Goal: Task Accomplishment & Management: Manage account settings

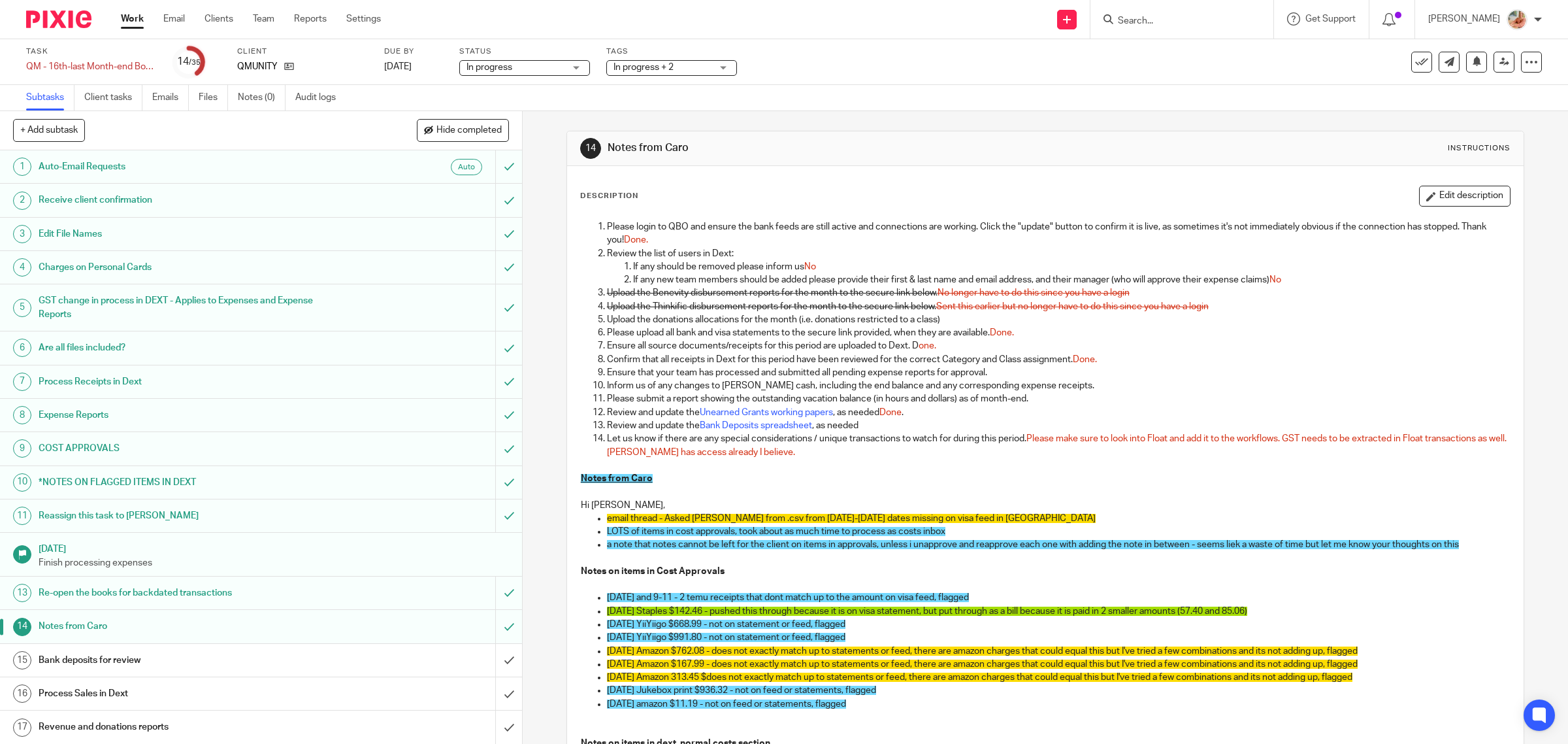
click at [880, 476] on p "Notes from Caro" at bounding box center [1045, 478] width 930 height 13
click at [1483, 191] on button "Edit description" at bounding box center [1464, 196] width 92 height 21
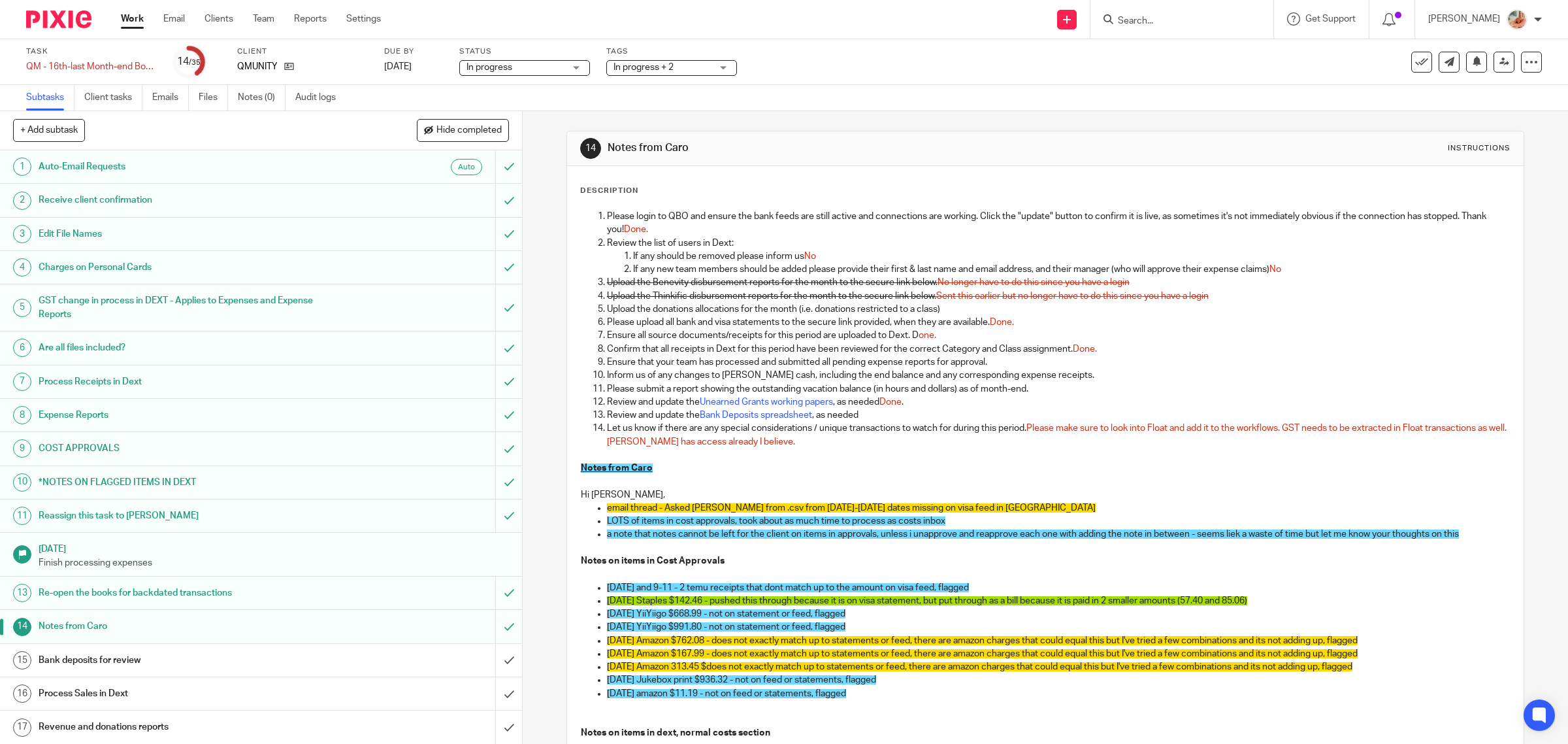
scroll to position [82, 0]
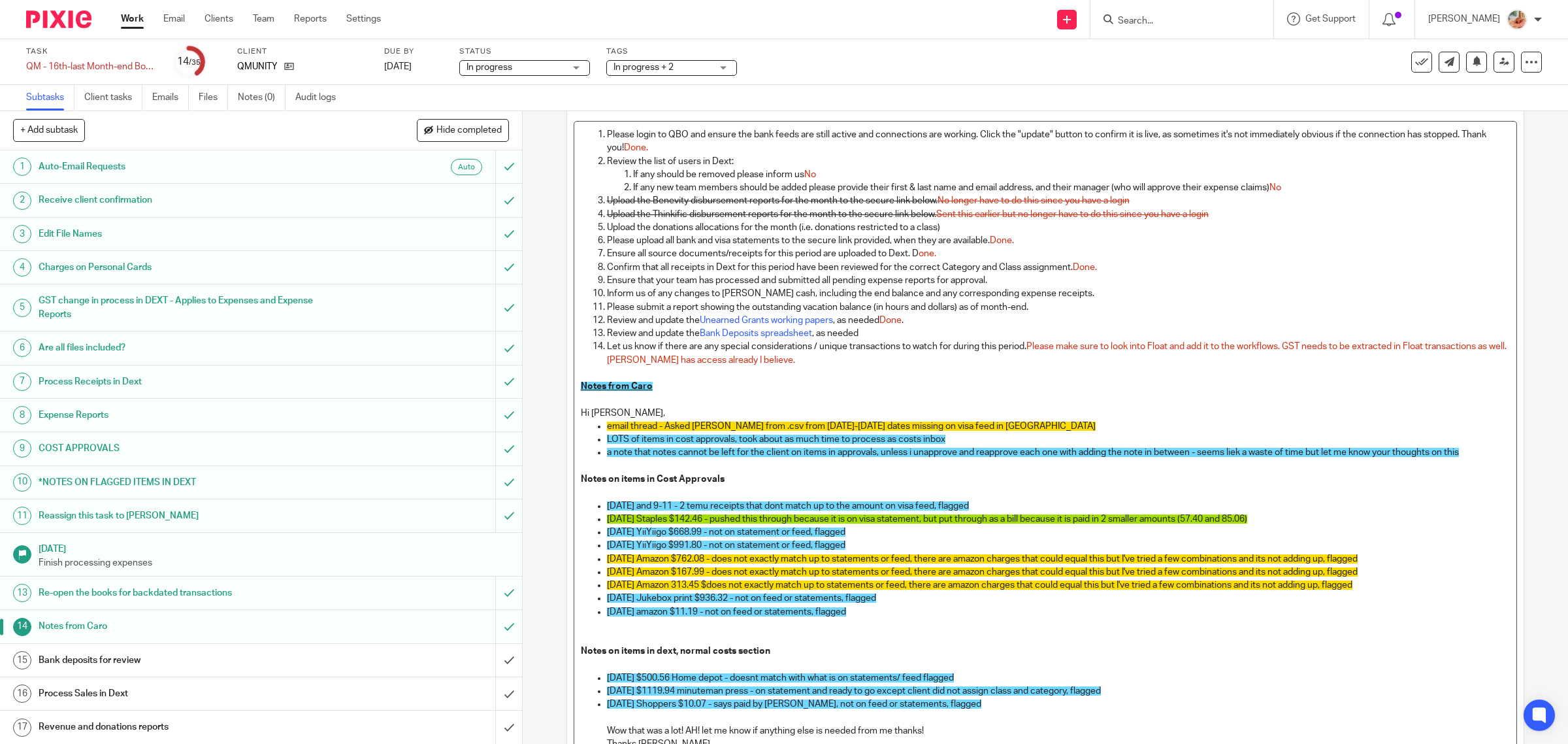
drag, startPoint x: 694, startPoint y: 419, endPoint x: 895, endPoint y: 417, distance: 201.0
click at [895, 417] on p "Hi [PERSON_NAME]," at bounding box center [1045, 413] width 930 height 13
click at [970, 426] on p "email thread - Asked Karan from .csv from Sept 17-19 dates missing on visa feed…" at bounding box center [1058, 426] width 904 height 13
drag, startPoint x: 974, startPoint y: 426, endPoint x: 590, endPoint y: 426, distance: 384.0
click at [607, 426] on li "email thread - Asked Karan from .csv from Sept 17-19 dates missing on visa feed…" at bounding box center [1058, 426] width 904 height 13
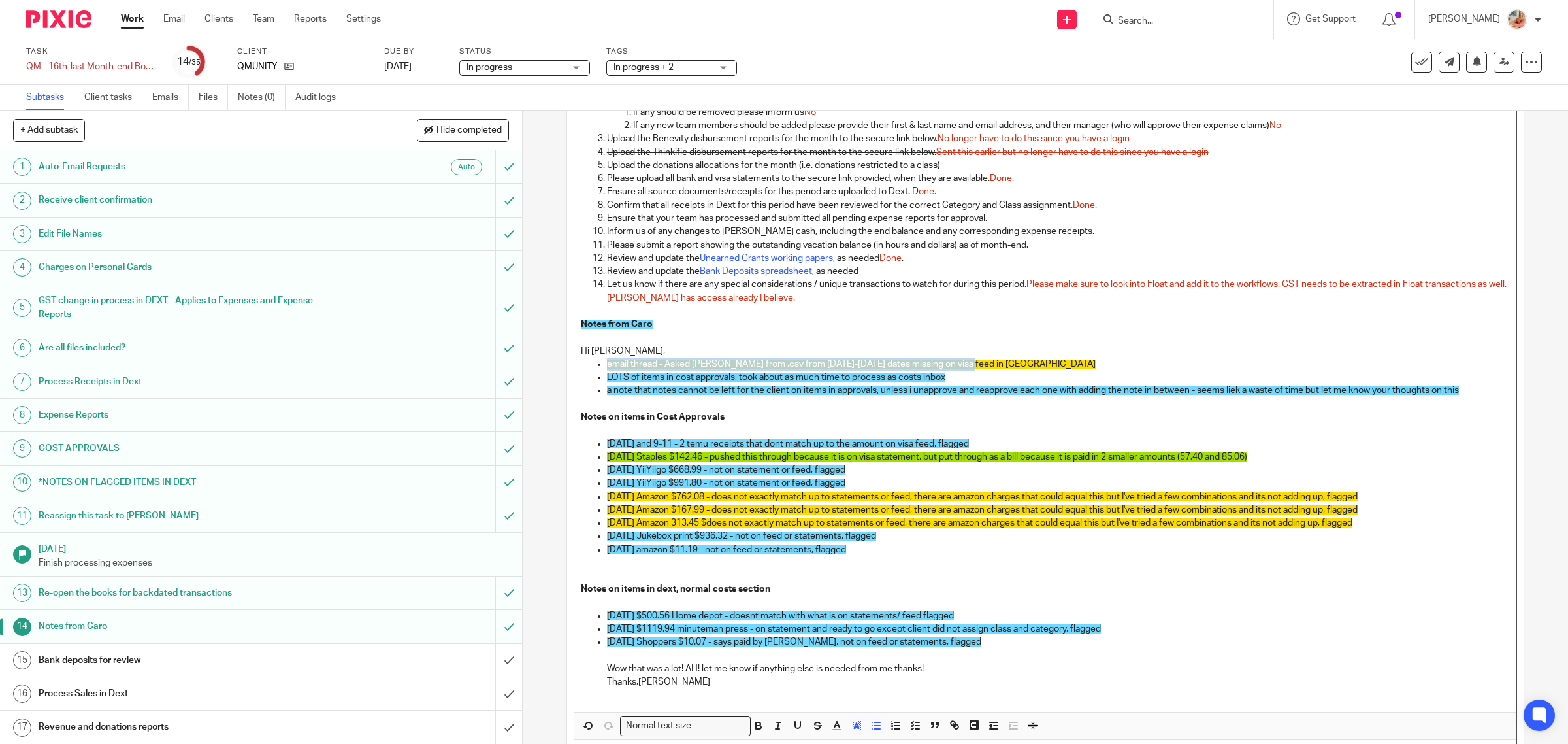
scroll to position [223, 0]
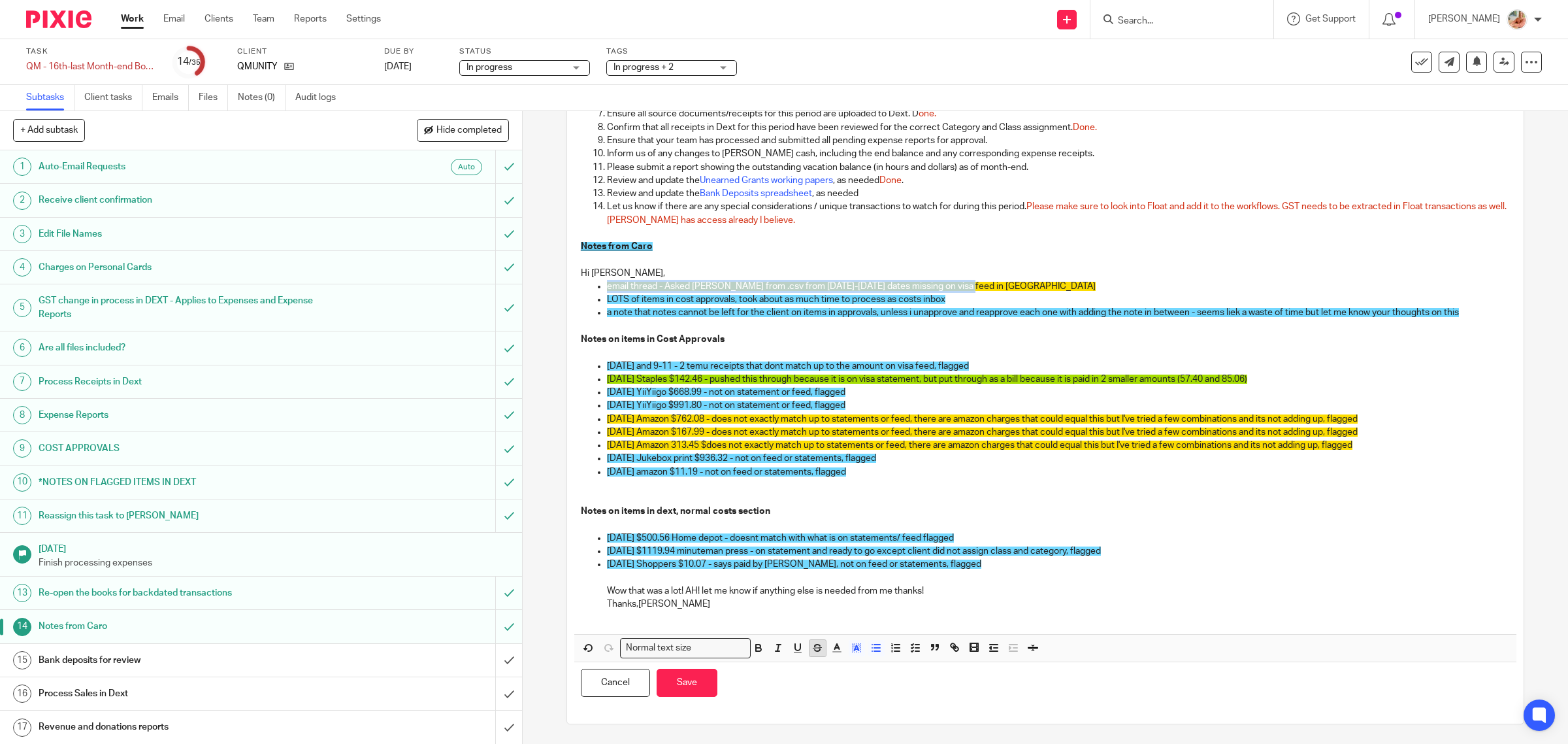
click at [811, 646] on icon "button" at bounding box center [817, 647] width 12 height 12
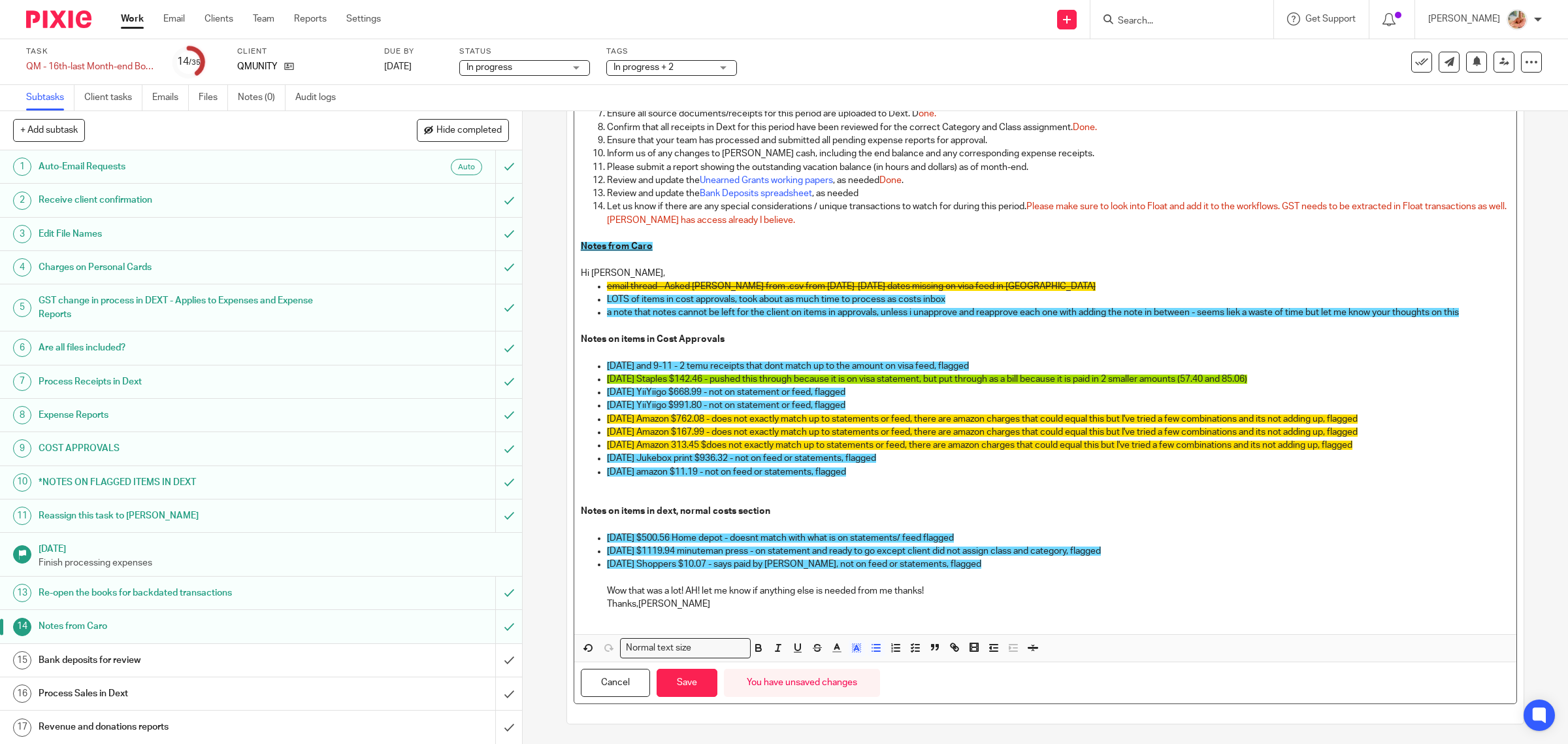
drag, startPoint x: 1030, startPoint y: 441, endPoint x: 876, endPoint y: 618, distance: 234.6
click at [581, 419] on ul "2025-09-21 Amazon $762.08 - does not exactly match up to statements or feed, th…" at bounding box center [1045, 452] width 930 height 79
click at [850, 648] on icon "button" at bounding box center [856, 647] width 12 height 12
click at [836, 663] on li "color:#F44E3B" at bounding box center [841, 665] width 10 height 10
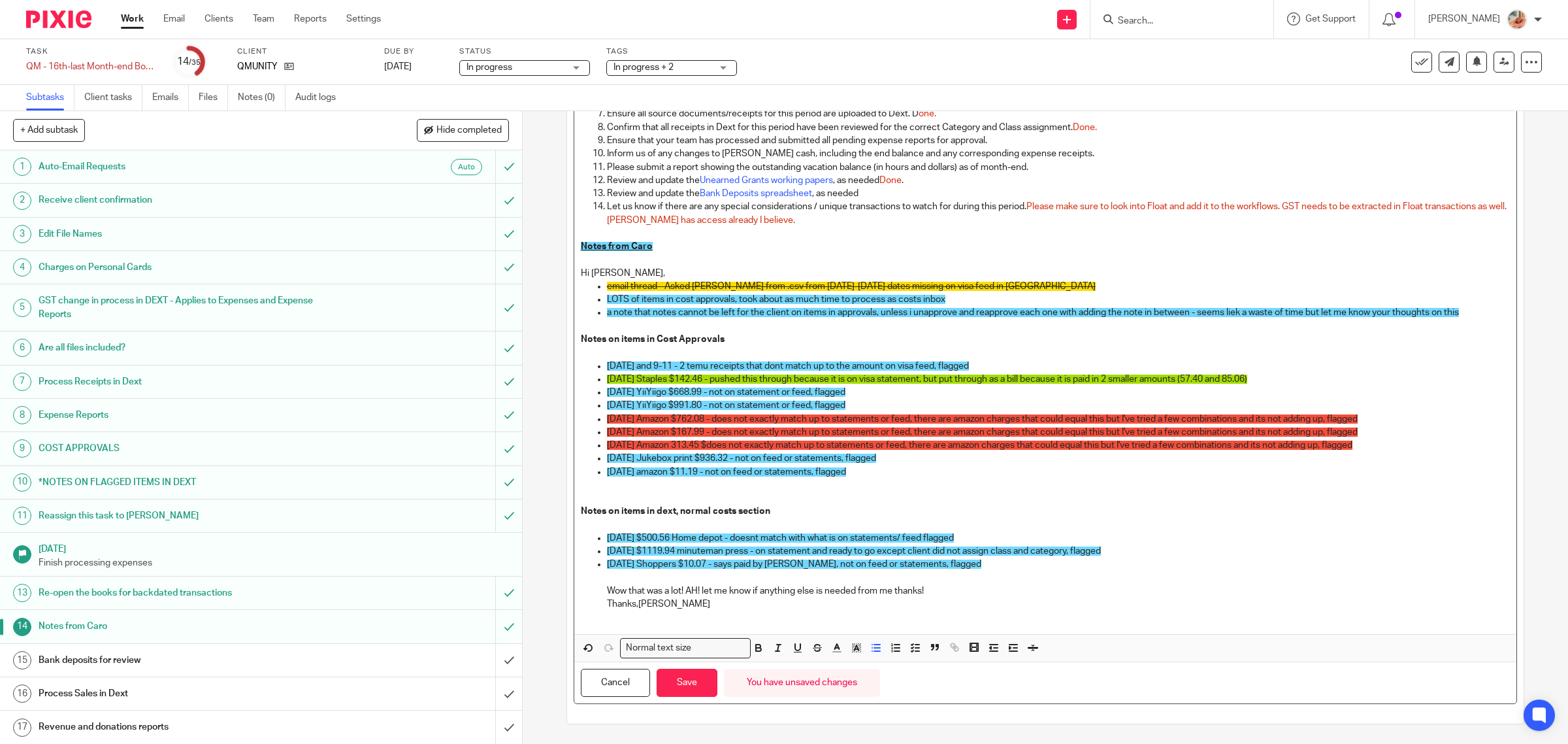
click at [838, 587] on p "Wow that was a lot! AH! let me know if anything else is needed from me thanks!" at bounding box center [1058, 591] width 904 height 13
drag, startPoint x: 1132, startPoint y: 551, endPoint x: 586, endPoint y: 551, distance: 546.0
click at [586, 551] on ul "2025-09-02 $500.56 Home depot - doesnt match with what is on statements/ feed f…" at bounding box center [1045, 571] width 930 height 79
click at [850, 647] on icon "button" at bounding box center [856, 647] width 12 height 12
click at [889, 662] on li "color:#A4DD00" at bounding box center [894, 665] width 10 height 10
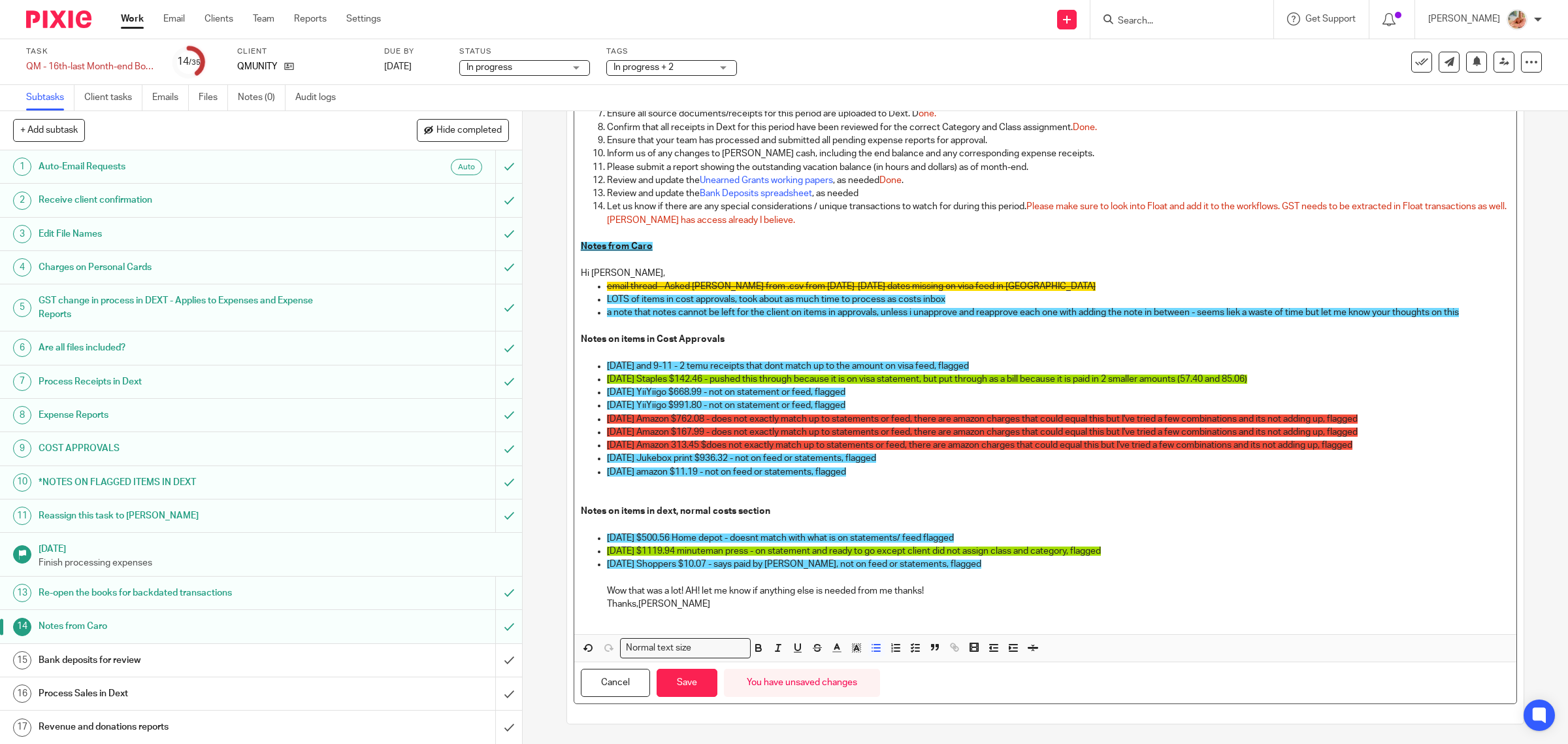
click at [876, 595] on p "Wow that was a lot! AH! let me know if anything else is needed from me thanks!" at bounding box center [1058, 591] width 904 height 13
drag, startPoint x: 953, startPoint y: 569, endPoint x: 568, endPoint y: 573, distance: 385.0
click at [573, 573] on div "Please login to QBO and ensure the bank feeds are still active and connections …" at bounding box center [1045, 343] width 944 height 723
click at [671, 678] on button "Save" at bounding box center [687, 683] width 61 height 28
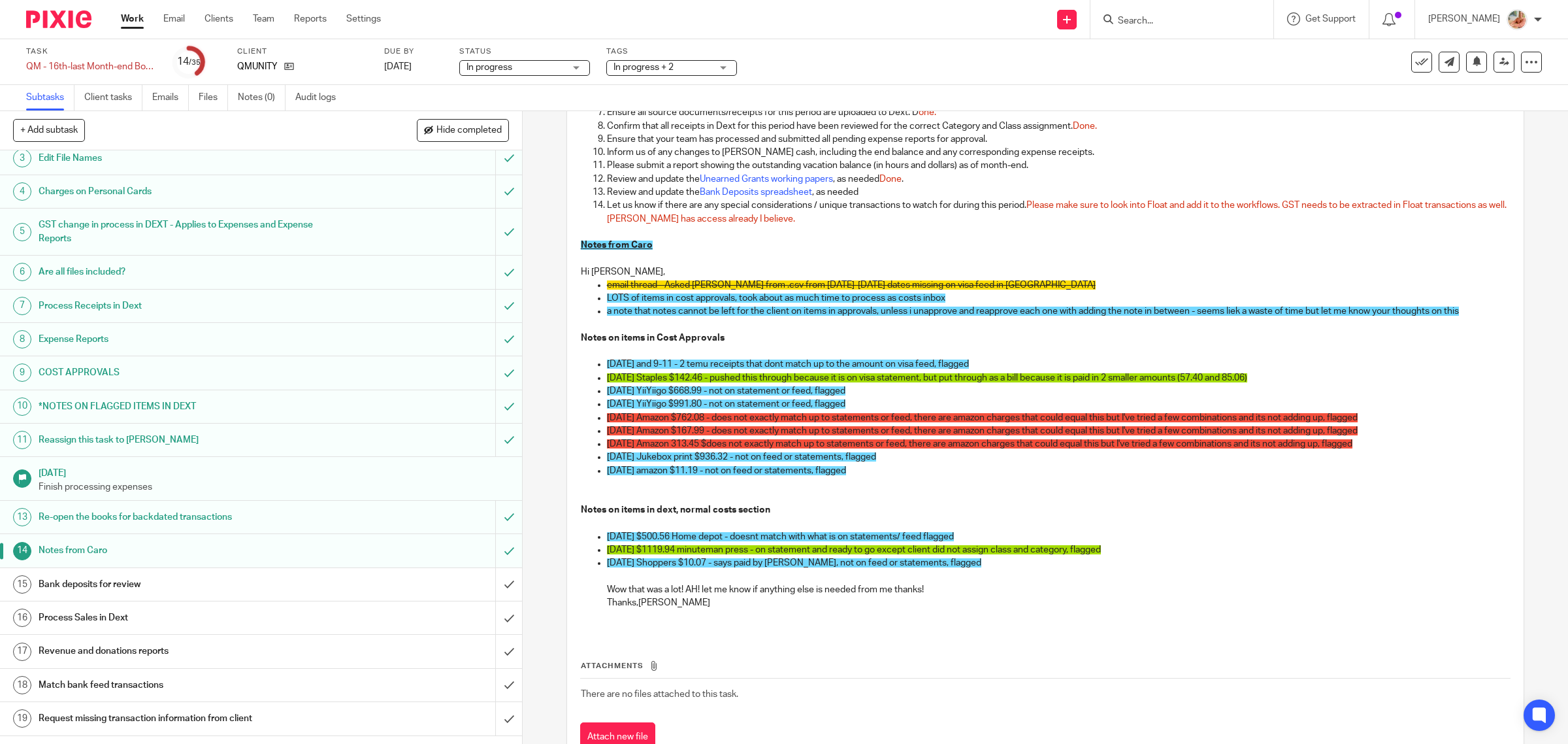
scroll to position [163, 0]
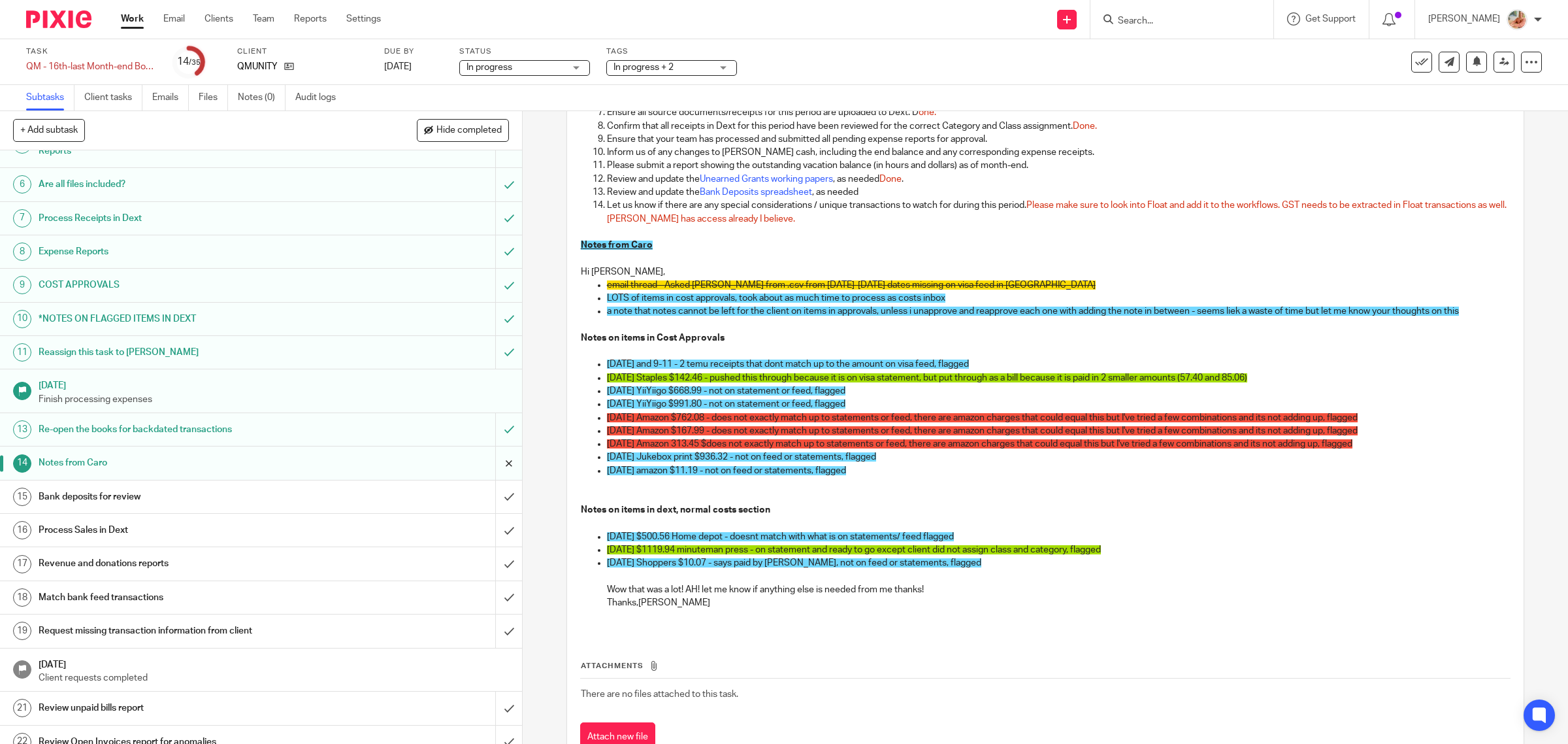
drag, startPoint x: 448, startPoint y: 128, endPoint x: 501, endPoint y: 156, distance: 59.9
click at [448, 128] on span "Hide completed" at bounding box center [469, 131] width 66 height 10
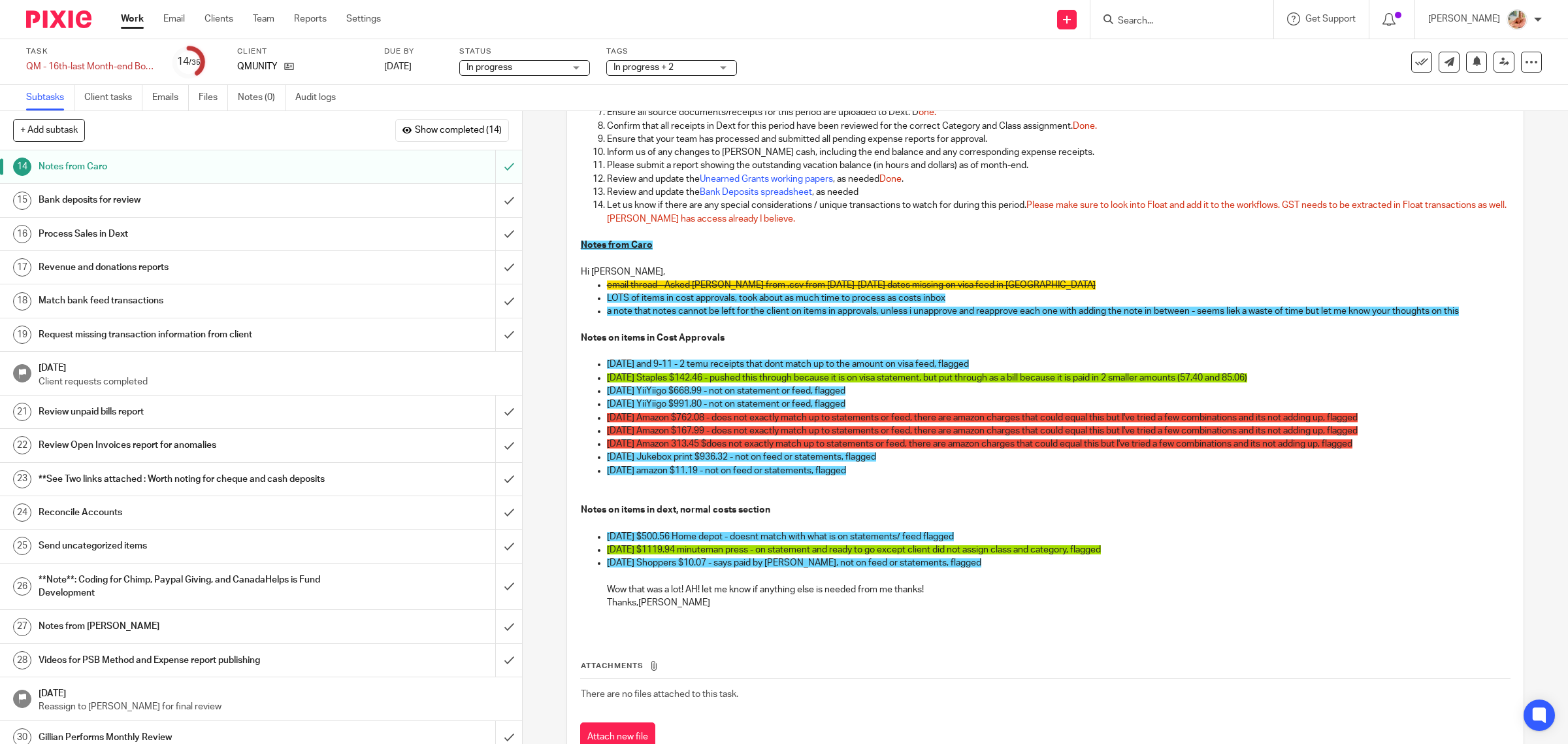
drag, startPoint x: 180, startPoint y: 198, endPoint x: 239, endPoint y: 208, distance: 59.8
click at [180, 198] on h1 "Bank deposits for review" at bounding box center [186, 200] width 296 height 19
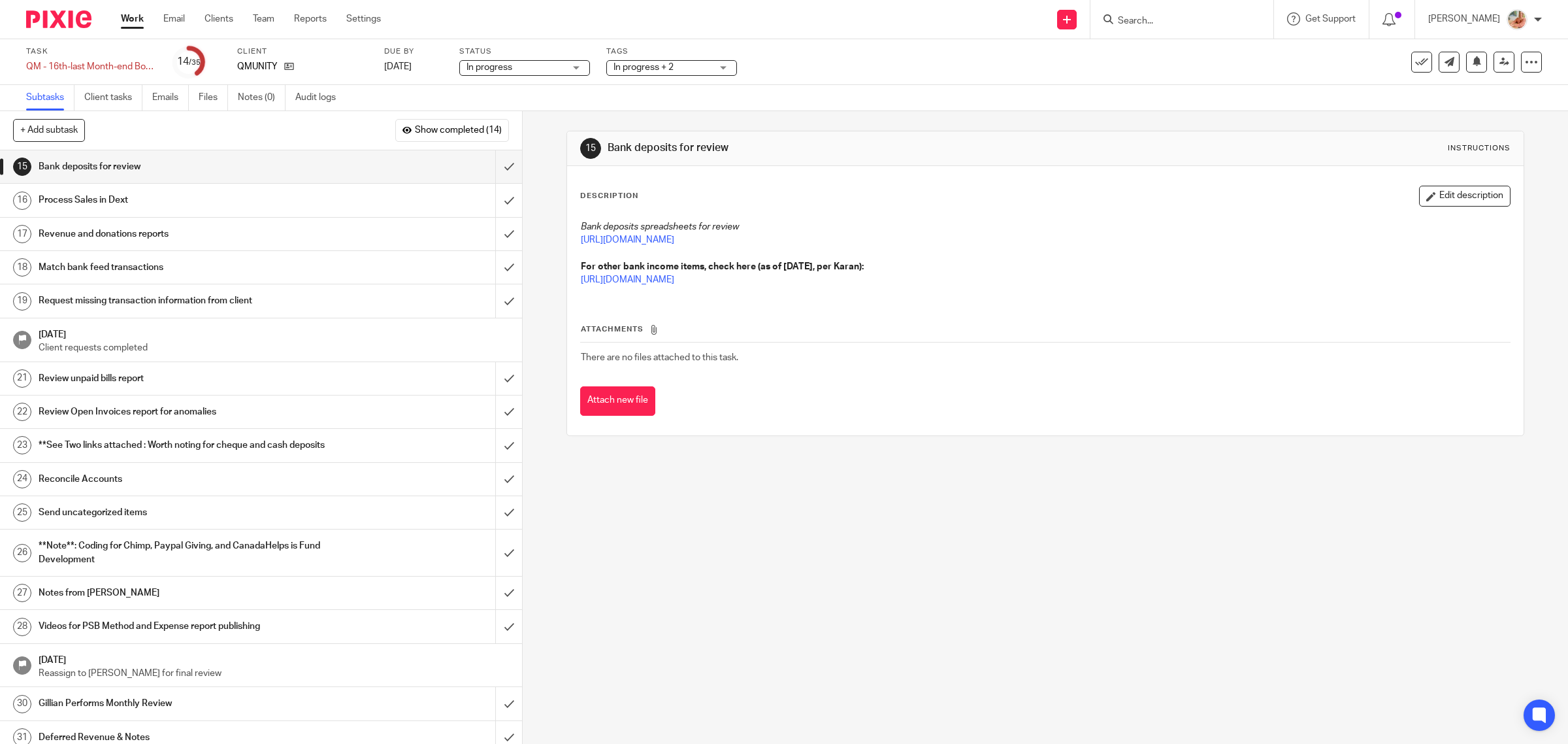
click at [226, 567] on h1 "**Note**: Coding for Chimp, Paypal Giving, and CanadaHelps is Fund Development" at bounding box center [186, 553] width 296 height 33
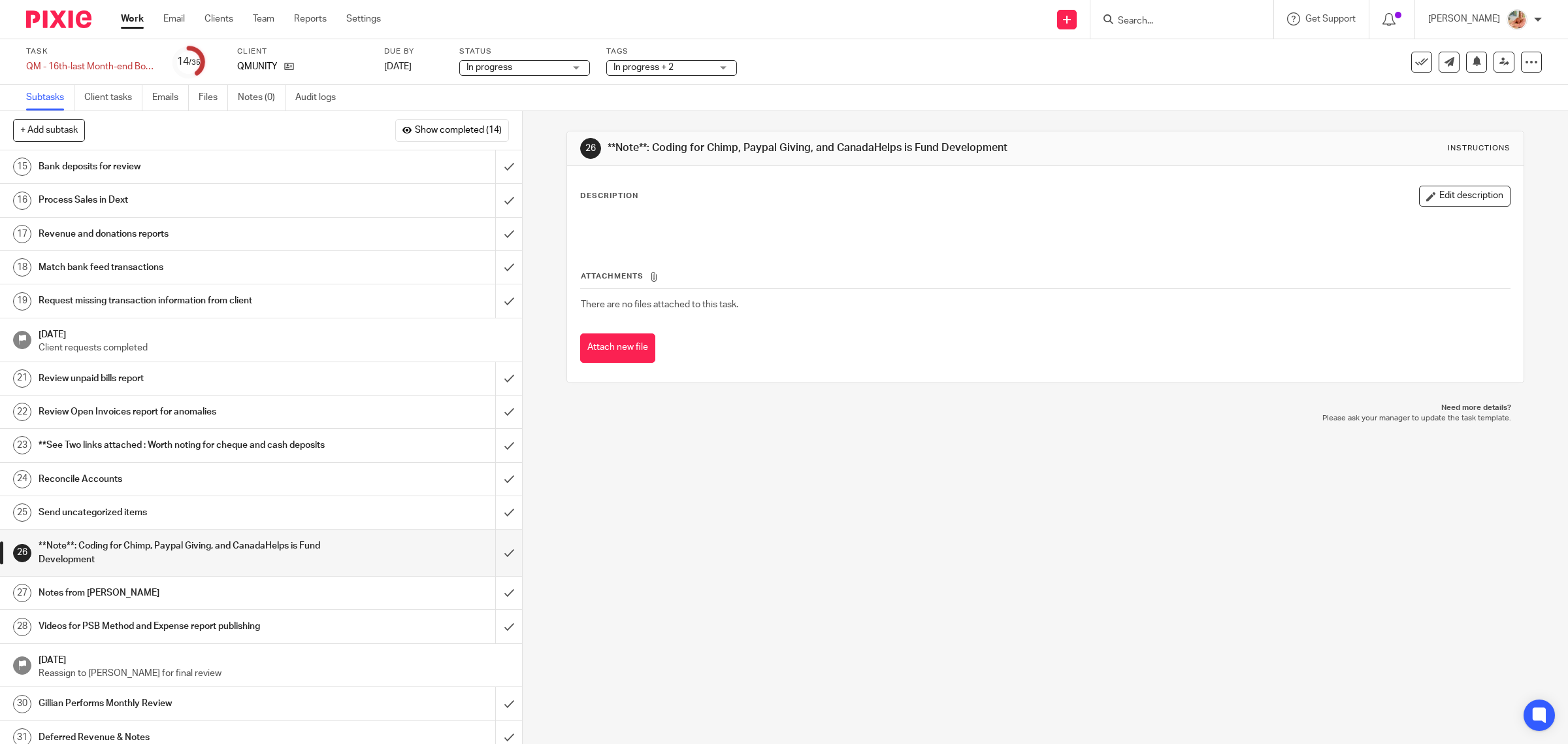
click at [162, 237] on h1 "Revenue and donations reports" at bounding box center [186, 234] width 296 height 19
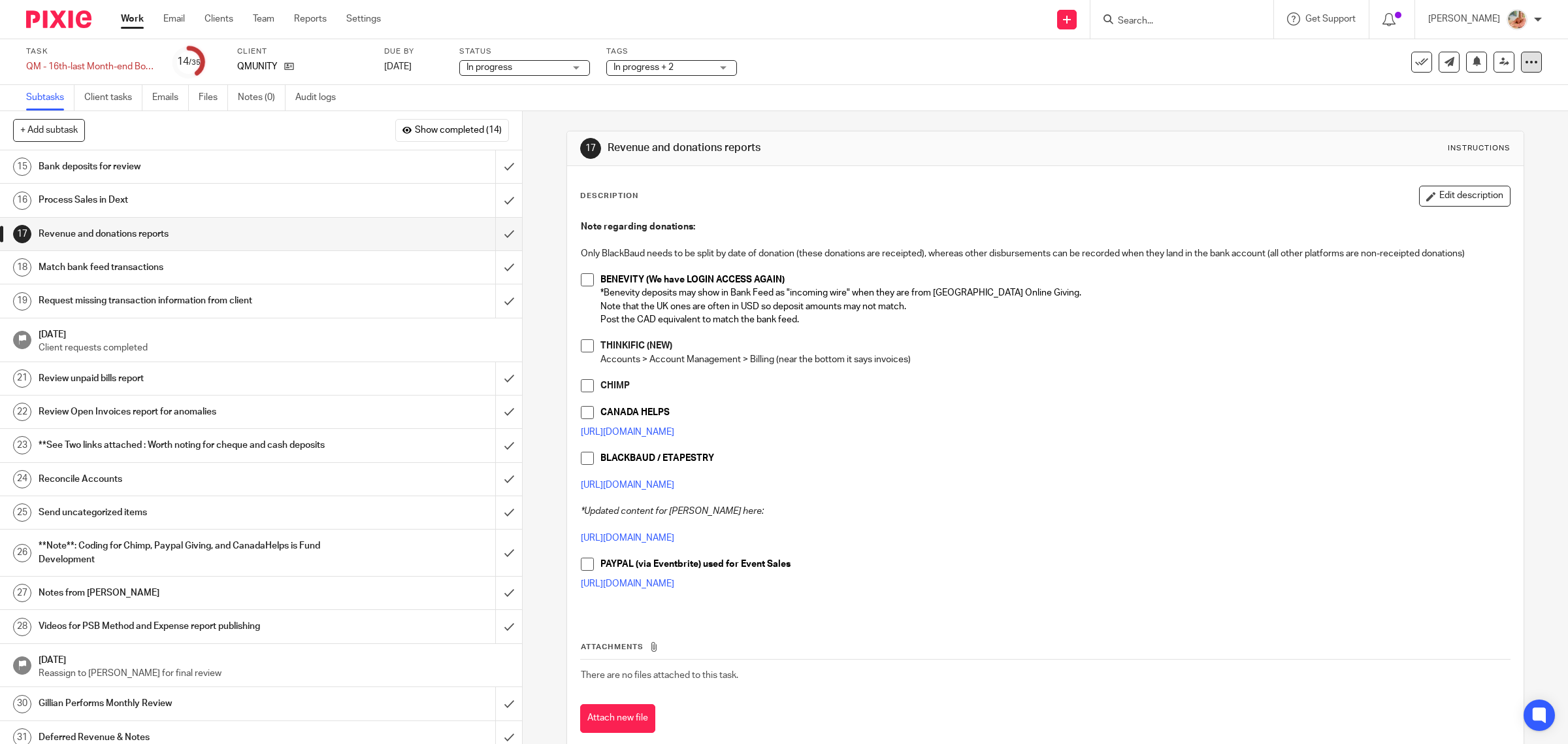
click at [1521, 69] on div at bounding box center [1531, 62] width 21 height 21
drag, startPoint x: 1467, startPoint y: 113, endPoint x: 1374, endPoint y: 150, distance: 100.1
click at [1467, 113] on link "Advanced task editor" at bounding box center [1479, 113] width 87 height 9
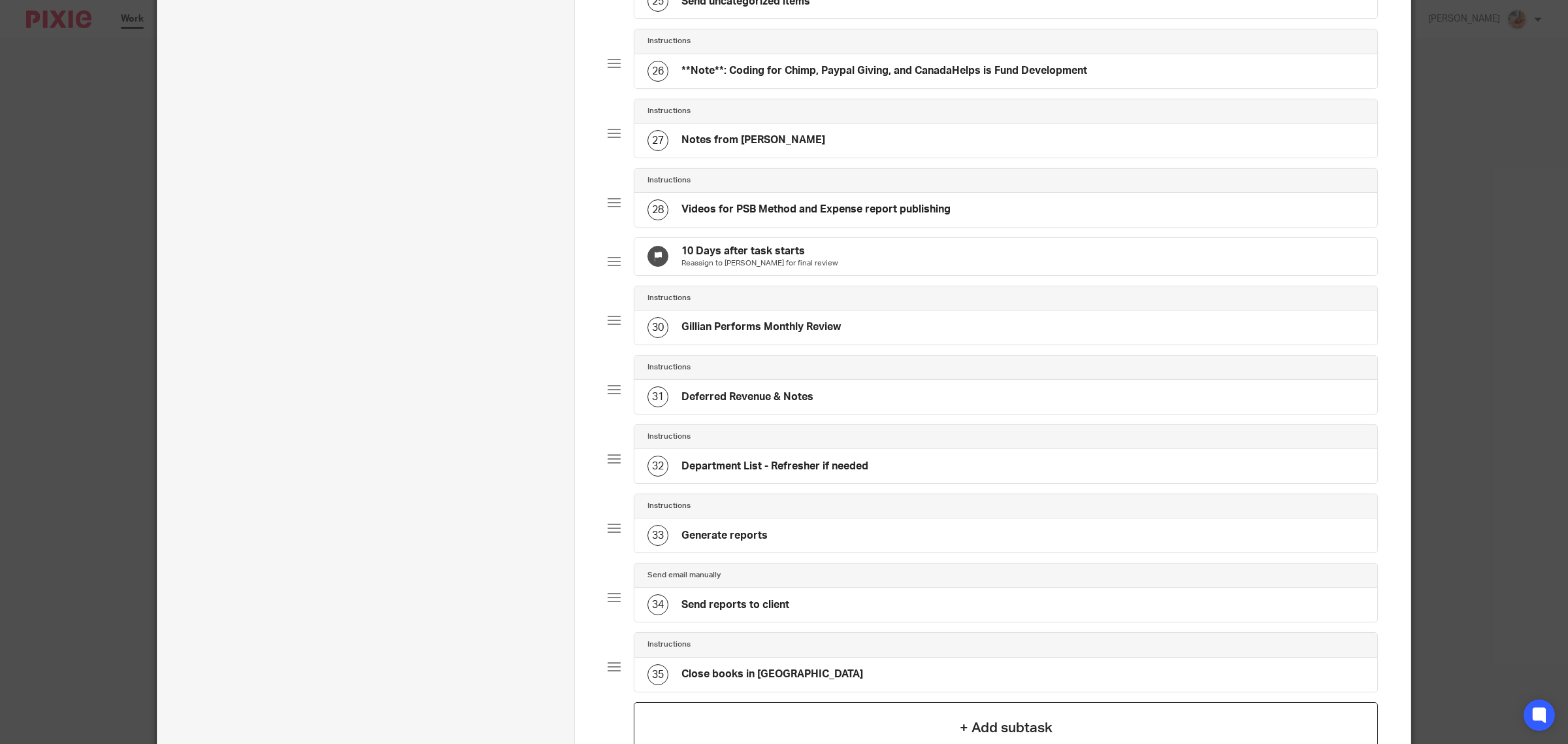
scroll to position [2020, 0]
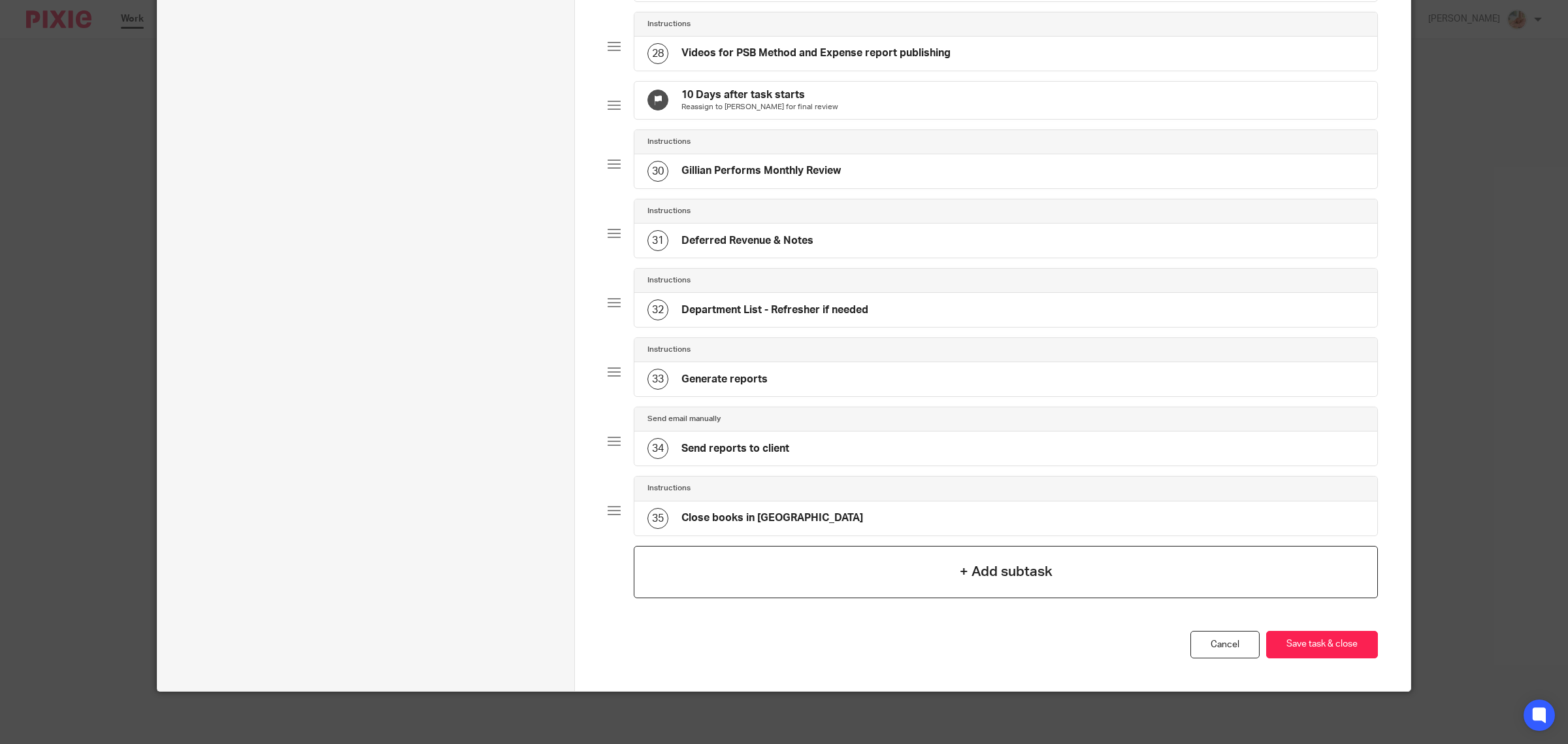
click at [1016, 562] on h4 "+ Add subtask" at bounding box center [1006, 572] width 93 height 20
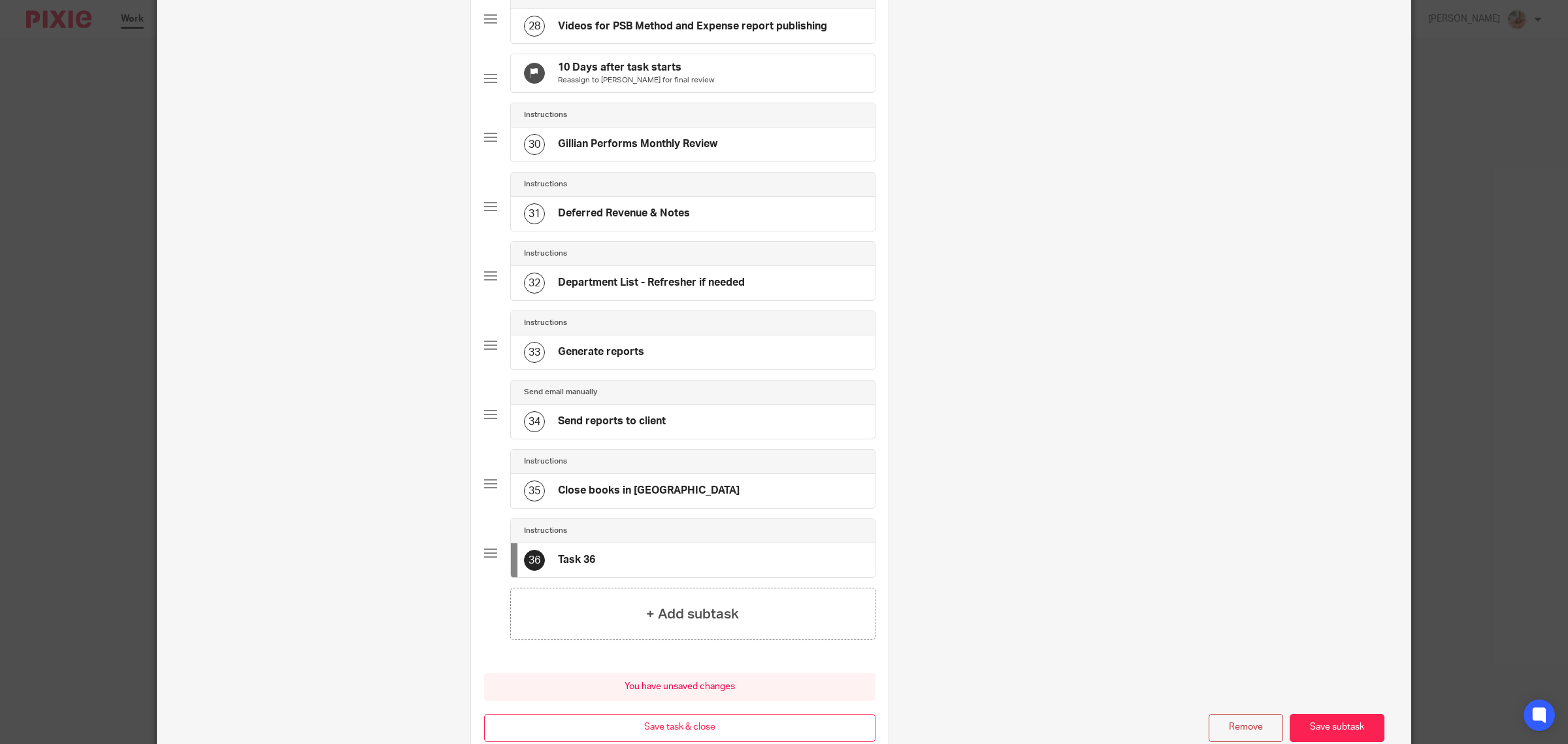
scroll to position [0, 0]
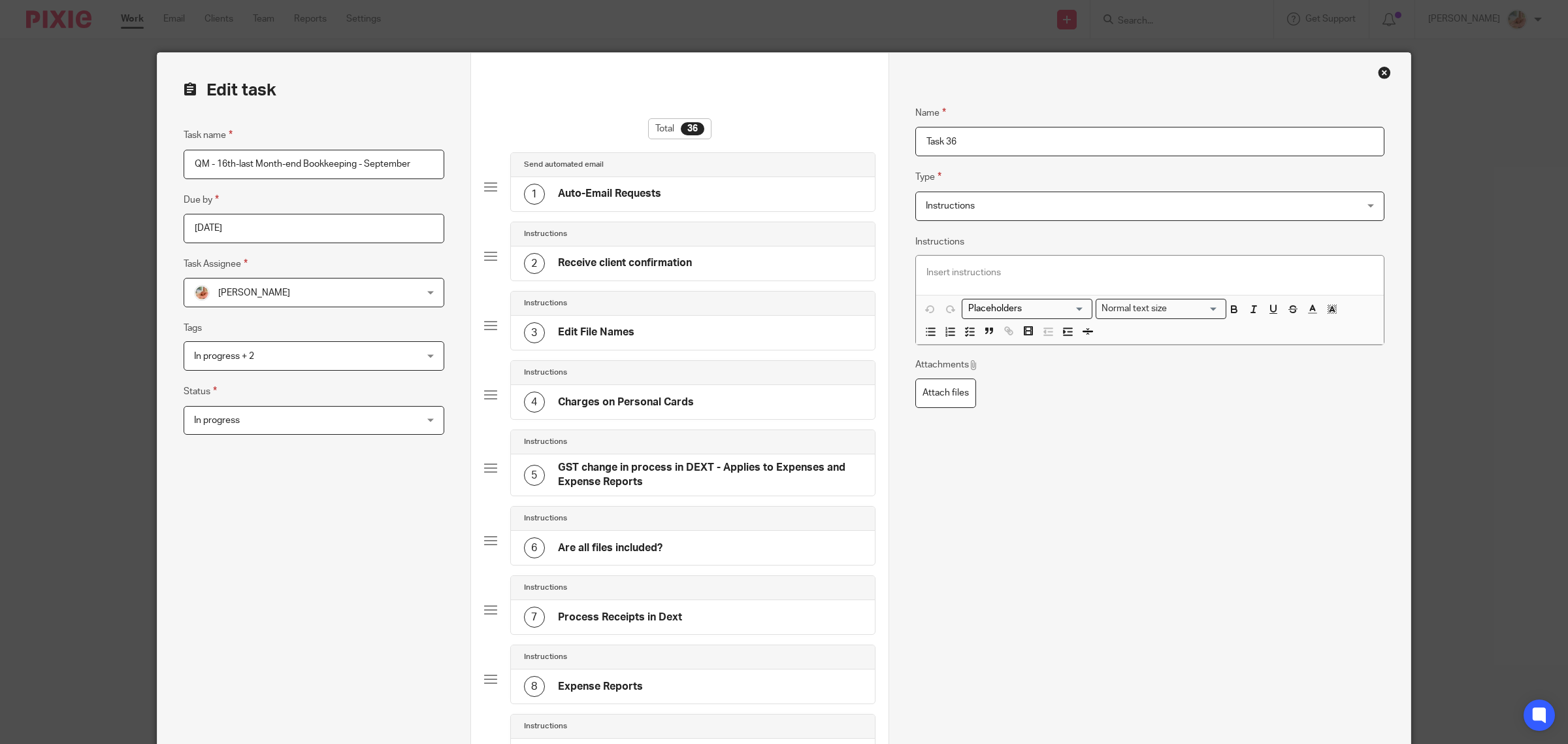
drag, startPoint x: 886, startPoint y: 137, endPoint x: 863, endPoint y: 137, distance: 23.0
type input "U"
type input "C"
type input "b"
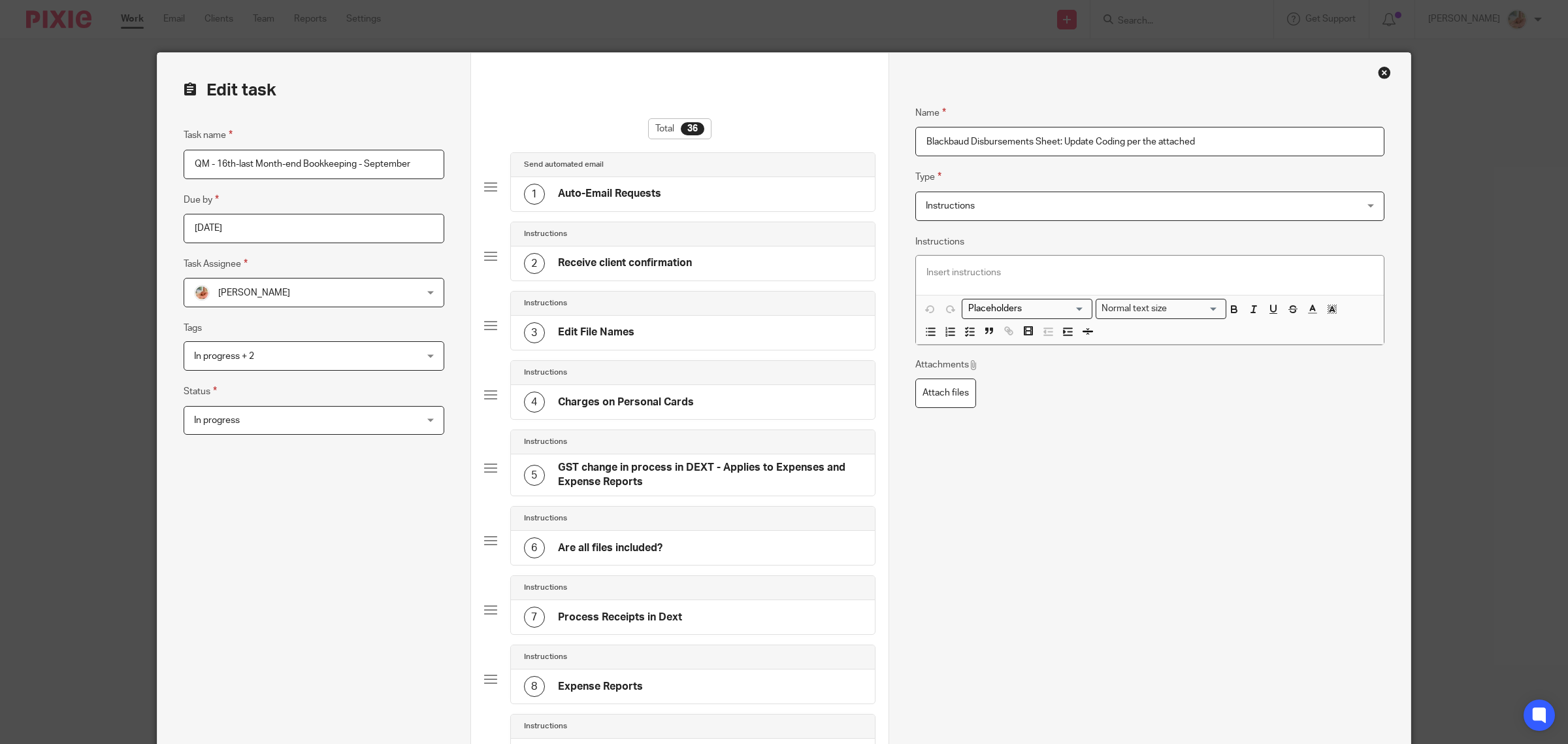
type input "Blackbaud Disbursements Sheet: Update Coding per the attached"
click at [1052, 270] on p at bounding box center [1150, 273] width 447 height 13
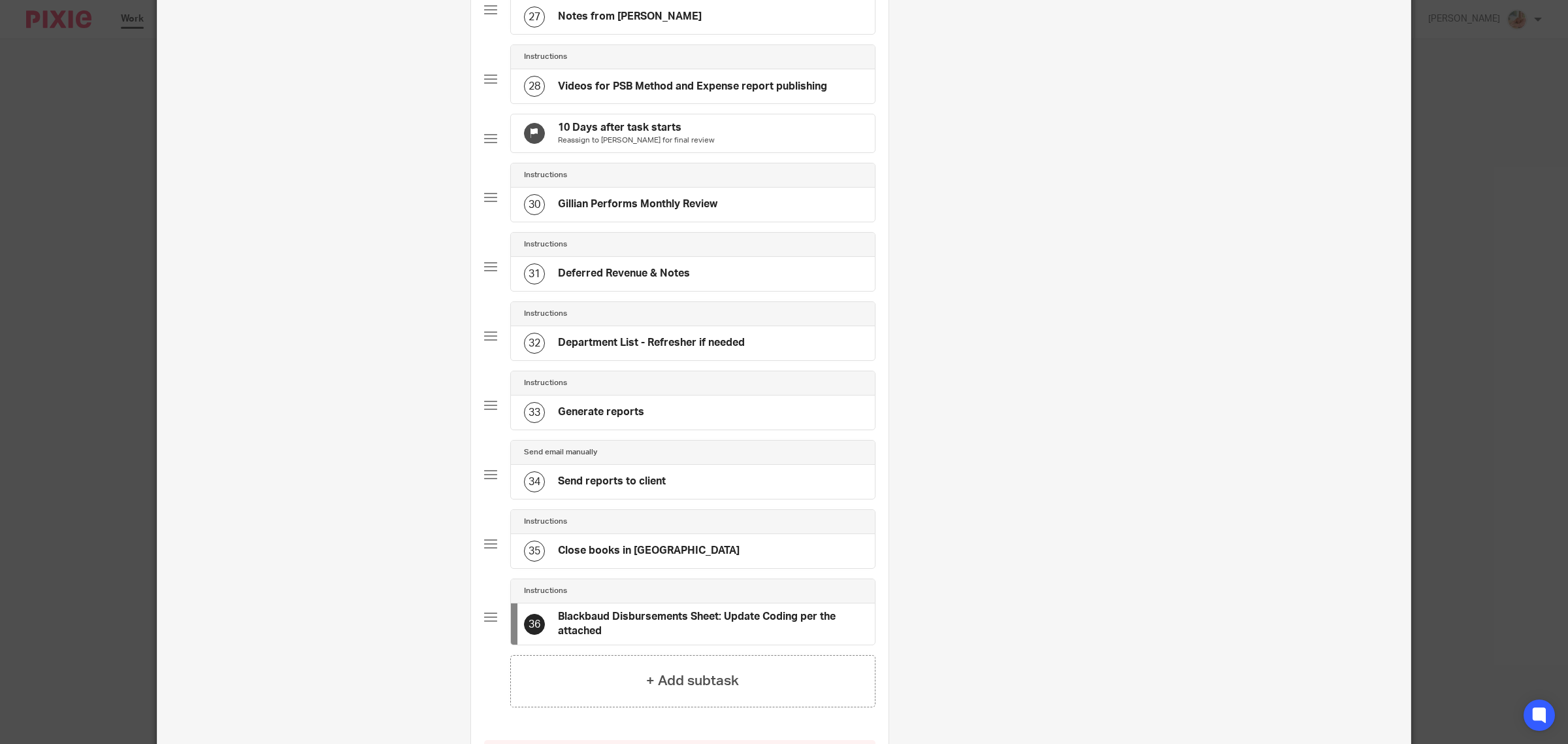
scroll to position [1961, 0]
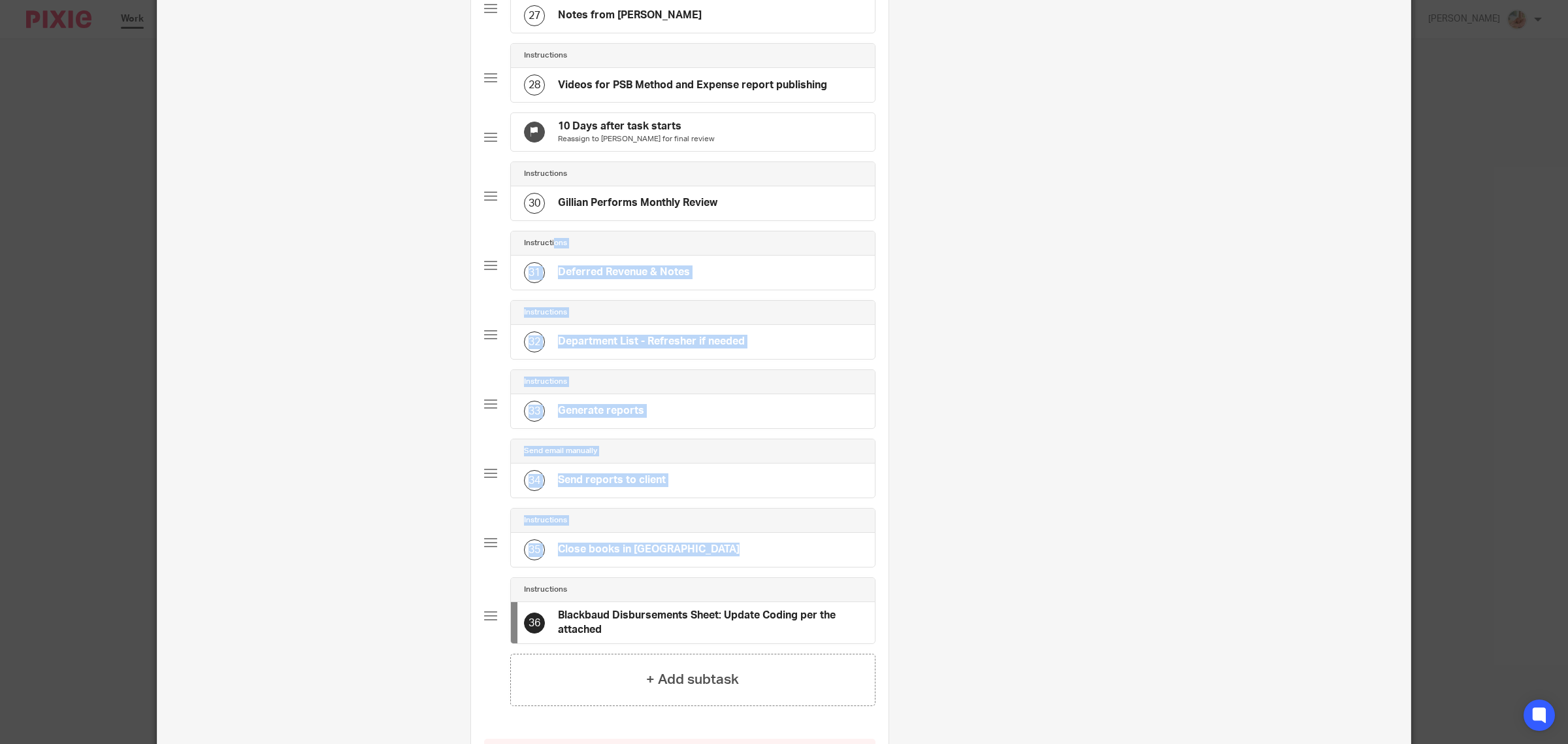
drag, startPoint x: 477, startPoint y: 661, endPoint x: 490, endPoint y: 276, distance: 385.2
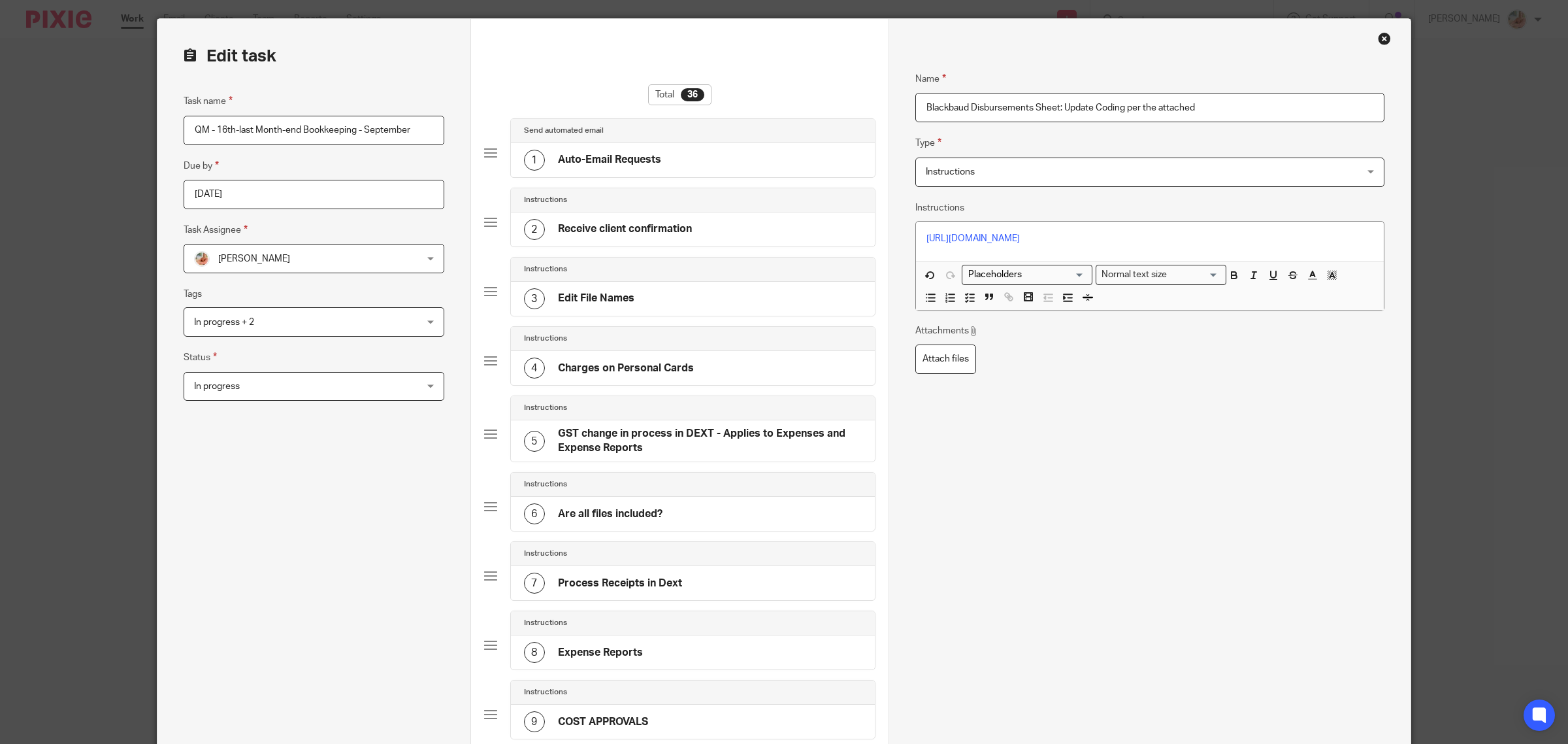
scroll to position [0, 0]
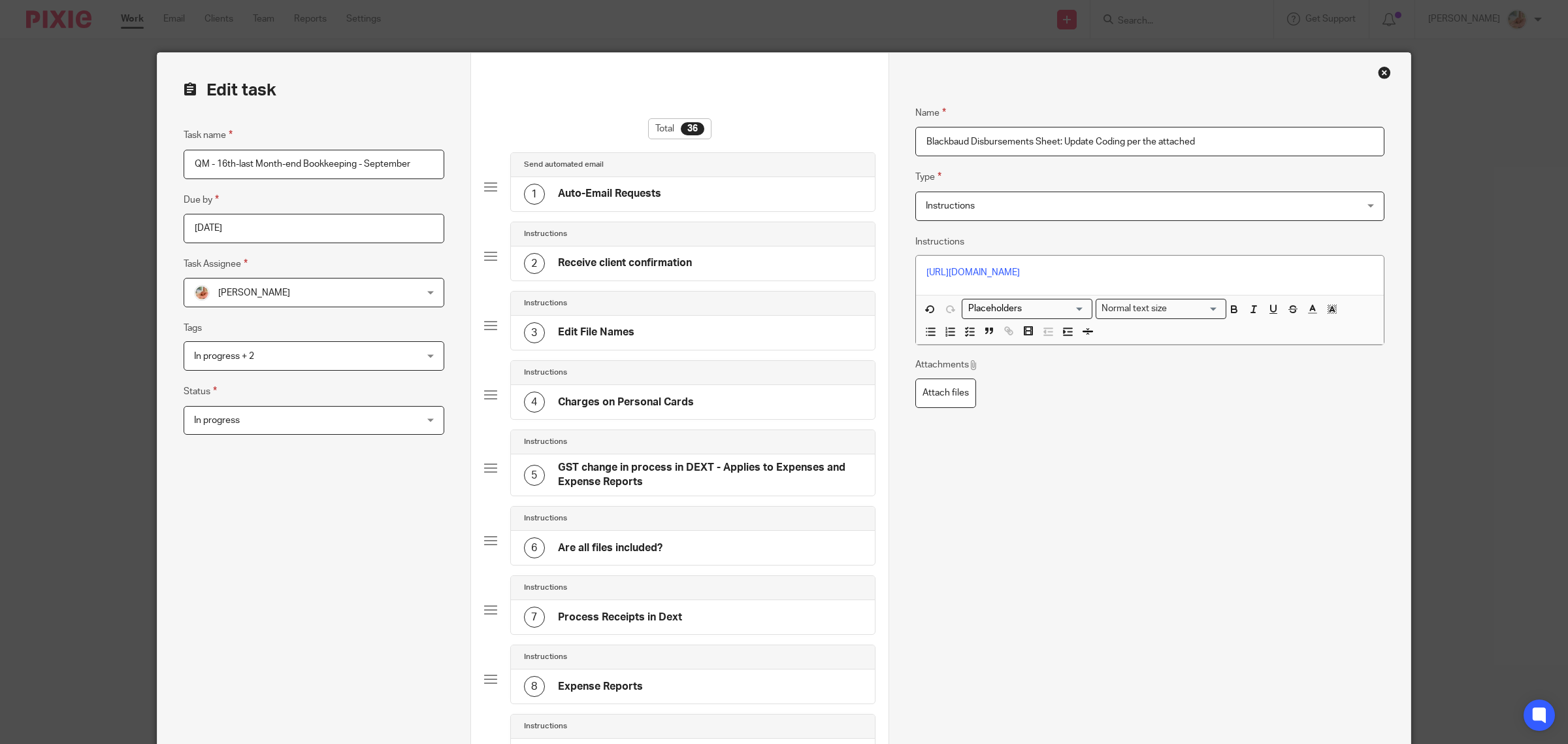
drag, startPoint x: 919, startPoint y: 135, endPoint x: 902, endPoint y: 133, distance: 17.1
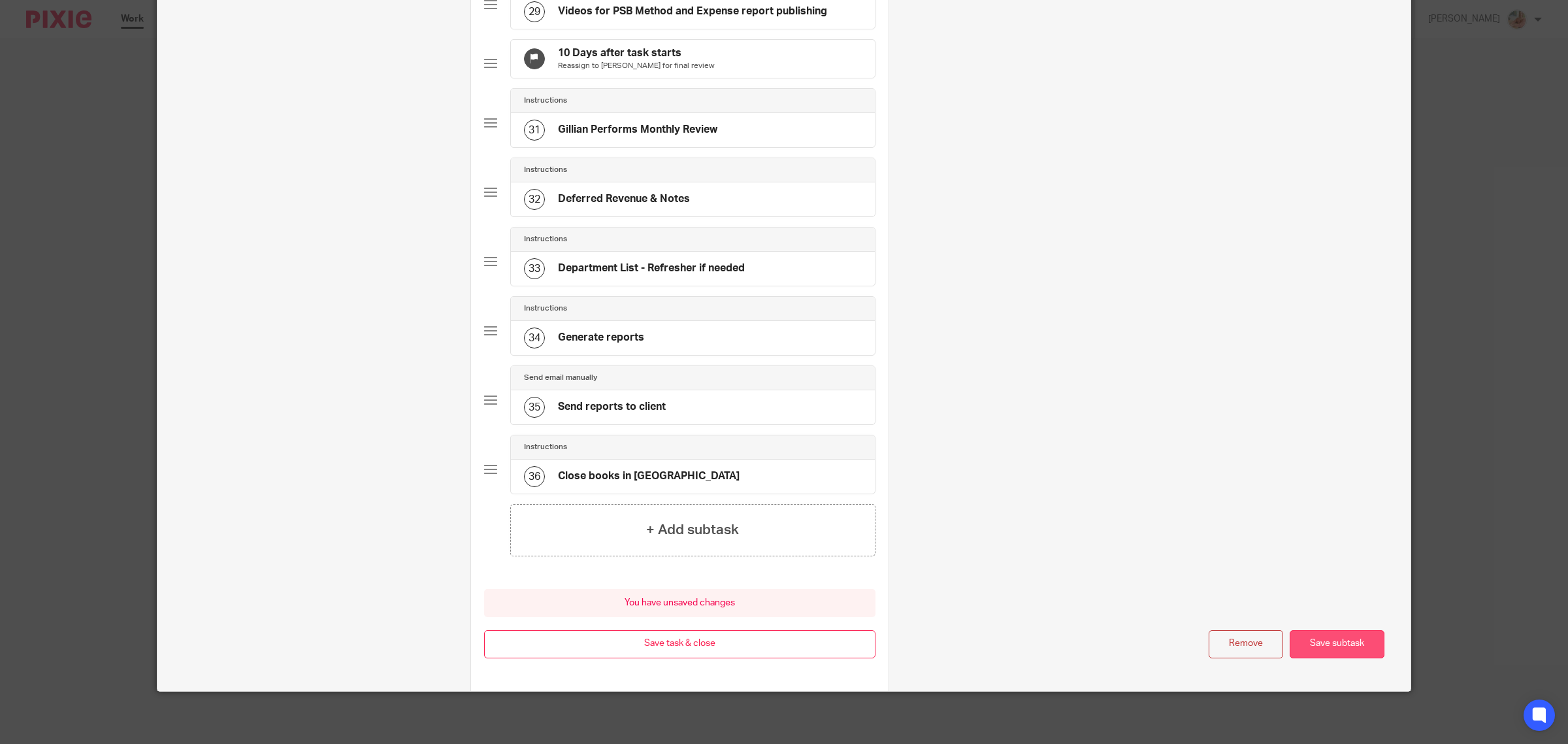
click at [1325, 641] on button "Save subtask" at bounding box center [1336, 644] width 94 height 28
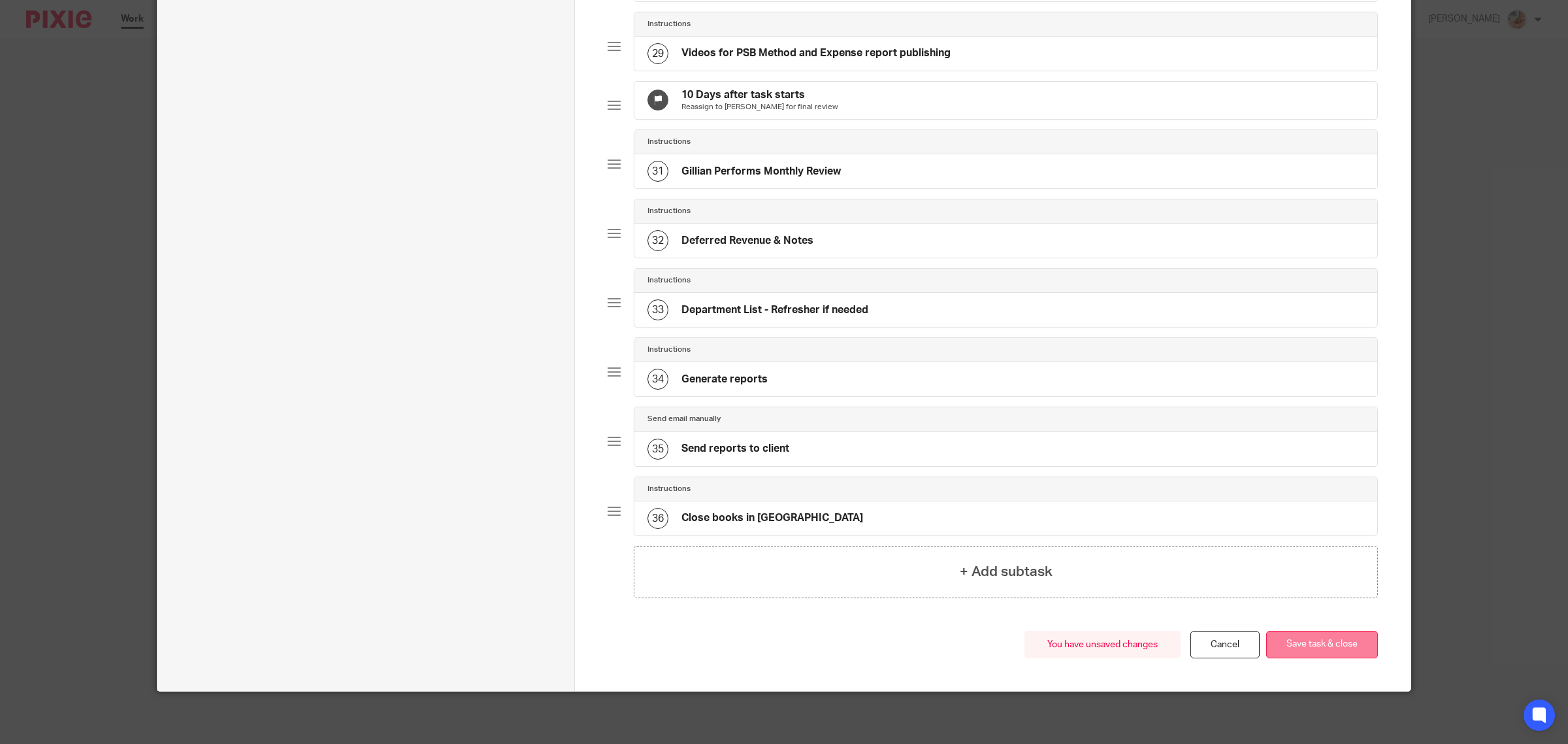
scroll to position [2089, 0]
drag, startPoint x: 1323, startPoint y: 646, endPoint x: 1076, endPoint y: 618, distance: 248.6
click at [1323, 645] on button "Save task & close" at bounding box center [1321, 644] width 112 height 28
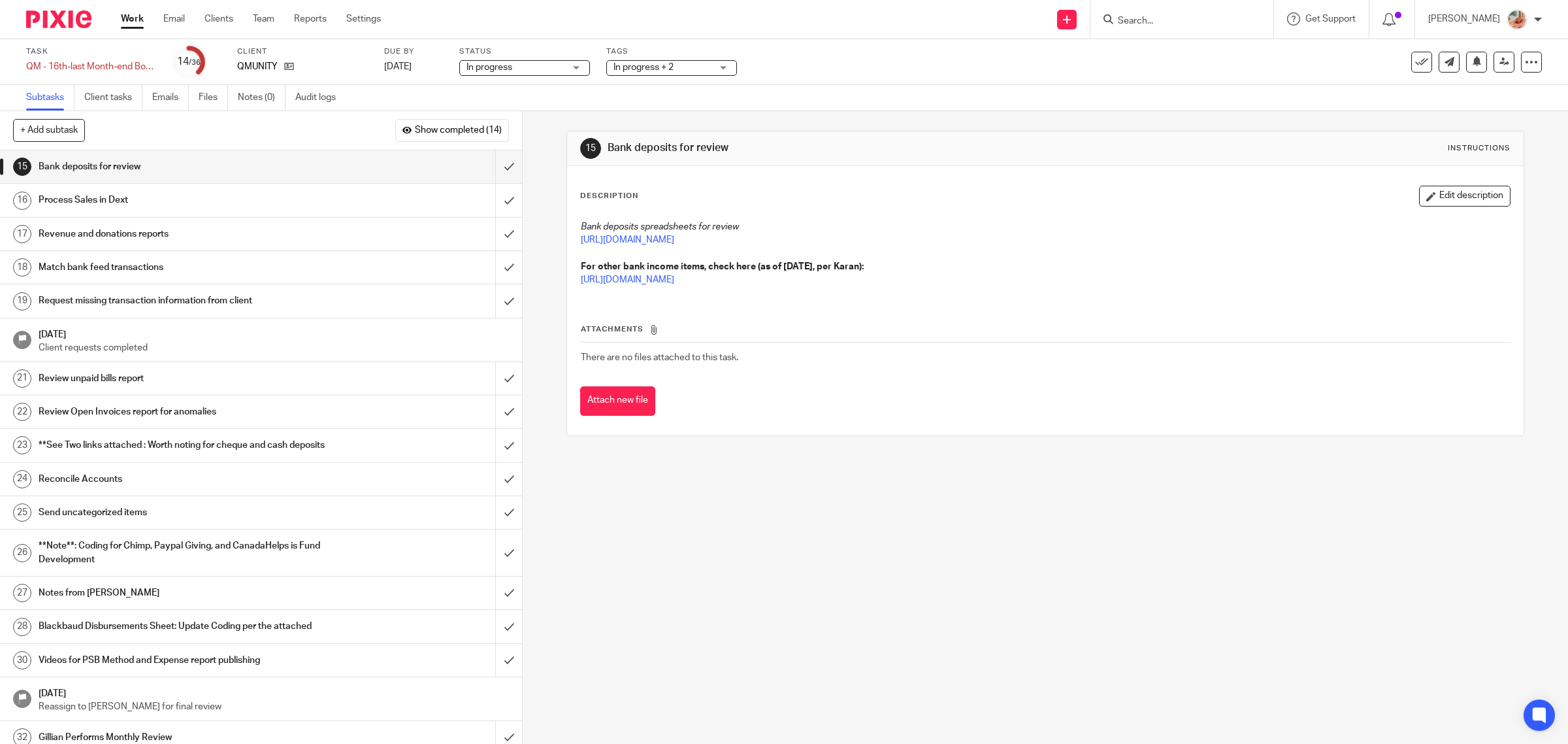
drag, startPoint x: 210, startPoint y: 17, endPoint x: 276, endPoint y: 40, distance: 69.9
click at [211, 17] on link "Clients" at bounding box center [219, 19] width 29 height 13
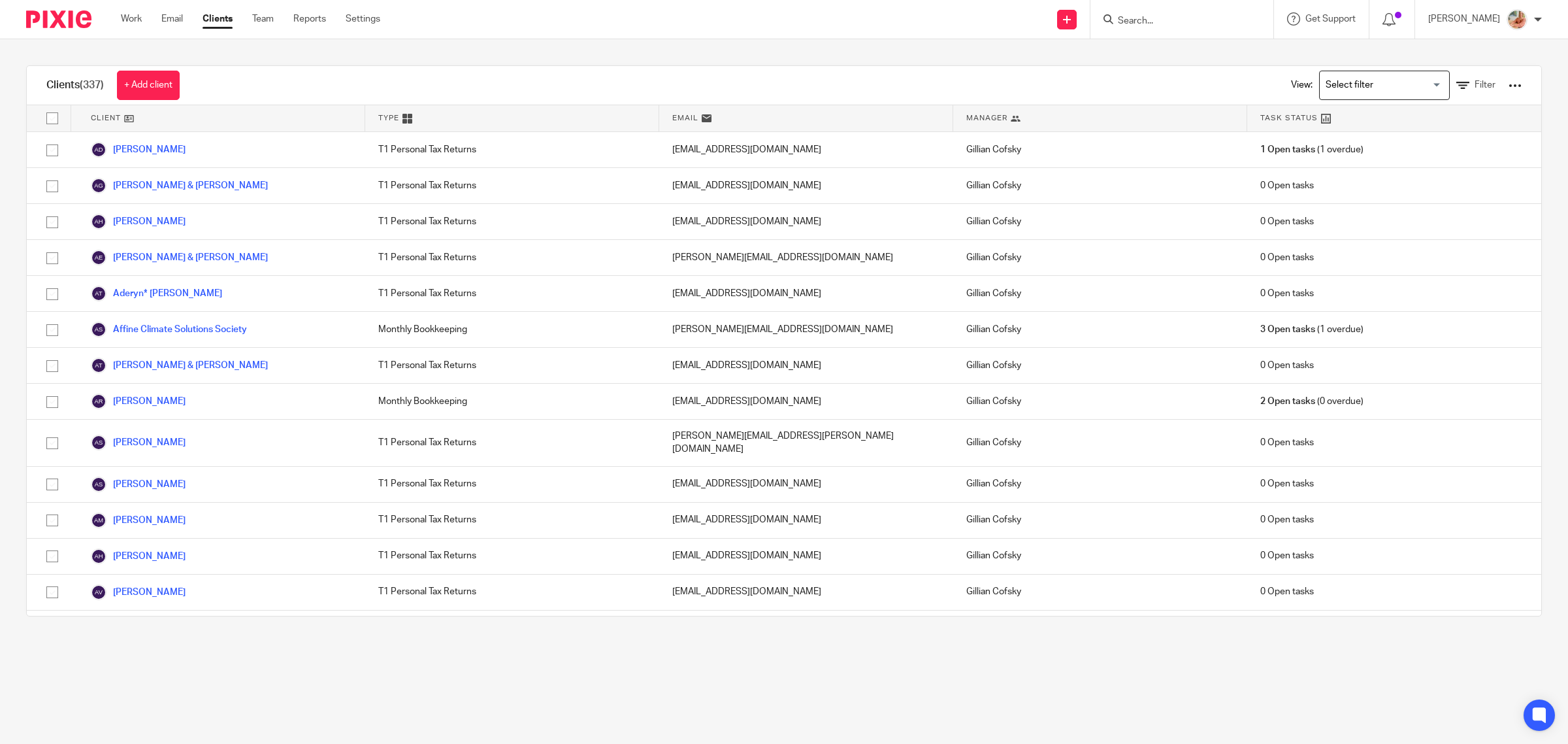
click at [1323, 79] on input "Search for option" at bounding box center [1381, 85] width 121 height 23
click at [1327, 112] on li "Bookkeeping & Payroll Clients only" at bounding box center [1384, 112] width 129 height 17
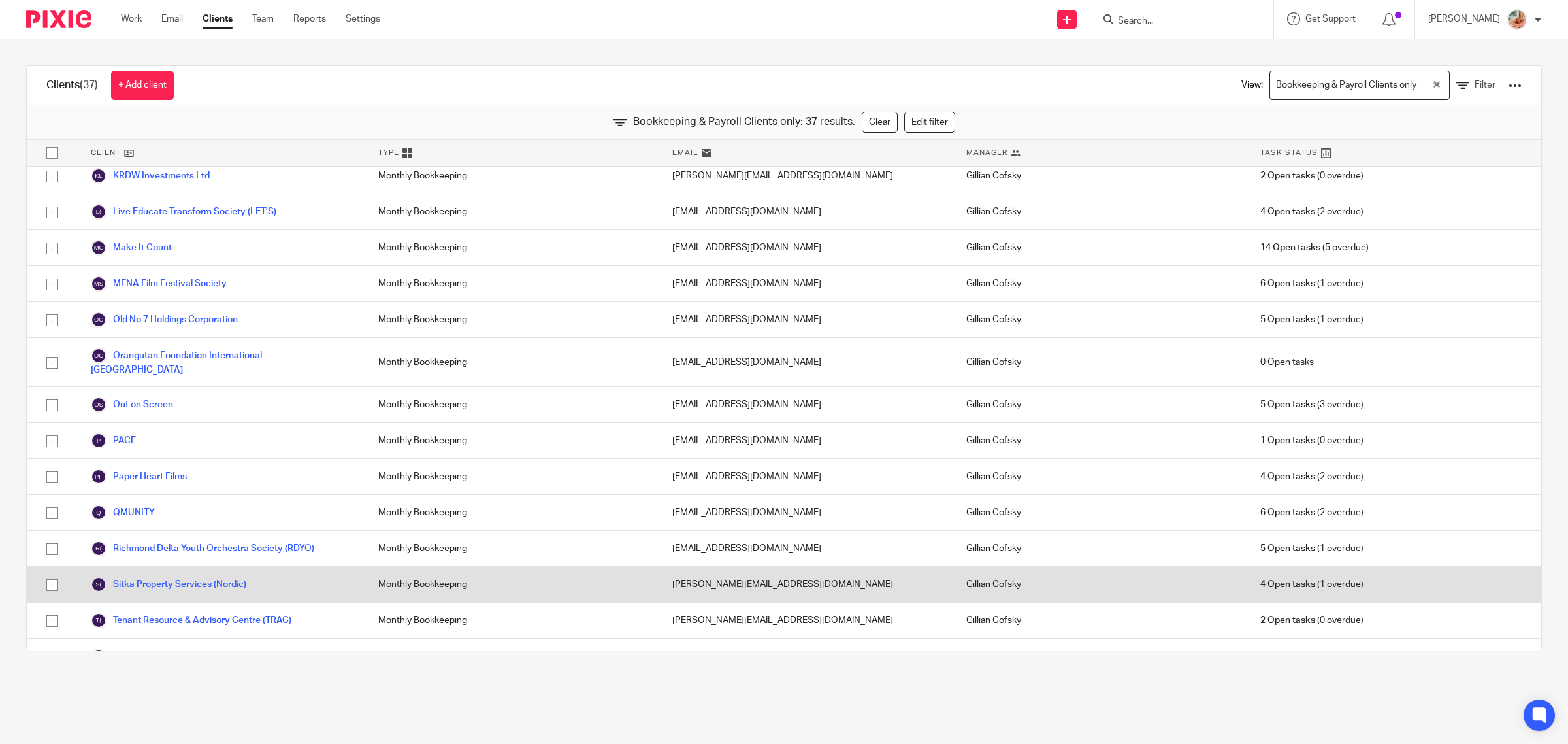
scroll to position [851, 0]
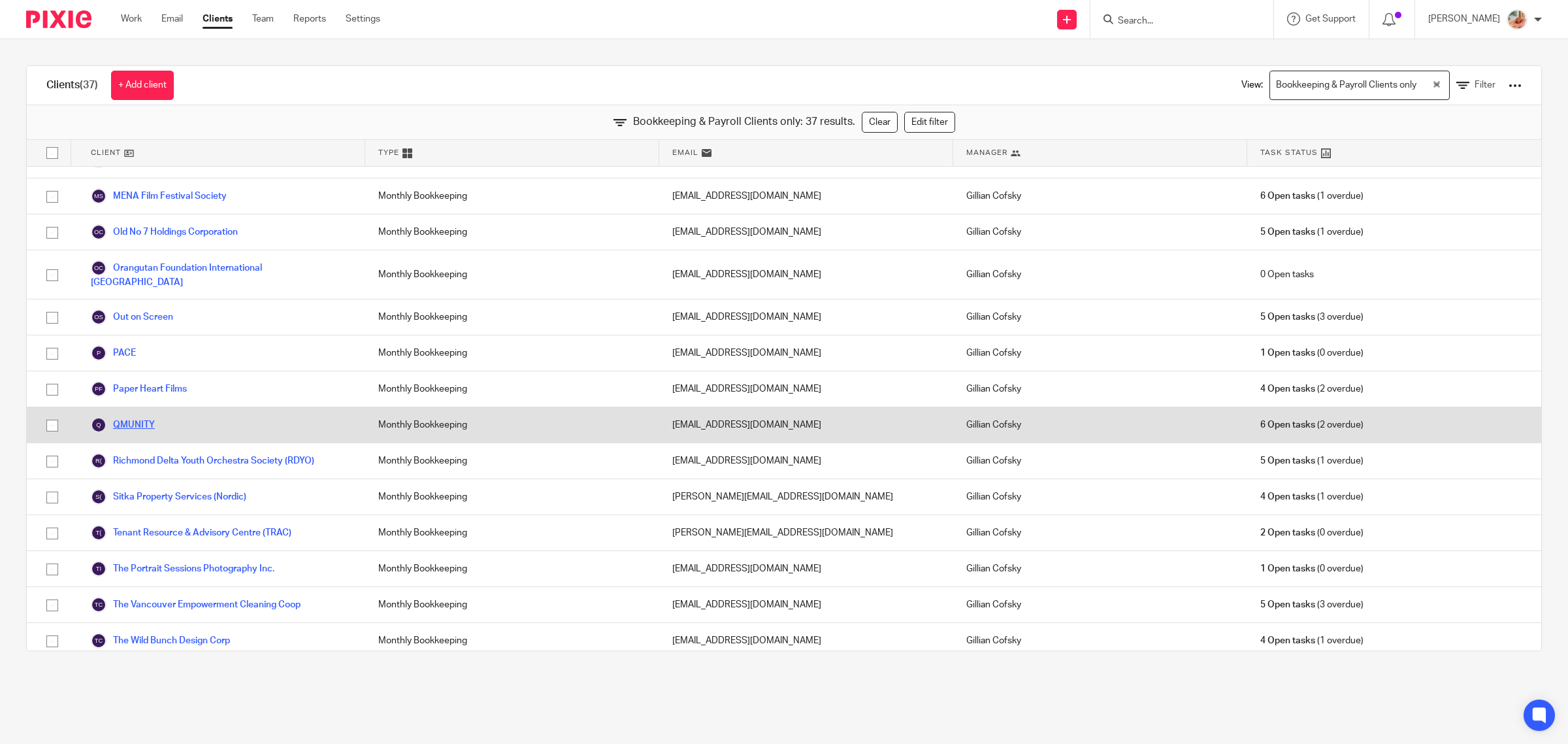
click at [131, 417] on link "QMUNITY" at bounding box center [123, 425] width 64 height 16
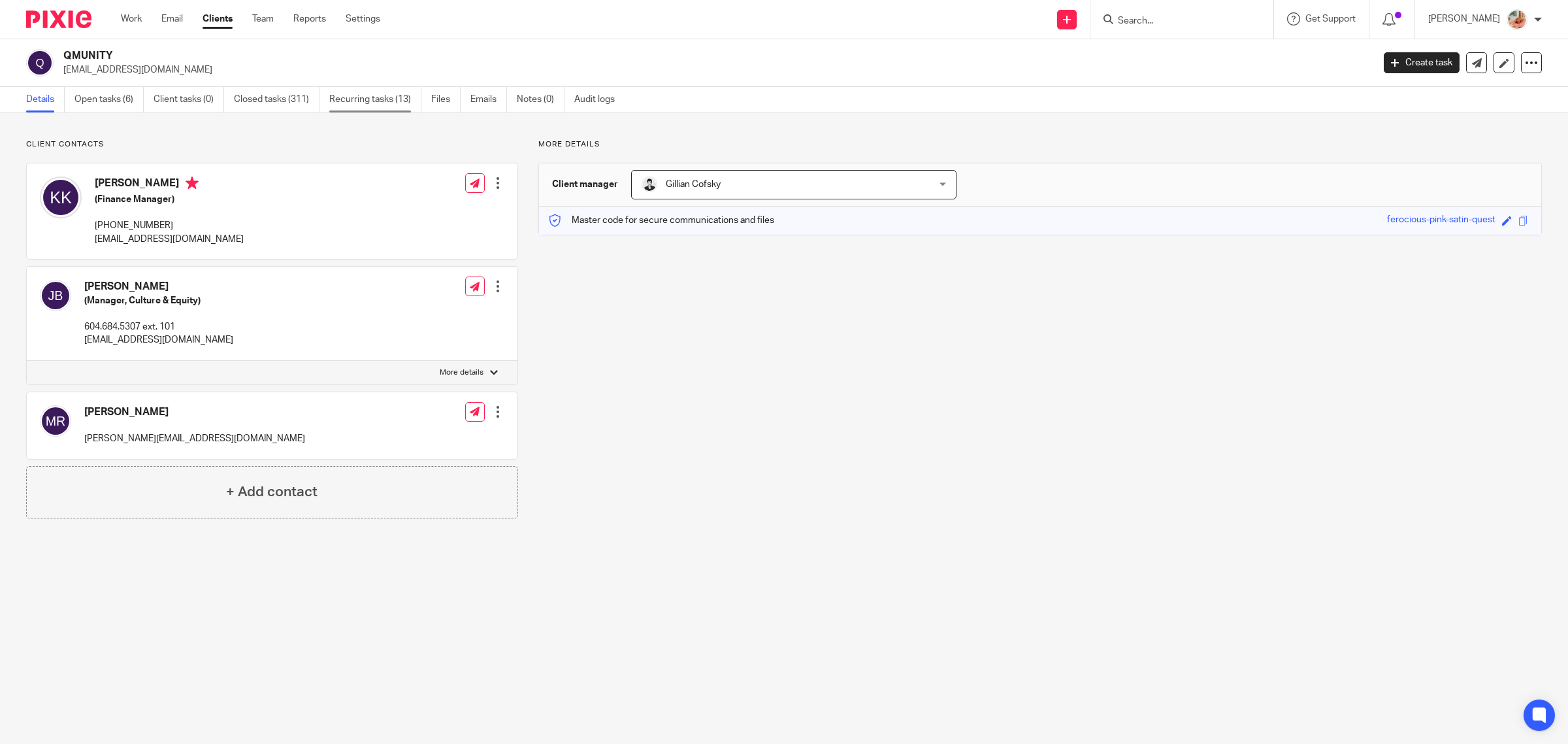
click at [366, 98] on link "Recurring tasks (13)" at bounding box center [375, 99] width 92 height 25
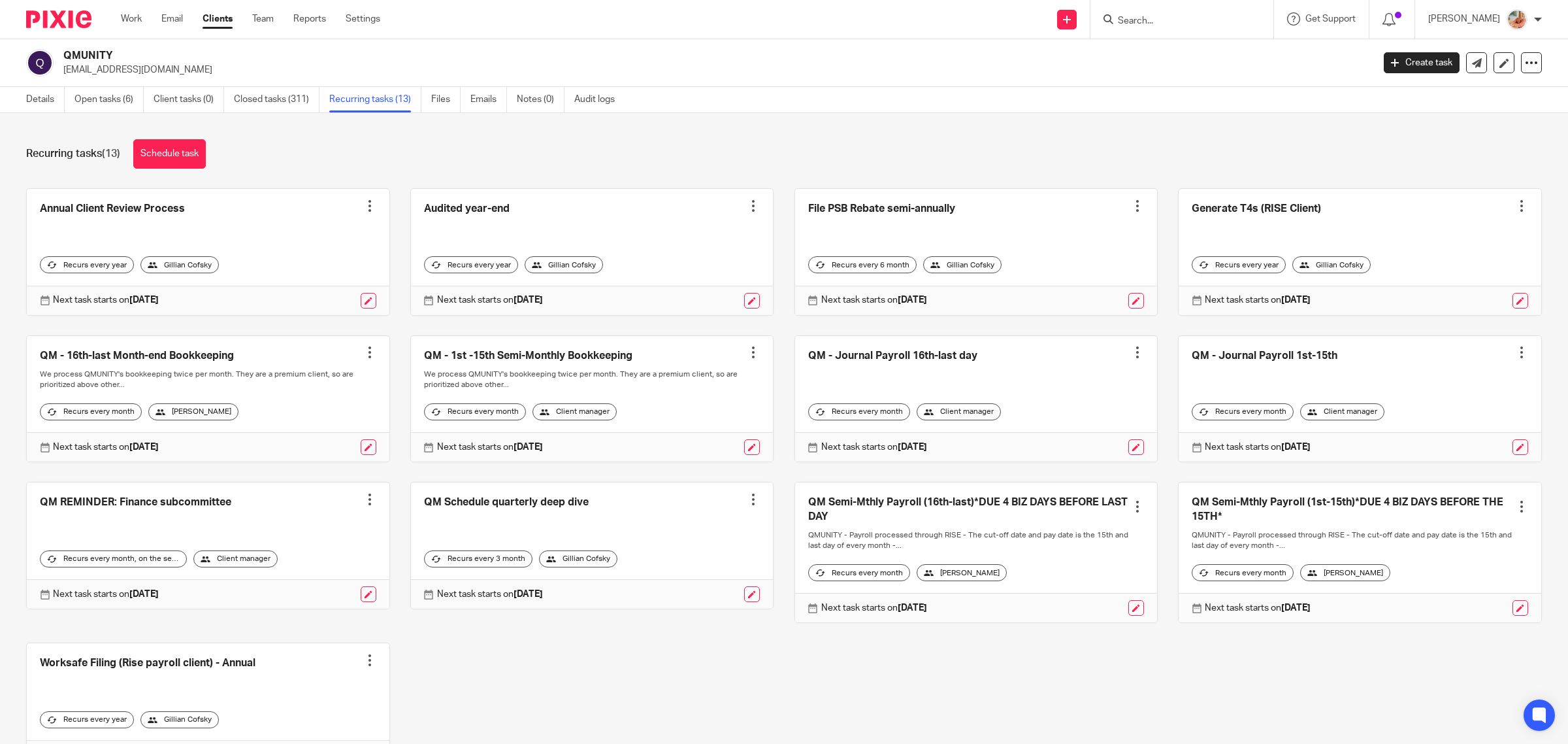
click at [190, 354] on link at bounding box center [208, 399] width 363 height 126
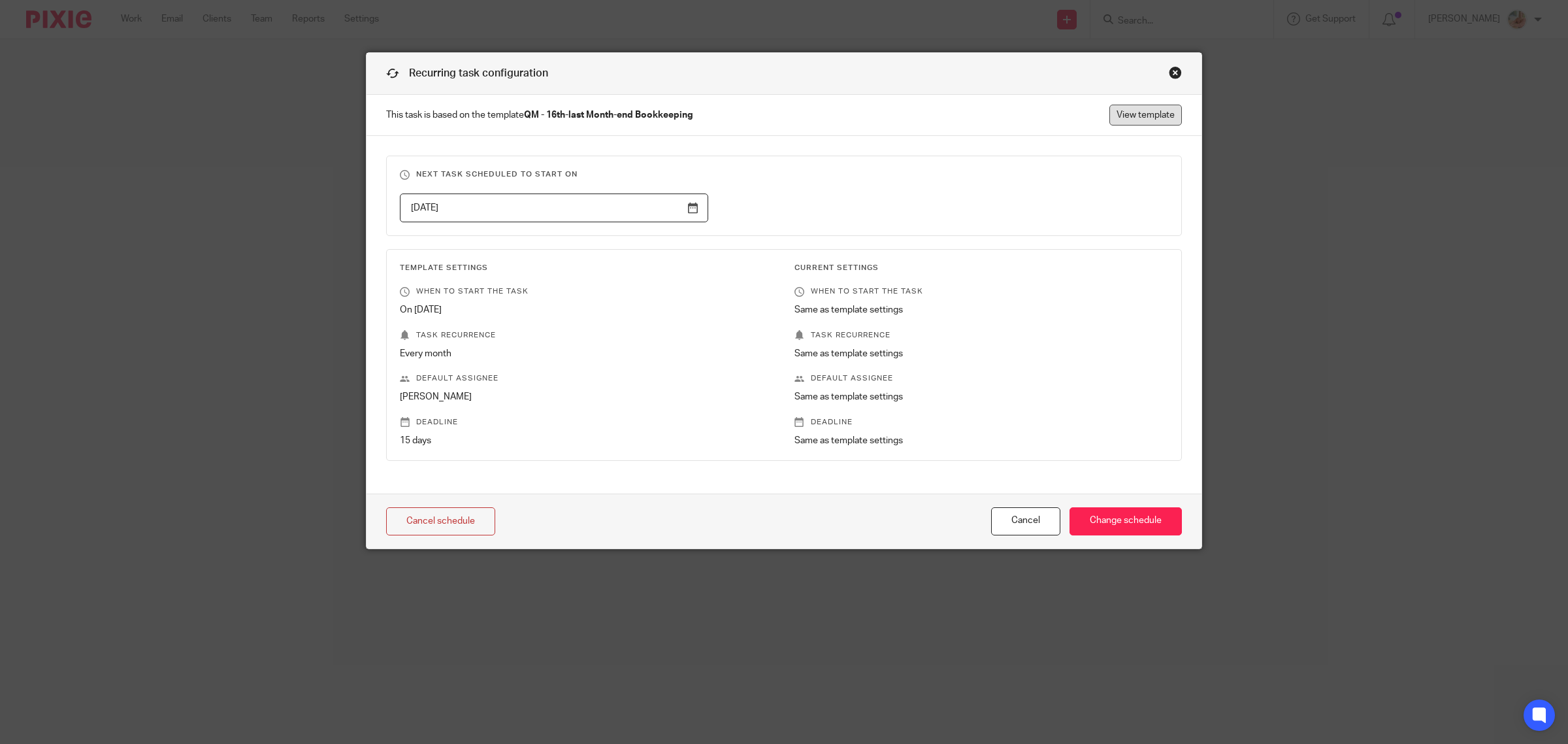
click at [1145, 115] on link "View template" at bounding box center [1145, 115] width 73 height 21
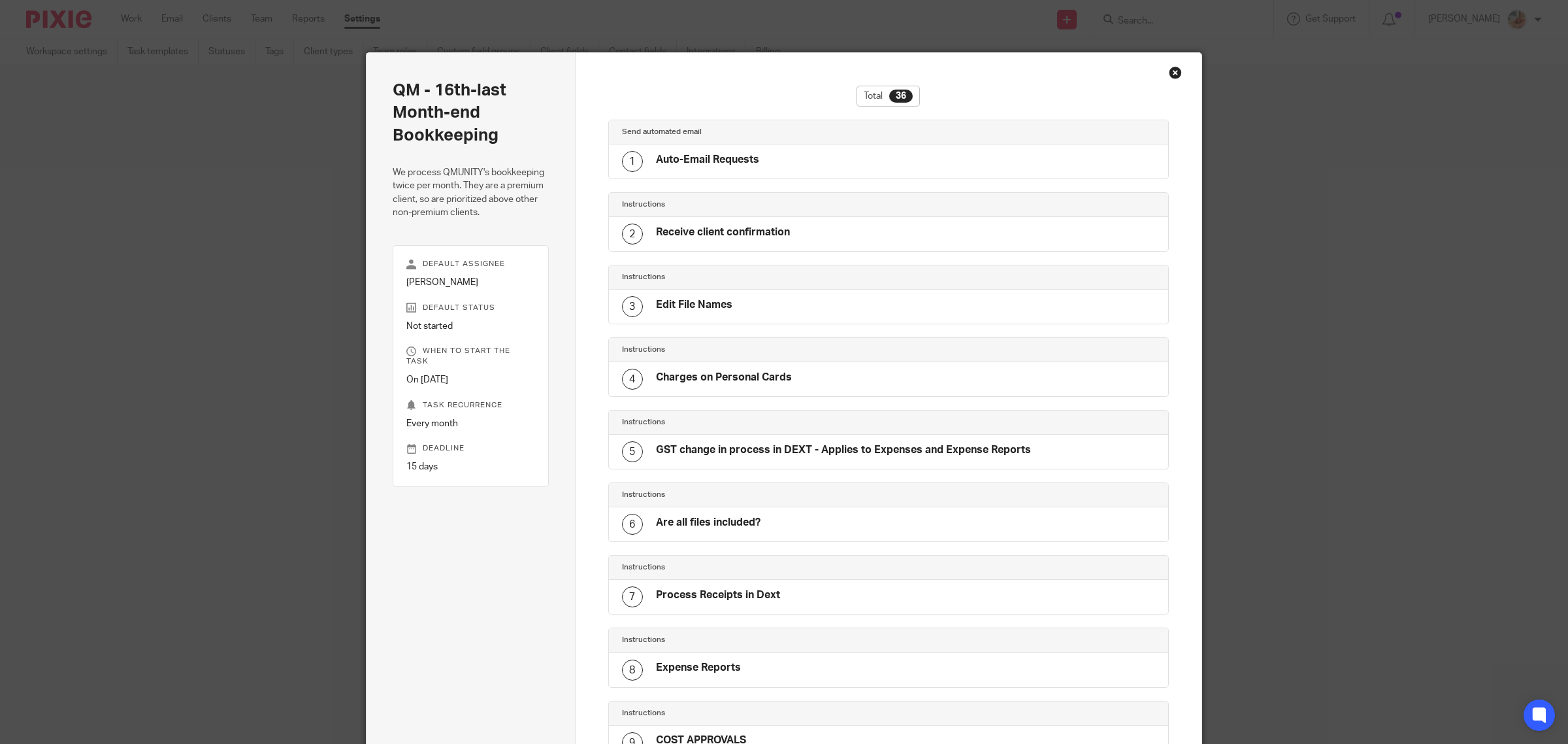
scroll to position [2080, 0]
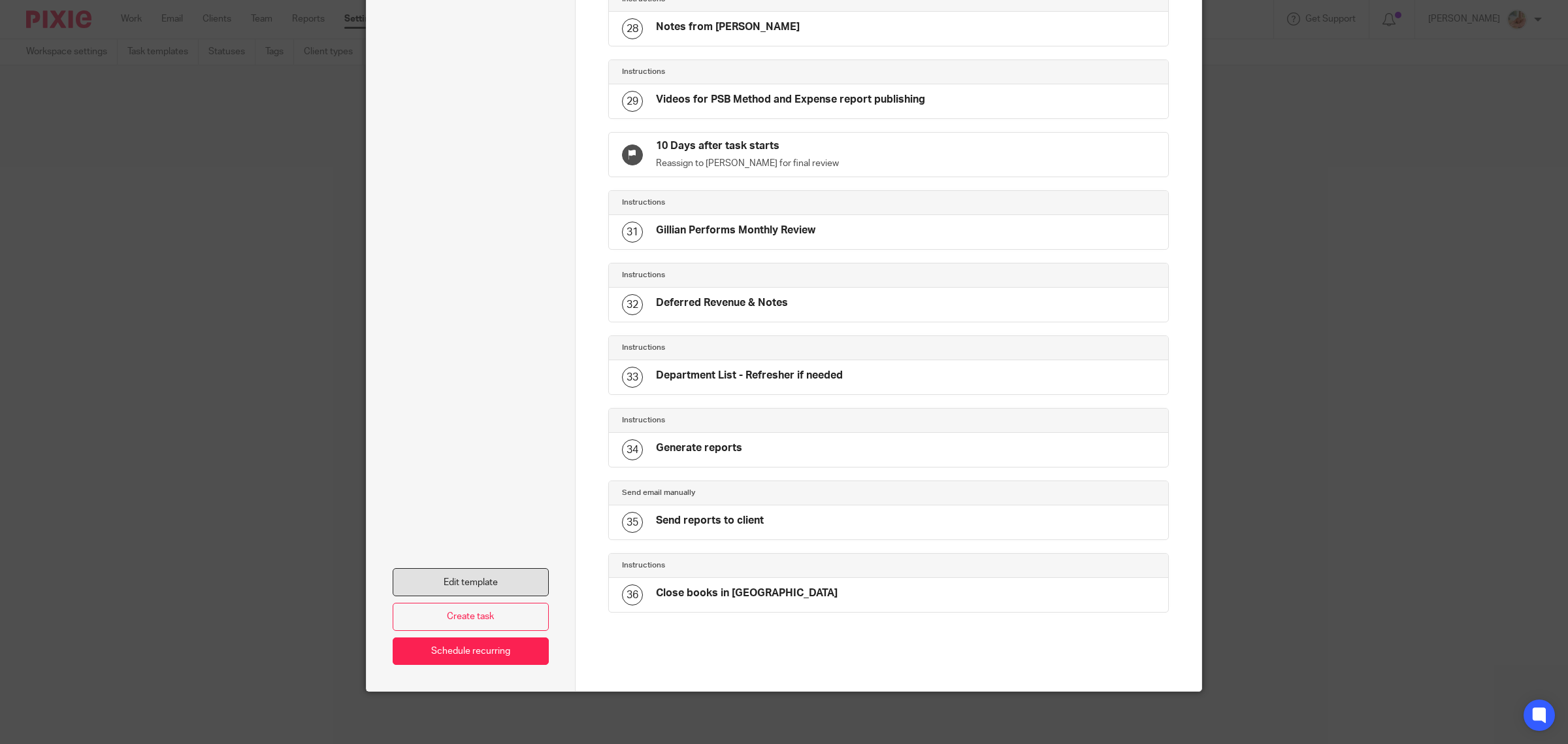
click at [514, 579] on link "Edit template" at bounding box center [470, 582] width 156 height 28
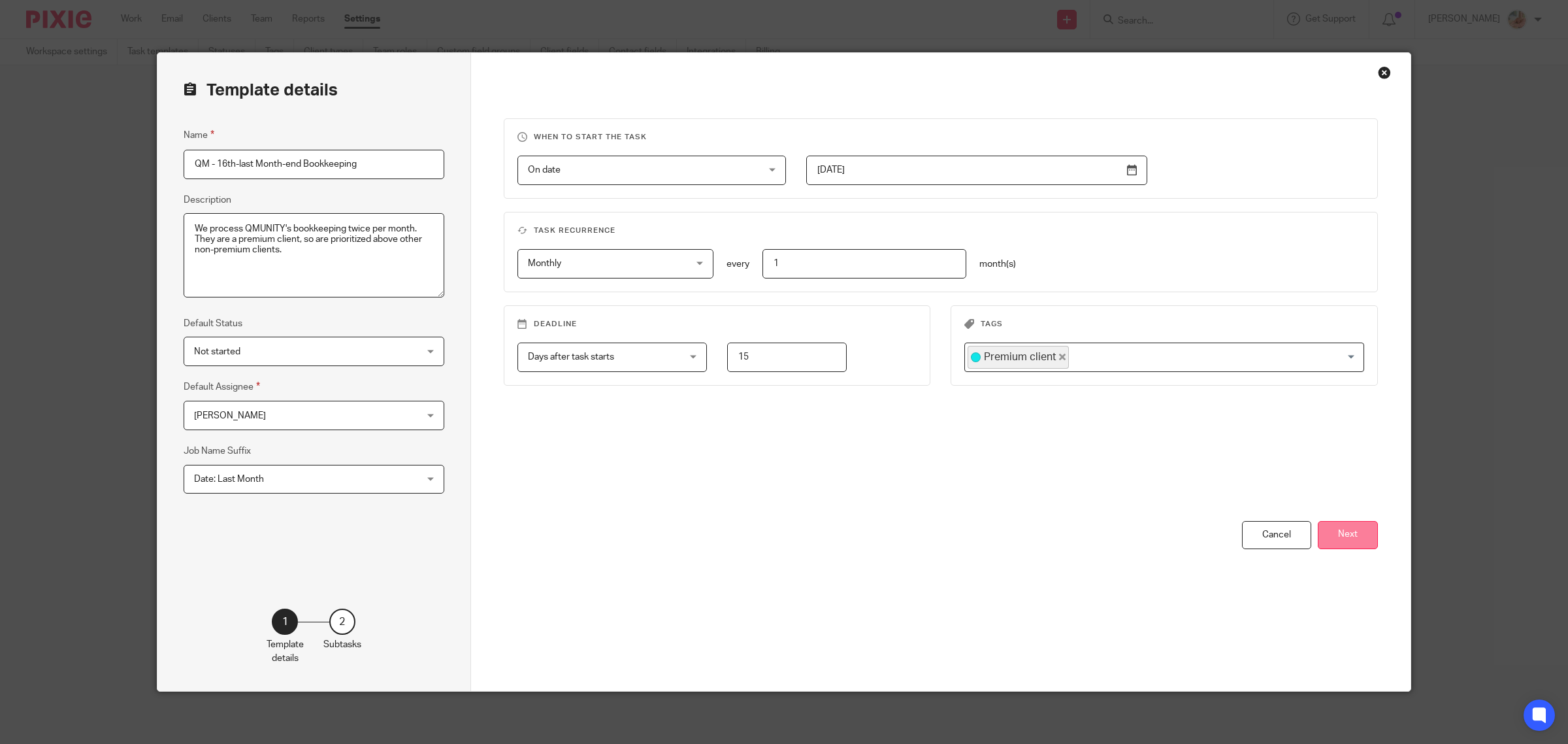
click at [1352, 530] on button "Next" at bounding box center [1347, 535] width 60 height 28
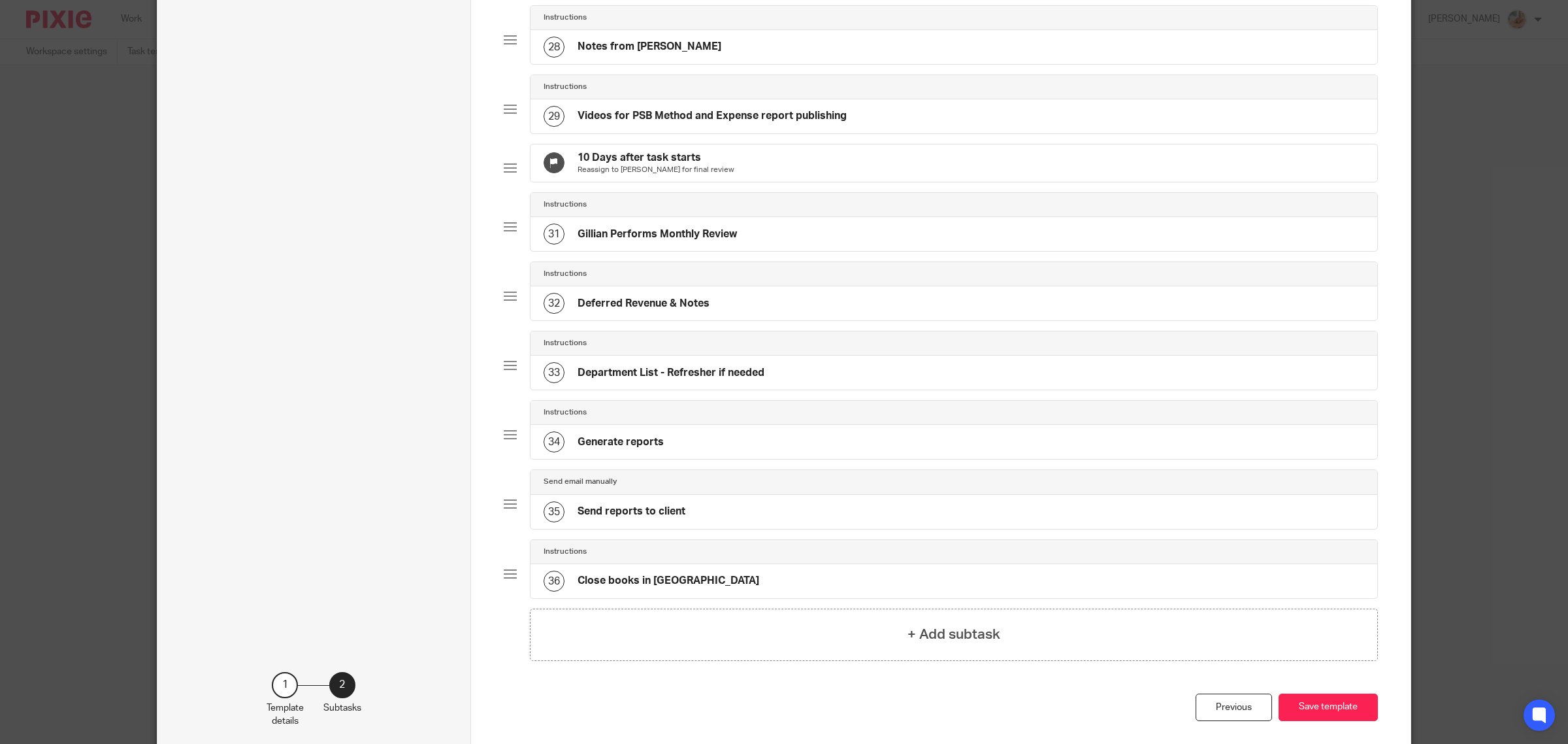
scroll to position [2056, 0]
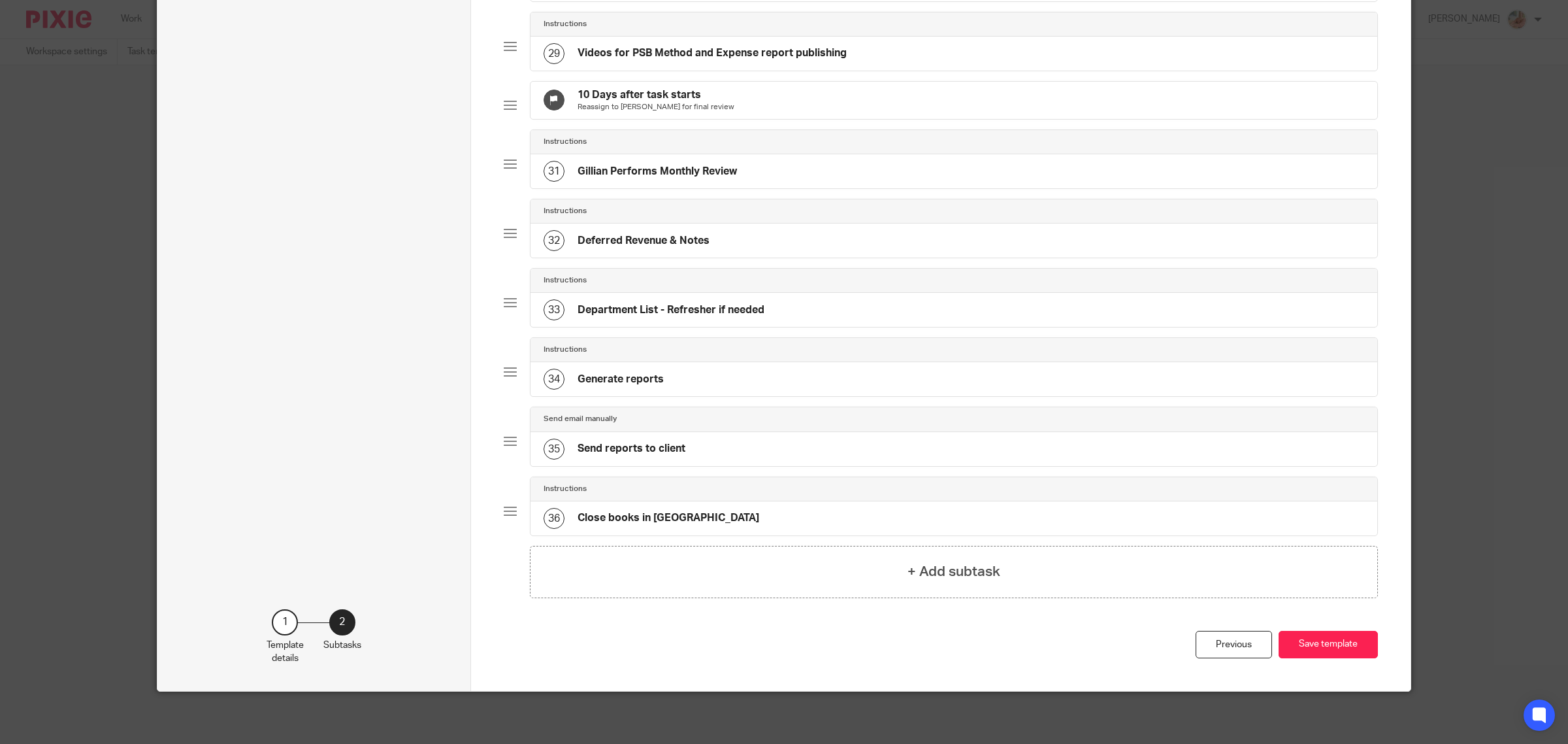
click at [987, 579] on h4 "+ Add subtask" at bounding box center [953, 572] width 93 height 20
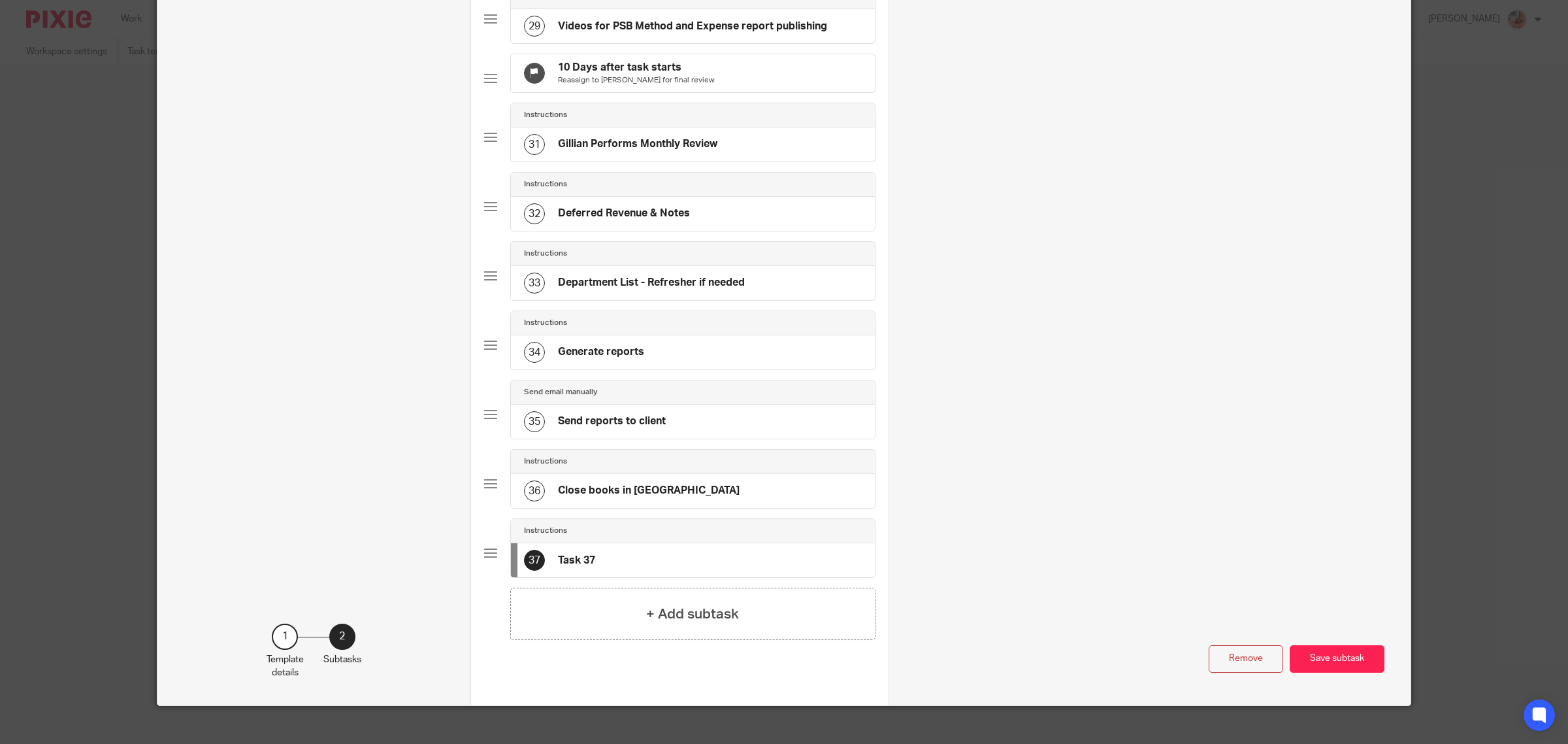
scroll to position [0, 0]
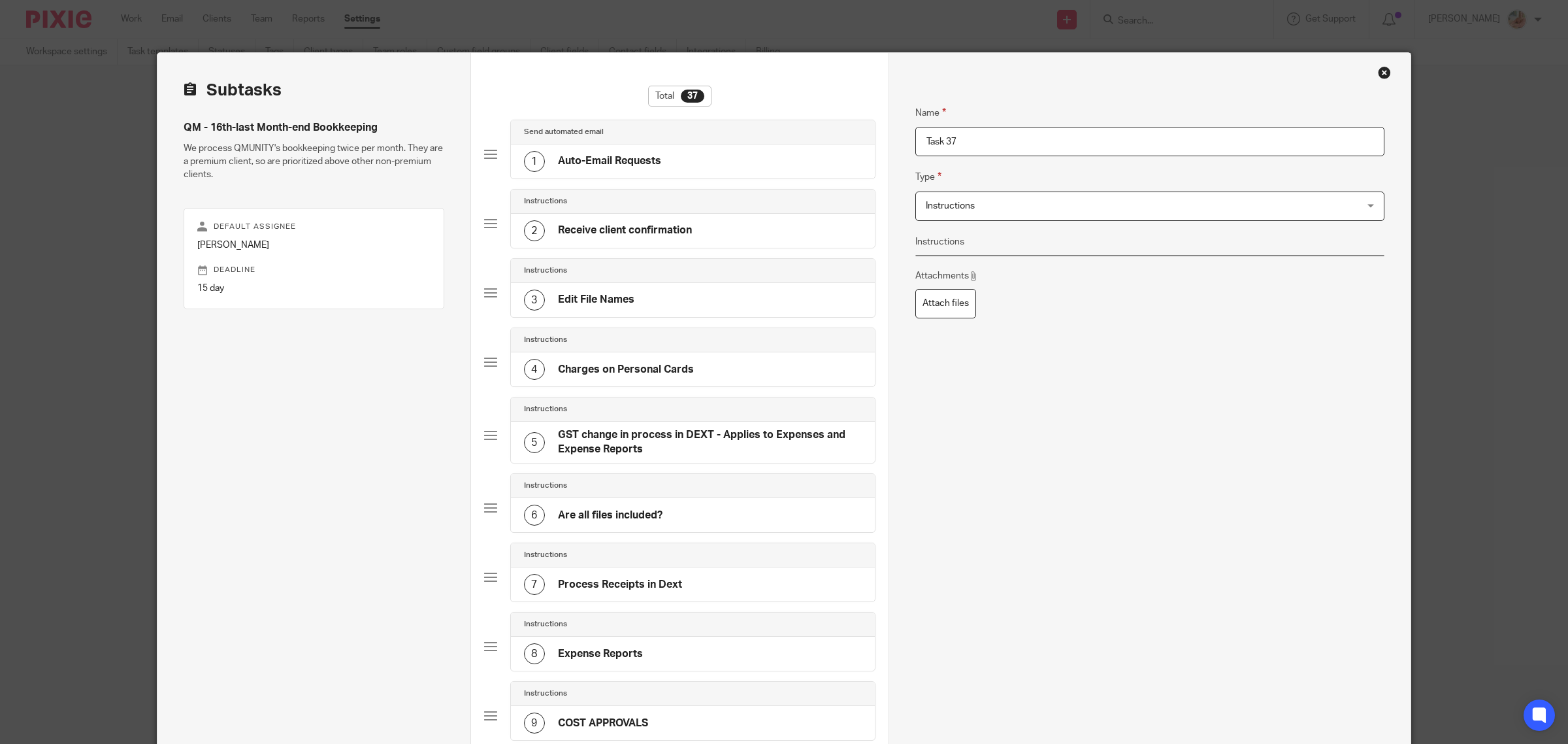
drag, startPoint x: 946, startPoint y: 136, endPoint x: 889, endPoint y: 135, distance: 57.0
type input "Blackbaud Disbursements Sheet: Update Coding per the attached"
click at [968, 273] on p at bounding box center [1150, 273] width 447 height 13
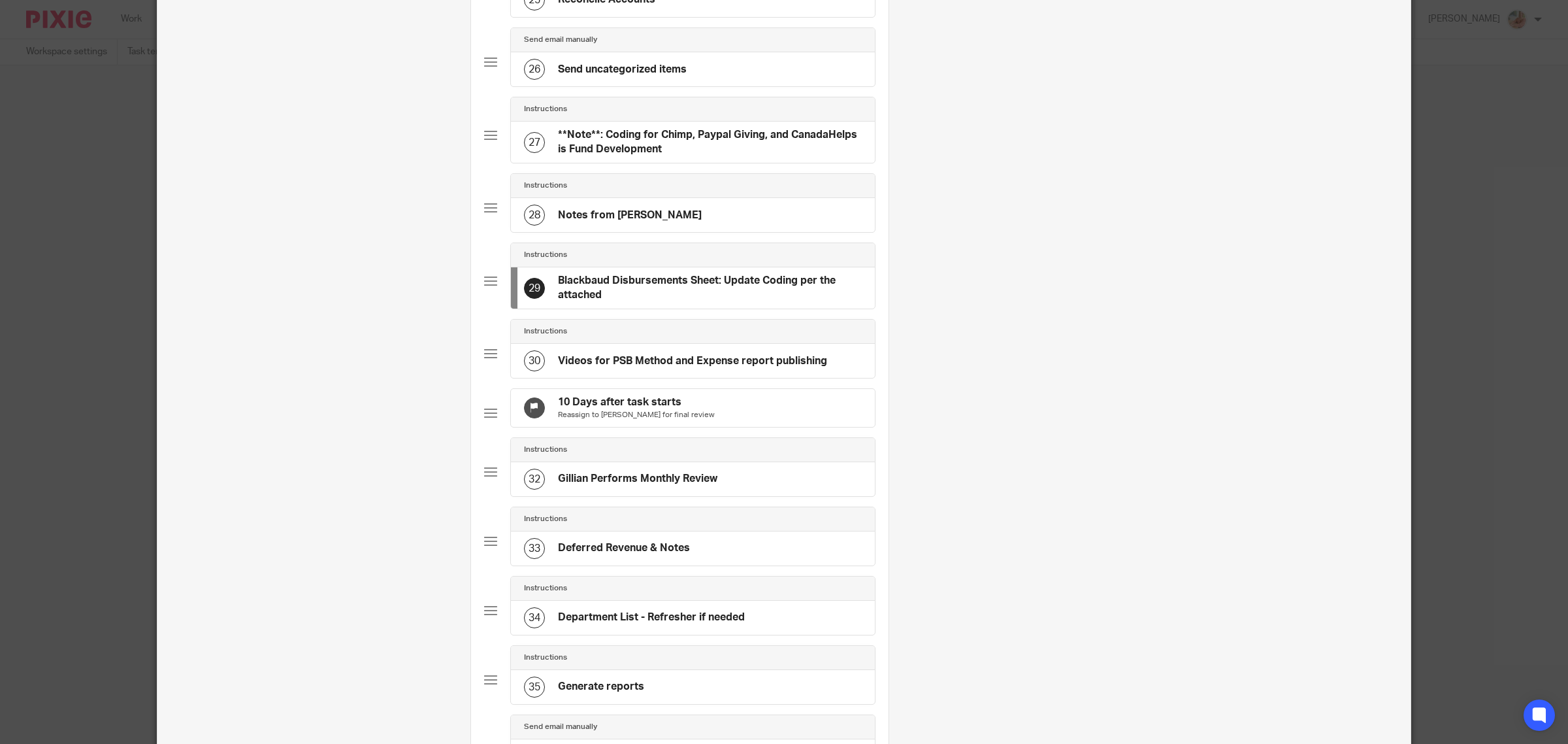
scroll to position [1798, 0]
click at [588, 302] on h4 "Blackbaud Disbursements Sheet: Update Coding per the attached" at bounding box center [709, 288] width 304 height 28
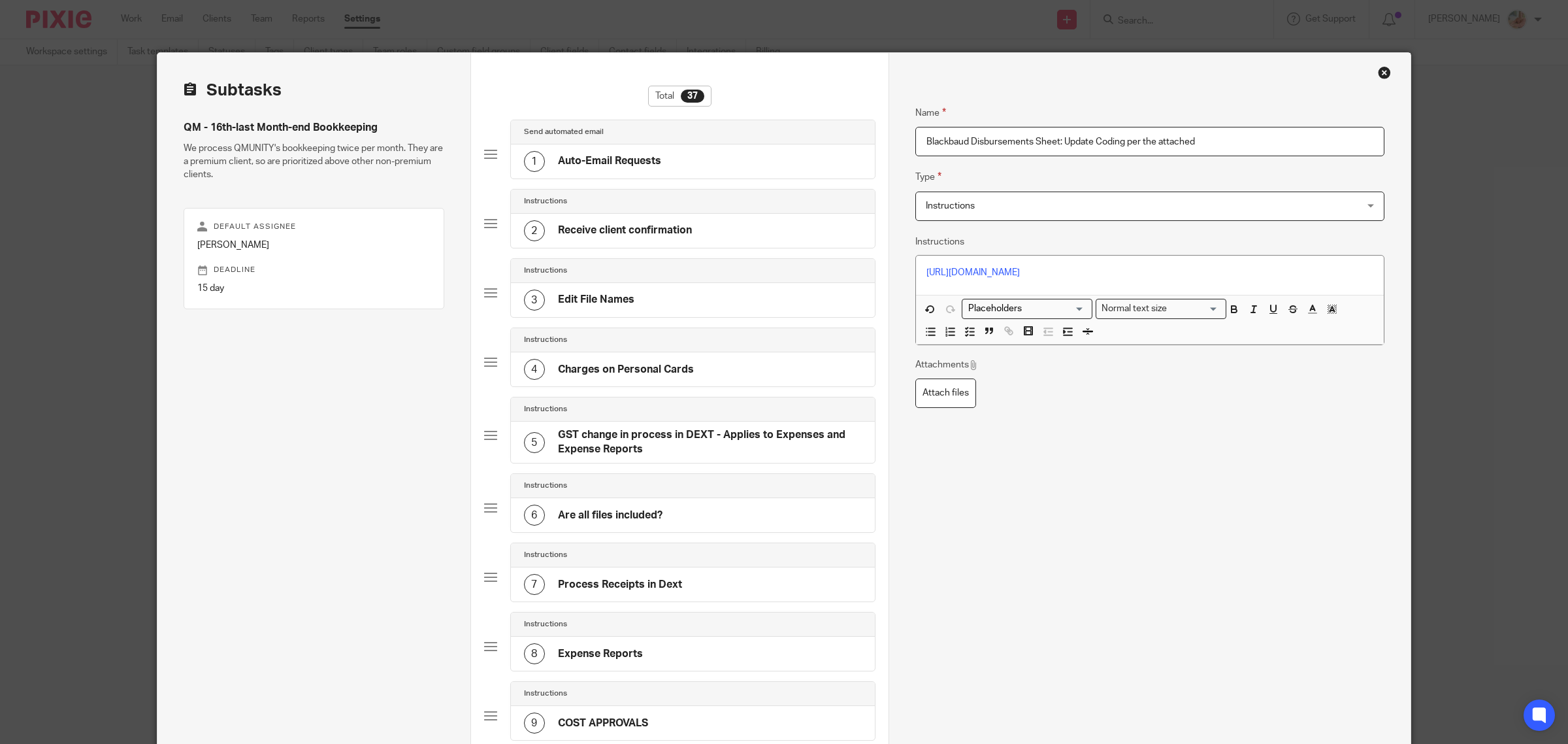
drag, startPoint x: 915, startPoint y: 142, endPoint x: 951, endPoint y: 154, distance: 37.9
click at [915, 142] on input "Blackbaud Disbursements Sheet: Update Coding per the attached" at bounding box center [1150, 141] width 469 height 30
click at [1062, 141] on input "**Blackbaud Disbursements Sheet: Update Coding per the attached" at bounding box center [1150, 141] width 469 height 30
type input "**Blackbaud Disbursements Sheet**: Update Coding per the attached"
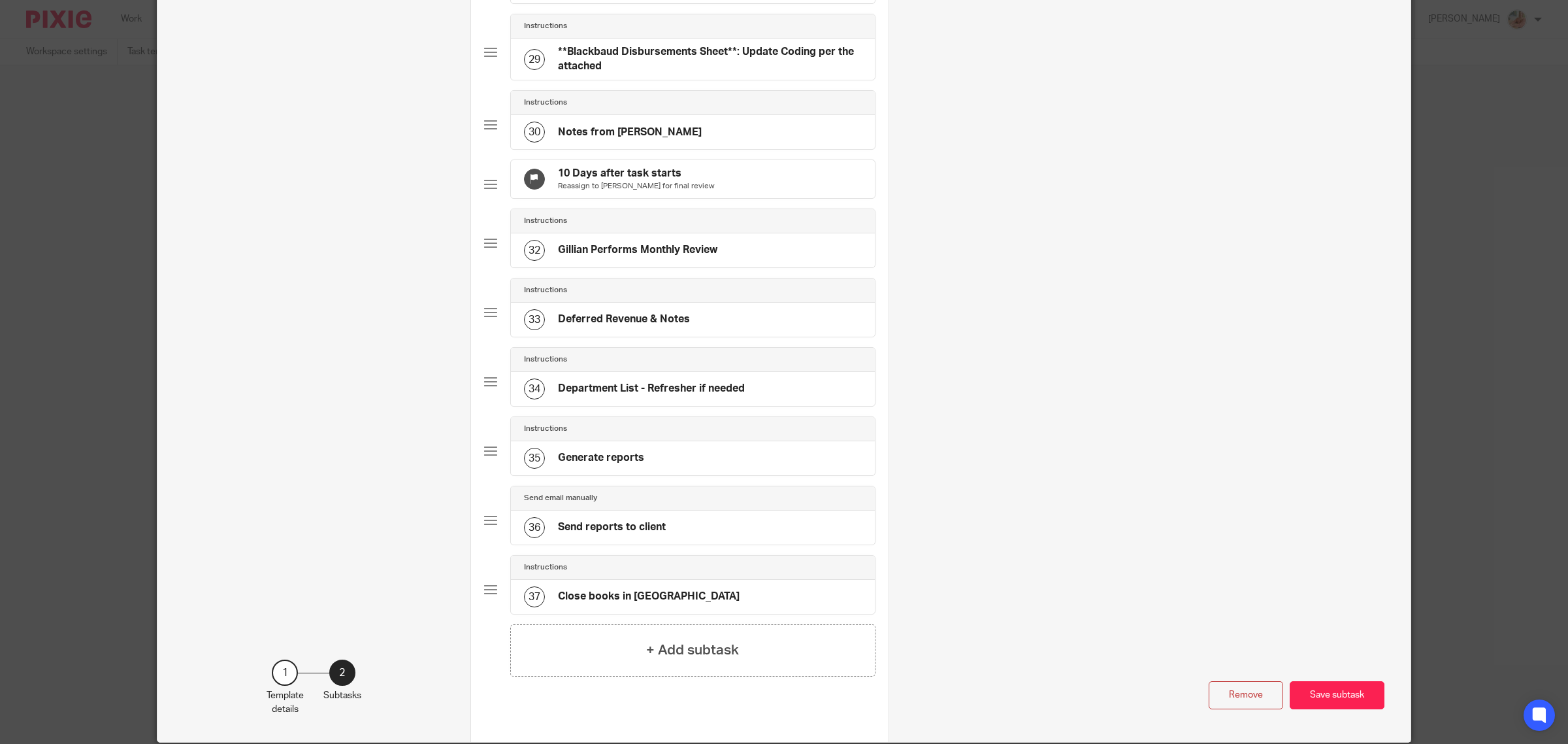
scroll to position [2126, 0]
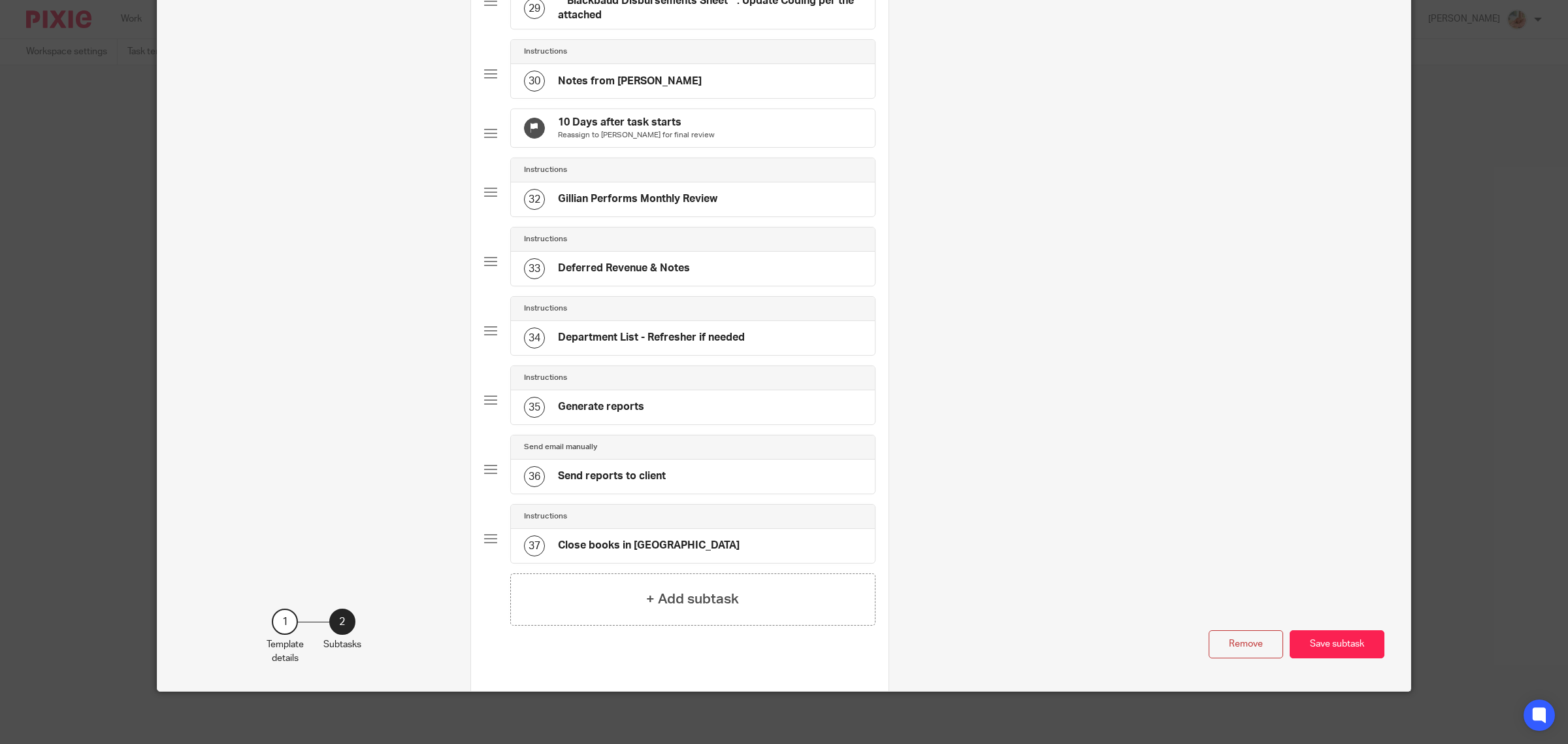
click at [1305, 638] on button "Save subtask" at bounding box center [1336, 644] width 94 height 28
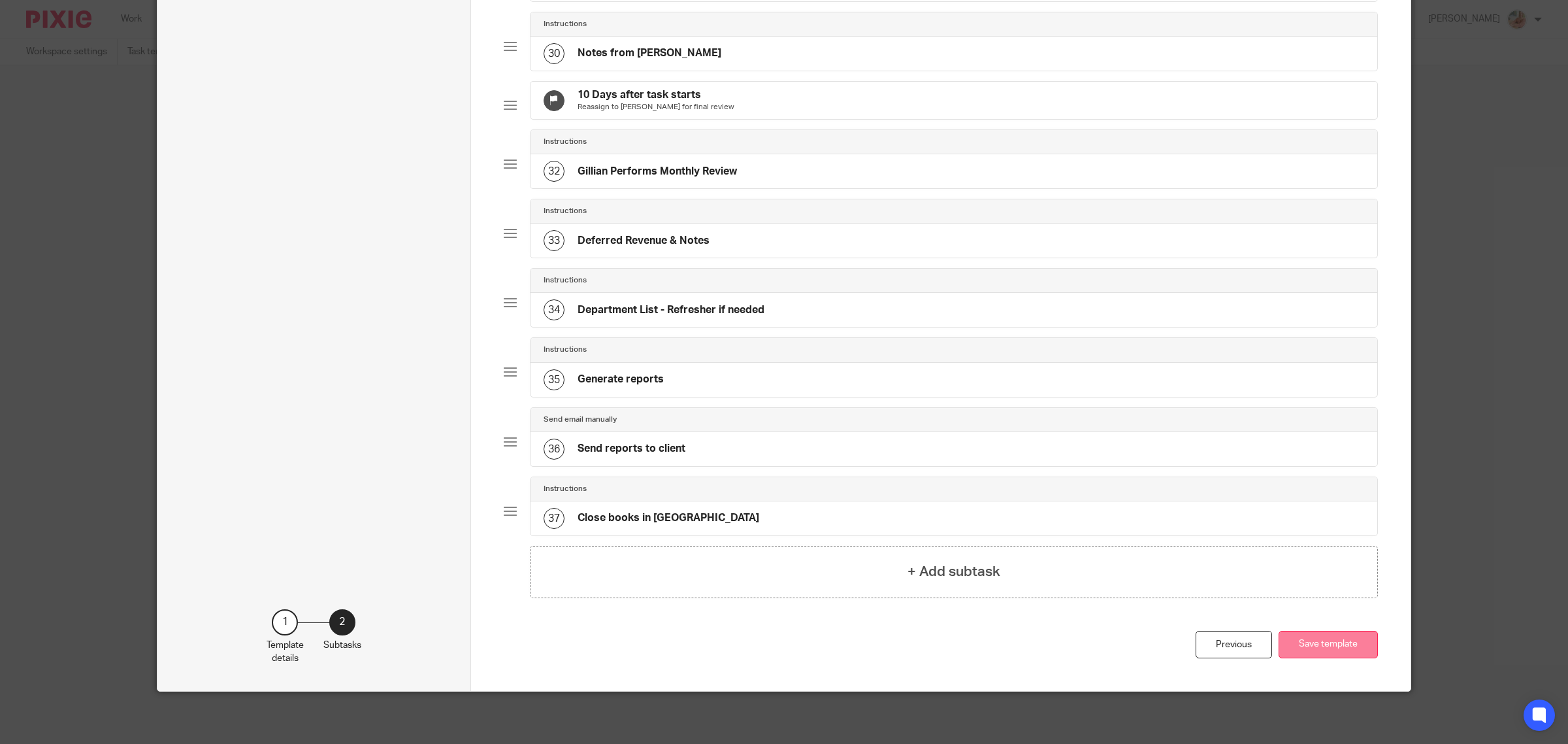
click at [1329, 642] on button "Save template" at bounding box center [1329, 644] width 100 height 28
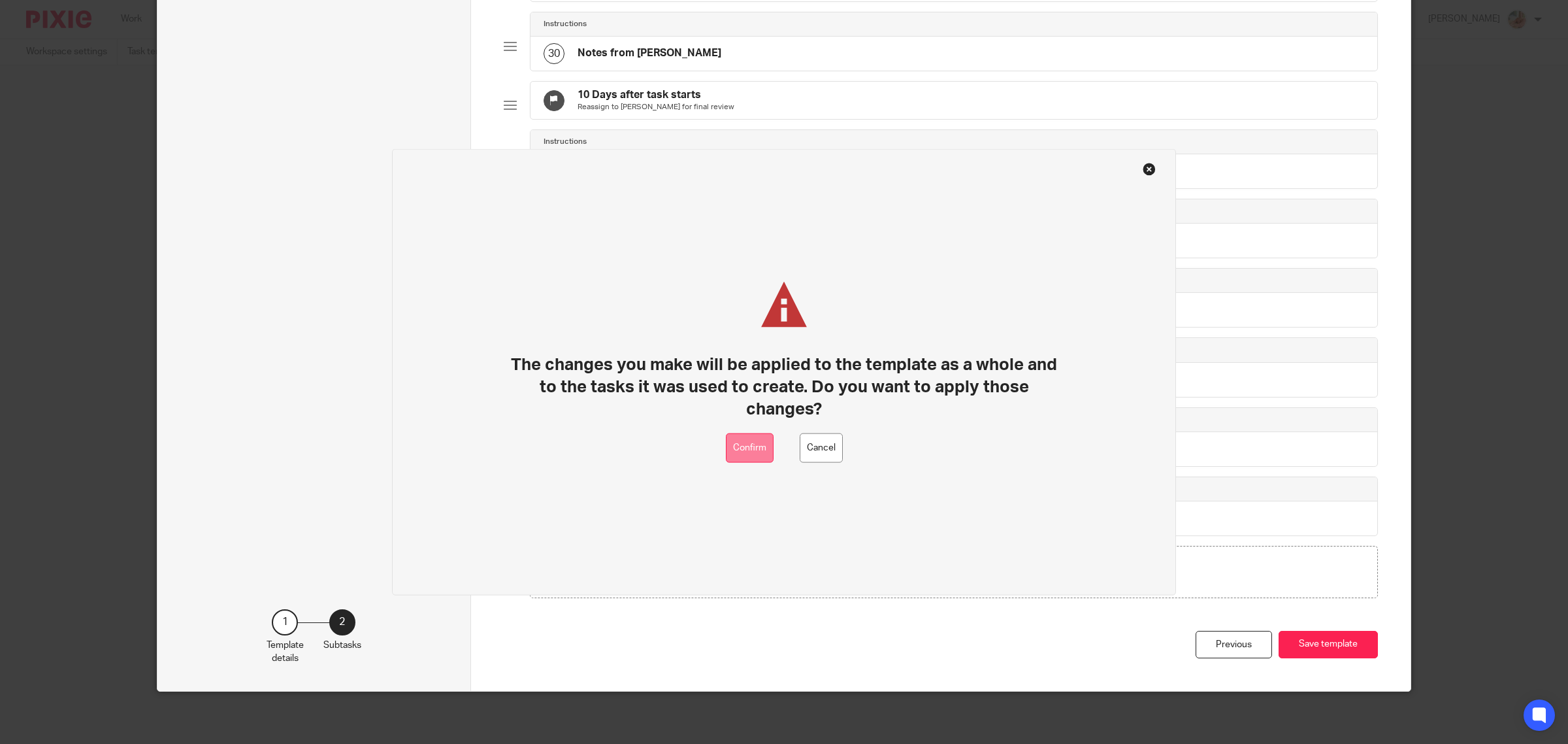
click at [745, 445] on button "Confirm" at bounding box center [749, 447] width 48 height 30
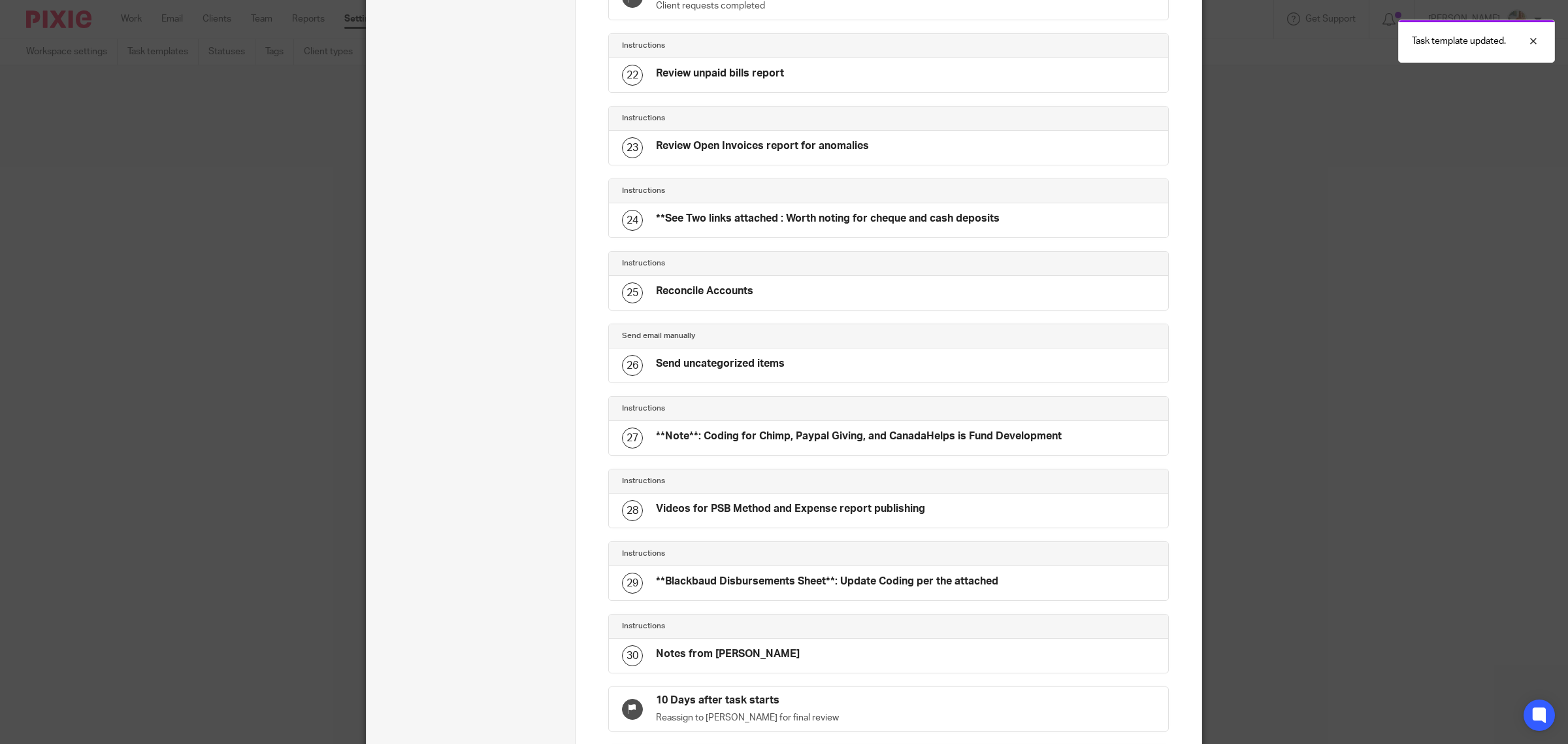
scroll to position [1173, 0]
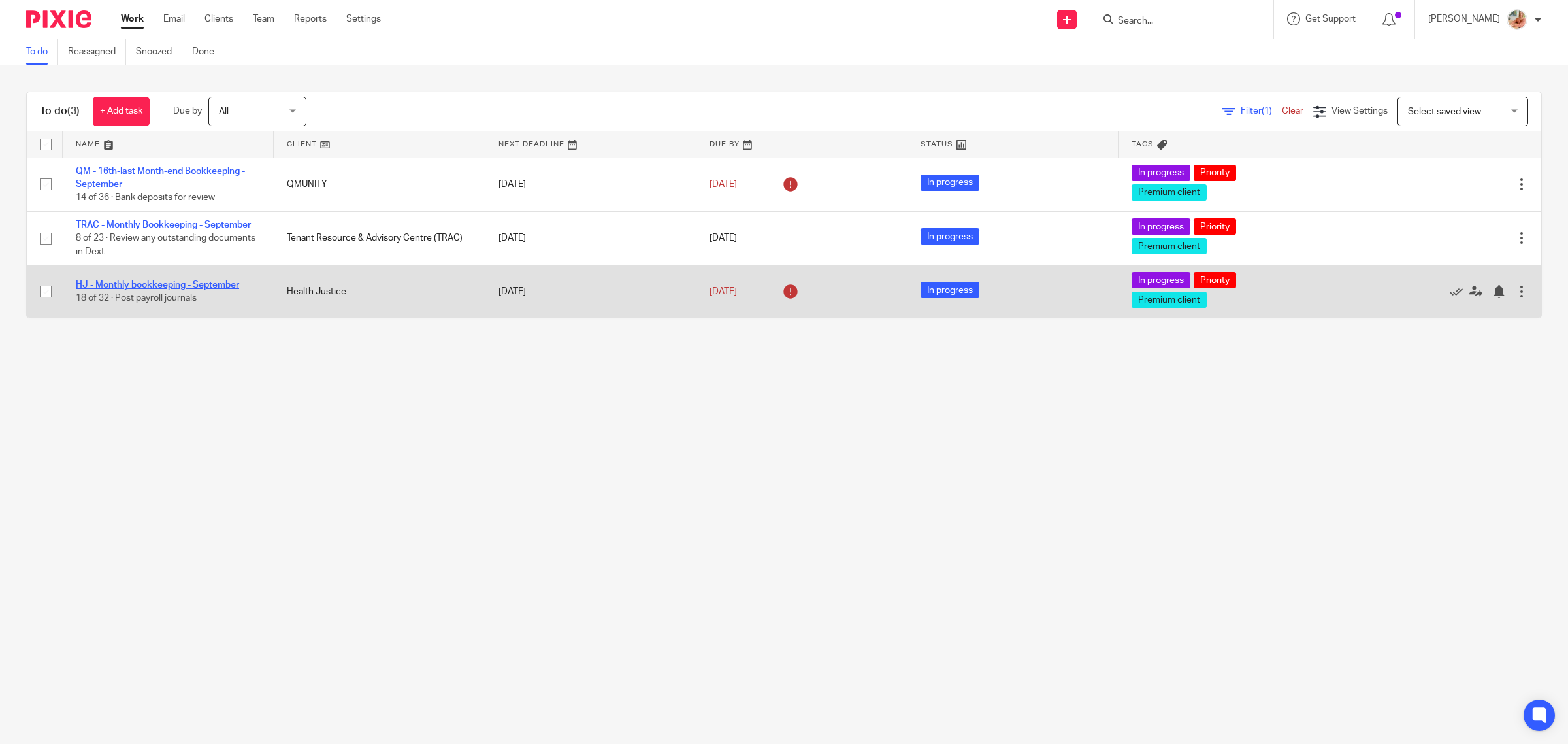
click at [141, 284] on link "HJ - Monthly bookkeeping - September" at bounding box center [157, 285] width 163 height 9
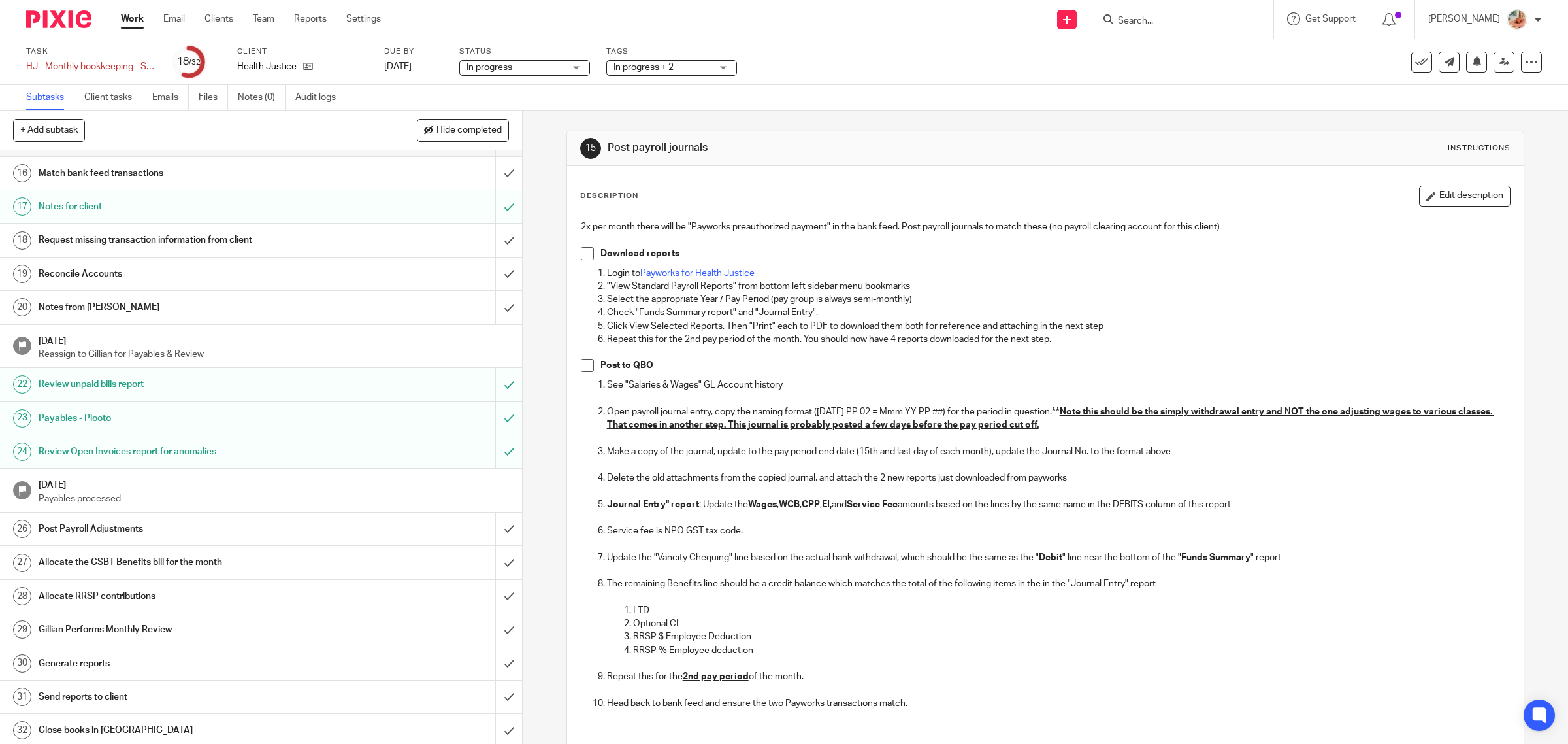
scroll to position [515, 0]
click at [451, 131] on span "Hide completed" at bounding box center [469, 131] width 66 height 10
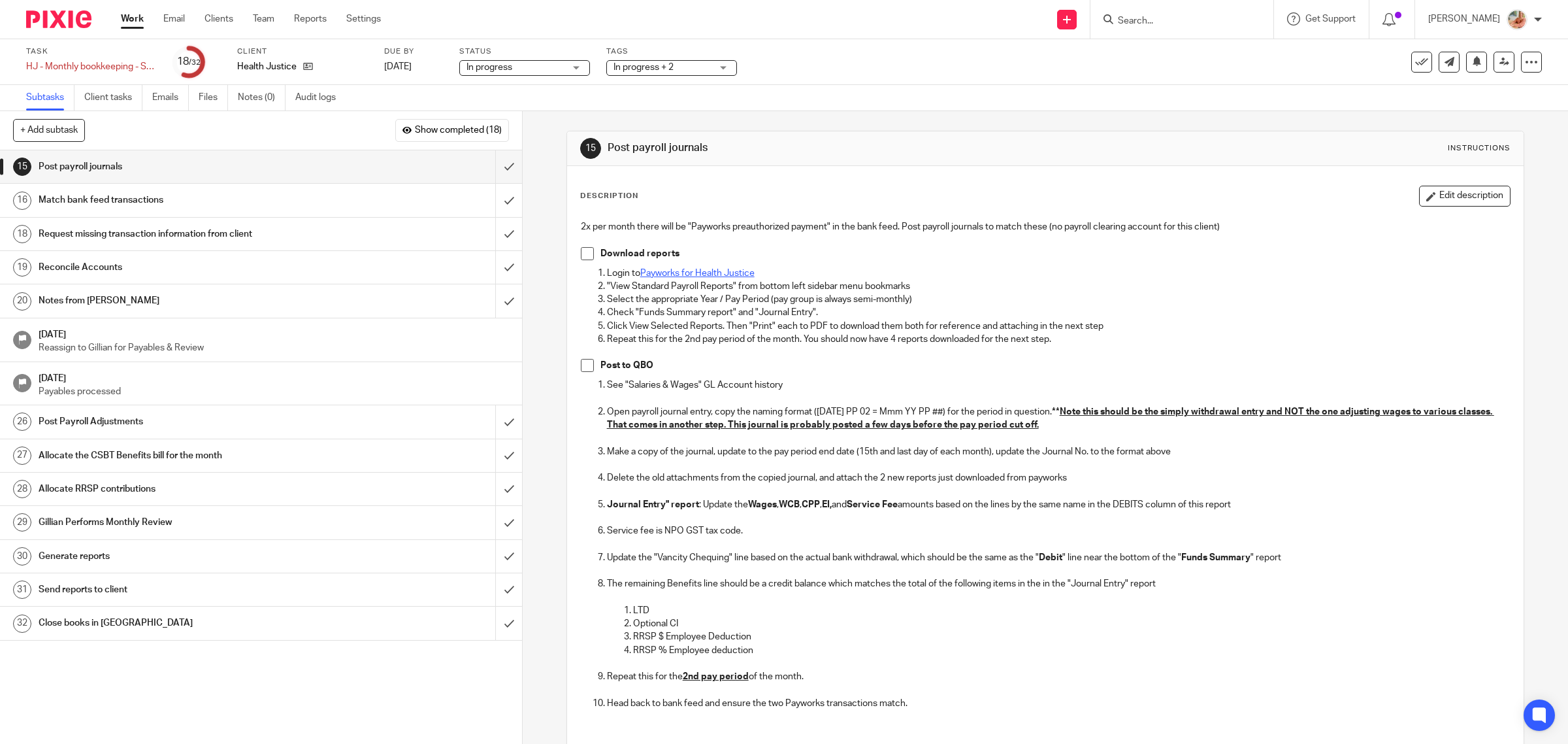
click at [671, 274] on link "Payworks for Health Justice" at bounding box center [697, 273] width 115 height 9
drag, startPoint x: 154, startPoint y: 270, endPoint x: 226, endPoint y: 288, distance: 74.2
click at [154, 269] on h1 "Reconcile Accounts" at bounding box center [186, 267] width 296 height 19
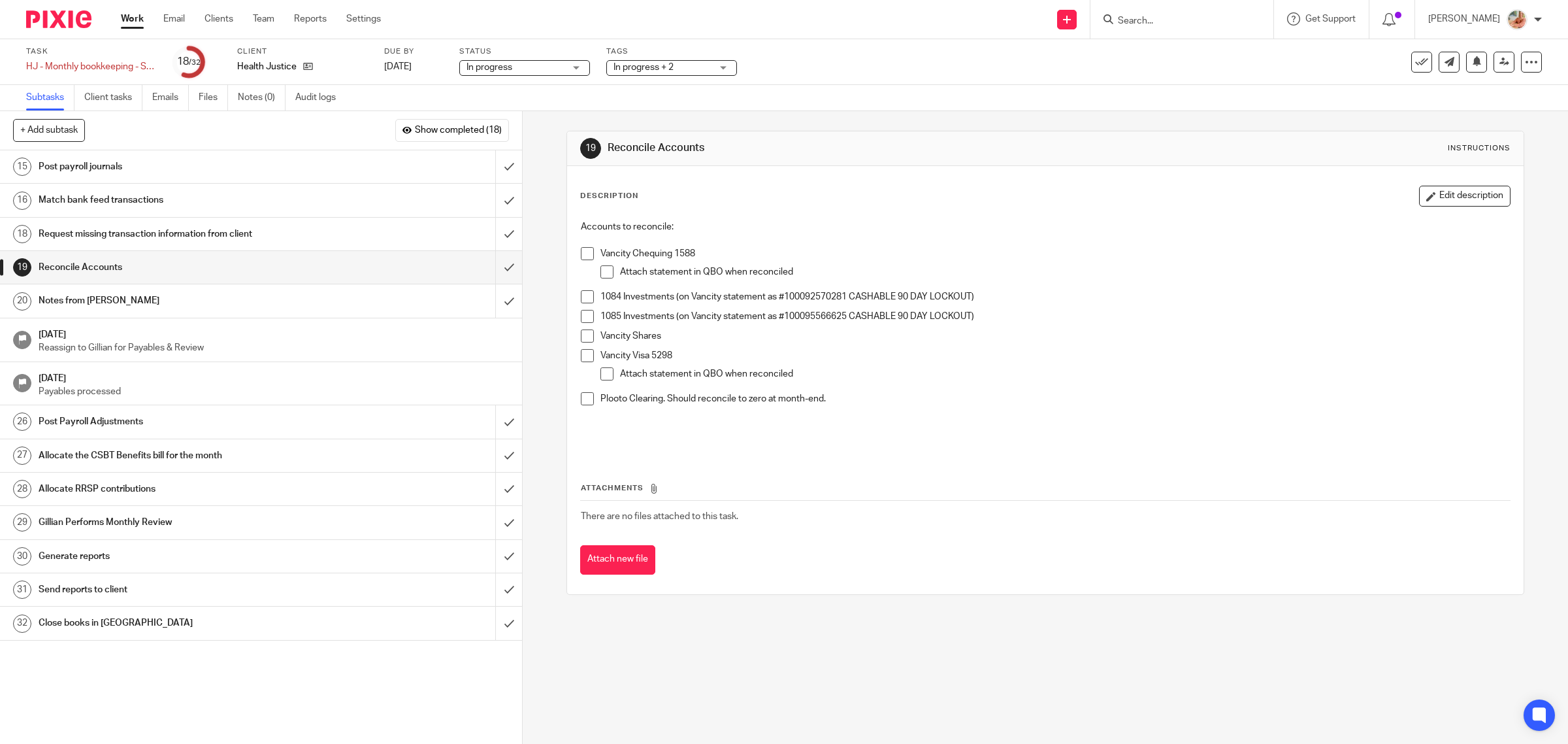
click at [150, 165] on h1 "Post payroll journals" at bounding box center [186, 166] width 296 height 19
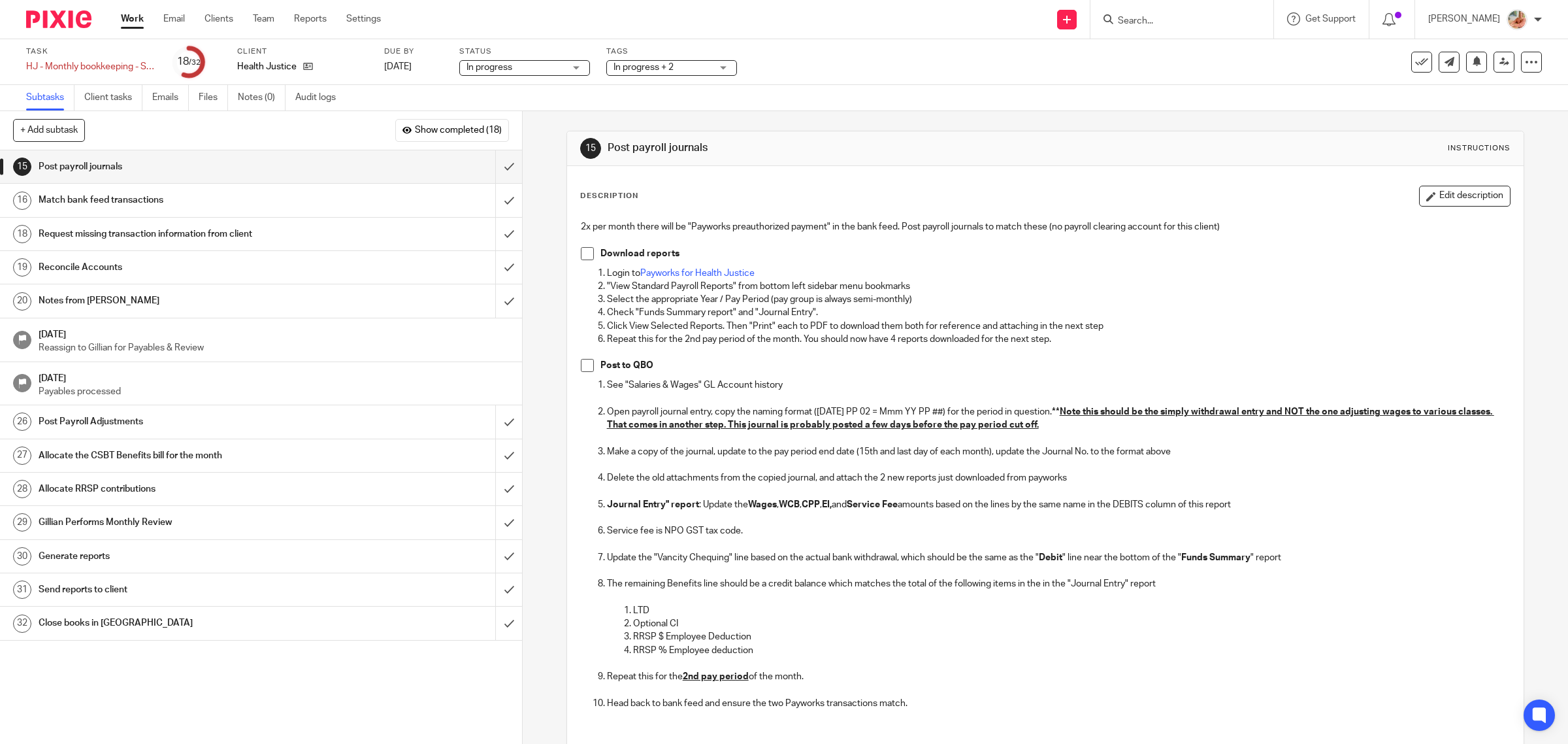
click at [583, 253] on span at bounding box center [587, 253] width 13 height 13
click at [583, 366] on span at bounding box center [587, 365] width 13 height 13
click at [485, 167] on input "submit" at bounding box center [261, 166] width 522 height 32
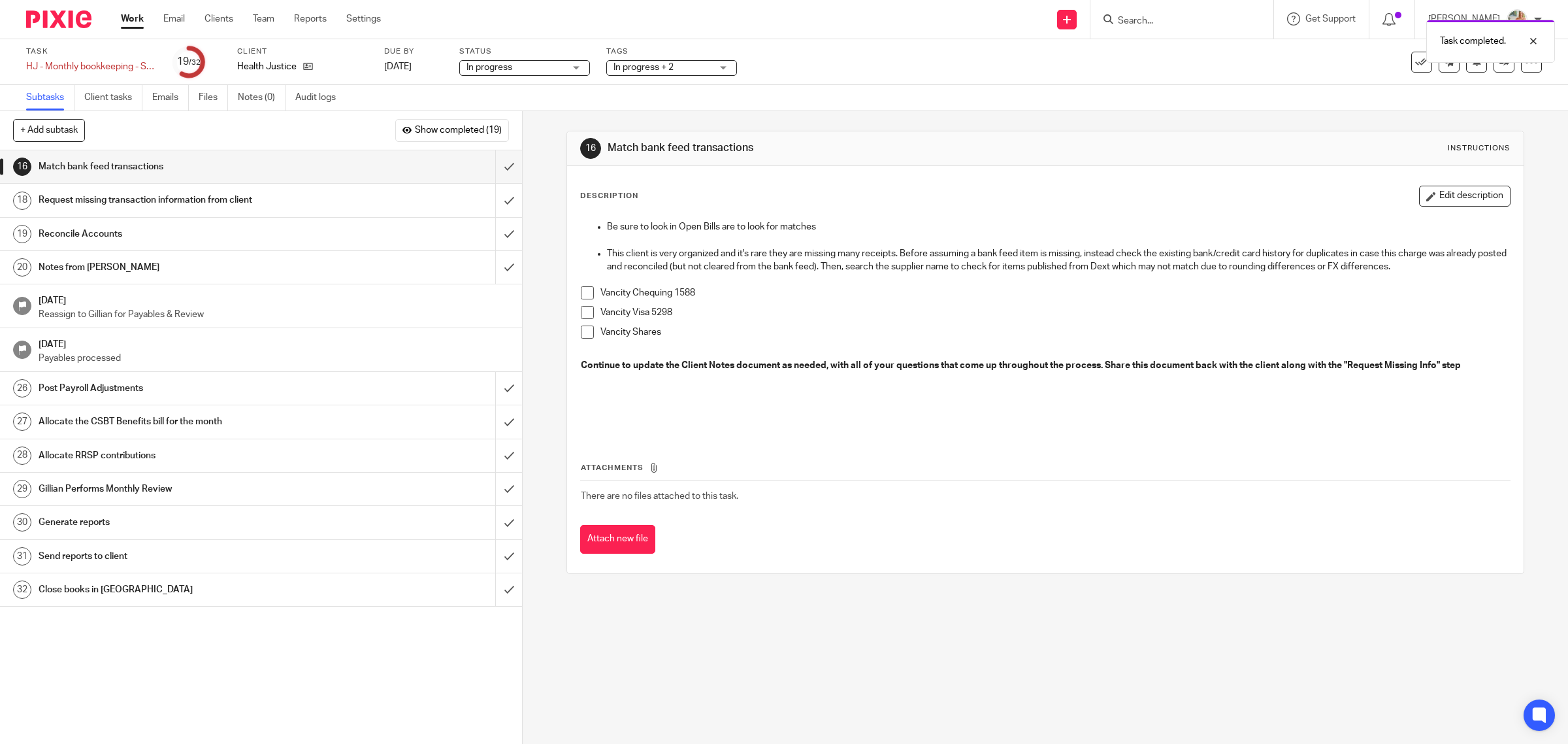
click at [227, 204] on h1 "Request missing transaction information from client" at bounding box center [186, 200] width 296 height 19
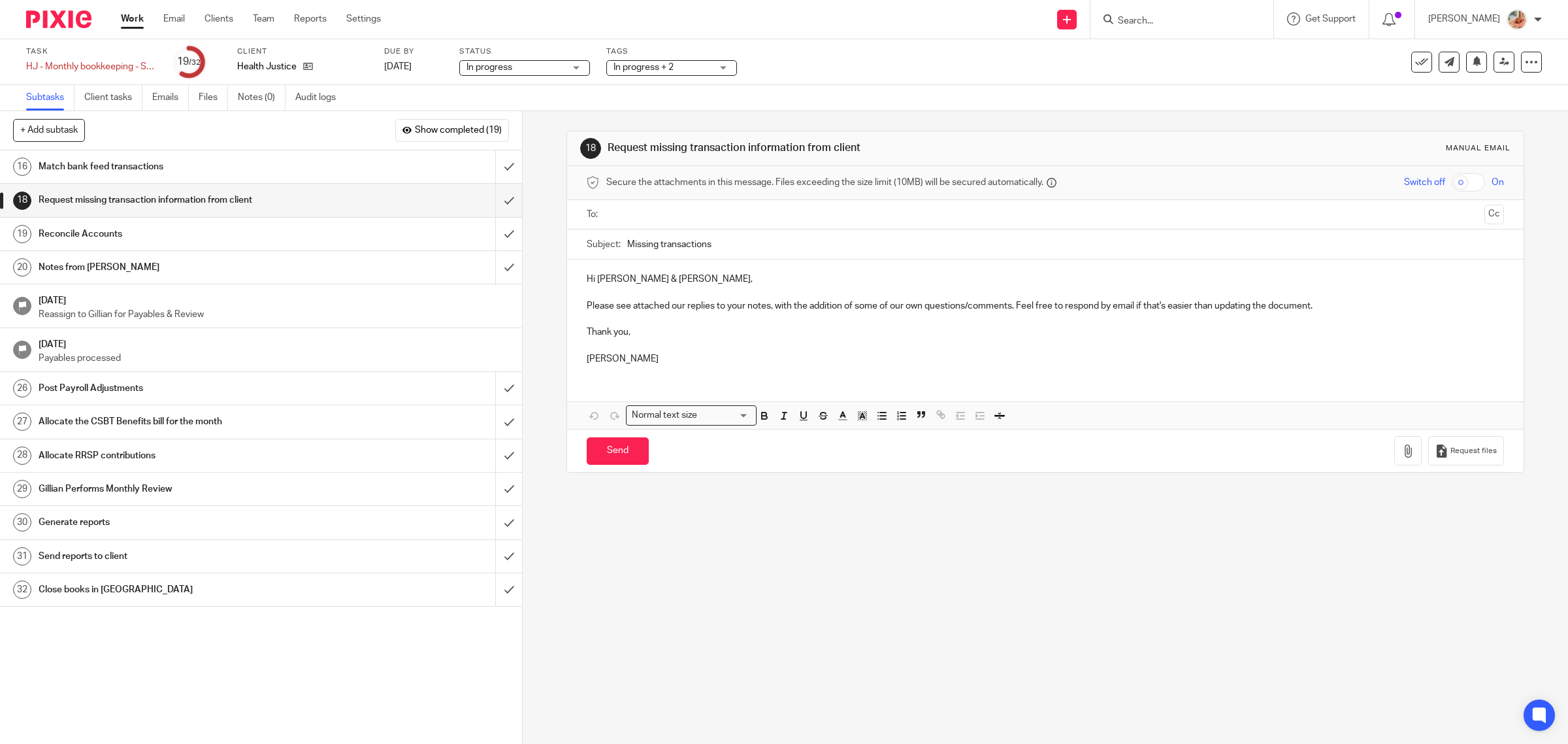
click at [173, 239] on h1 "Reconcile Accounts" at bounding box center [186, 234] width 296 height 19
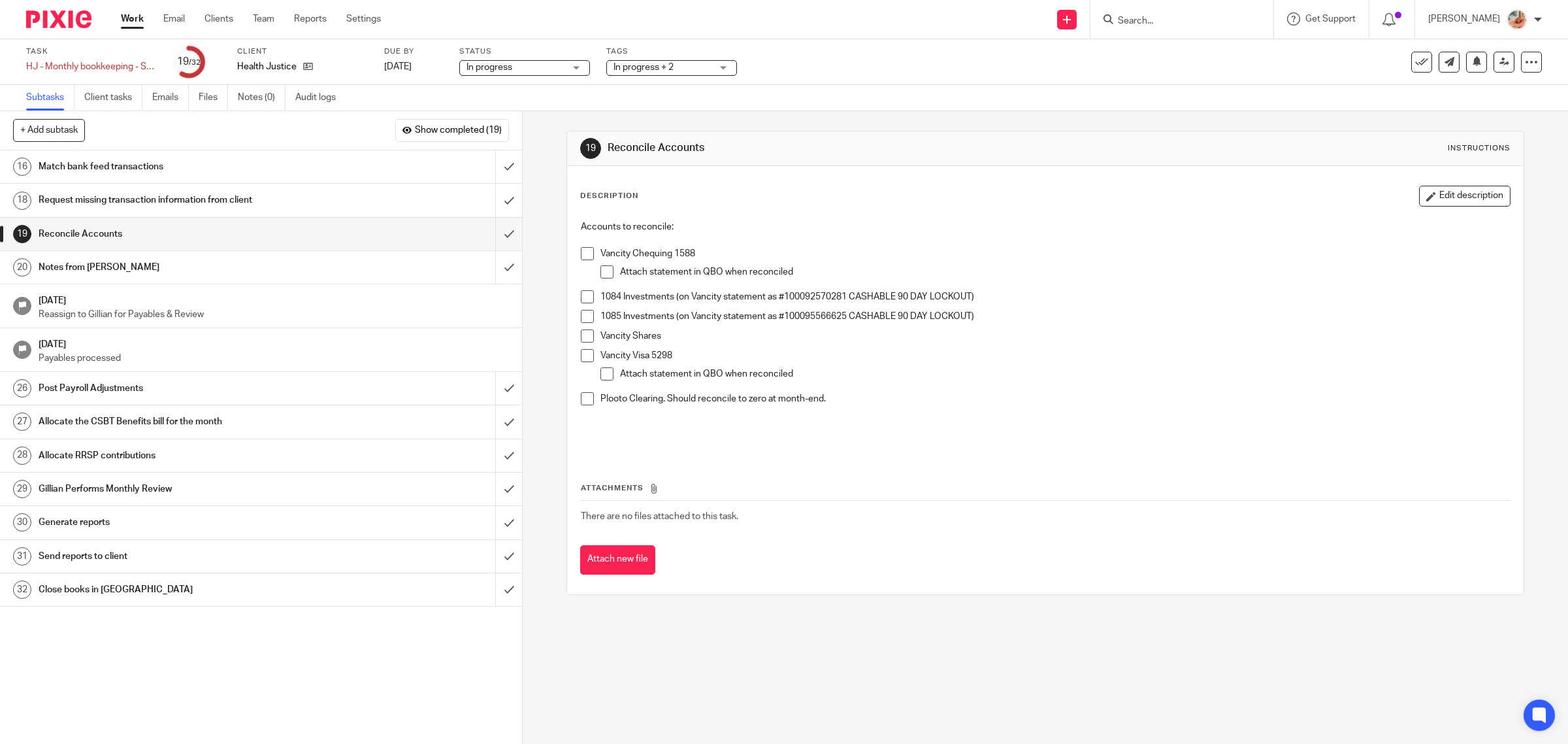
click at [574, 256] on div "Accounts to reconcile: Vancity Chequing 1588 Attach statement in QBO when recon…" at bounding box center [1045, 334] width 943 height 241
click at [581, 253] on span at bounding box center [587, 253] width 13 height 13
click at [601, 271] on span at bounding box center [607, 272] width 13 height 13
click at [581, 297] on span at bounding box center [587, 297] width 13 height 13
click at [583, 312] on span at bounding box center [587, 316] width 13 height 13
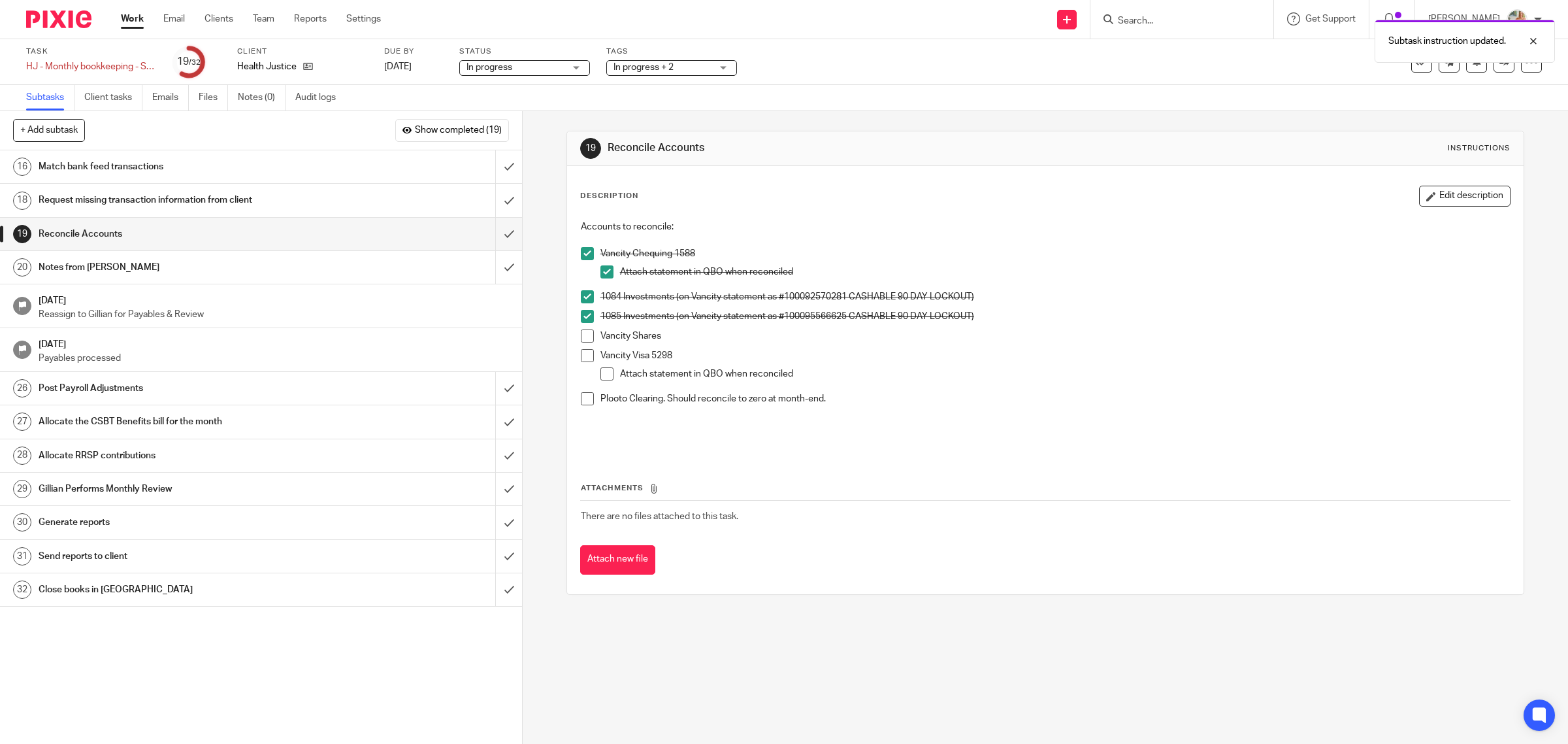
click at [583, 342] on span at bounding box center [587, 336] width 13 height 13
click at [581, 403] on span at bounding box center [587, 398] width 13 height 13
click at [134, 276] on h1 "Notes from [PERSON_NAME]" at bounding box center [186, 267] width 296 height 19
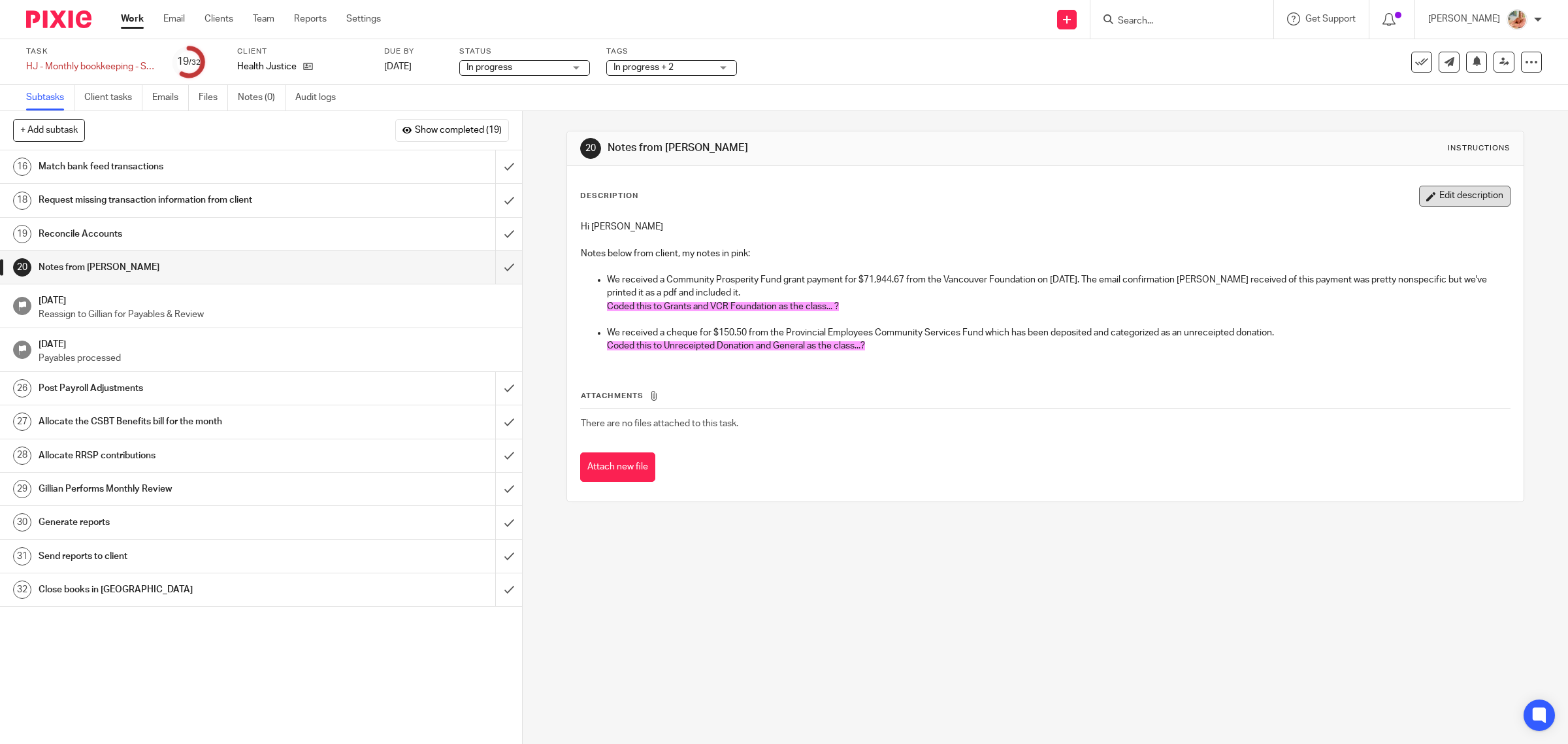
click at [1443, 195] on button "Edit description" at bounding box center [1464, 196] width 92 height 21
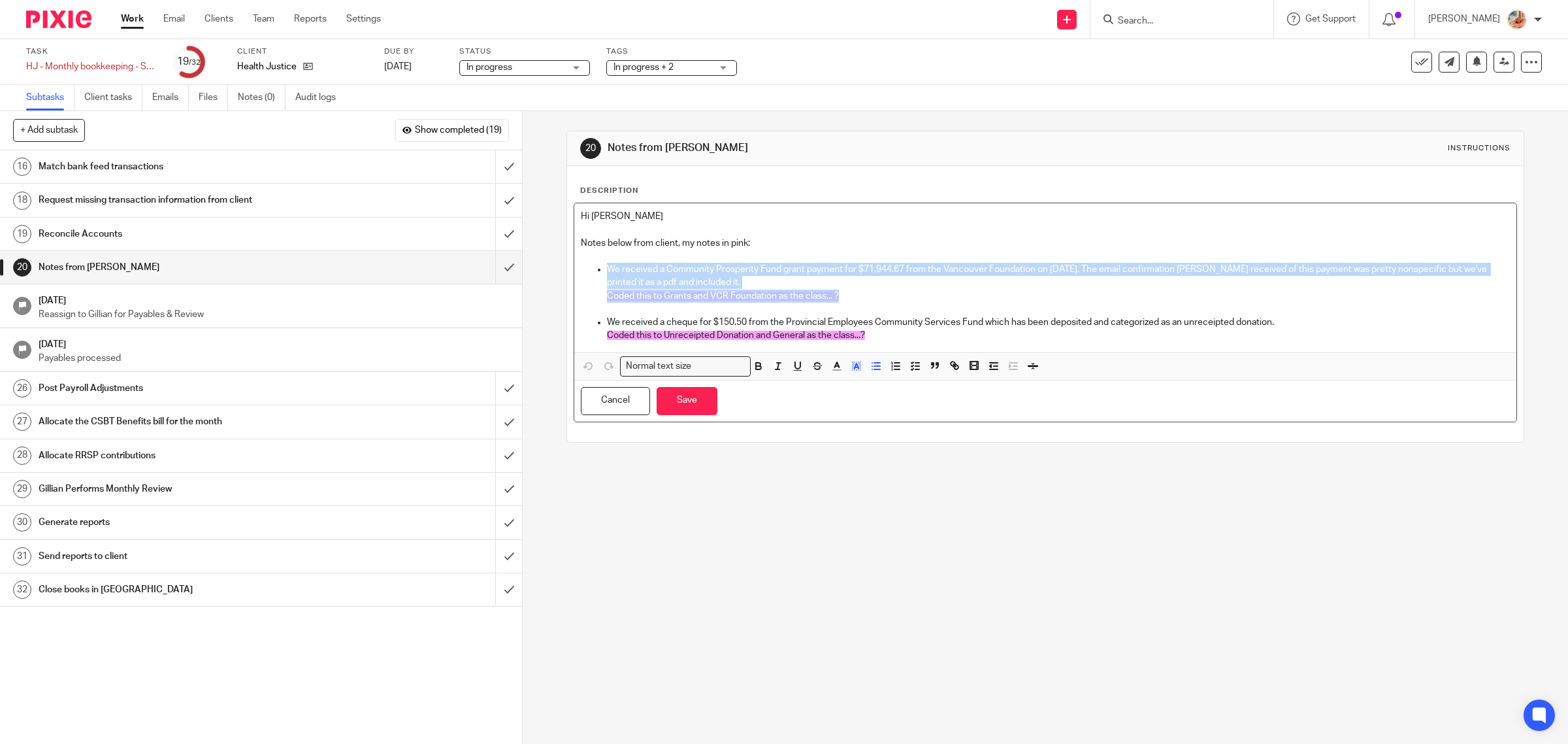
drag, startPoint x: 609, startPoint y: 297, endPoint x: 553, endPoint y: 266, distance: 64.0
click at [553, 266] on div "20 Notes from [GEOGRAPHIC_DATA] Instructions Description Hi [PERSON_NAME] Notes…" at bounding box center [1045, 427] width 1045 height 633
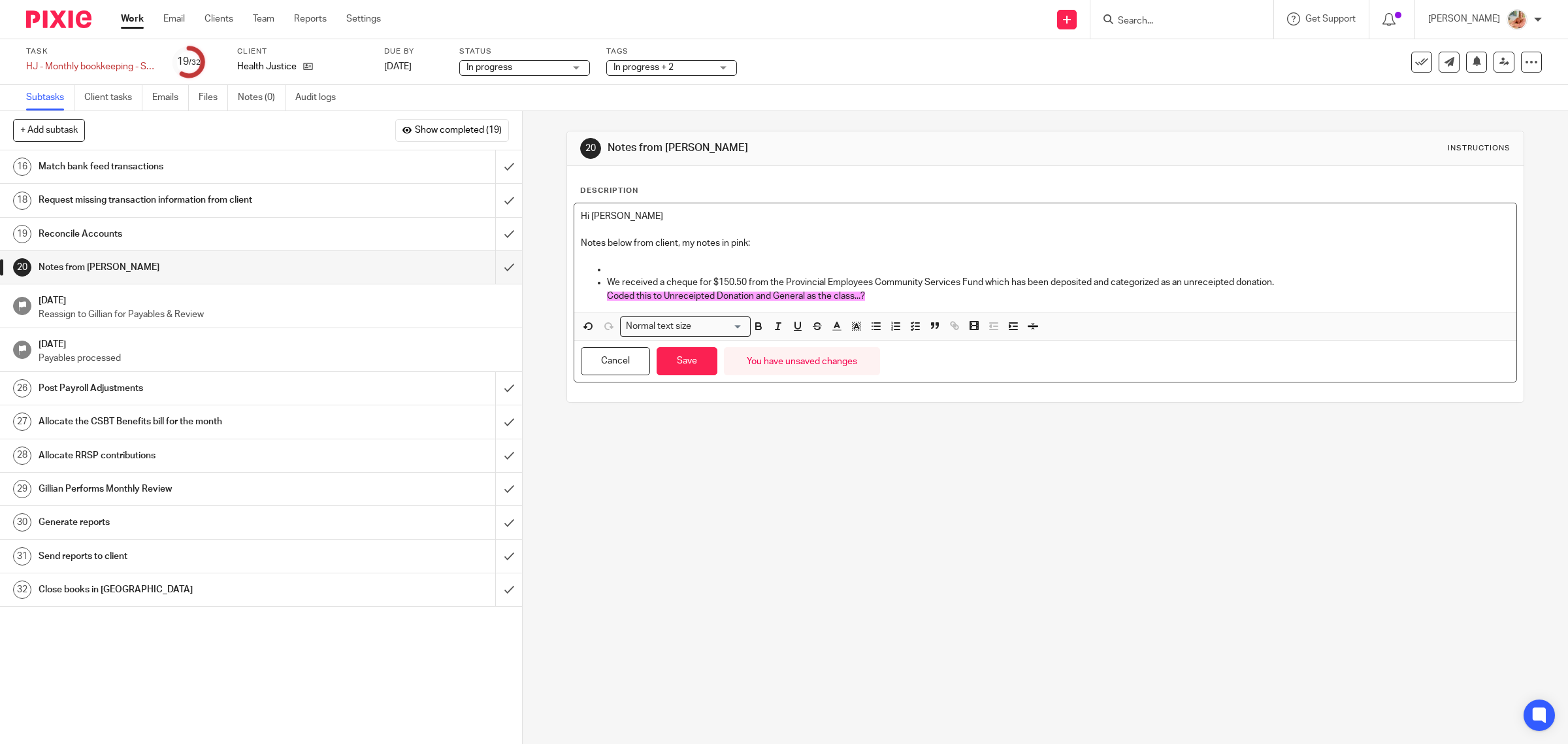
click at [625, 273] on p at bounding box center [1058, 269] width 904 height 13
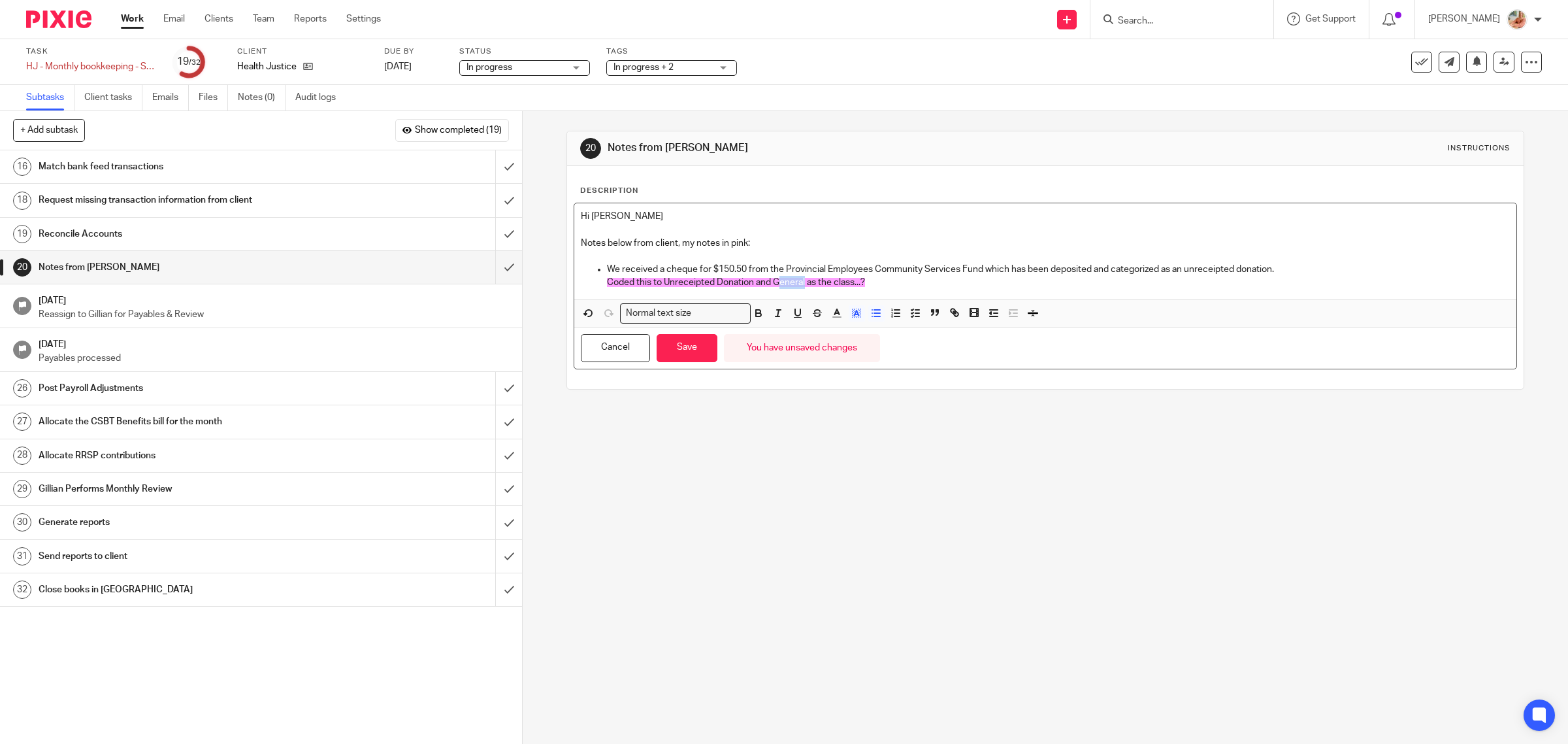
drag, startPoint x: 785, startPoint y: 282, endPoint x: 801, endPoint y: 281, distance: 16.0
click at [801, 281] on span "Coded this to Unreceipted Donation and General as the class...?" at bounding box center [736, 282] width 258 height 9
click at [788, 299] on div "Normal text size Loading... Remove Edit Insert new video Copy and paste the vid…" at bounding box center [1045, 313] width 943 height 28
drag, startPoint x: 771, startPoint y: 283, endPoint x: 802, endPoint y: 284, distance: 31.0
click at [802, 284] on span "Coded this to Unreceipted Donation and General as the class...?" at bounding box center [736, 282] width 258 height 9
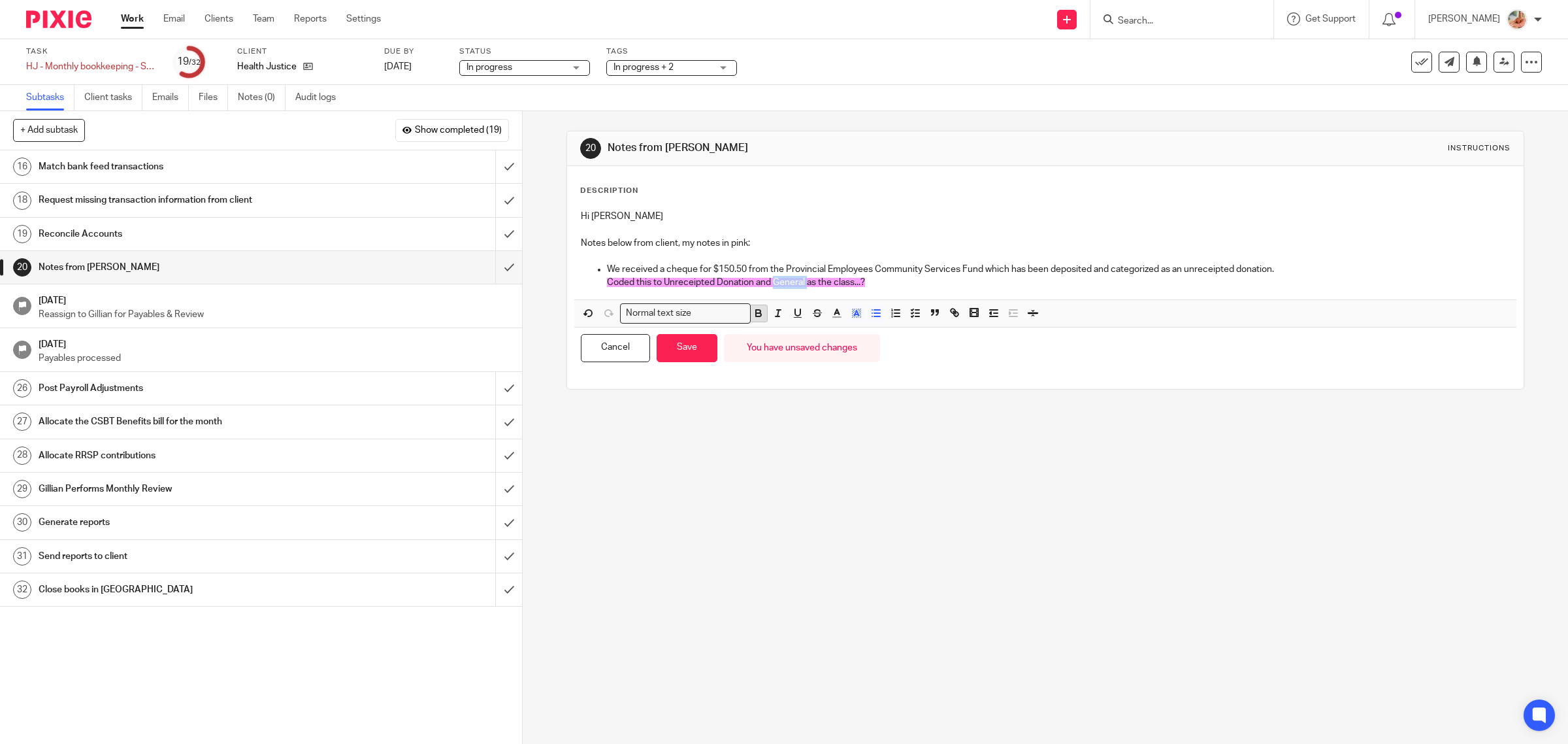
click at [759, 315] on button "button" at bounding box center [759, 313] width 17 height 17
click at [797, 318] on rect "button" at bounding box center [797, 317] width 8 height 1
click at [834, 292] on div "Hi Gillian Notes below from client, my notes in pink: We received a cheque for …" at bounding box center [1045, 251] width 943 height 96
click at [678, 345] on button "Save" at bounding box center [687, 348] width 61 height 28
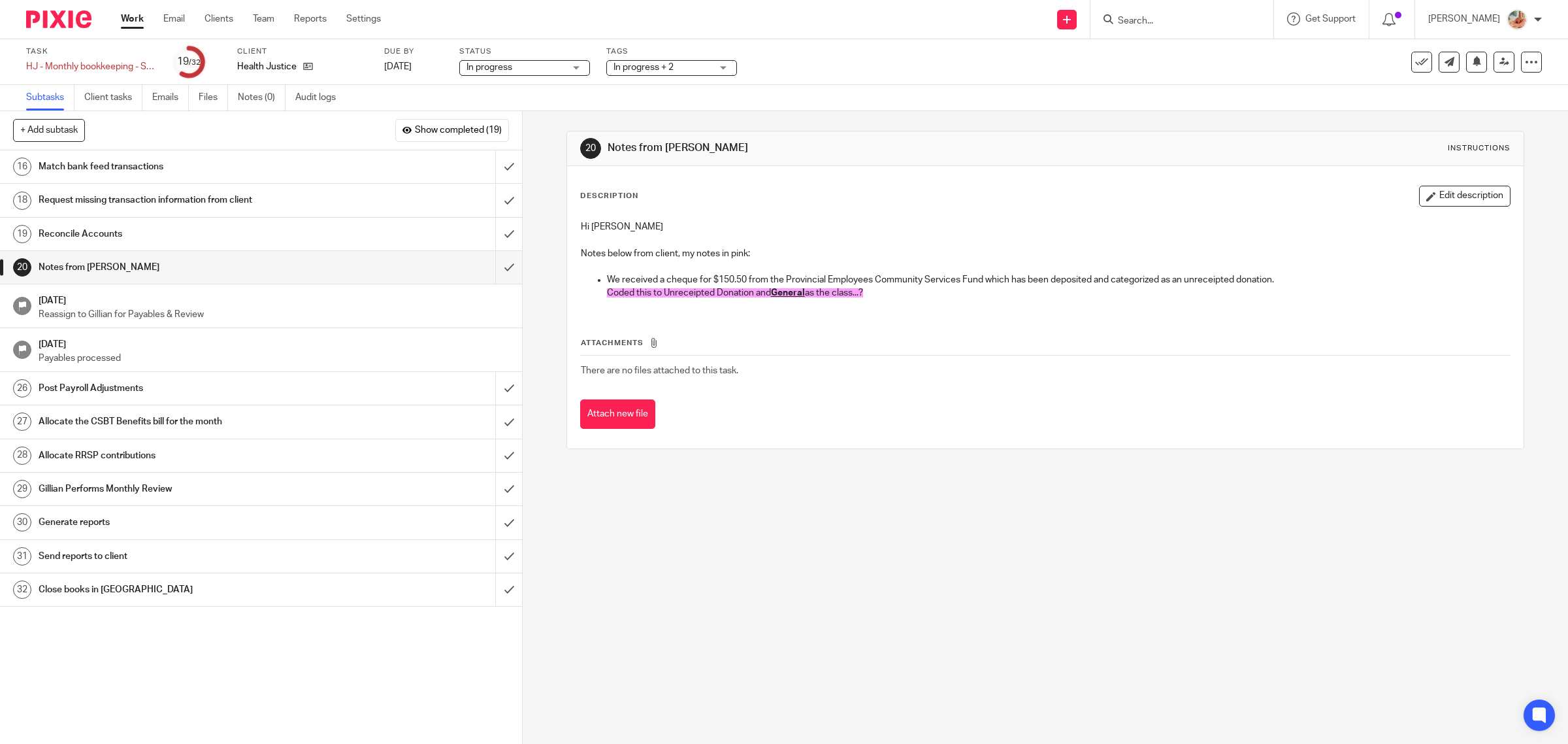
click at [206, 231] on h1 "Reconcile Accounts" at bounding box center [186, 234] width 296 height 19
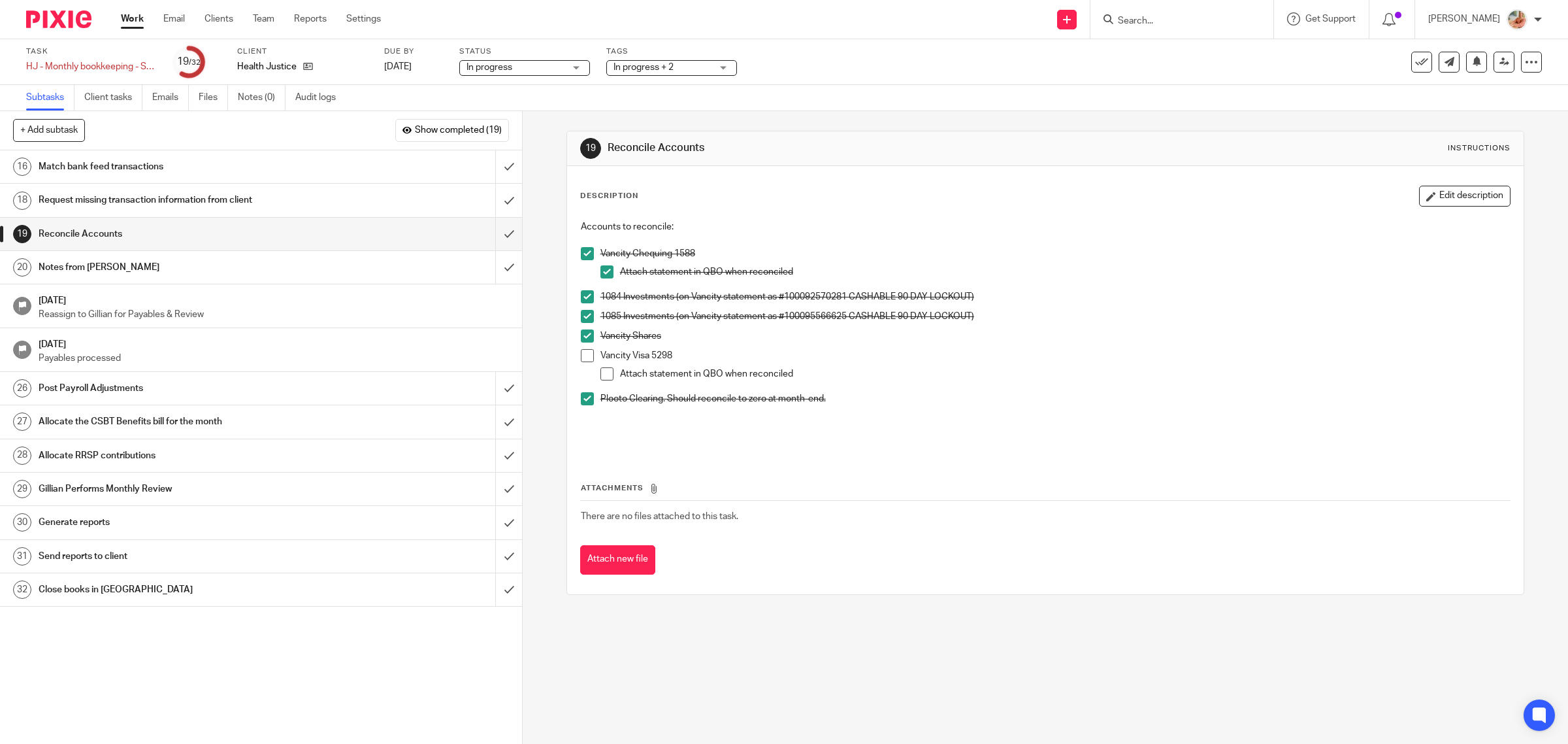
click at [583, 351] on span at bounding box center [587, 356] width 13 height 13
click at [600, 371] on span at bounding box center [607, 374] width 13 height 13
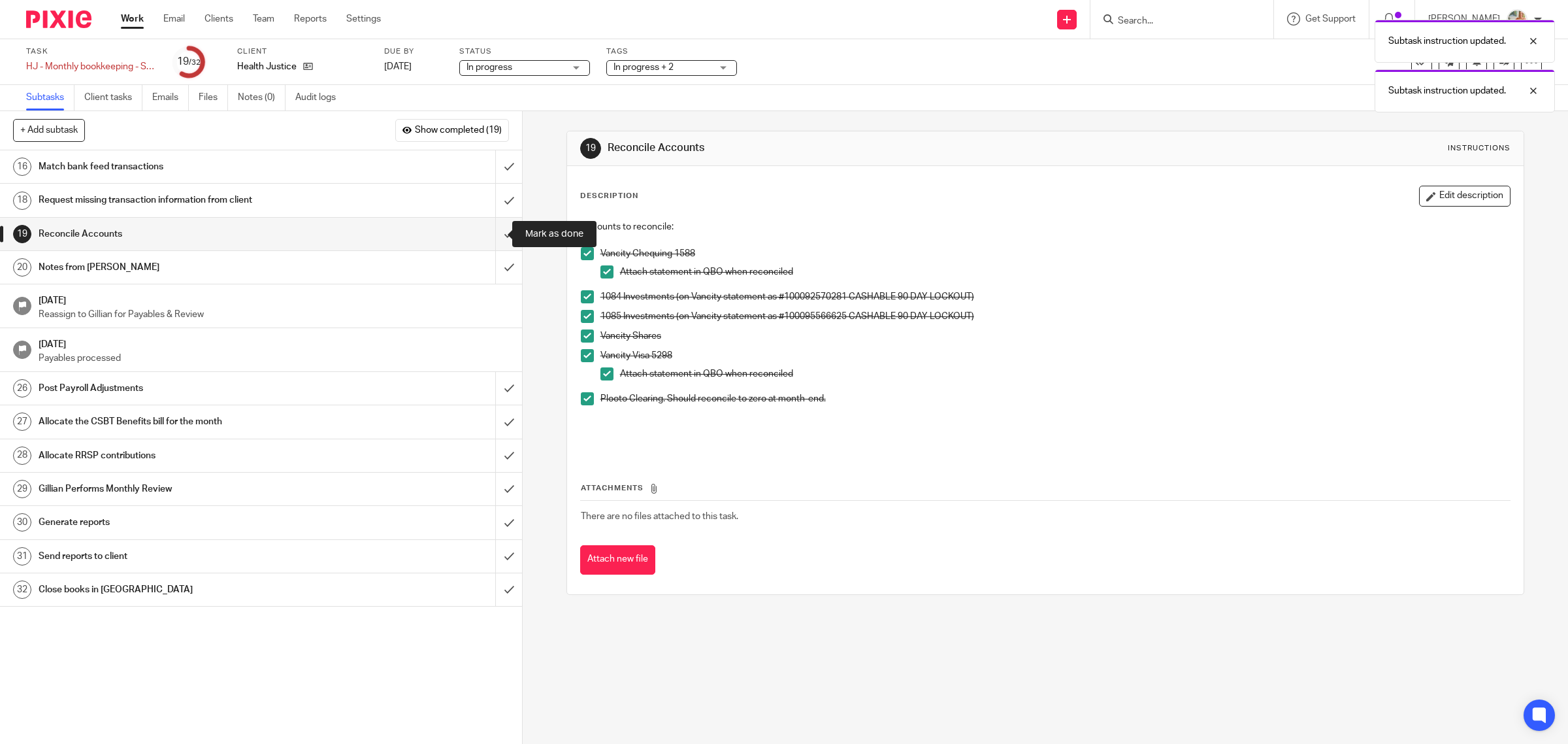
drag, startPoint x: 488, startPoint y: 233, endPoint x: 537, endPoint y: 267, distance: 59.6
click at [488, 232] on input "submit" at bounding box center [261, 234] width 522 height 32
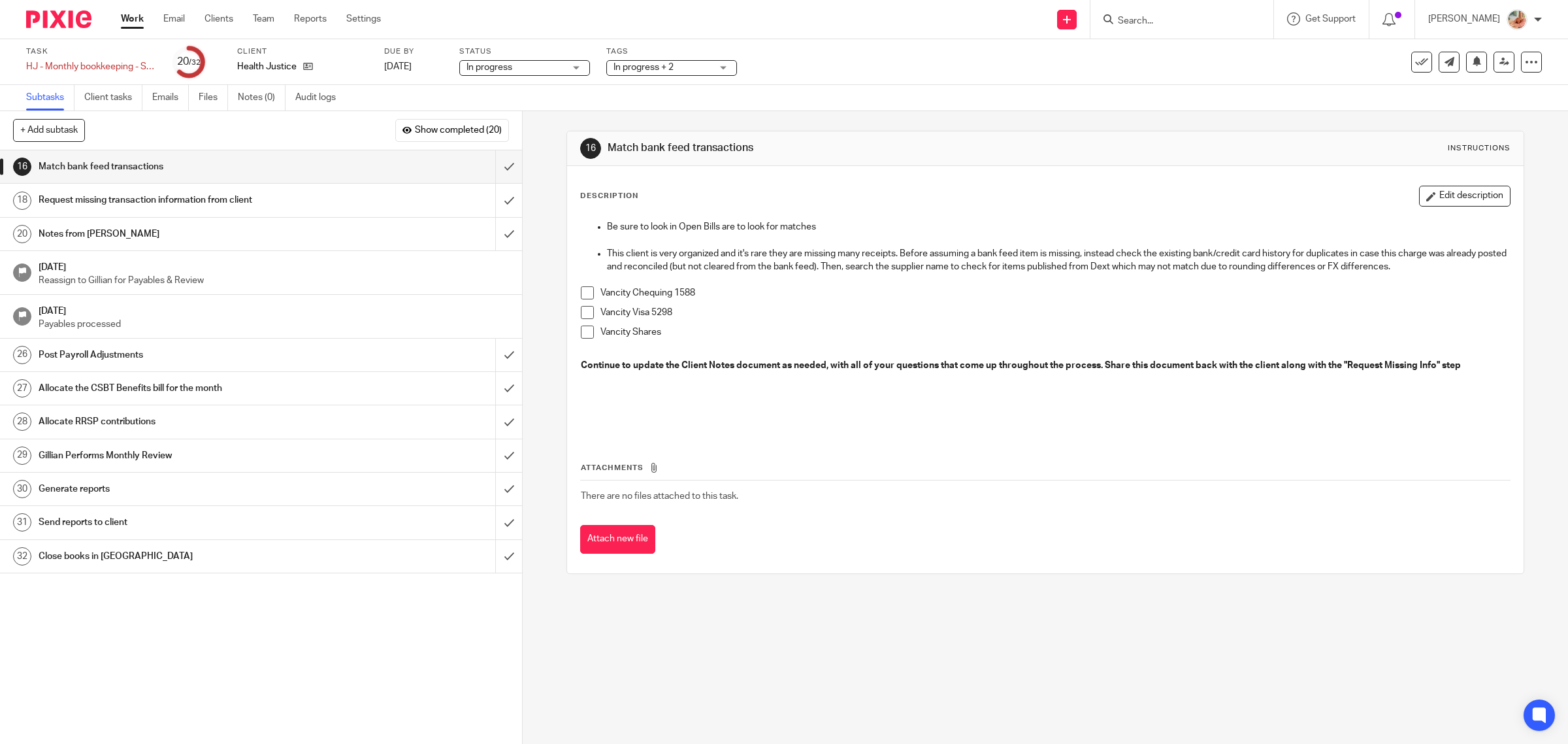
click at [581, 294] on span at bounding box center [587, 293] width 13 height 13
click at [585, 311] on span at bounding box center [587, 312] width 13 height 13
click at [574, 338] on div "Be sure to look in Open Bills are to look for matches This client is very organ…" at bounding box center [1045, 324] width 943 height 221
click at [567, 319] on div "Description Edit description Be sure to look in Open Bills are to look for matc…" at bounding box center [1045, 369] width 957 height 407
click at [574, 332] on div "Be sure to look in Open Bills are to look for matches This client is very organ…" at bounding box center [1045, 324] width 943 height 221
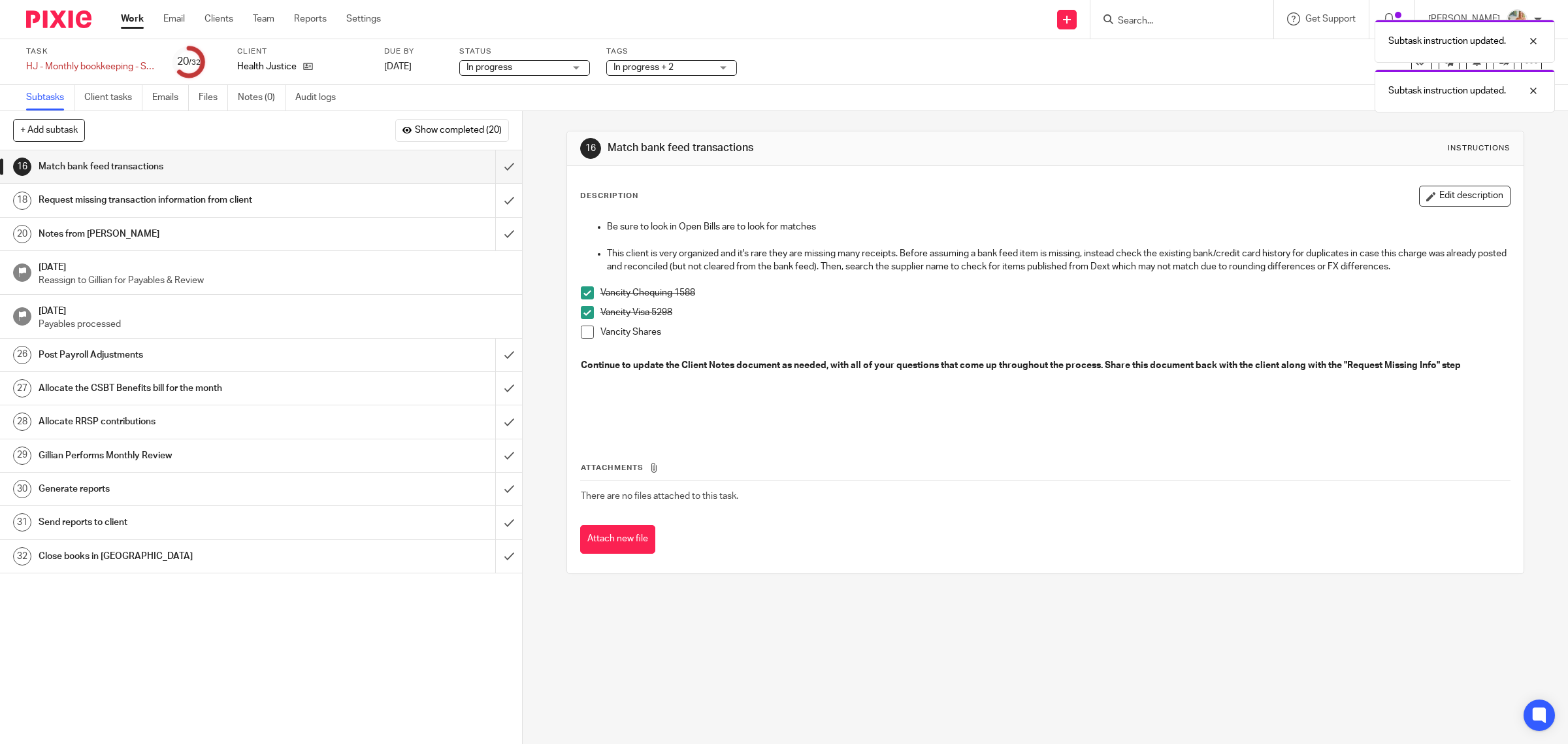
click at [575, 333] on div "Be sure to look in Open Bills are to look for matches This client is very organ…" at bounding box center [1045, 324] width 943 height 221
click at [575, 332] on div "Be sure to look in Open Bills are to look for matches This client is very organ…" at bounding box center [1045, 324] width 943 height 221
click at [581, 332] on span at bounding box center [587, 332] width 13 height 13
click at [498, 167] on input "submit" at bounding box center [261, 166] width 522 height 32
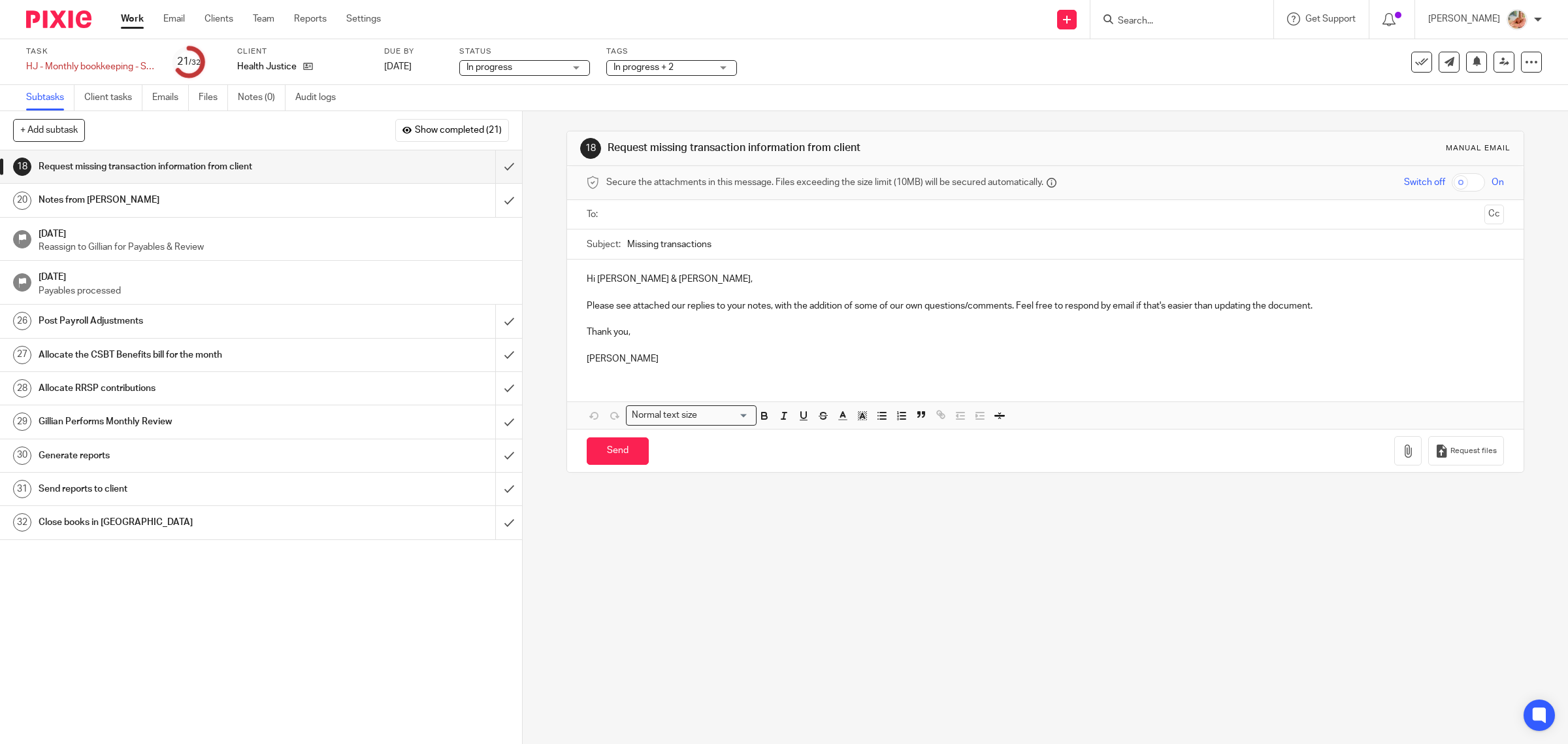
drag, startPoint x: 230, startPoint y: 332, endPoint x: 412, endPoint y: 395, distance: 192.6
click at [230, 331] on link "26 Post Payroll Adjustments" at bounding box center [247, 320] width 495 height 32
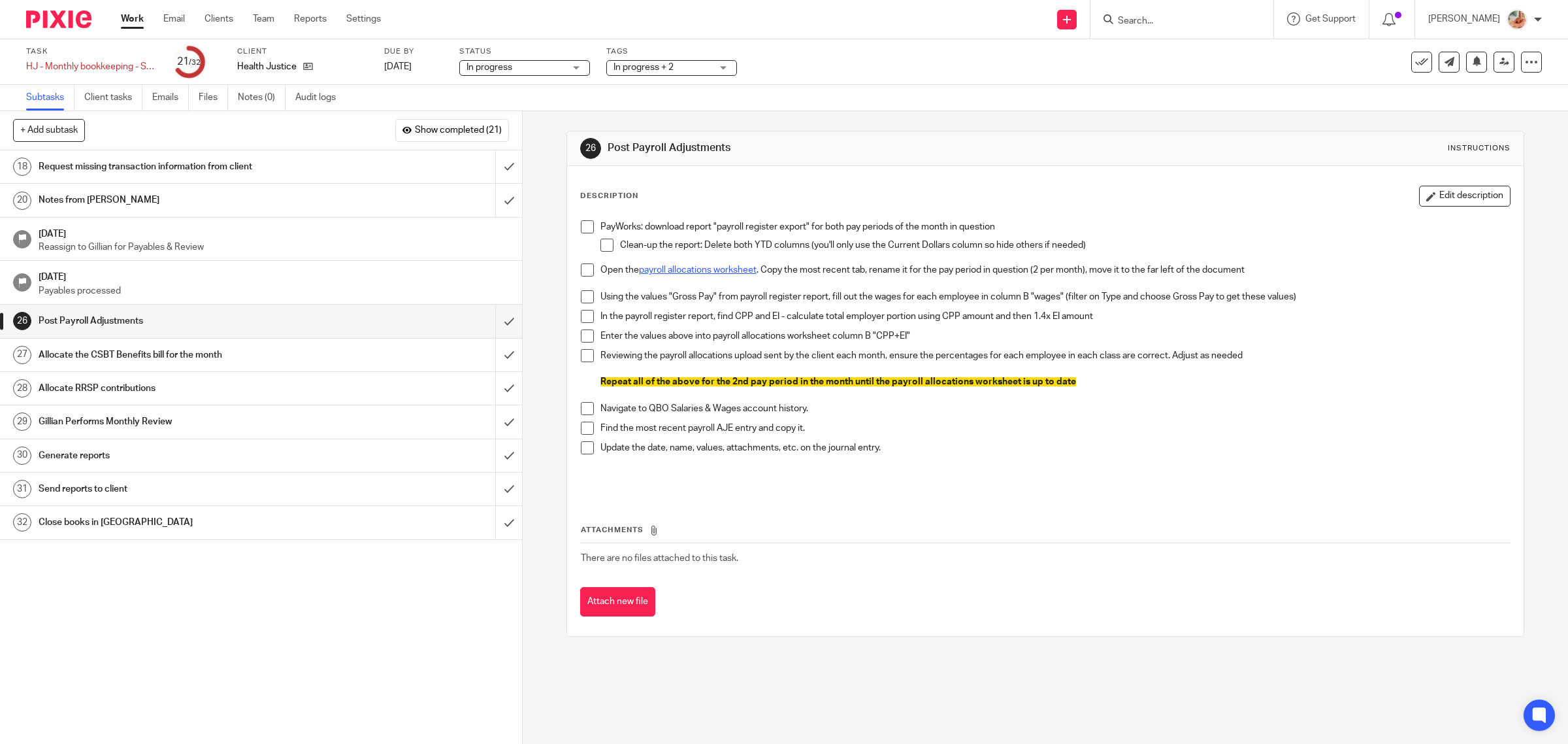
click at [691, 272] on link "payroll allocations worksheet" at bounding box center [697, 270] width 118 height 9
click at [581, 227] on span at bounding box center [587, 227] width 13 height 13
click at [602, 243] on span at bounding box center [607, 245] width 13 height 13
click at [583, 274] on span at bounding box center [587, 270] width 13 height 13
click at [581, 302] on span at bounding box center [587, 297] width 13 height 13
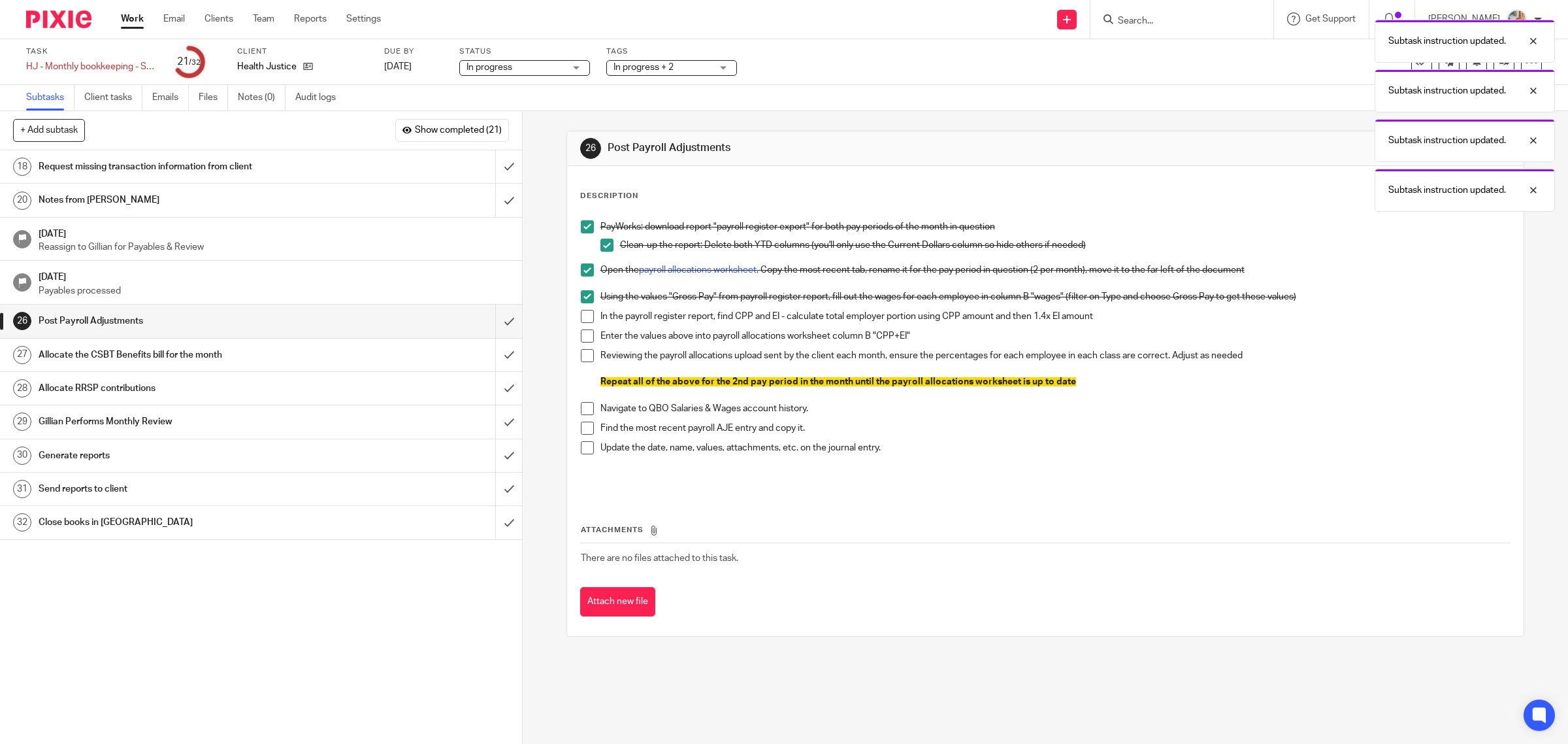
click at [582, 322] on span at bounding box center [587, 316] width 13 height 13
click at [585, 342] on span at bounding box center [587, 336] width 13 height 13
click at [586, 362] on span at bounding box center [587, 356] width 13 height 13
click at [586, 404] on span at bounding box center [587, 408] width 13 height 13
click at [585, 424] on span at bounding box center [587, 428] width 13 height 13
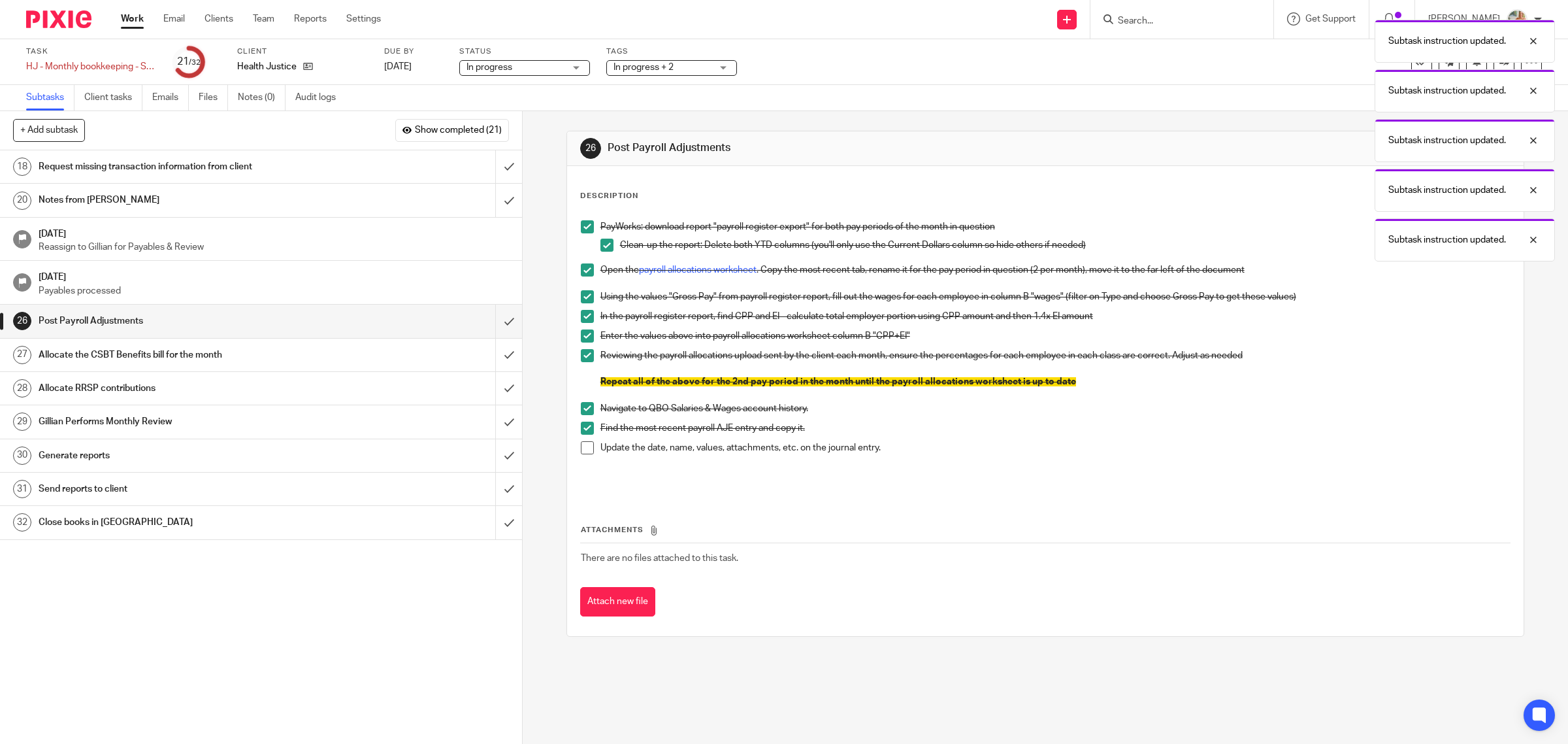
click at [585, 450] on span at bounding box center [587, 447] width 13 height 13
click at [498, 315] on input "submit" at bounding box center [261, 320] width 522 height 32
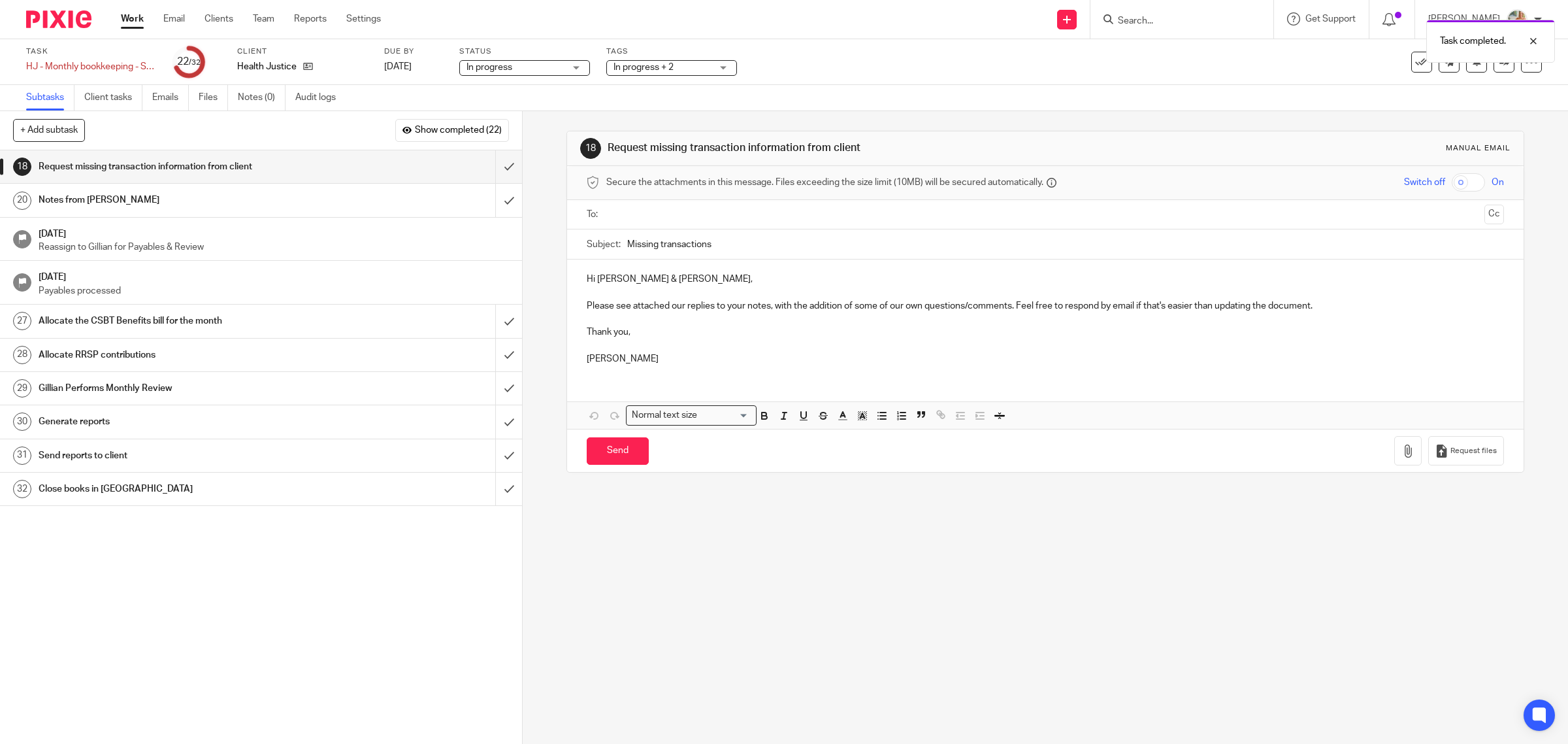
click at [155, 323] on h1 "Allocate the CSBT Benefits bill for the month" at bounding box center [186, 320] width 296 height 19
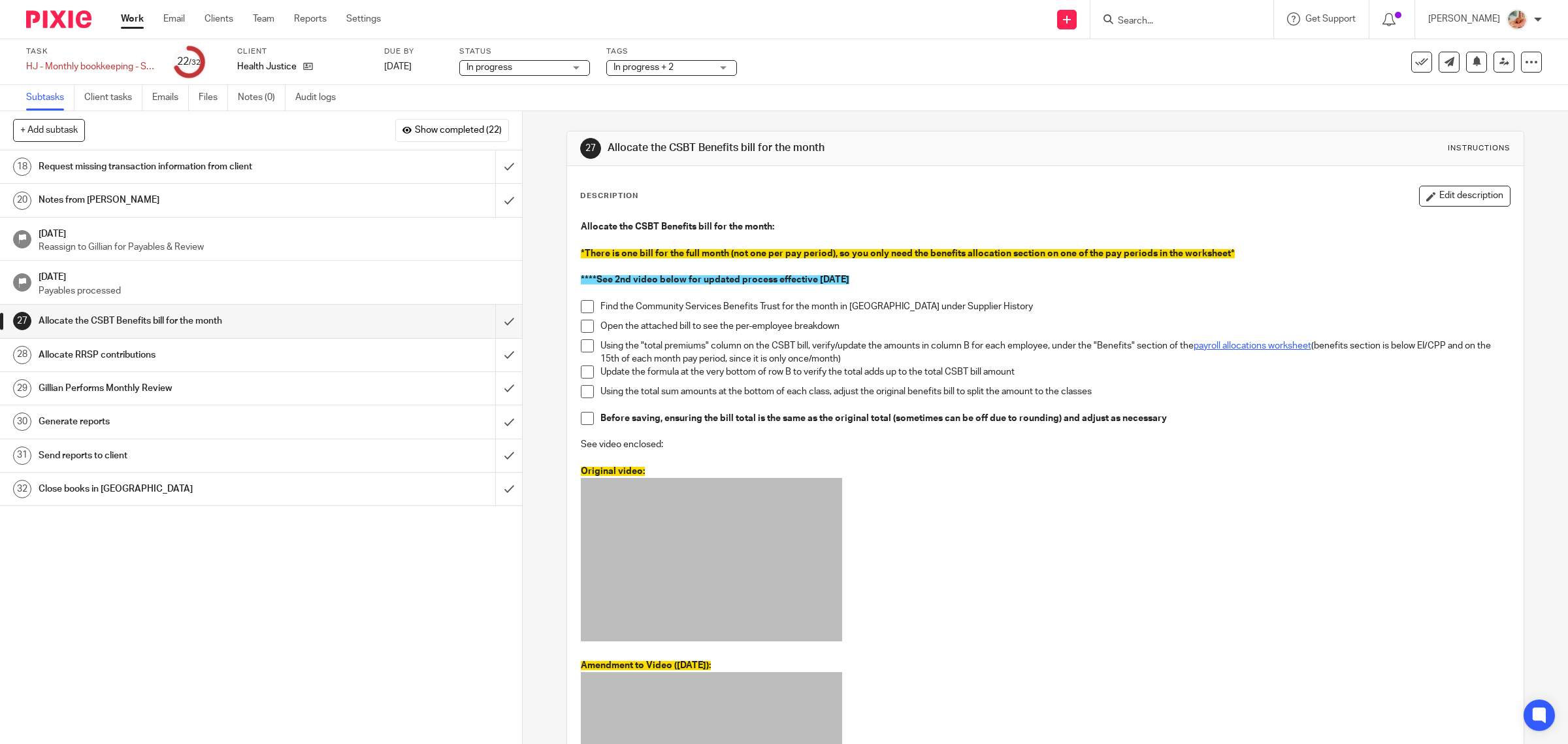
click at [1222, 341] on link "payroll allocations worksheet" at bounding box center [1252, 346] width 118 height 9
click at [70, 356] on h1 "Allocate RRSP contributions" at bounding box center [186, 354] width 296 height 19
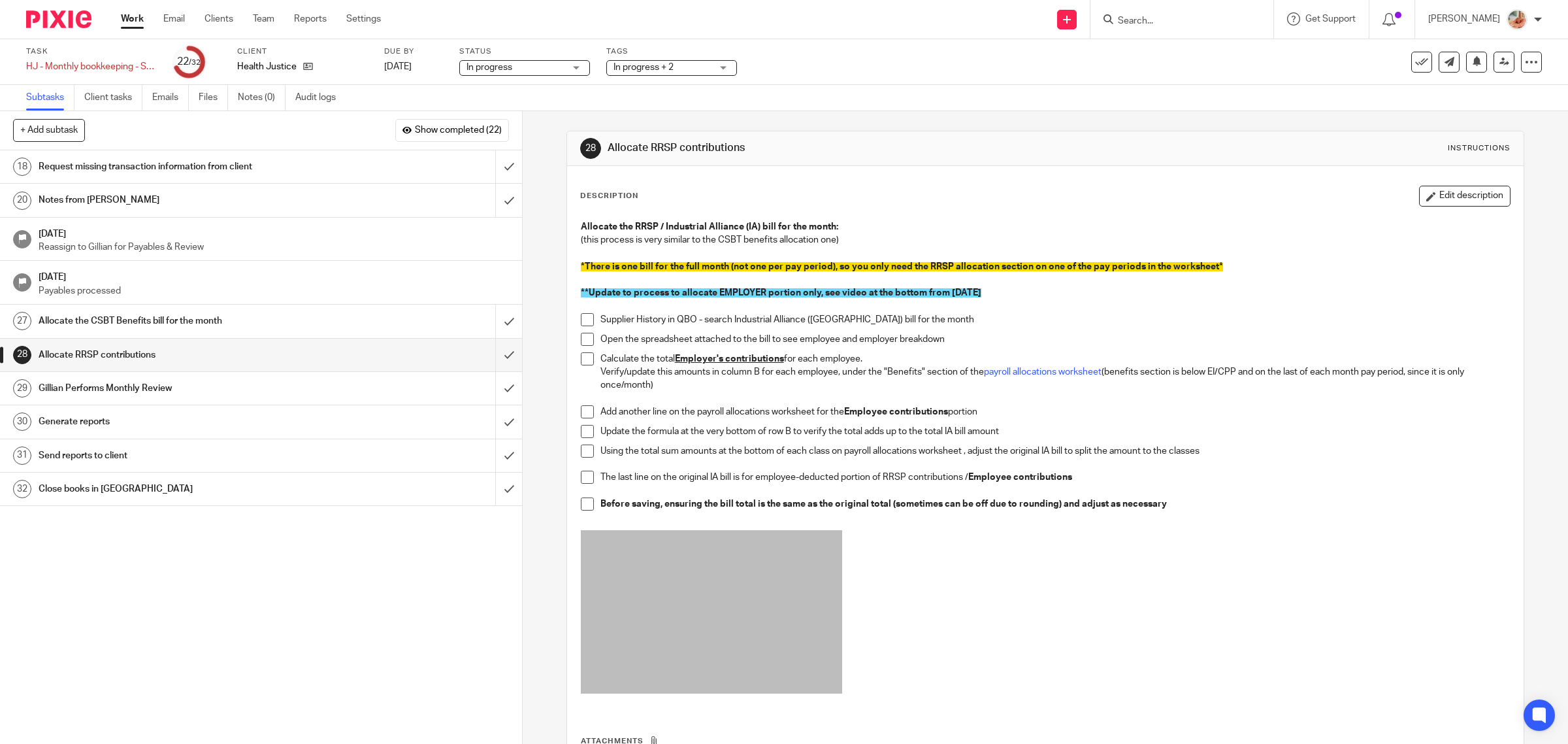
drag, startPoint x: 135, startPoint y: 328, endPoint x: 321, endPoint y: 320, distance: 186.2
click at [135, 328] on h1 "Allocate the CSBT Benefits bill for the month" at bounding box center [186, 320] width 296 height 19
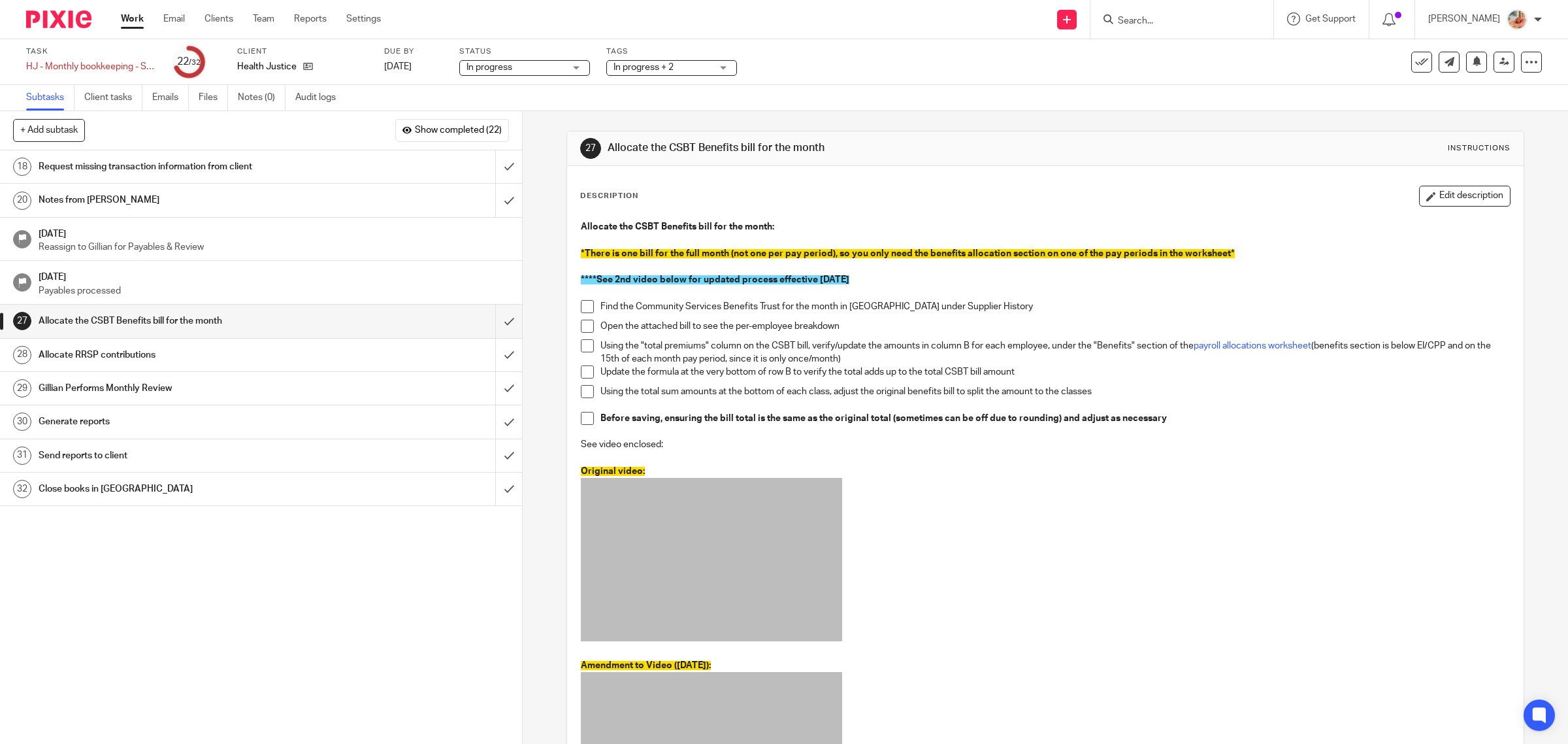
click at [574, 308] on div "Allocate the CSBT Benefits bill for the month: *There is one bill for the full …" at bounding box center [1045, 531] width 943 height 635
click at [581, 310] on span at bounding box center [587, 307] width 13 height 13
click at [575, 325] on div "Allocate the CSBT Benefits bill for the month: *There is one bill for the full …" at bounding box center [1045, 531] width 943 height 635
click at [581, 325] on span at bounding box center [587, 326] width 13 height 13
click at [581, 343] on span at bounding box center [587, 346] width 13 height 13
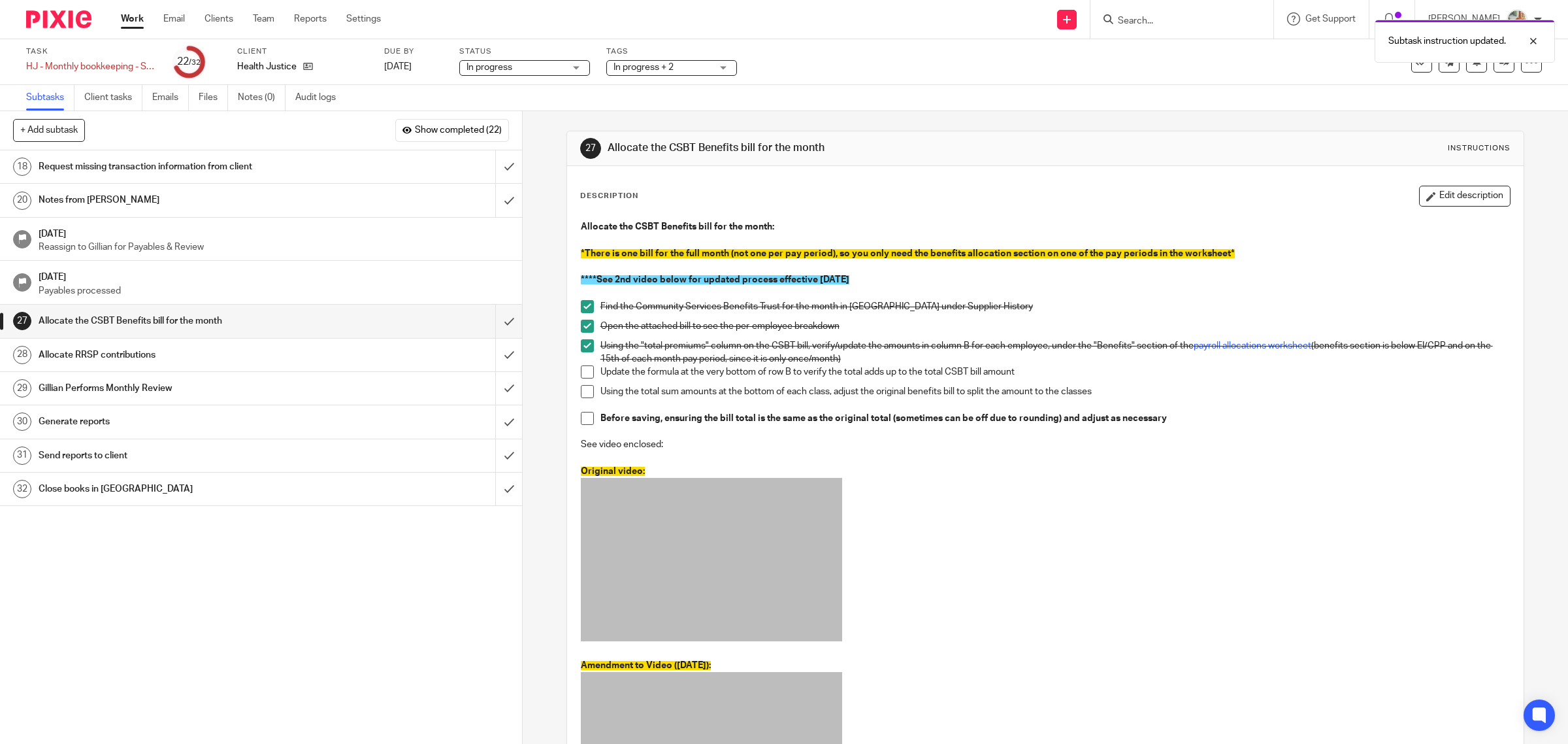
click at [582, 349] on span at bounding box center [587, 346] width 13 height 13
drag, startPoint x: 216, startPoint y: 102, endPoint x: 253, endPoint y: 113, distance: 38.6
click at [216, 100] on link "Files" at bounding box center [213, 97] width 30 height 25
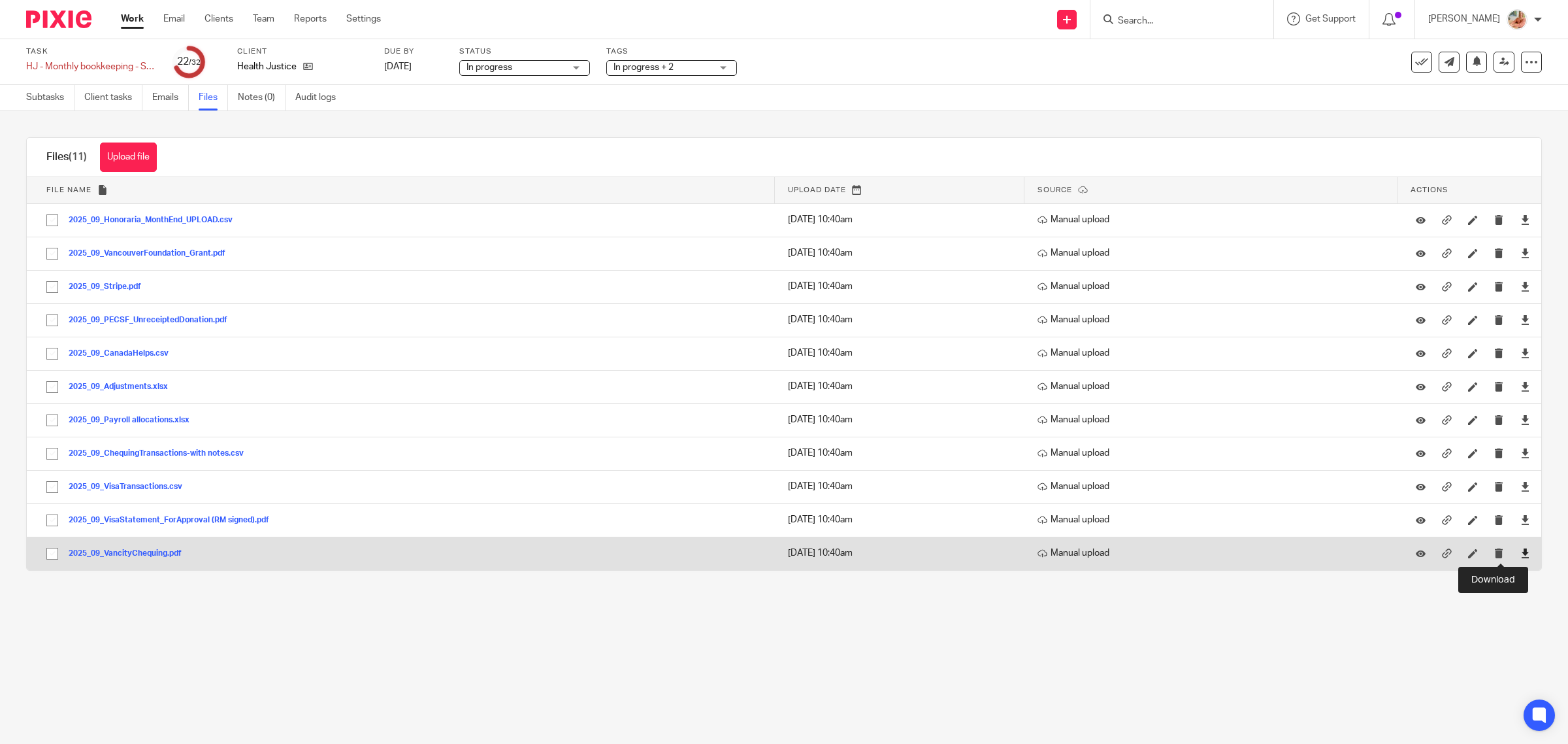
click at [1520, 558] on icon at bounding box center [1525, 553] width 10 height 10
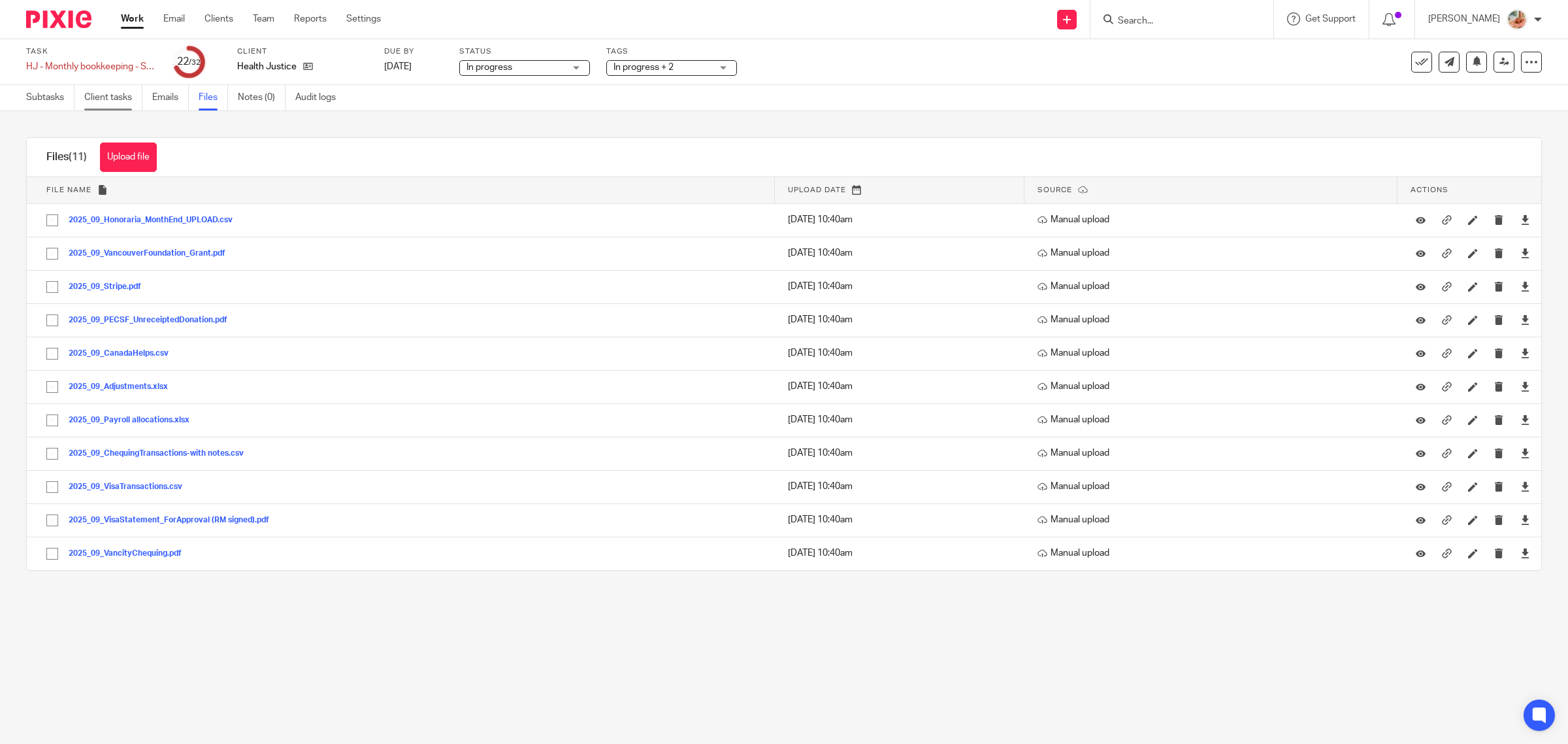
drag, startPoint x: 52, startPoint y: 101, endPoint x: 131, endPoint y: 108, distance: 79.3
click at [52, 100] on link "Subtasks" at bounding box center [50, 97] width 48 height 25
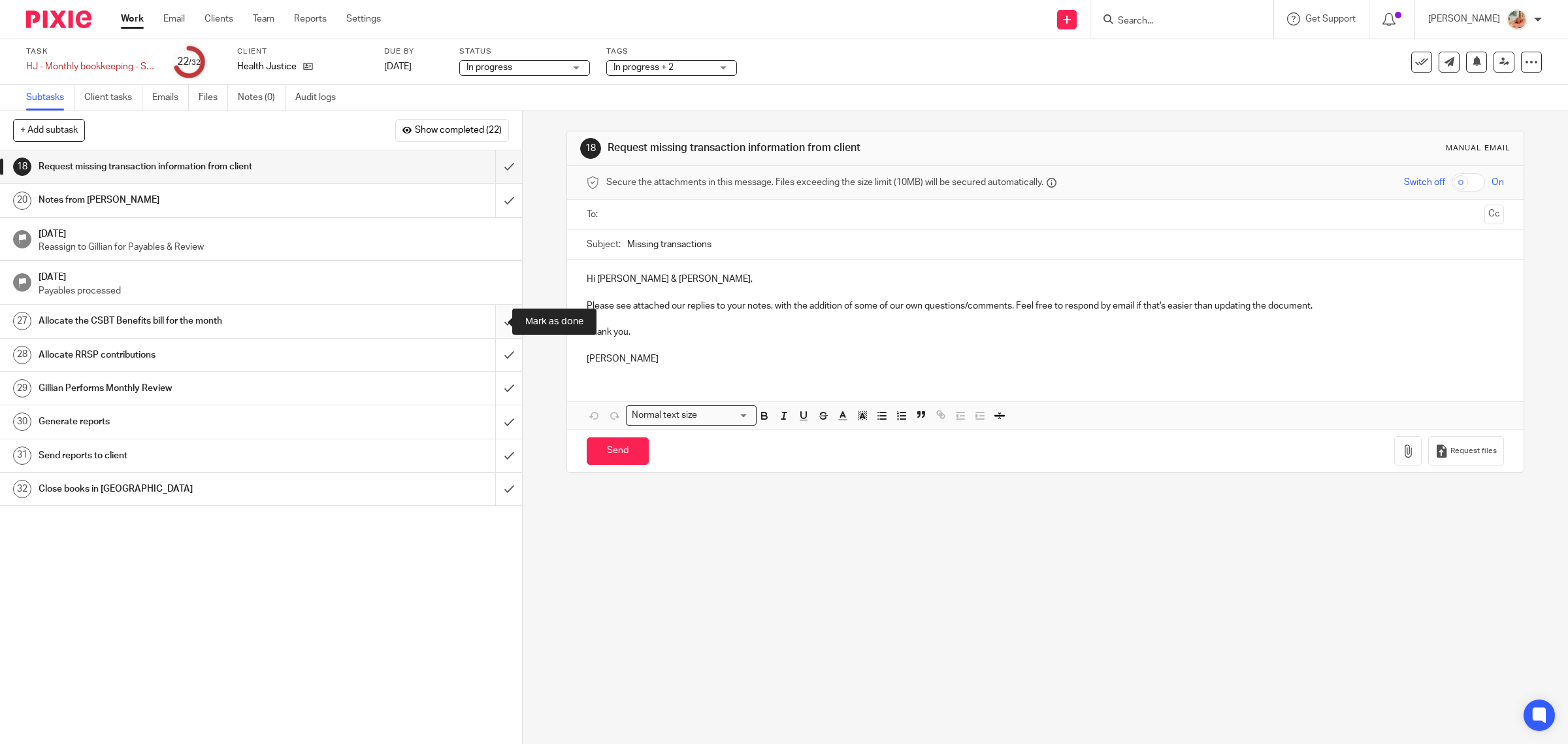
click at [495, 319] on input "submit" at bounding box center [261, 320] width 522 height 32
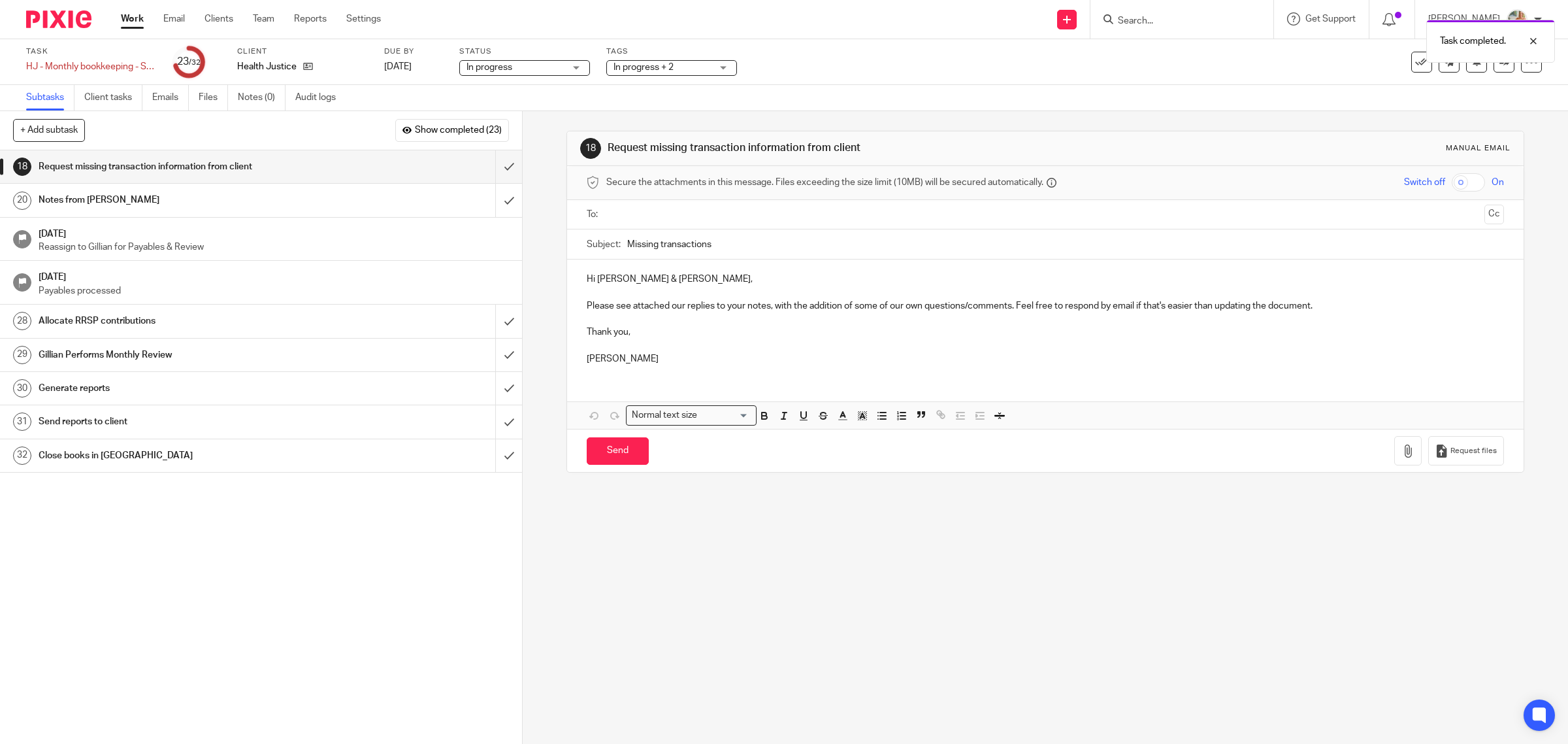
drag, startPoint x: 242, startPoint y: 324, endPoint x: 361, endPoint y: 360, distance: 124.3
click at [242, 323] on h1 "Allocate RRSP contributions" at bounding box center [186, 320] width 296 height 19
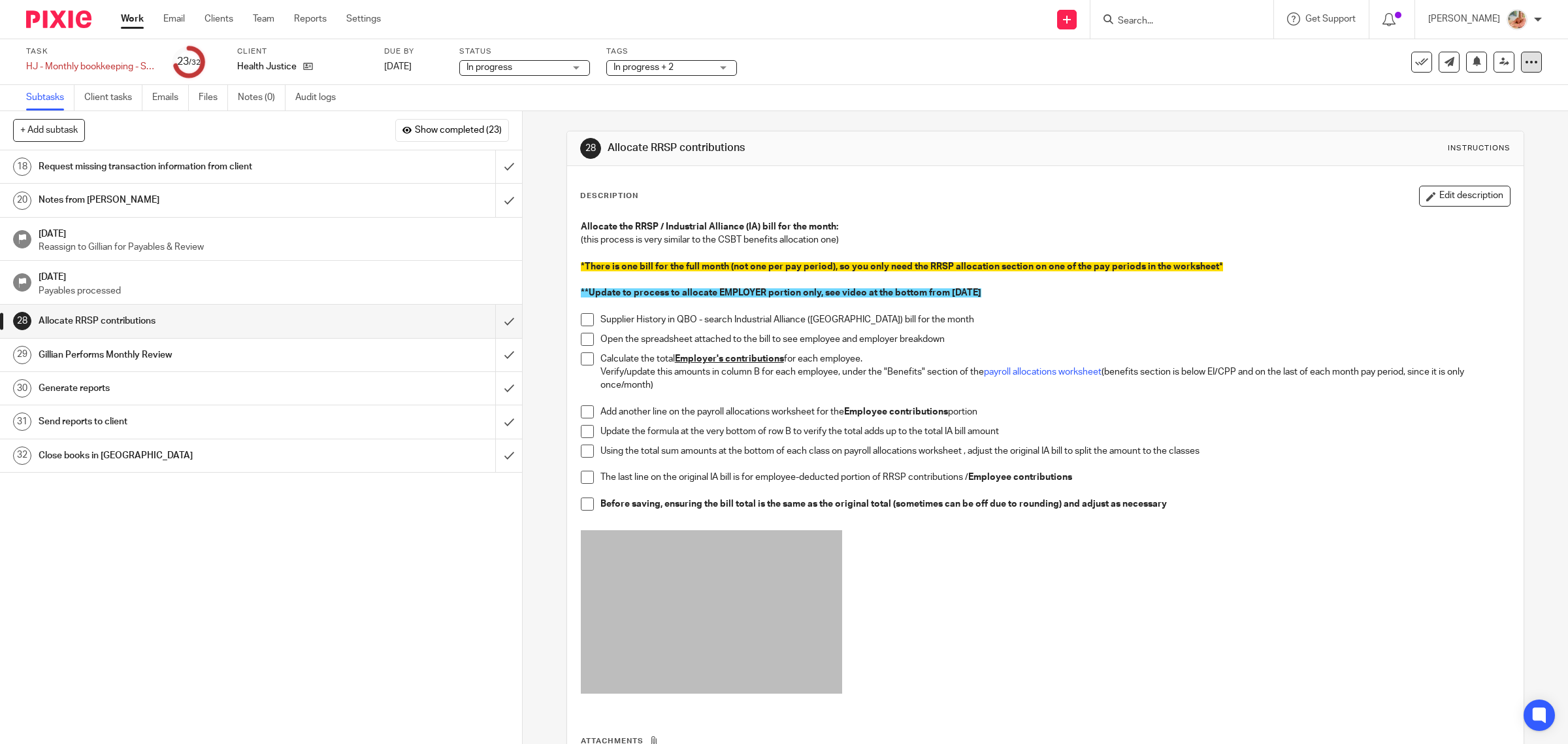
click at [1525, 63] on icon at bounding box center [1531, 62] width 13 height 13
drag, startPoint x: 1451, startPoint y: 113, endPoint x: 866, endPoint y: 141, distance: 585.7
click at [1451, 112] on link "Advanced task editor" at bounding box center [1479, 113] width 87 height 9
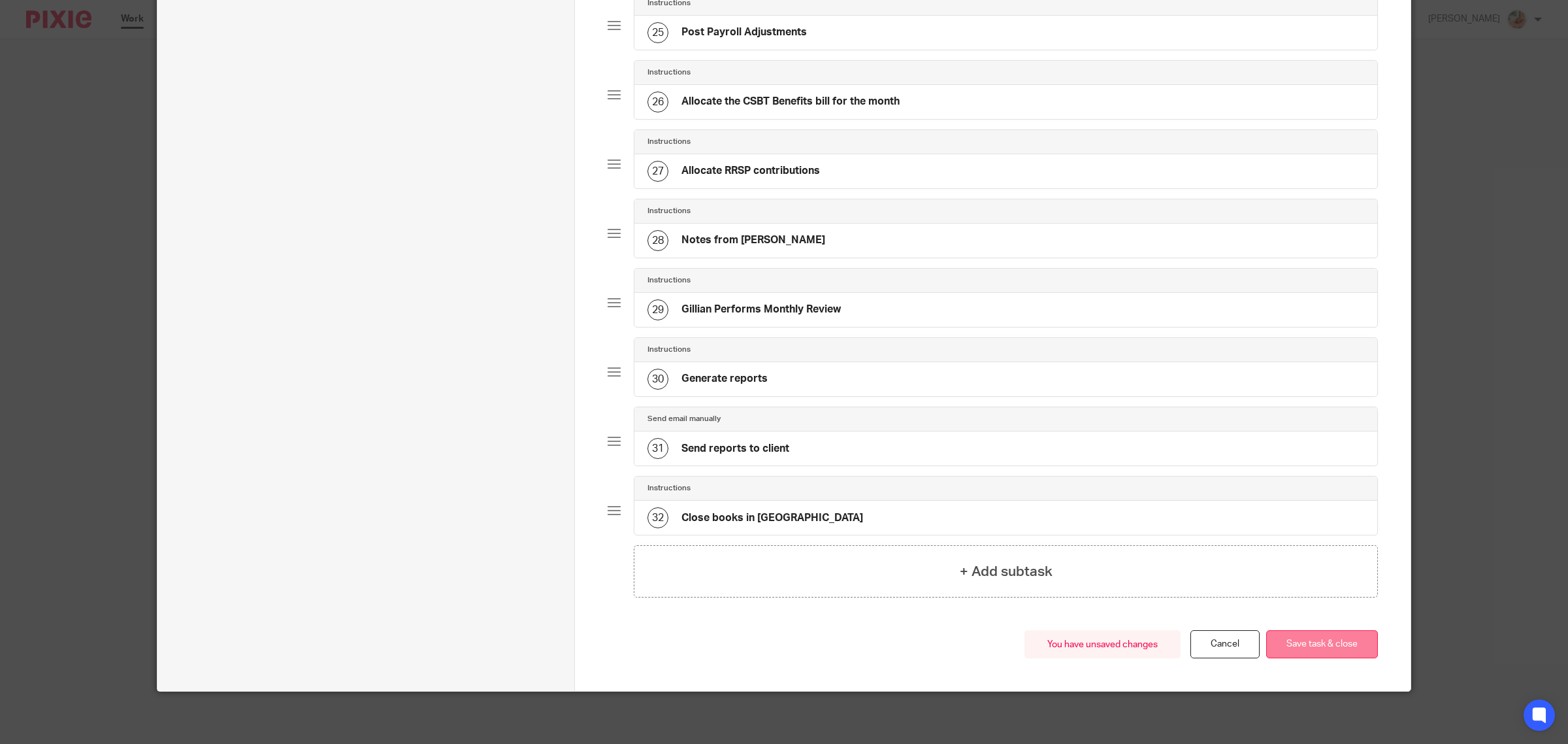
scroll to position [1811, 0]
click at [1302, 636] on button "Save task & close" at bounding box center [1321, 644] width 112 height 28
click at [1305, 644] on button "Save task & close" at bounding box center [1321, 644] width 112 height 28
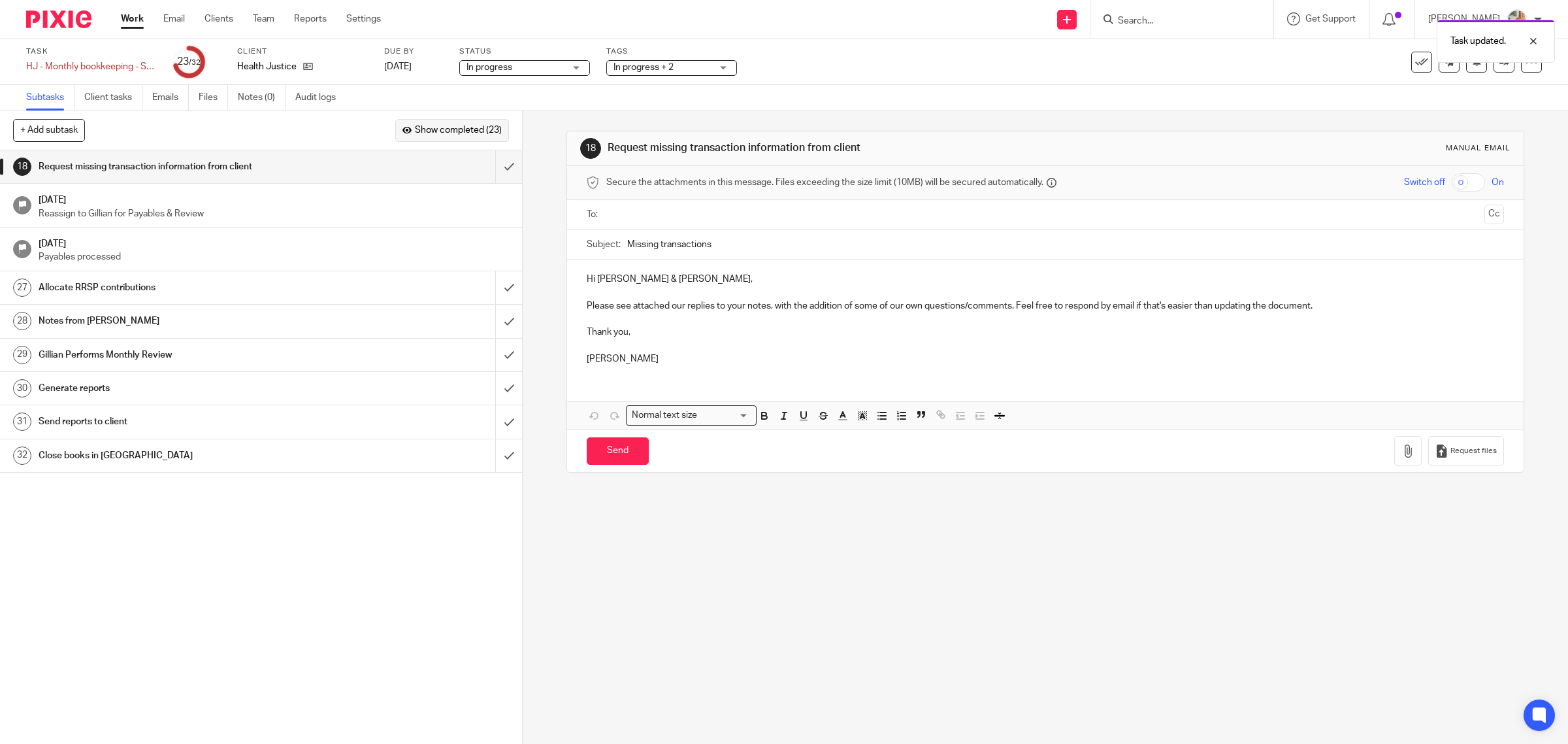
click at [451, 129] on span "Show completed (23)" at bounding box center [458, 131] width 87 height 10
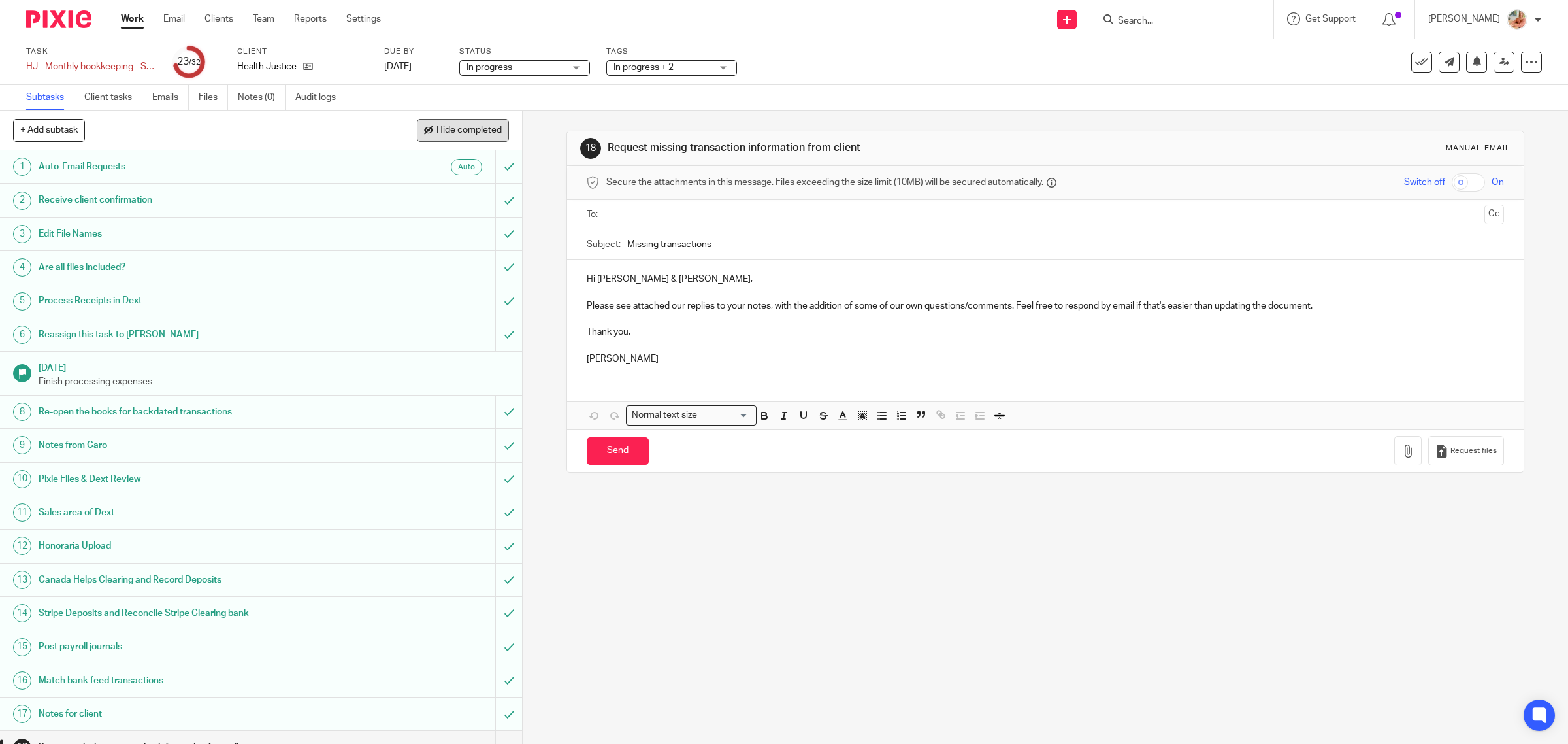
click at [451, 129] on span "Hide completed" at bounding box center [469, 131] width 66 height 10
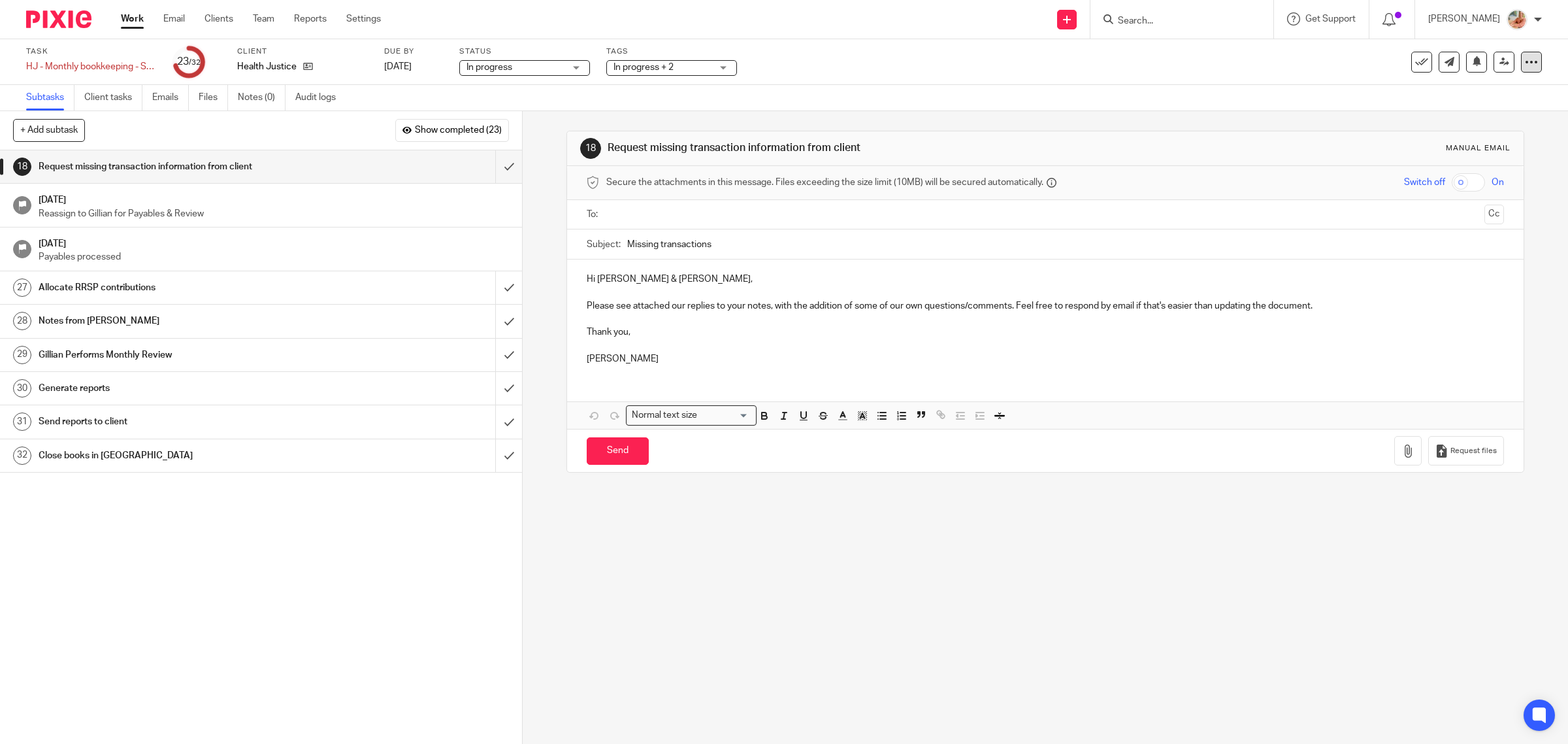
click at [1521, 69] on div at bounding box center [1531, 62] width 21 height 21
click at [1455, 115] on link "Advanced task editor" at bounding box center [1479, 113] width 87 height 9
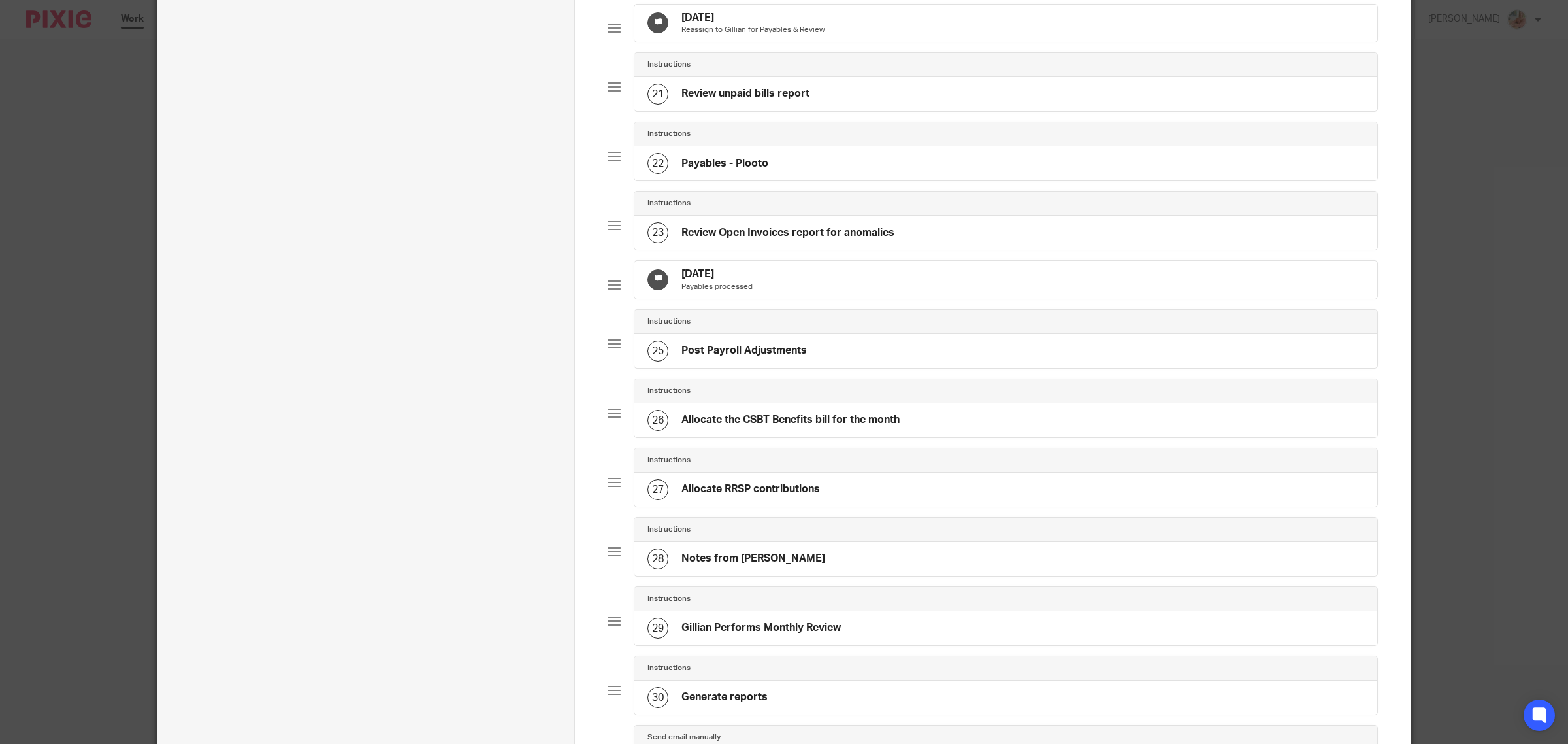
scroll to position [1401, 0]
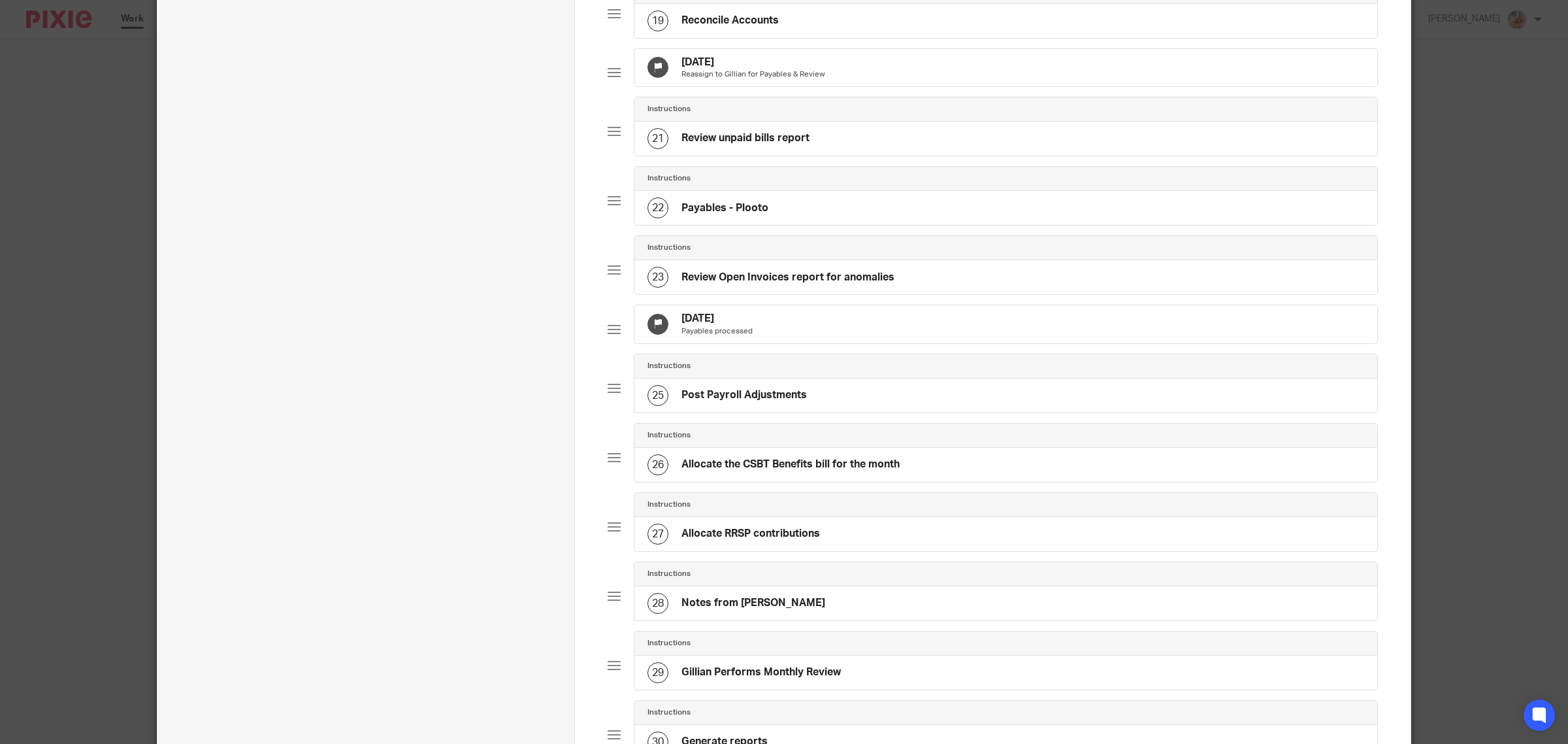
click at [782, 343] on div "Oct 12, 2025 Payables processed" at bounding box center [1005, 324] width 743 height 38
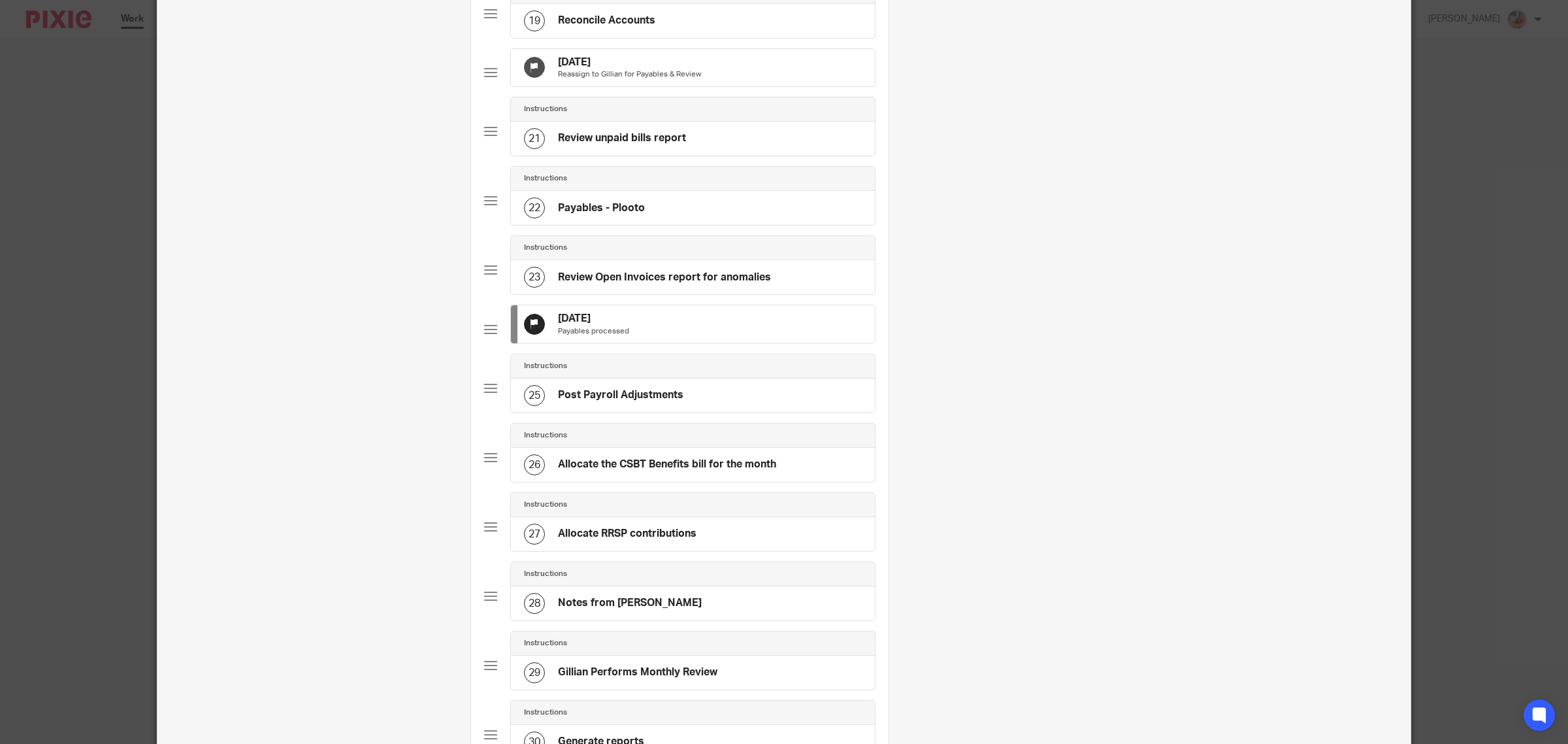
scroll to position [0, 0]
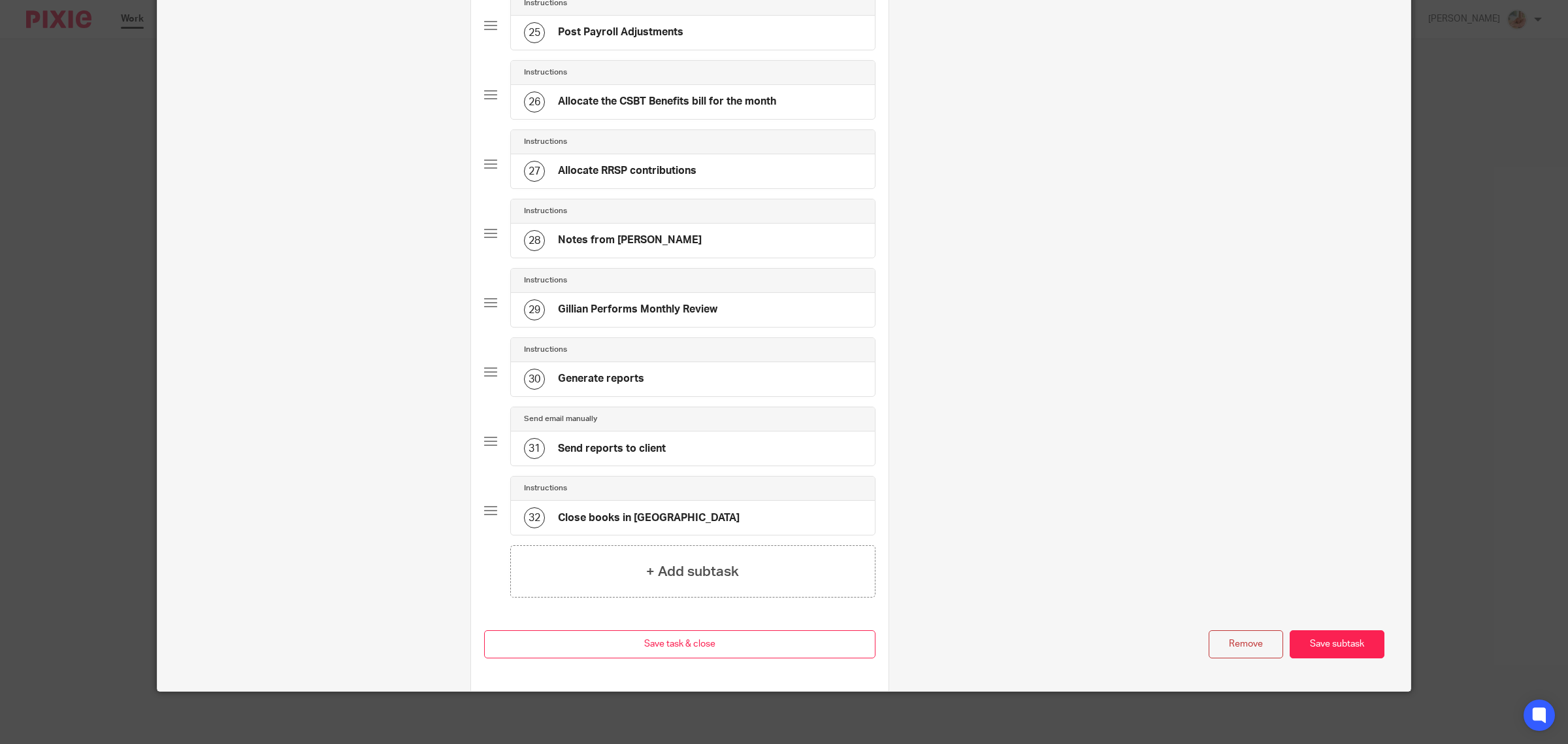
click at [1237, 649] on button "Remove" at bounding box center [1246, 644] width 74 height 28
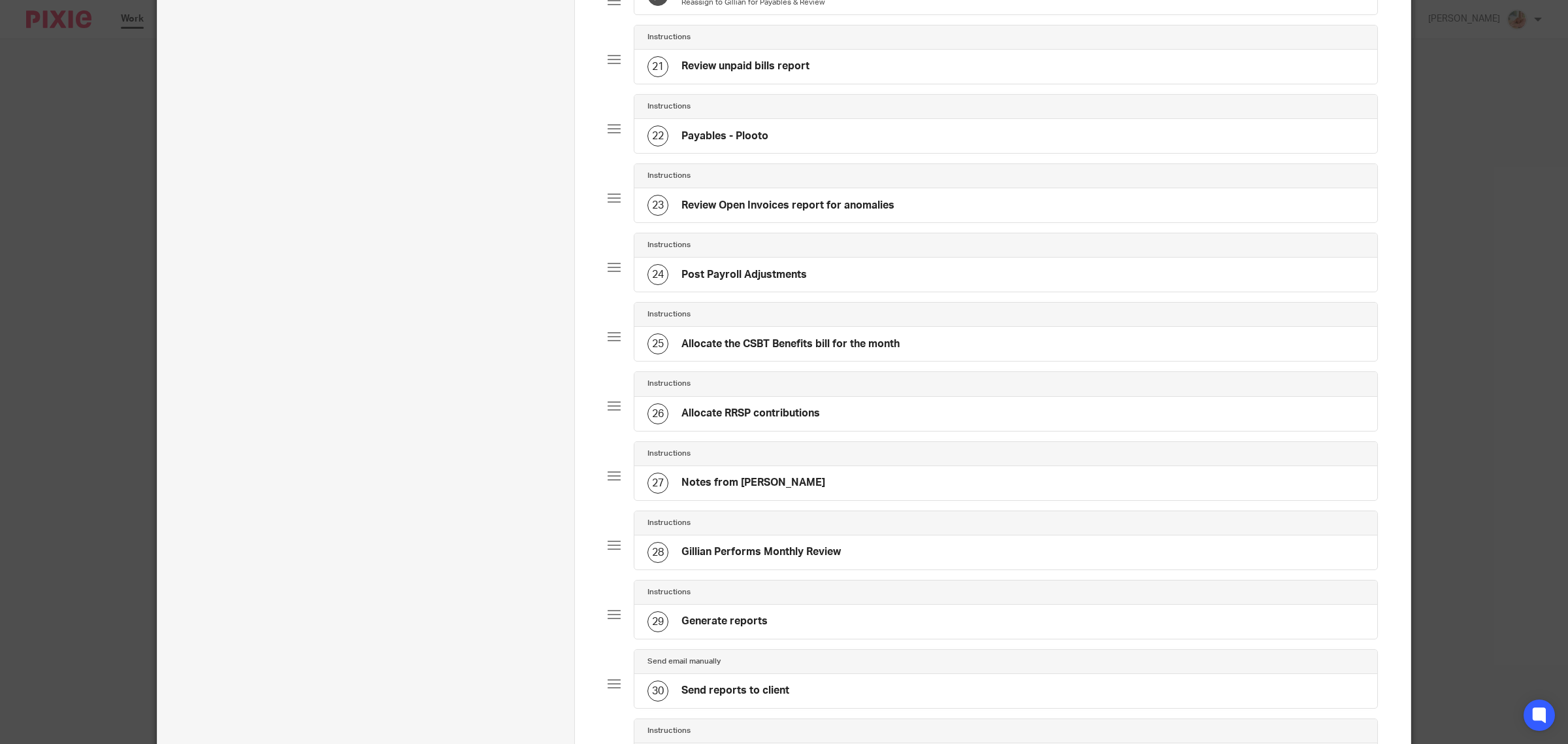
scroll to position [1178, 0]
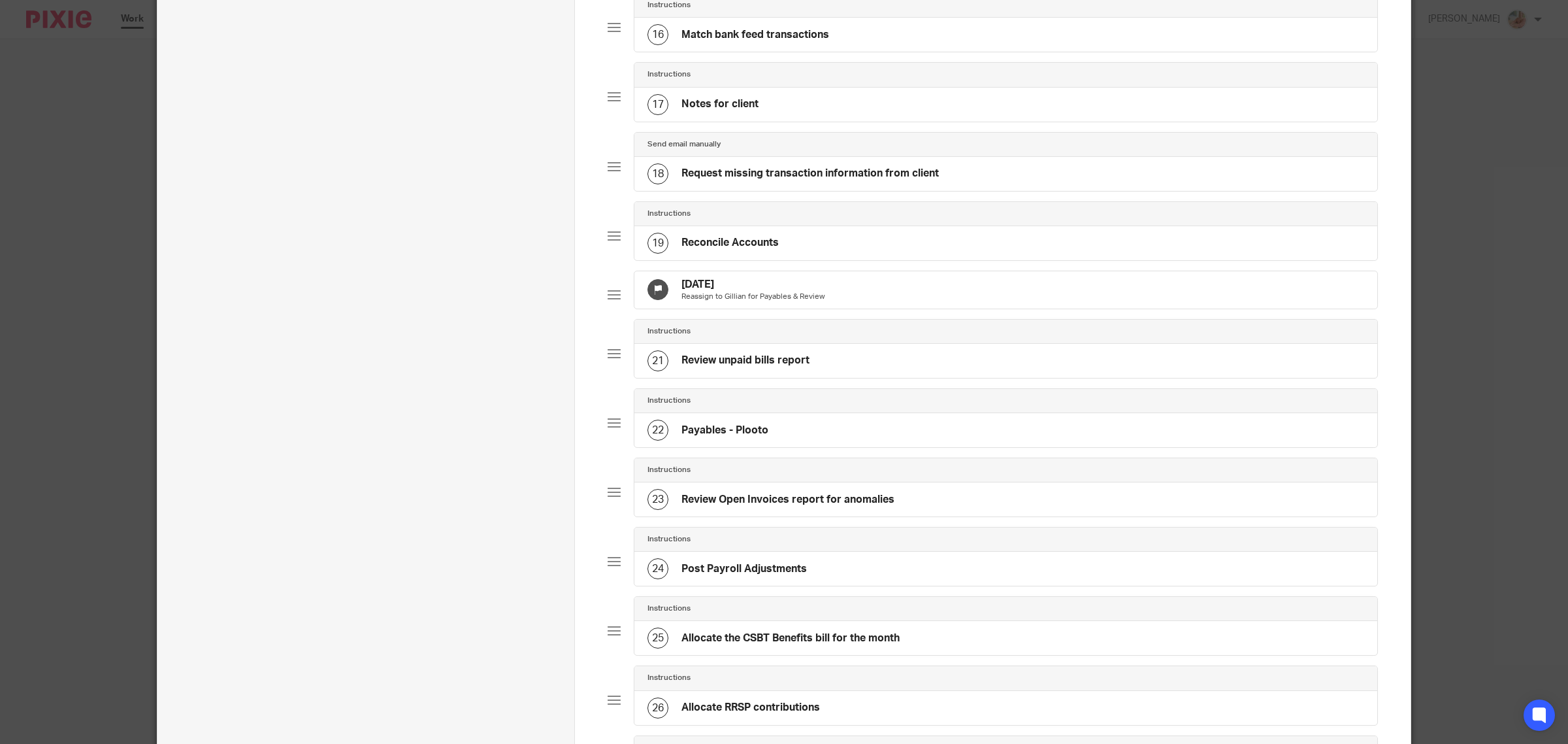
click at [793, 302] on p "Reassign to Gillian for Payables & Review" at bounding box center [753, 297] width 144 height 10
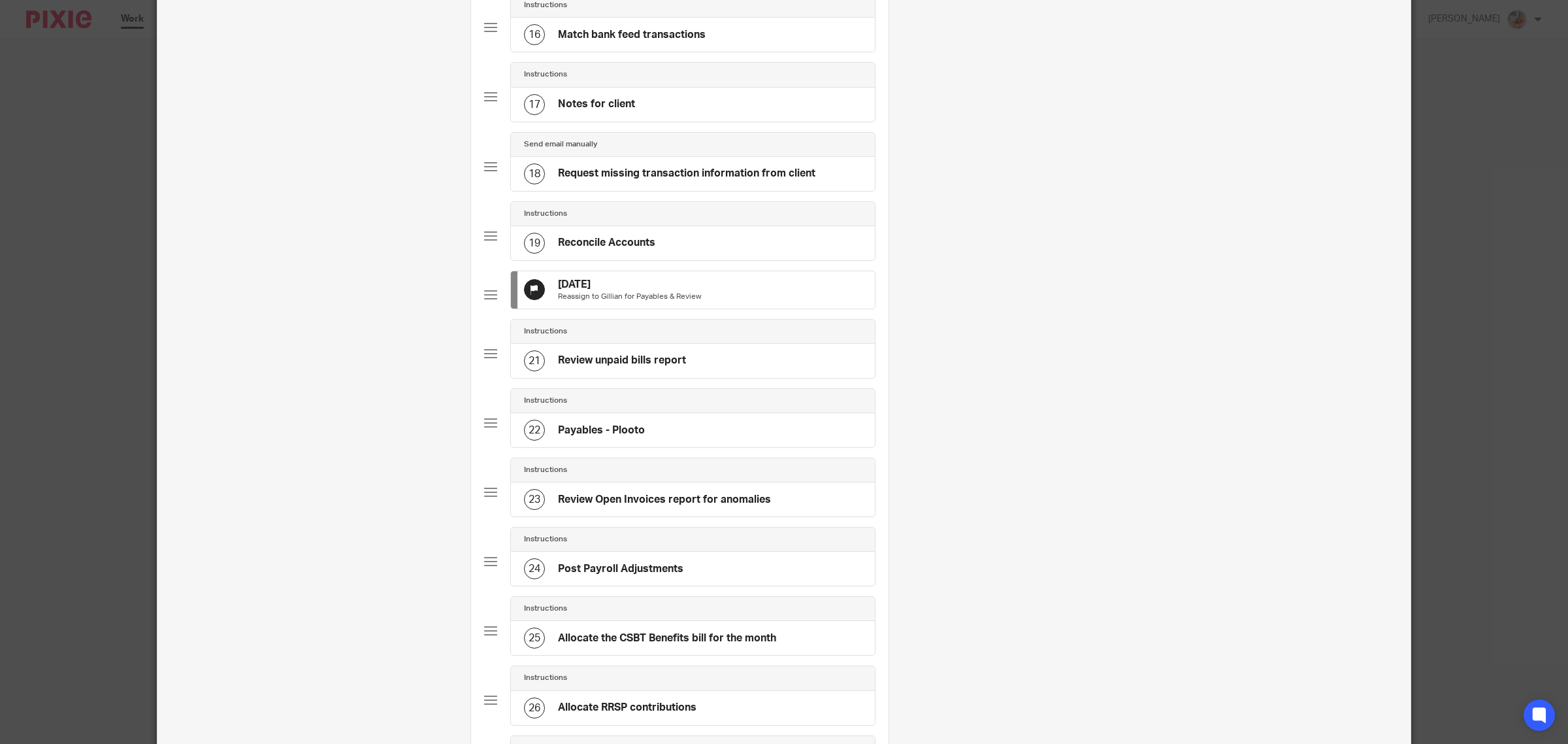
scroll to position [0, 0]
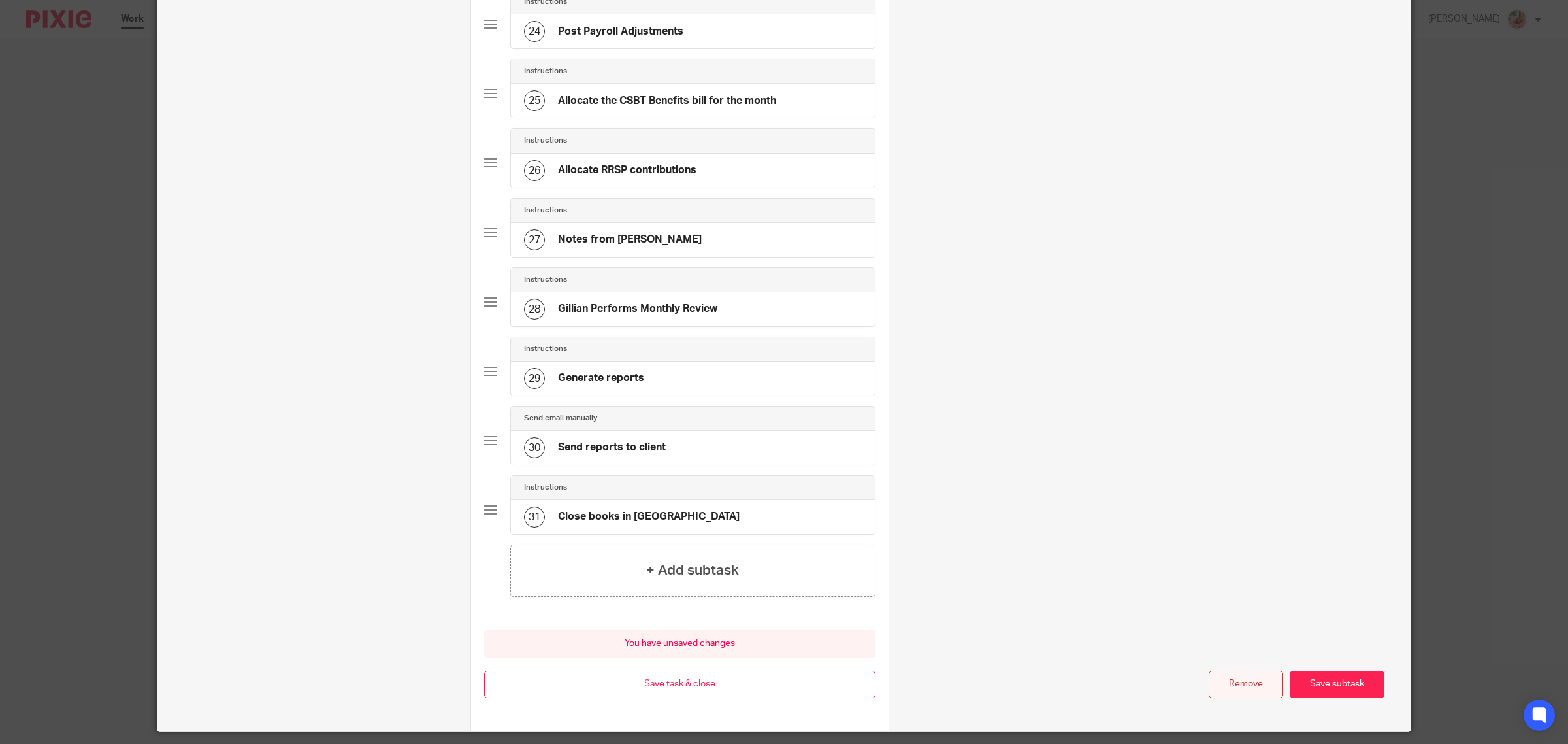
click at [1227, 699] on button "Remove" at bounding box center [1246, 684] width 74 height 28
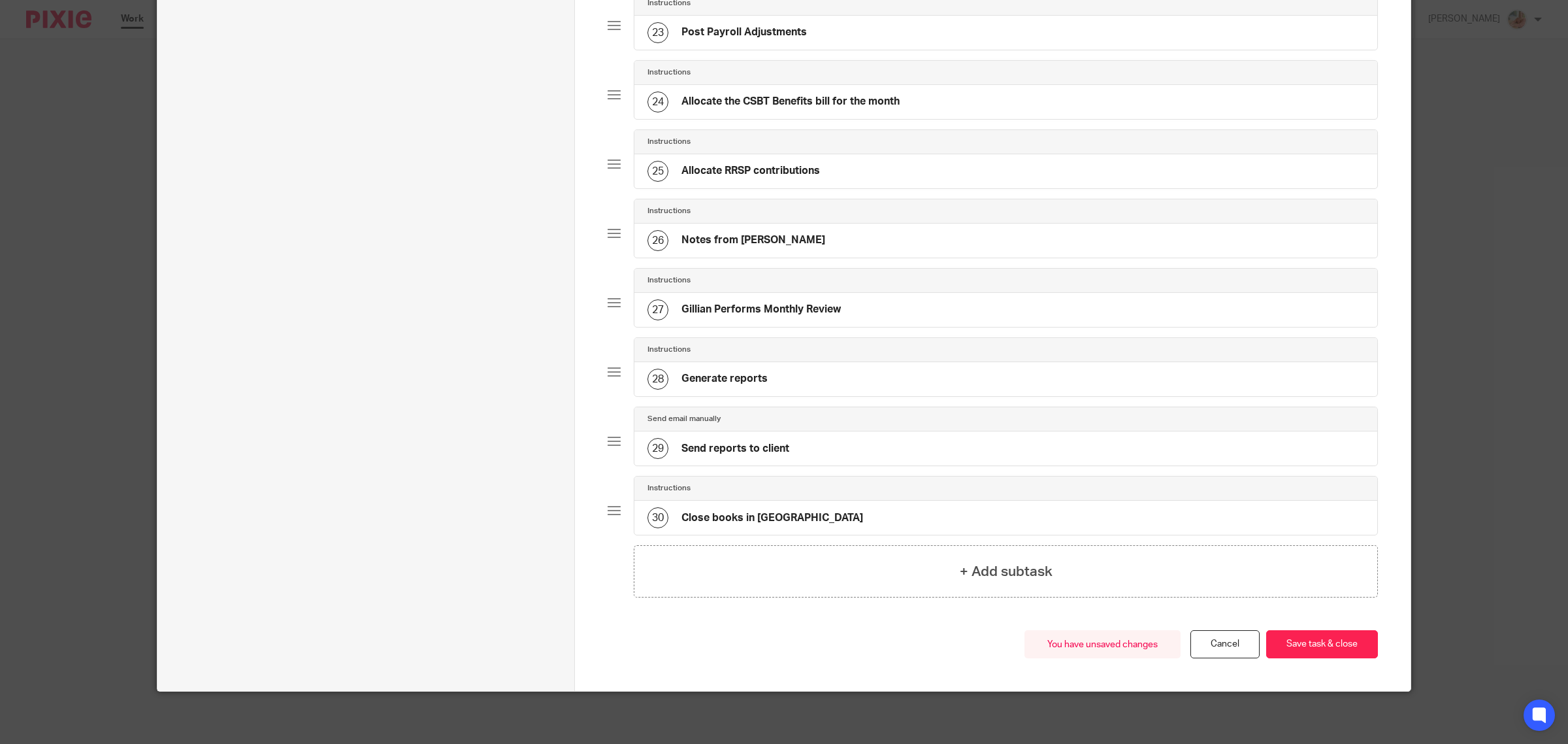
scroll to position [1691, 0]
click at [1304, 639] on button "Save task & close" at bounding box center [1321, 644] width 112 height 28
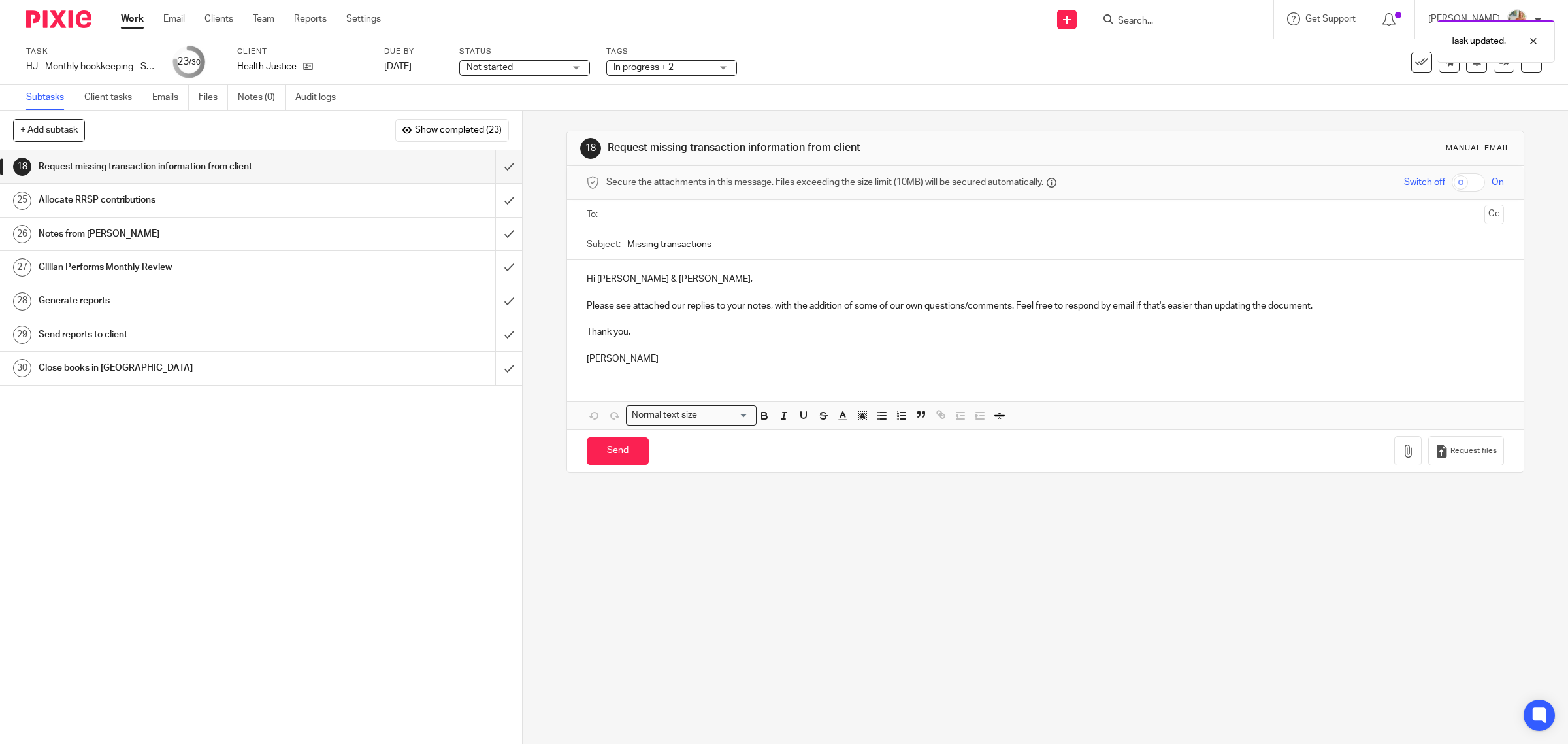
click at [216, 204] on h1 "Allocate RRSP contributions" at bounding box center [186, 200] width 296 height 19
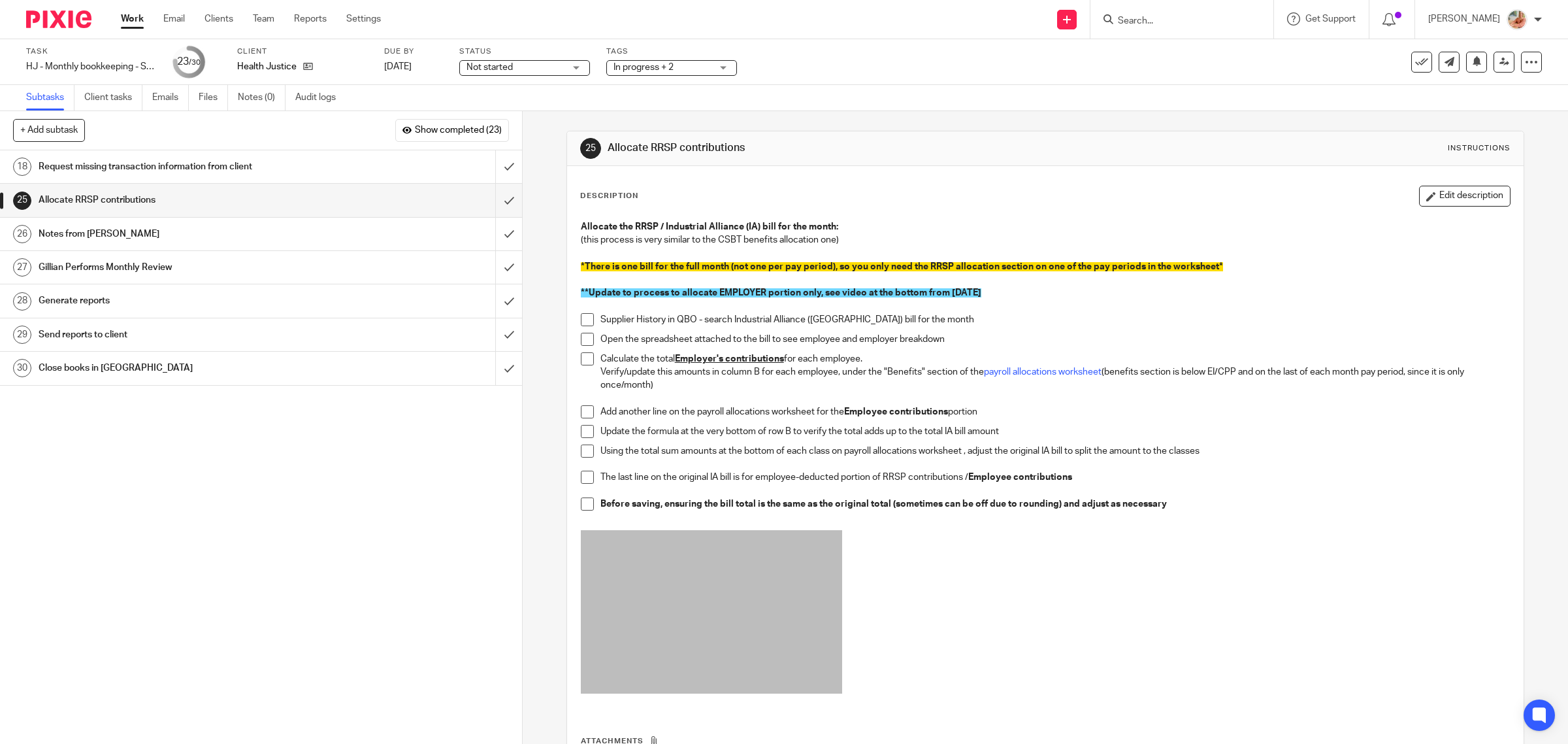
drag, startPoint x: 206, startPoint y: 92, endPoint x: 294, endPoint y: 198, distance: 137.8
click at [206, 92] on link "Files" at bounding box center [213, 97] width 30 height 25
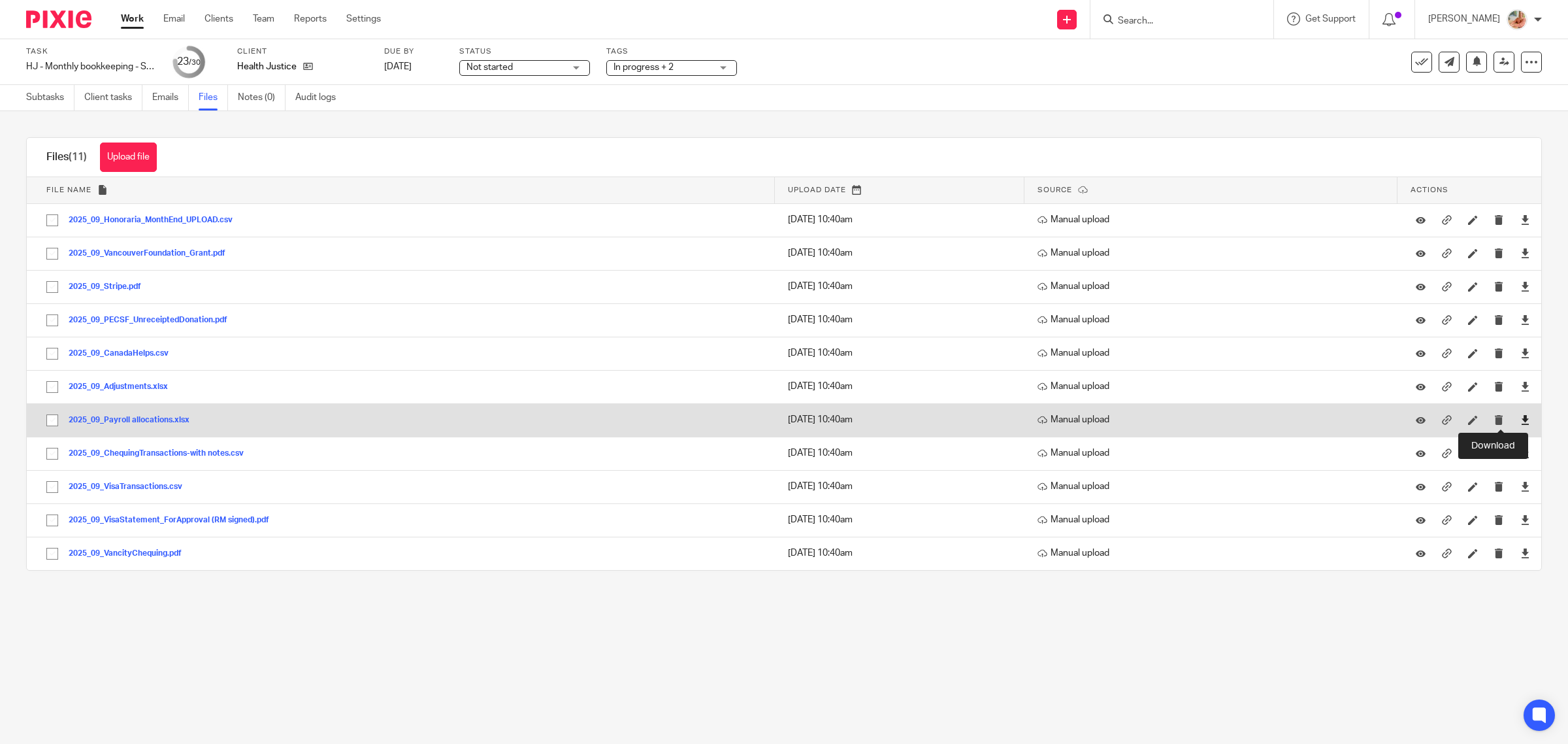
click at [1520, 424] on icon at bounding box center [1525, 420] width 10 height 10
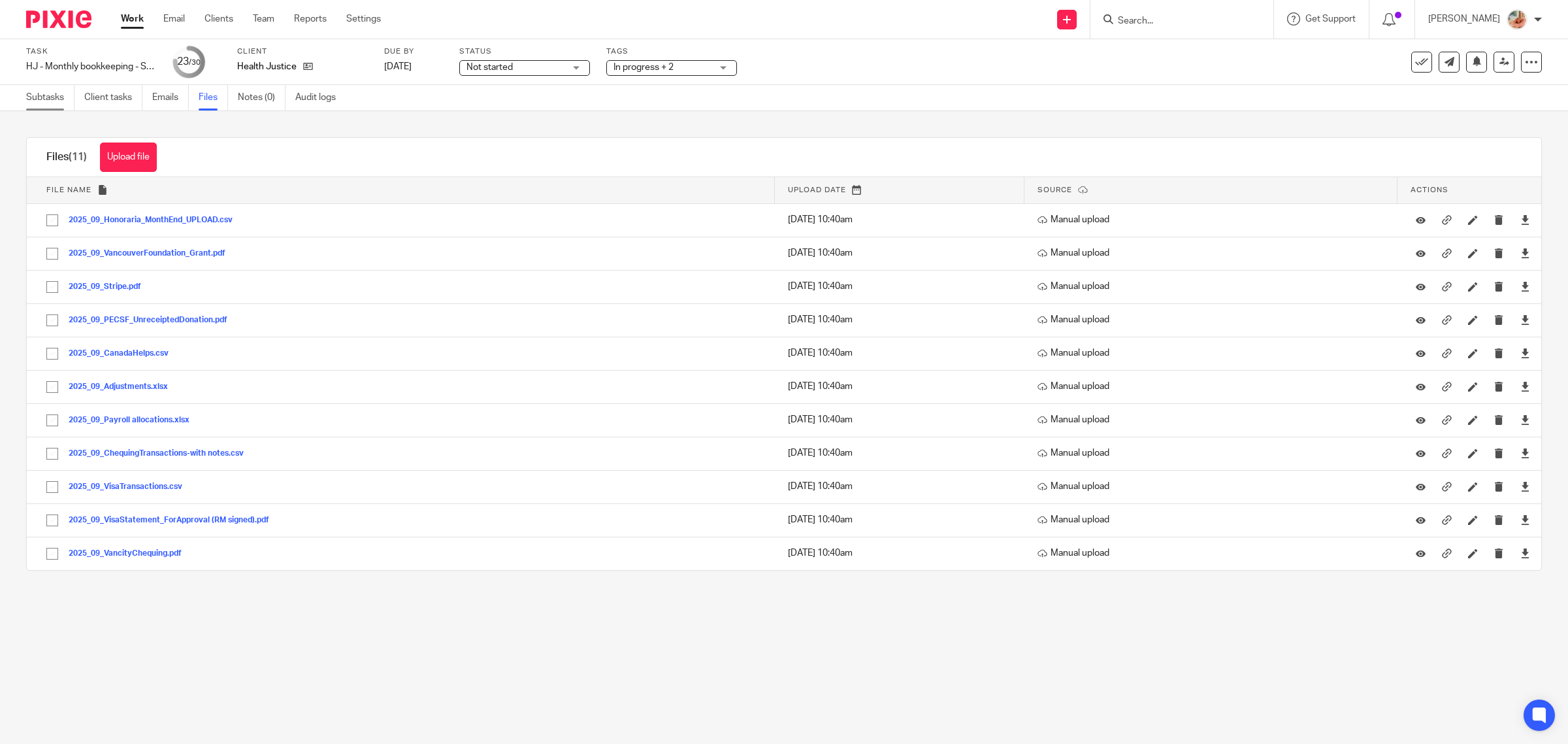
click at [50, 100] on link "Subtasks" at bounding box center [50, 97] width 48 height 25
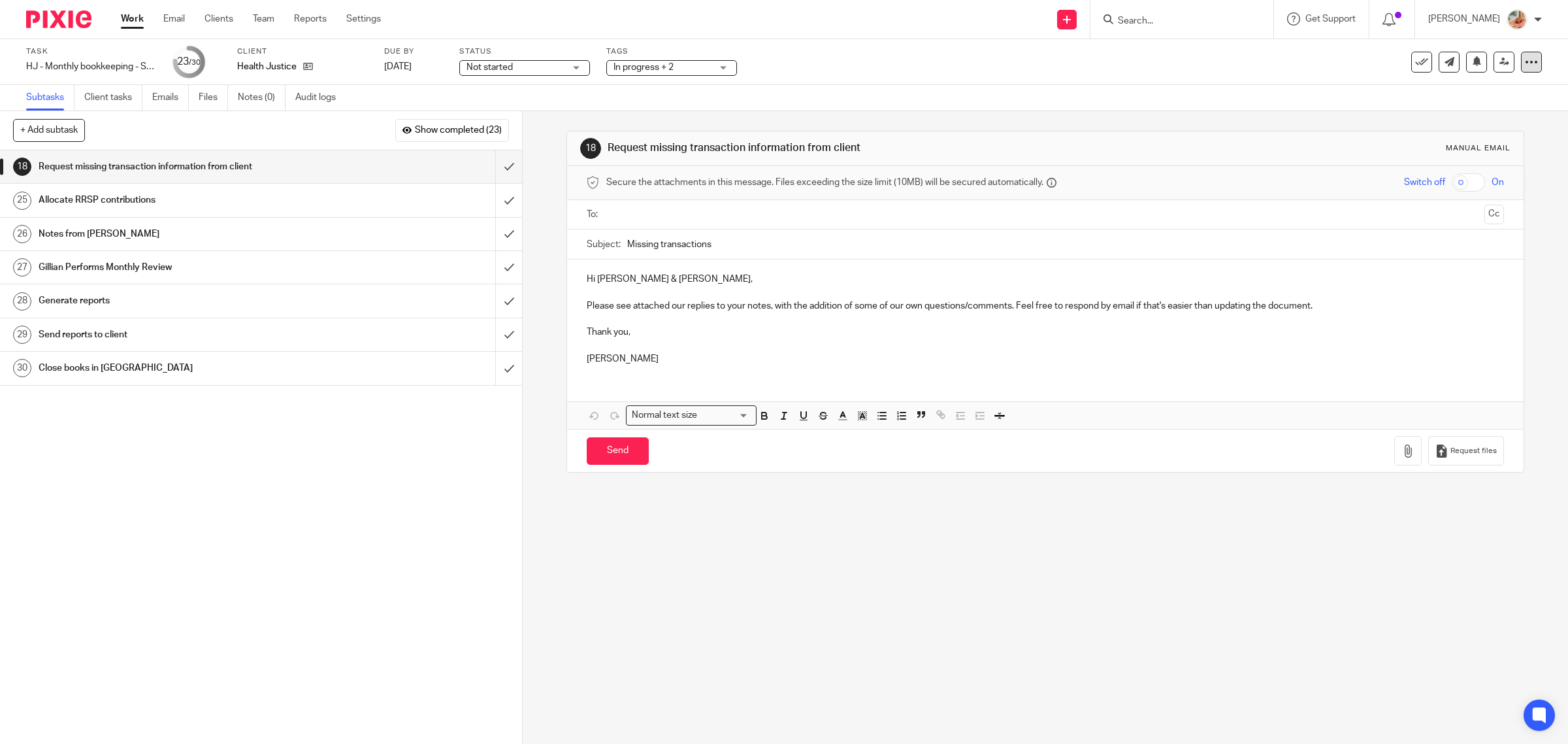
click at [1525, 58] on icon at bounding box center [1531, 62] width 13 height 13
drag, startPoint x: 1474, startPoint y: 113, endPoint x: 798, endPoint y: 353, distance: 717.3
click at [1474, 113] on link "Advanced task editor" at bounding box center [1479, 113] width 87 height 9
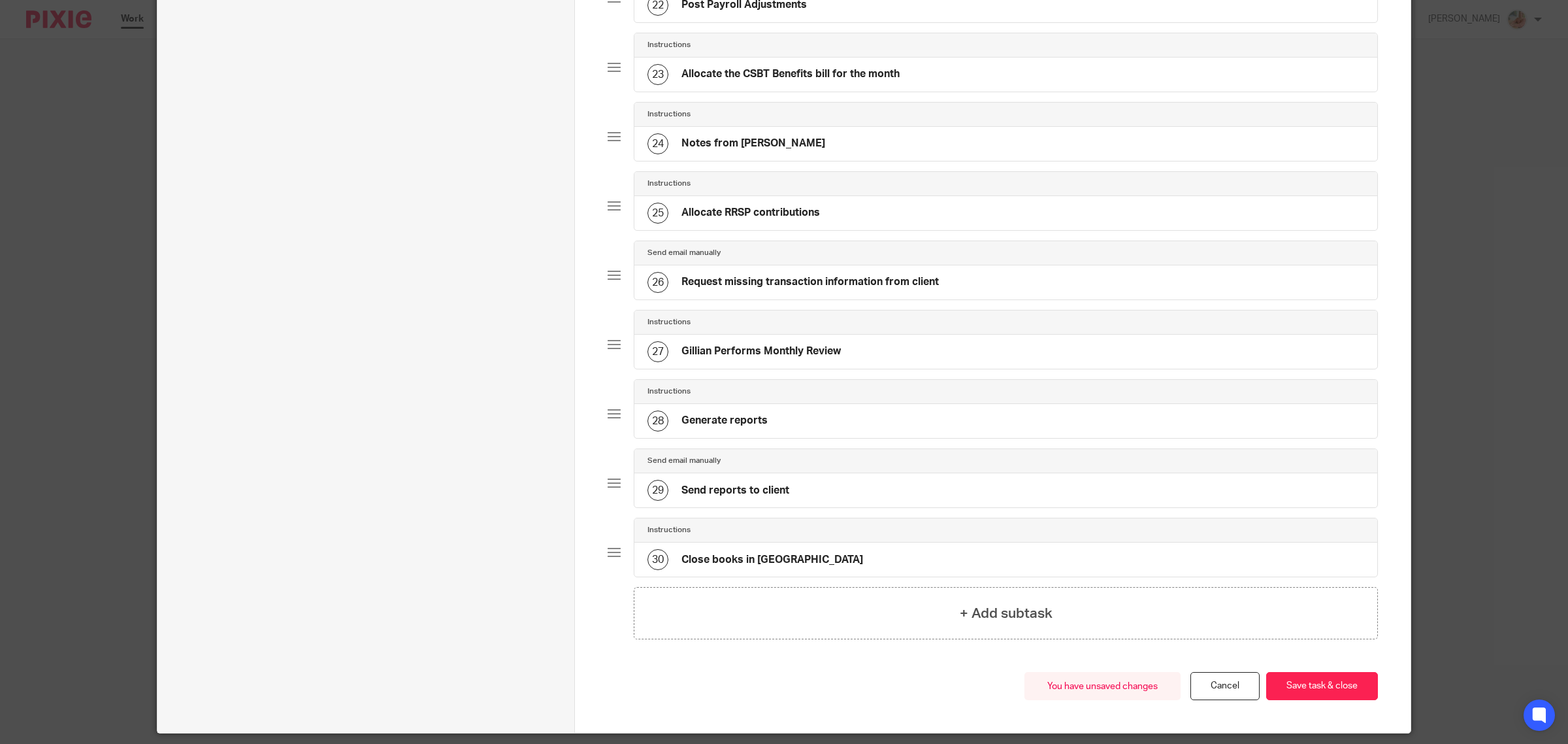
scroll to position [1691, 0]
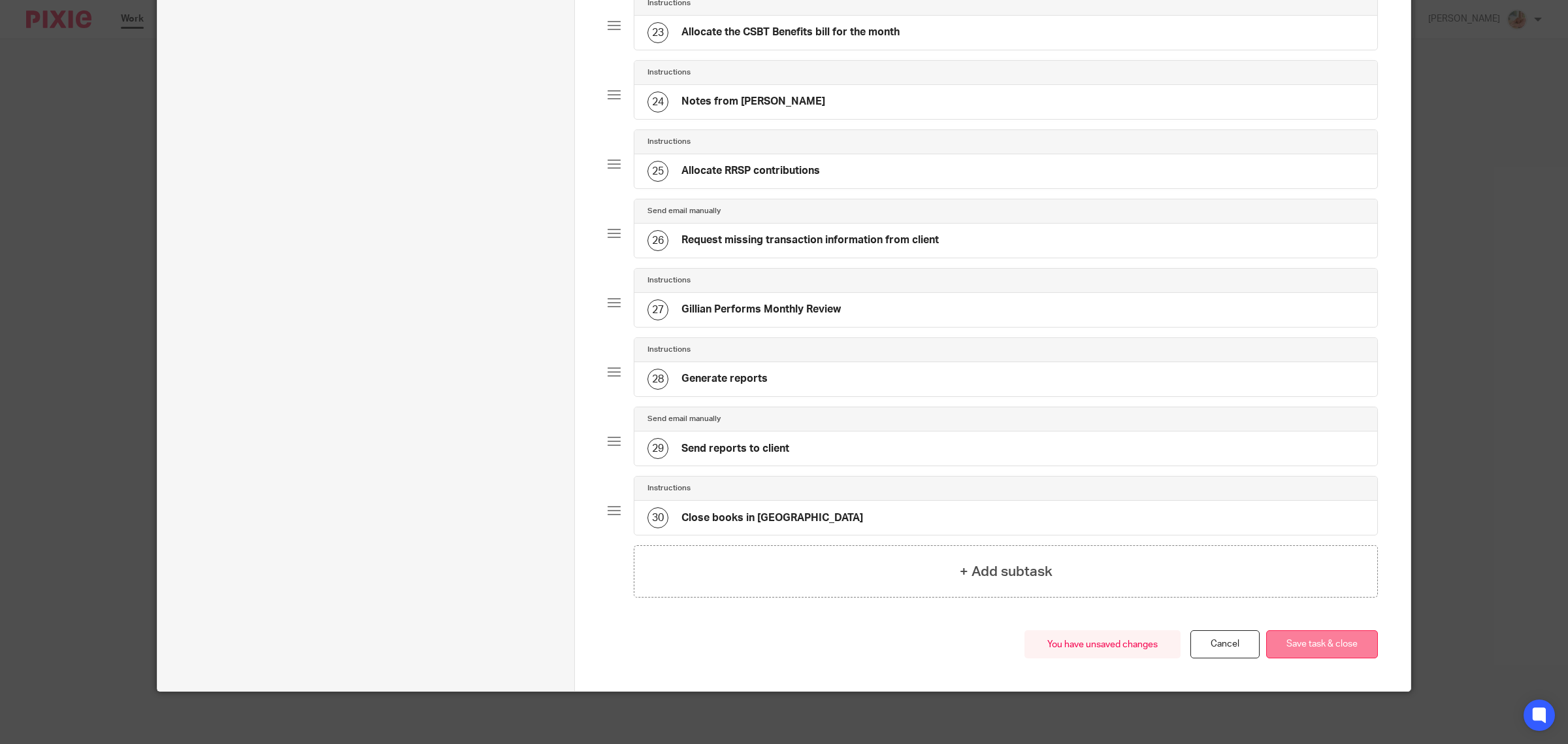
click at [1304, 651] on button "Save task & close" at bounding box center [1321, 644] width 112 height 28
click at [1305, 649] on button "Save task & close" at bounding box center [1321, 644] width 112 height 28
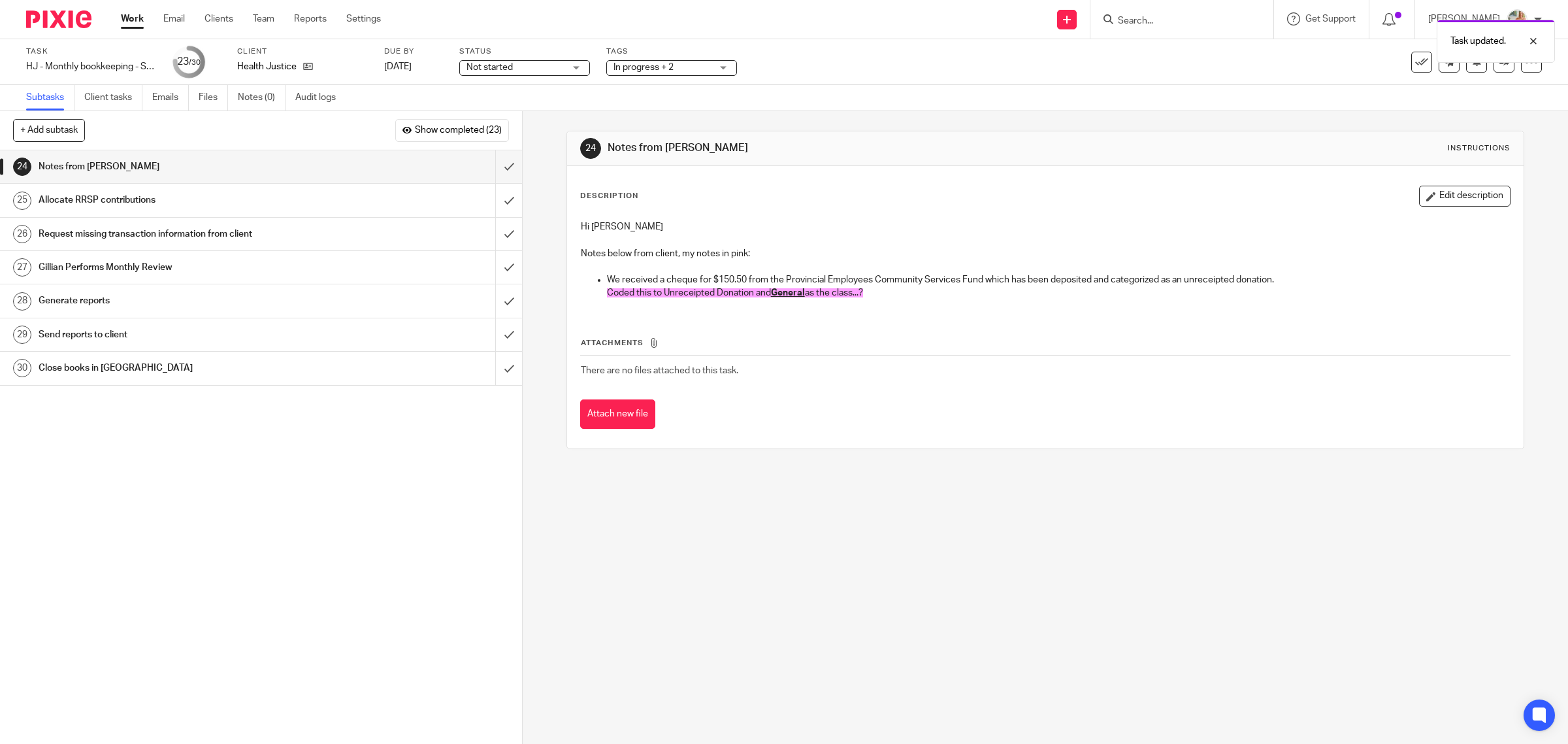
click at [1438, 187] on button "Edit description" at bounding box center [1464, 196] width 92 height 21
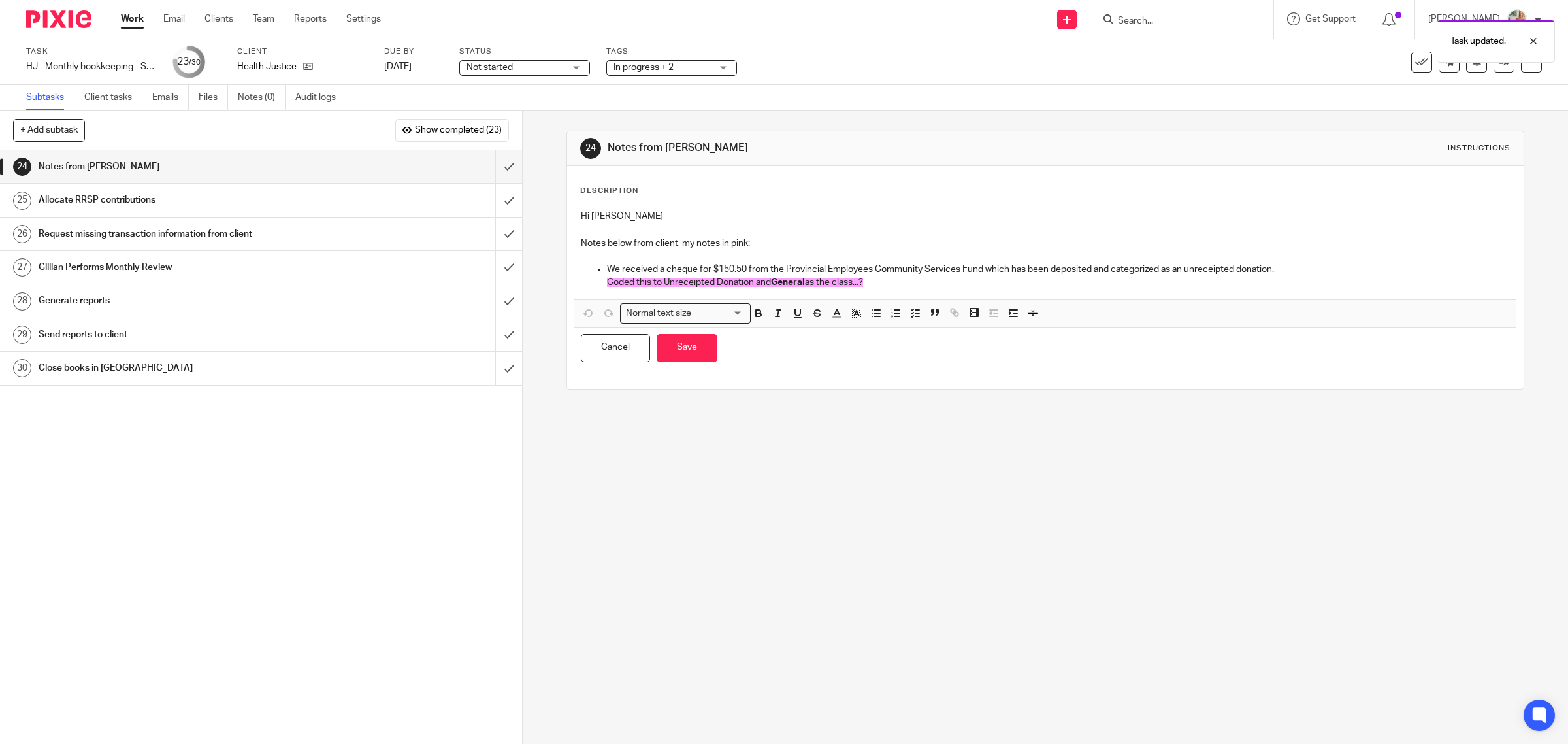
click at [878, 276] on li "We received a cheque for $150.50 from the Provincial Employees Community Servic…" at bounding box center [1058, 276] width 904 height 27
click at [876, 289] on p "Coded this to Unreceipted Donation and General as the class...?" at bounding box center [1058, 282] width 904 height 13
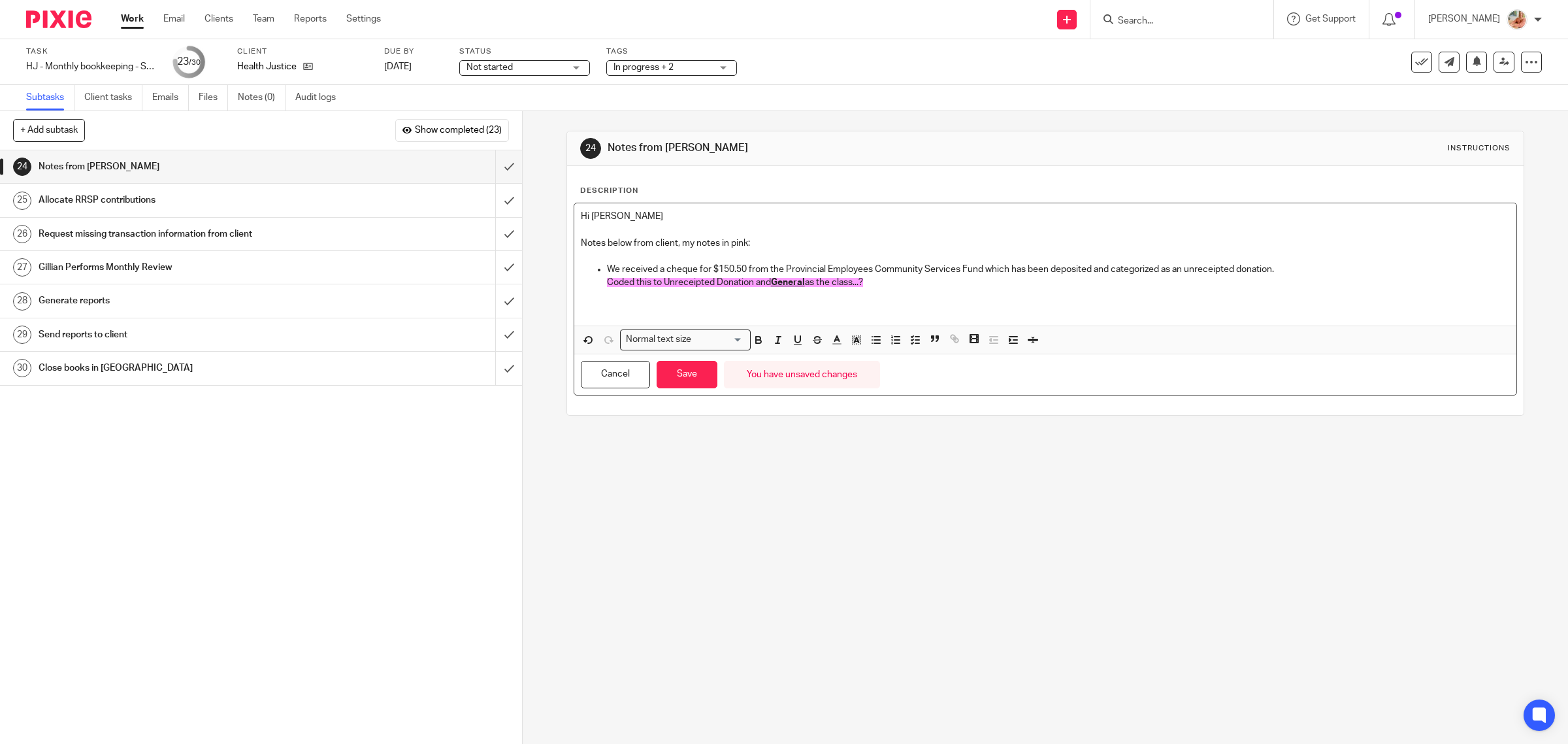
click at [904, 283] on p "Coded this to Unreceipted Donation and General as the class...?" at bounding box center [1058, 282] width 904 height 13
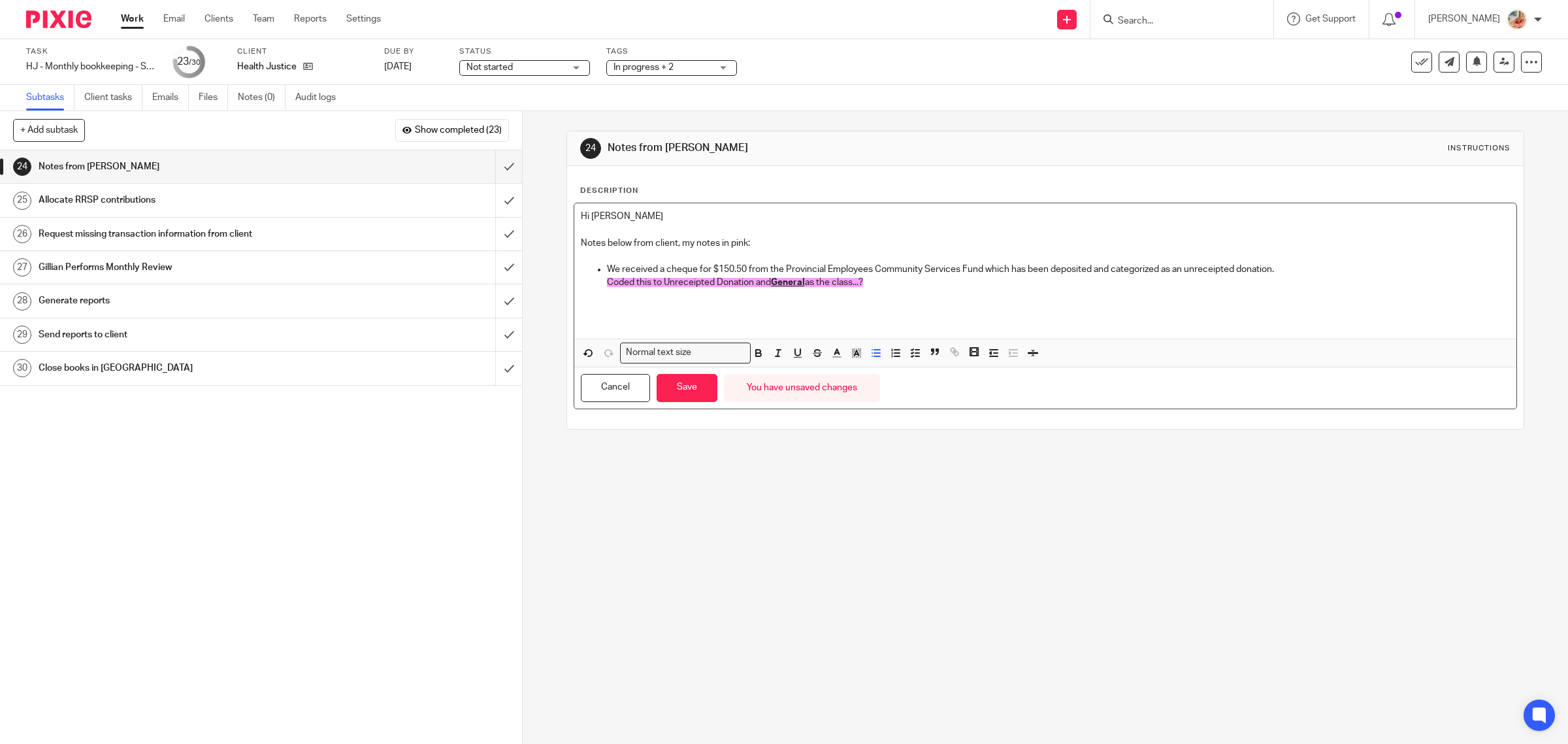
drag, startPoint x: 586, startPoint y: 271, endPoint x: 576, endPoint y: 273, distance: 10.2
click at [581, 273] on ul "We received a cheque for $150.50 from the Provincial Employees Community Servic…" at bounding box center [1045, 282] width 930 height 40
click at [596, 286] on ul "Coded this to Unreceipted Donation and General as the class...?" at bounding box center [1045, 289] width 930 height 27
click at [635, 310] on p at bounding box center [1045, 309] width 930 height 13
drag, startPoint x: 677, startPoint y: 240, endPoint x: 314, endPoint y: 253, distance: 363.2
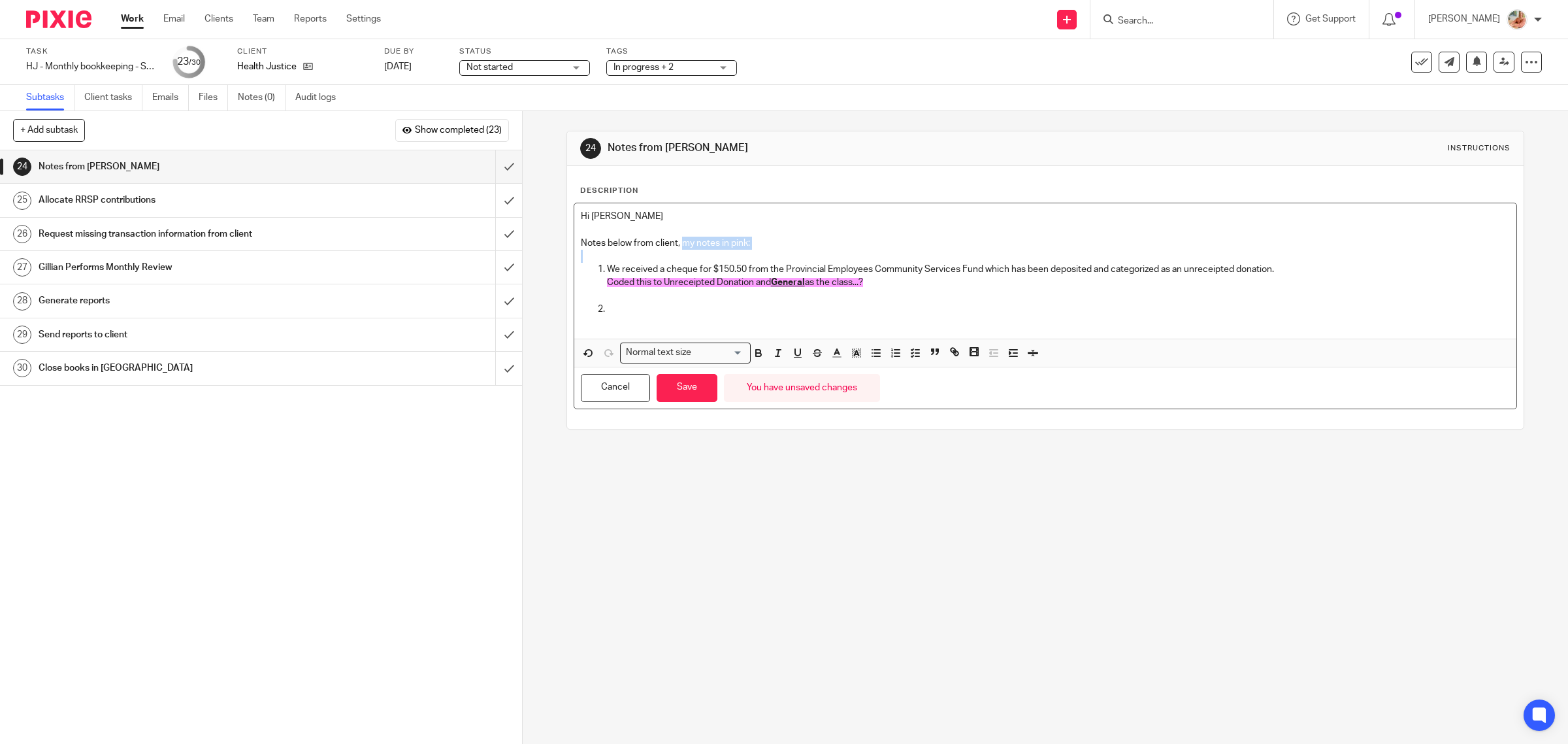
click at [314, 253] on div "+ Add subtask Show completed (23) Cancel + Add 1 Auto-Email Requests Auto 2 Rec…" at bounding box center [784, 427] width 1568 height 633
drag, startPoint x: 658, startPoint y: 259, endPoint x: 674, endPoint y: 248, distance: 19.4
click at [658, 258] on p at bounding box center [1045, 256] width 930 height 13
click at [794, 248] on p "Notes below from client, my notes in pink:" at bounding box center [1045, 243] width 930 height 13
click at [651, 244] on p "Notes below from client, my notes in pink:" at bounding box center [1045, 243] width 930 height 13
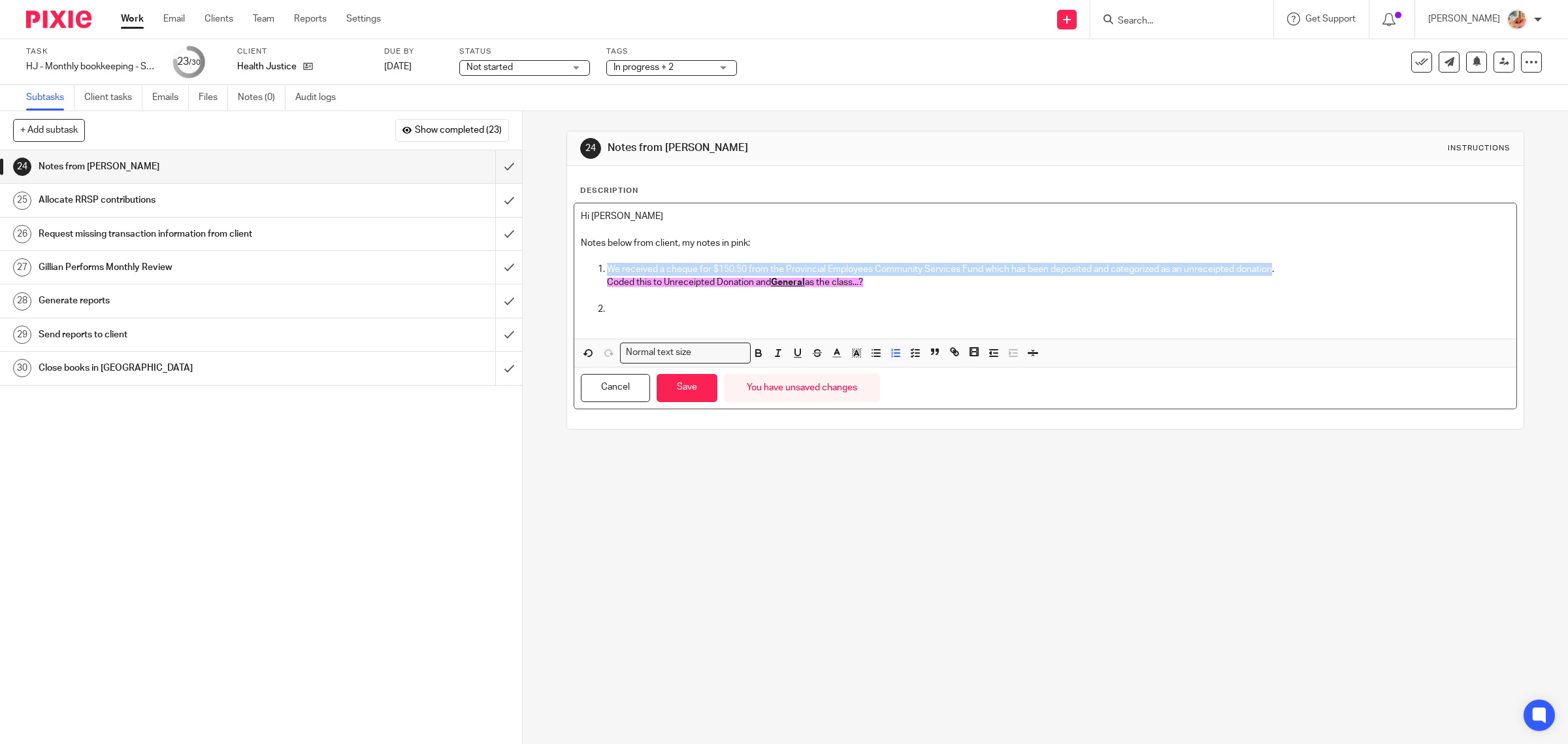
drag, startPoint x: 853, startPoint y: 279, endPoint x: 596, endPoint y: 267, distance: 257.3
click at [607, 267] on li "We received a cheque for $150.50 from the Provincial Employees Community Servic…" at bounding box center [1058, 282] width 904 height 40
click at [772, 358] on icon "button" at bounding box center [778, 353] width 12 height 12
click at [793, 297] on p at bounding box center [1058, 296] width 904 height 13
click at [607, 263] on li "We received a cheque for $150.50 from the Provincial Employees Community Servic…" at bounding box center [1058, 282] width 904 height 40
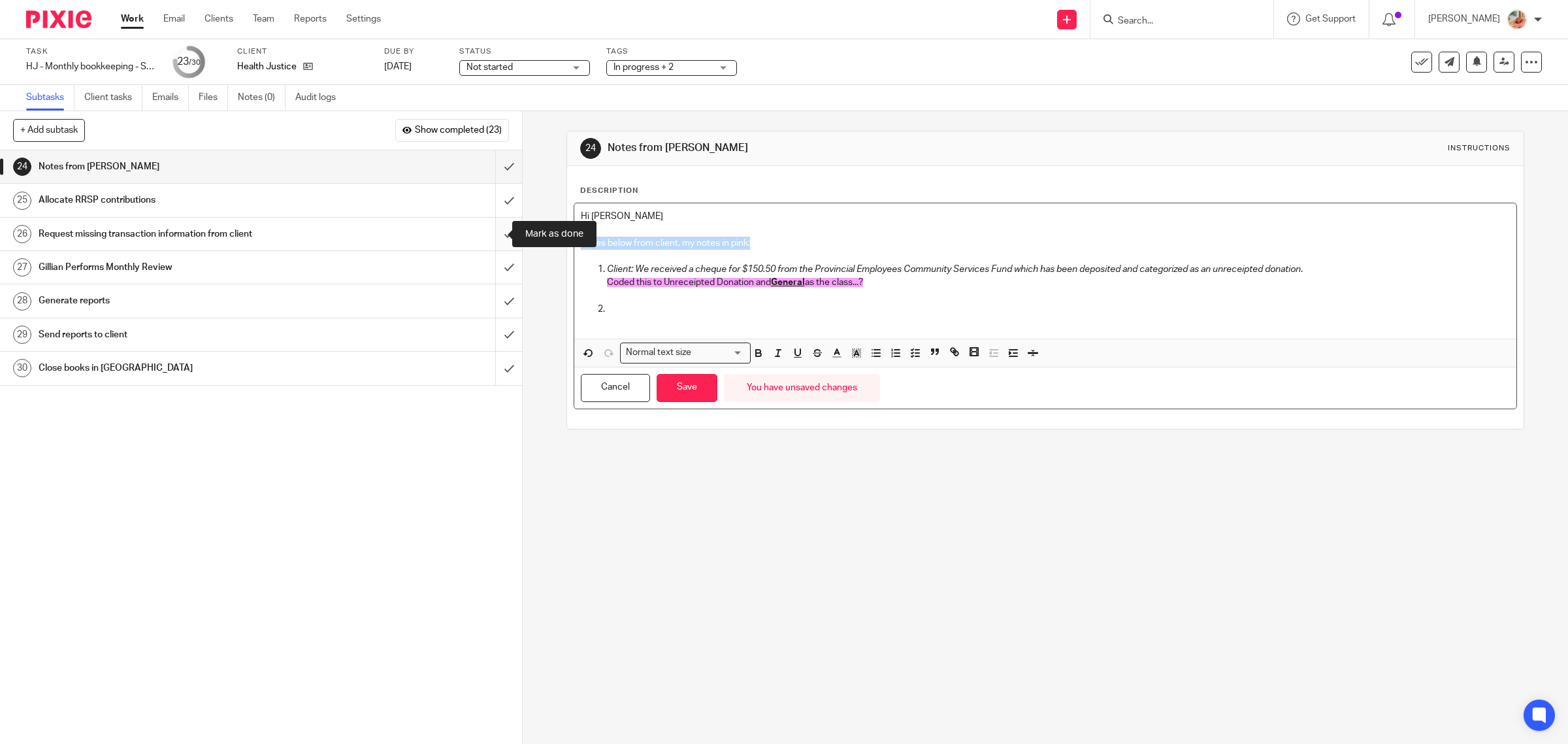
drag, startPoint x: 745, startPoint y: 246, endPoint x: 501, endPoint y: 234, distance: 244.3
click at [501, 234] on div "+ Add subtask Show completed (23) Cancel + Add 1 Auto-Email Requests Auto 2 Rec…" at bounding box center [784, 427] width 1568 height 633
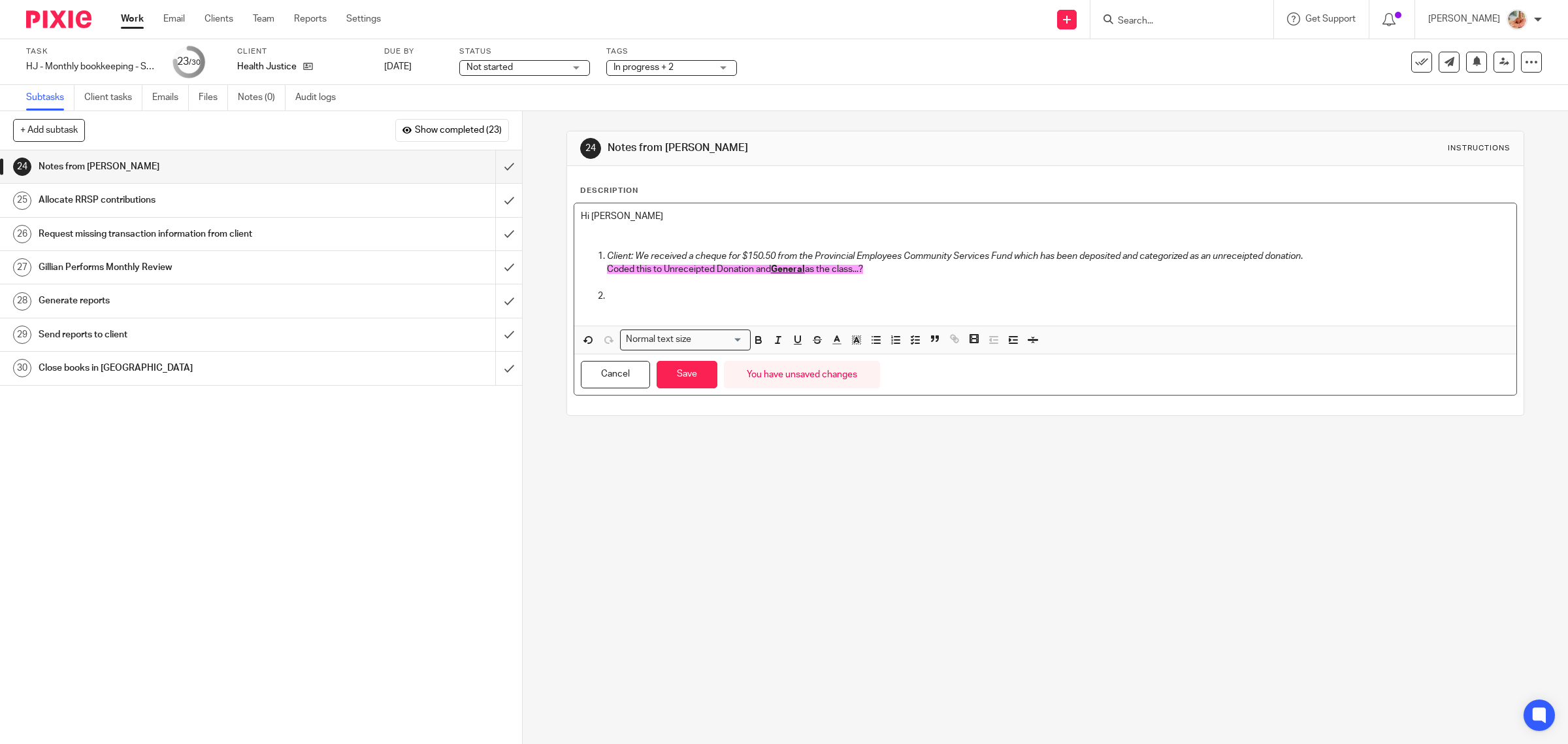
click at [645, 305] on p at bounding box center [1045, 309] width 930 height 13
click at [648, 293] on p at bounding box center [1058, 296] width 904 height 13
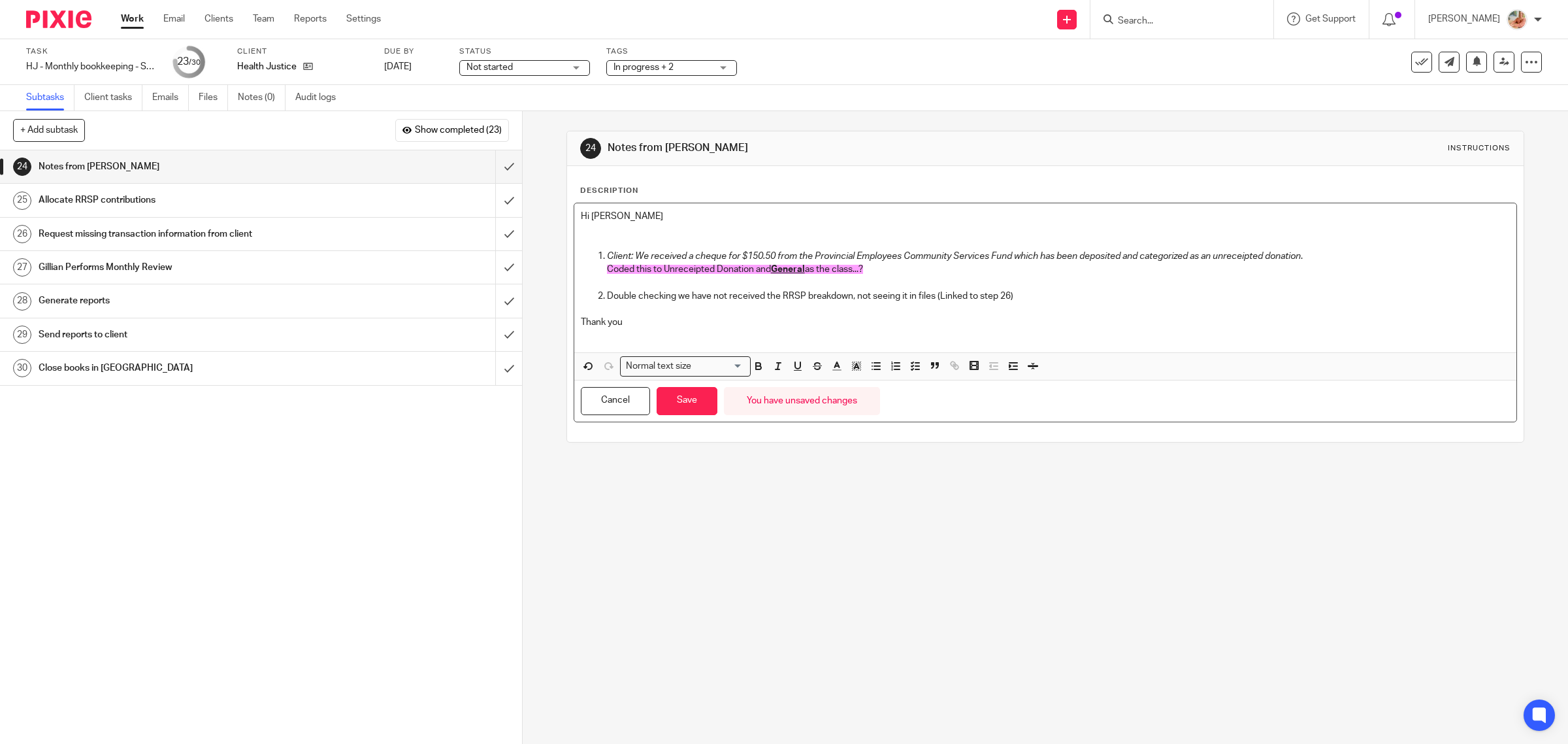
click at [934, 299] on p "Double checking we have not received the RRSP breakdown, not seeing it in files…" at bounding box center [1058, 296] width 904 height 13
click at [928, 301] on p "Double checking we have not received the RRSP breakdown, not seeing it in files…" at bounding box center [1058, 296] width 904 height 13
click at [928, 292] on p "Double checking we have not received the RRSP breakdown, not seeing it in files…" at bounding box center [1058, 296] width 904 height 13
click at [975, 295] on p "Double checking we have not received the RRSP breakdown, not seeing it in files…" at bounding box center [1058, 296] width 904 height 13
click at [1091, 292] on p "Double checking we have not received the RRSP breakdown, not seeing it in files…" at bounding box center [1058, 296] width 904 height 13
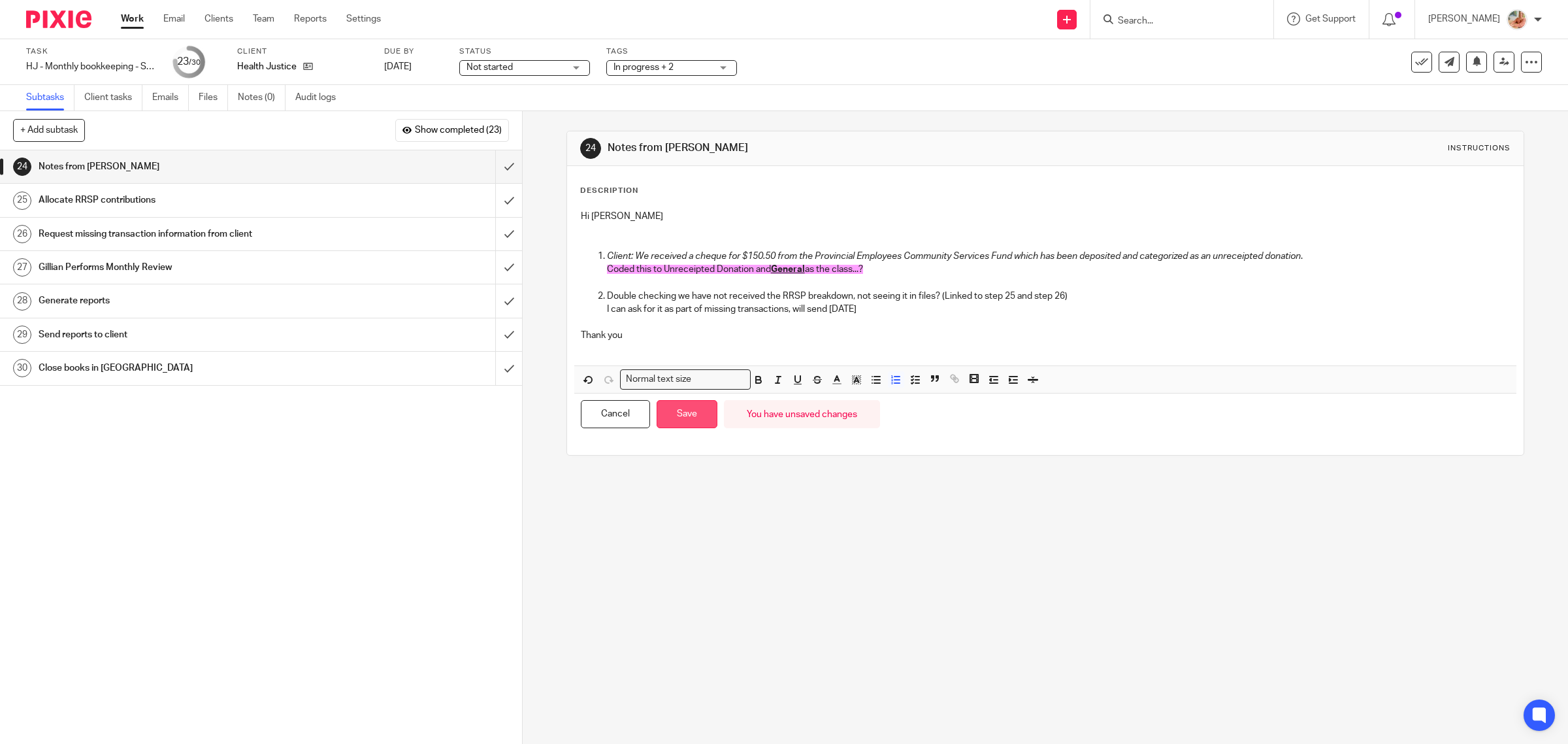
click at [706, 404] on button "Save" at bounding box center [687, 413] width 61 height 28
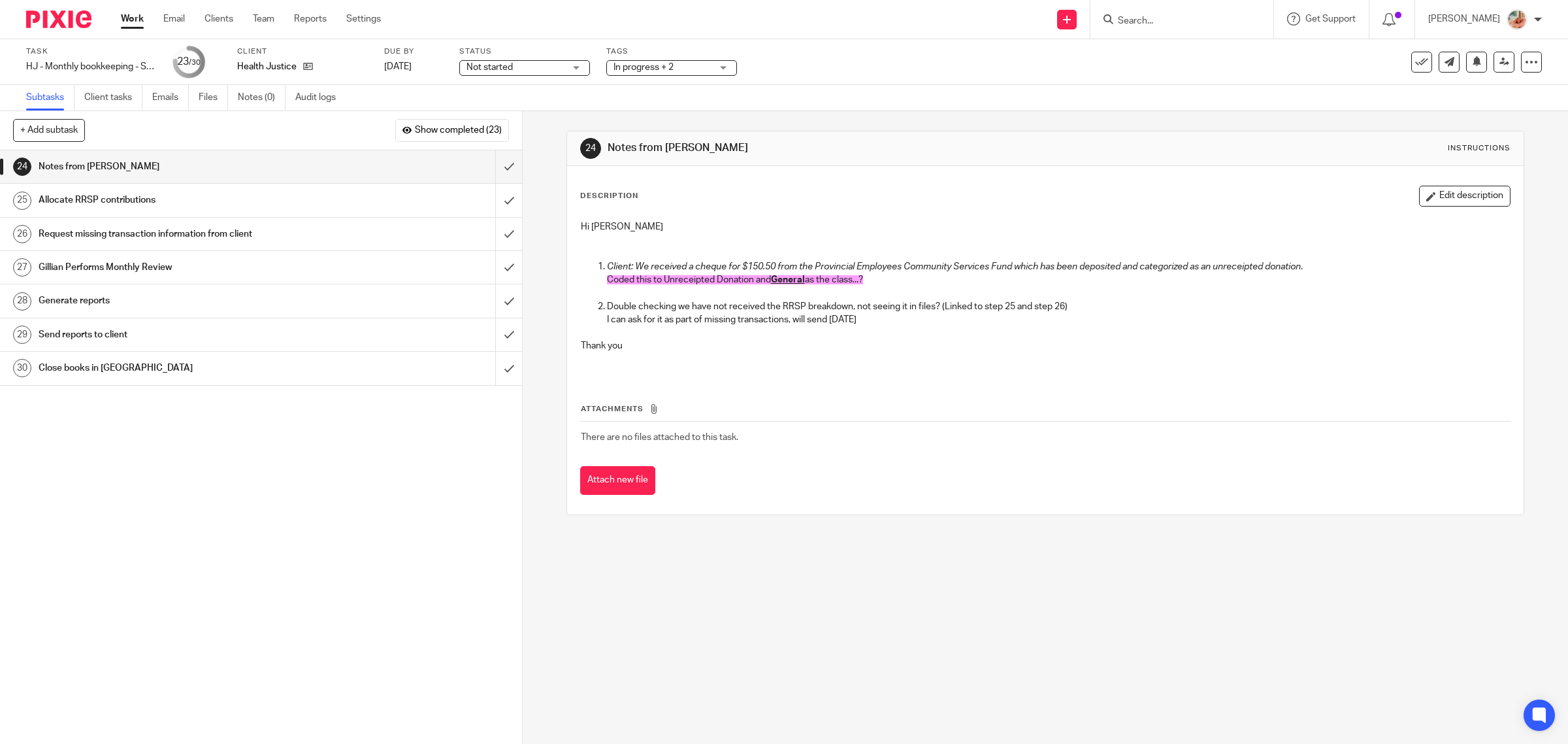
click at [870, 314] on p "I can ask for it as part of missing transactions, will send tomorrow" at bounding box center [1058, 320] width 904 height 13
click at [1428, 191] on button "Edit description" at bounding box center [1464, 196] width 92 height 21
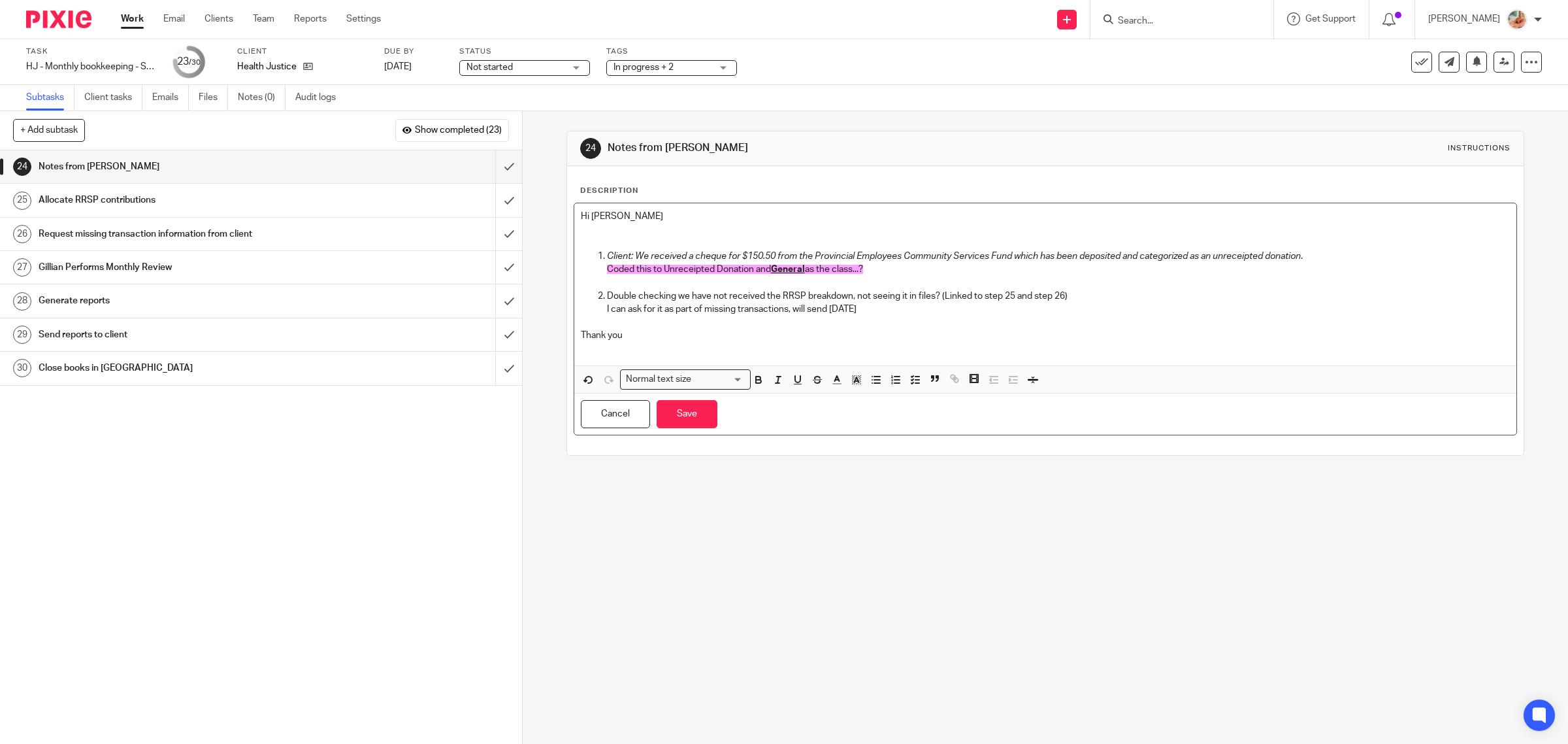
click at [889, 309] on p "I can ask for it as part of missing transactions, will send tomorrow" at bounding box center [1058, 309] width 904 height 13
drag, startPoint x: 922, startPoint y: 309, endPoint x: 932, endPoint y: 309, distance: 10.0
click at [932, 309] on p "I can ask for it as part of missing transactions, will send tomorrow" at bounding box center [1058, 309] width 904 height 13
click at [670, 416] on button "Save" at bounding box center [687, 413] width 61 height 28
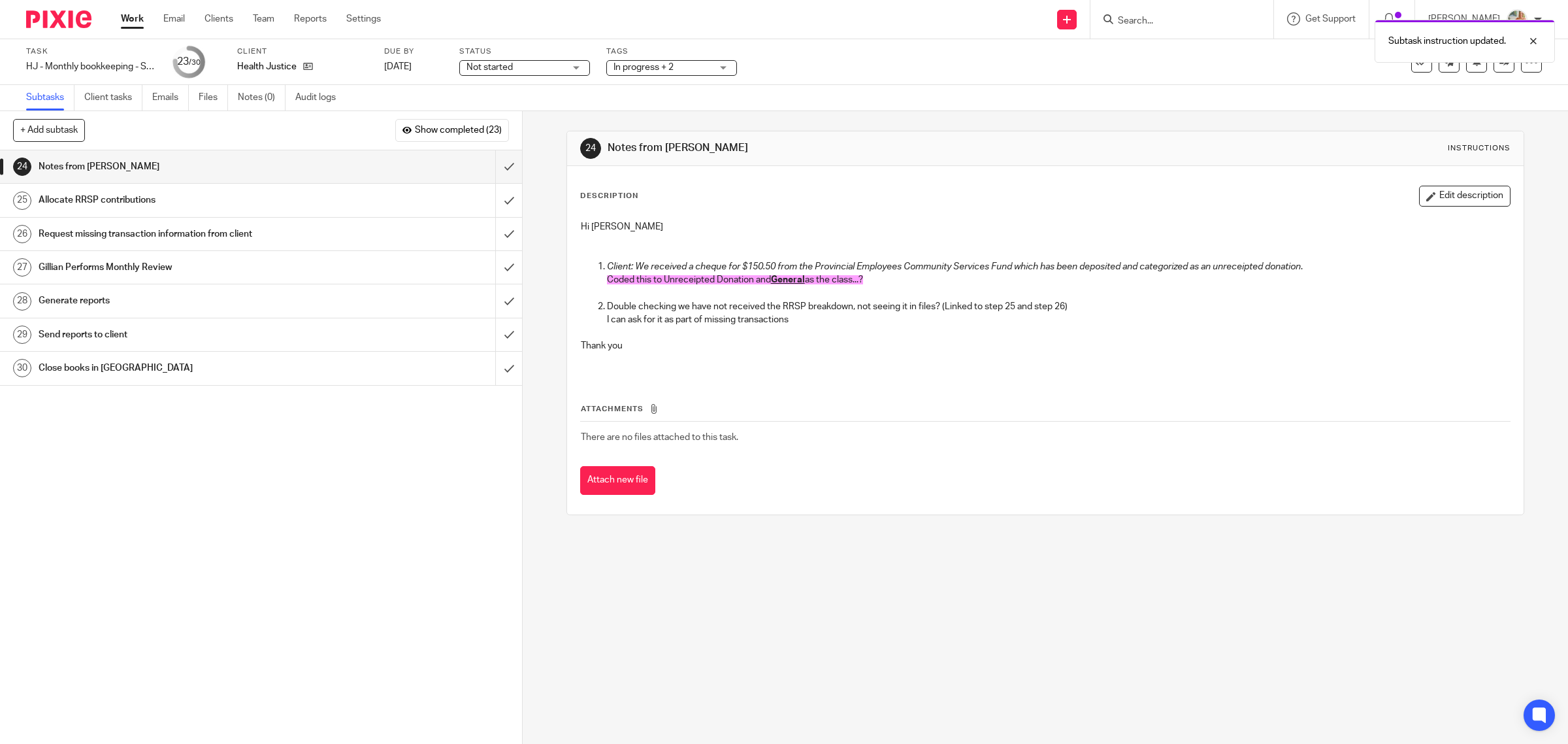
drag, startPoint x: 643, startPoint y: 71, endPoint x: 648, endPoint y: 86, distance: 15.8
click at [643, 70] on span "In progress + 2" at bounding box center [662, 67] width 98 height 14
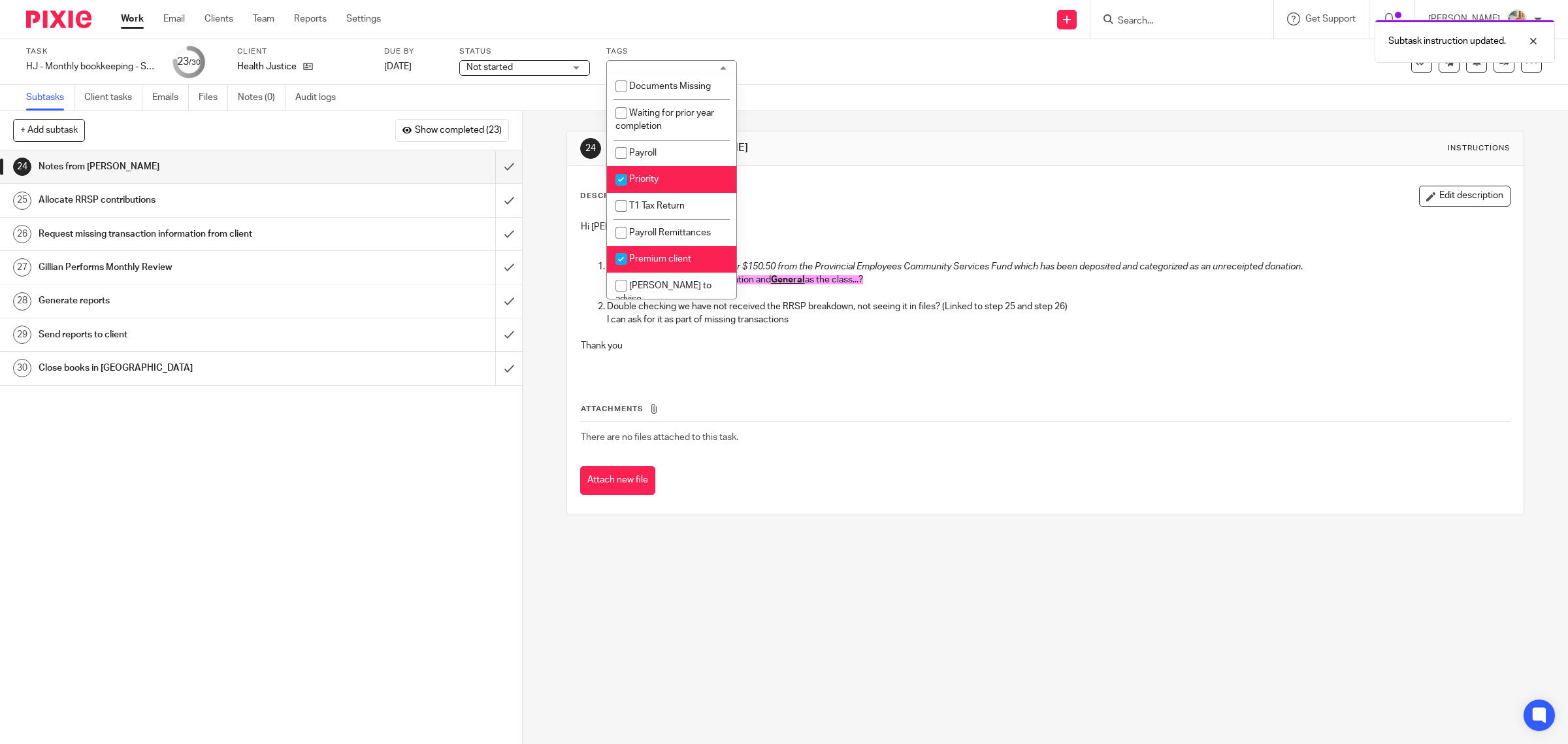
scroll to position [163, 0]
click at [642, 286] on li "[PERSON_NAME] to advise" at bounding box center [671, 290] width 129 height 40
checkbox input "true"
click at [991, 150] on h1 "Notes from Ciara" at bounding box center [840, 148] width 465 height 14
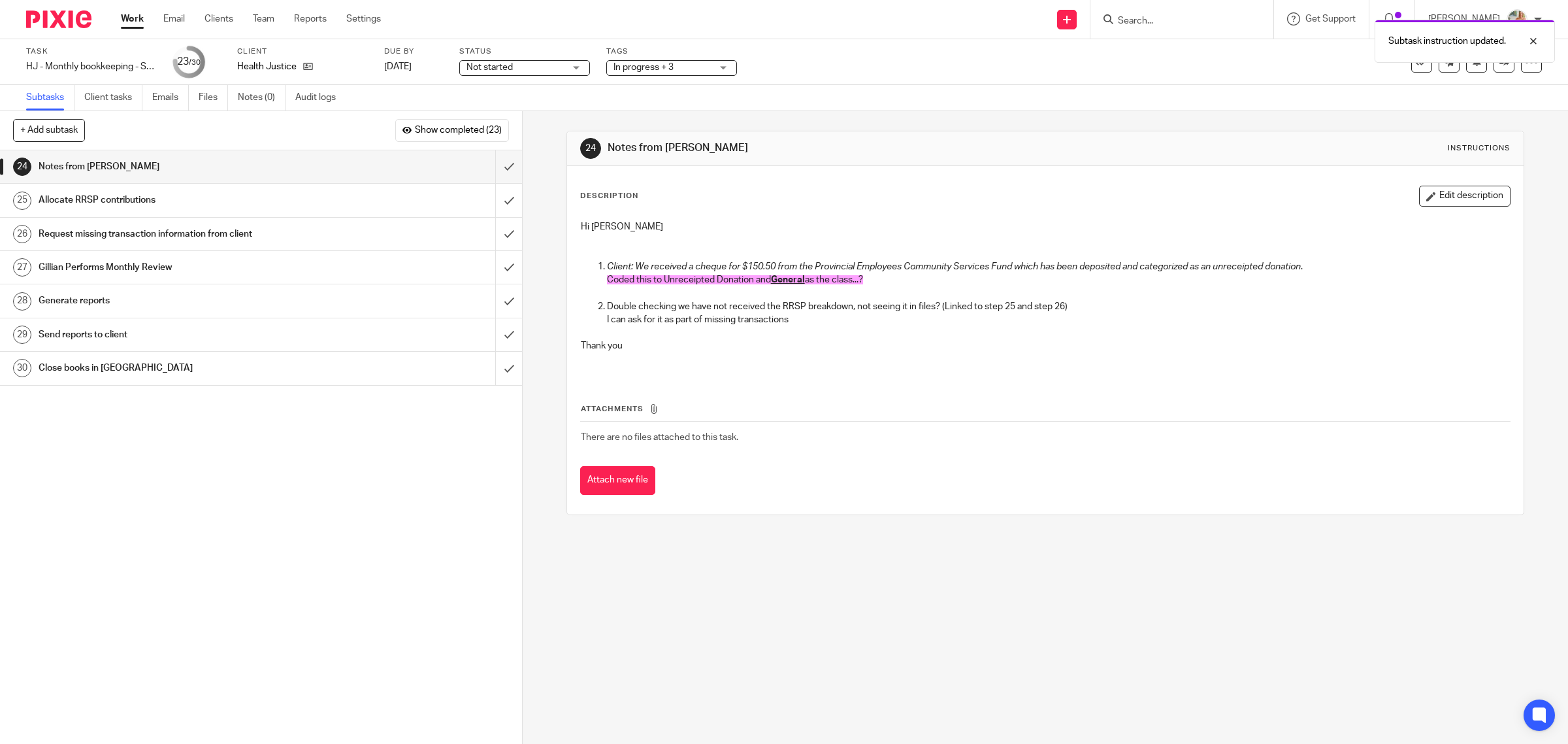
click at [531, 63] on span "Not started" at bounding box center [516, 67] width 98 height 14
click at [514, 115] on span "In progress" at bounding box center [490, 115] width 45 height 9
click at [828, 144] on h1 "Notes from Ciara" at bounding box center [840, 148] width 465 height 14
drag, startPoint x: 1434, startPoint y: 193, endPoint x: 1416, endPoint y: 198, distance: 18.7
click at [1434, 193] on button "Edit description" at bounding box center [1464, 196] width 92 height 21
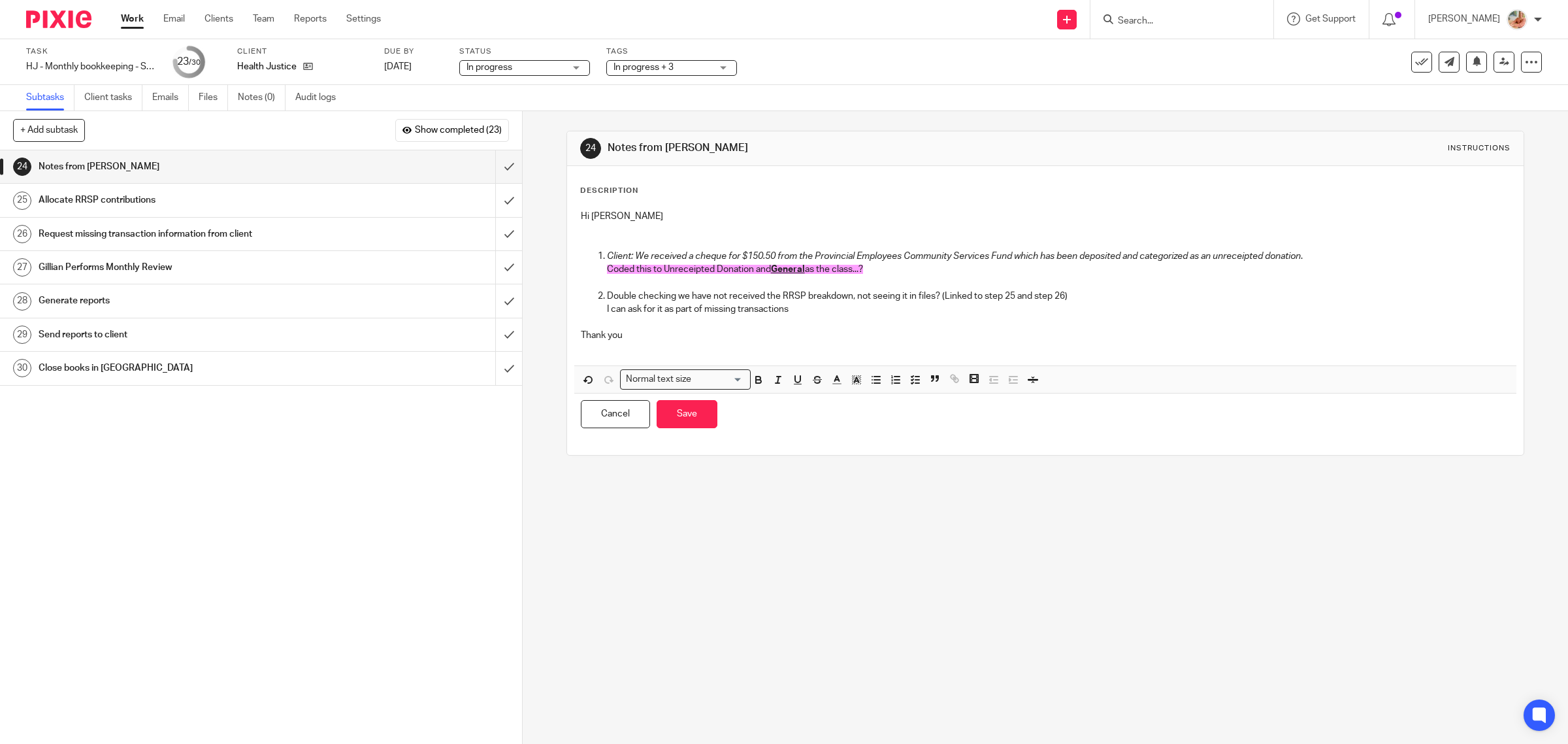
click at [752, 268] on span "Coded this to Unreceipted Donation and" at bounding box center [688, 269] width 164 height 9
click at [1032, 265] on p "Coded this to Unreceipted Donation (per notes on chequing notes in files) and G…" at bounding box center [1058, 269] width 904 height 13
drag, startPoint x: 922, startPoint y: 263, endPoint x: 912, endPoint y: 263, distance: 10.0
click at [912, 263] on p "Coded this to Unreceipted Donation (per notes on chequing notes in files) and G…" at bounding box center [1058, 269] width 904 height 13
click at [912, 275] on p "Coded this to Unreceipted Donation (per notes on chequing notes in files) and G…" at bounding box center [1058, 269] width 904 height 13
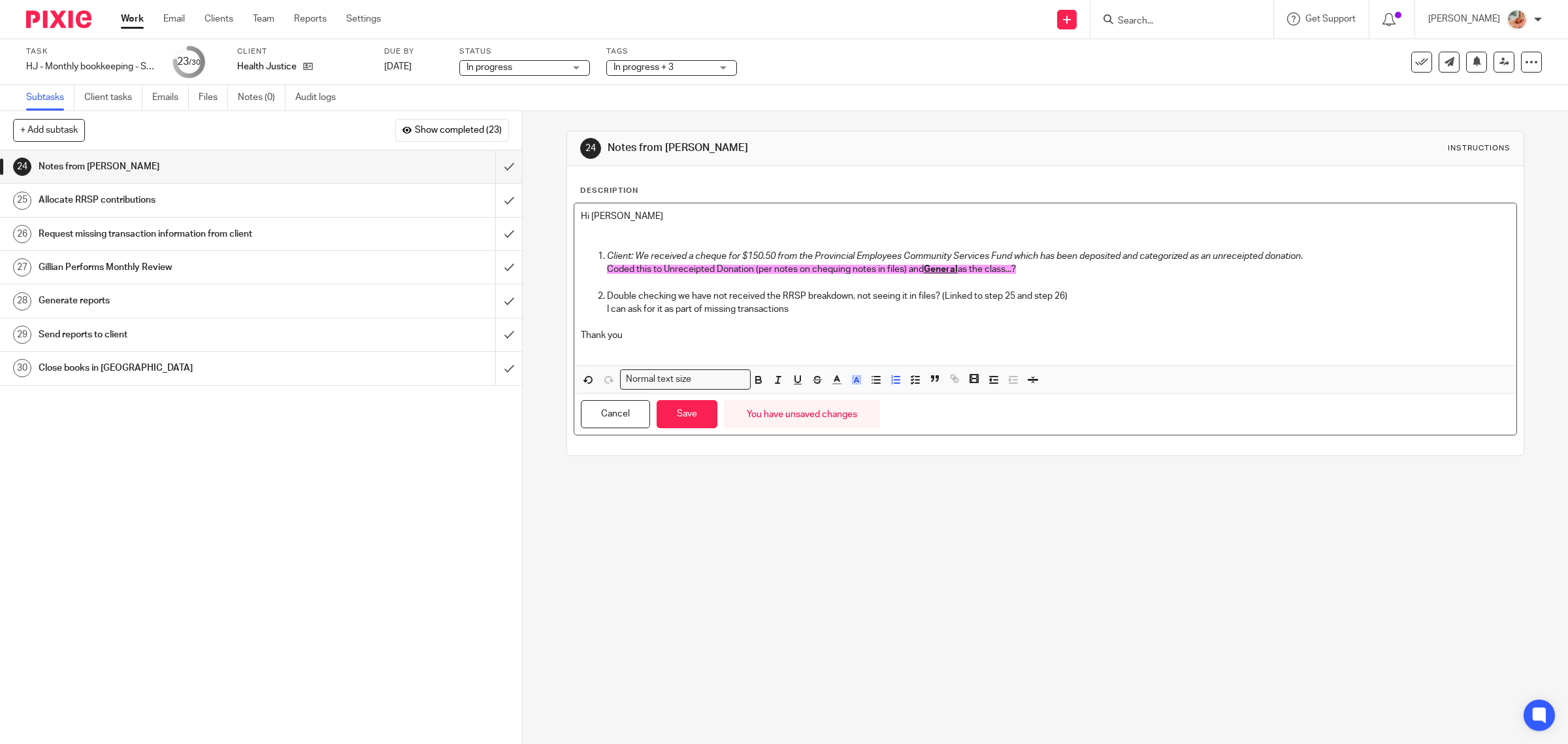
click at [920, 271] on span "Coded this to Unreceipted Donation (per notes on chequing notes in files) and" at bounding box center [765, 269] width 317 height 9
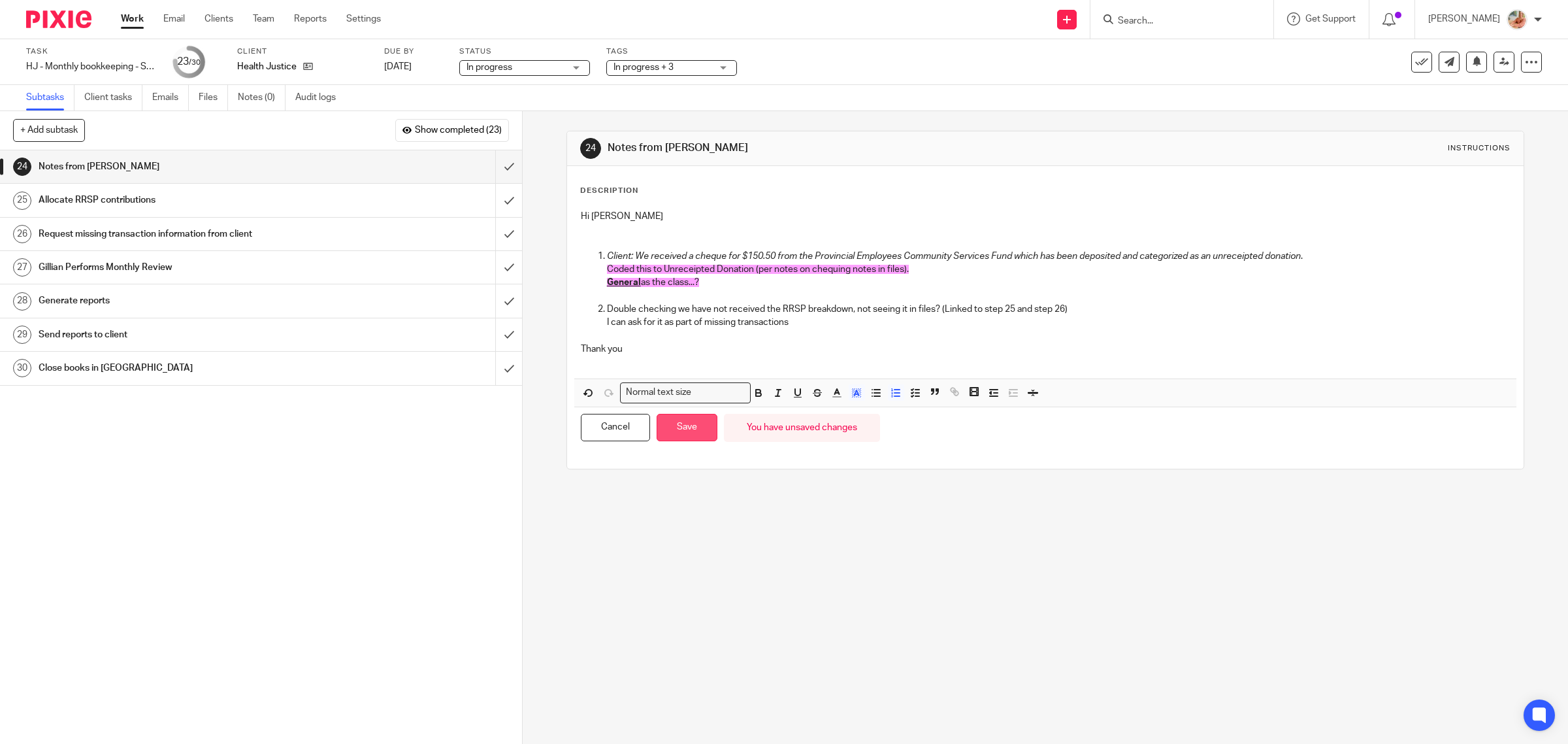
click at [675, 434] on button "Save" at bounding box center [687, 427] width 61 height 28
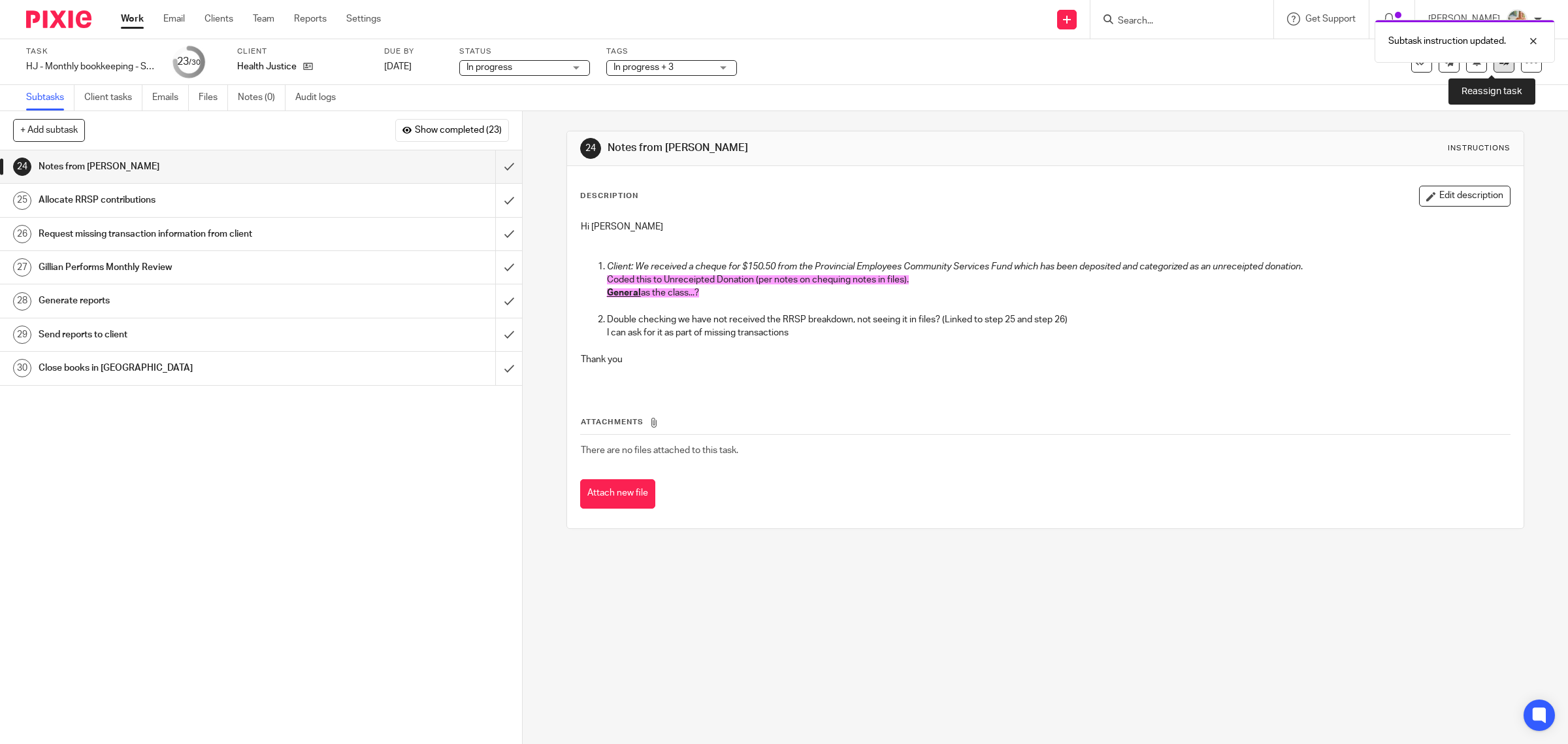
click at [1493, 72] on link at bounding box center [1503, 62] width 21 height 21
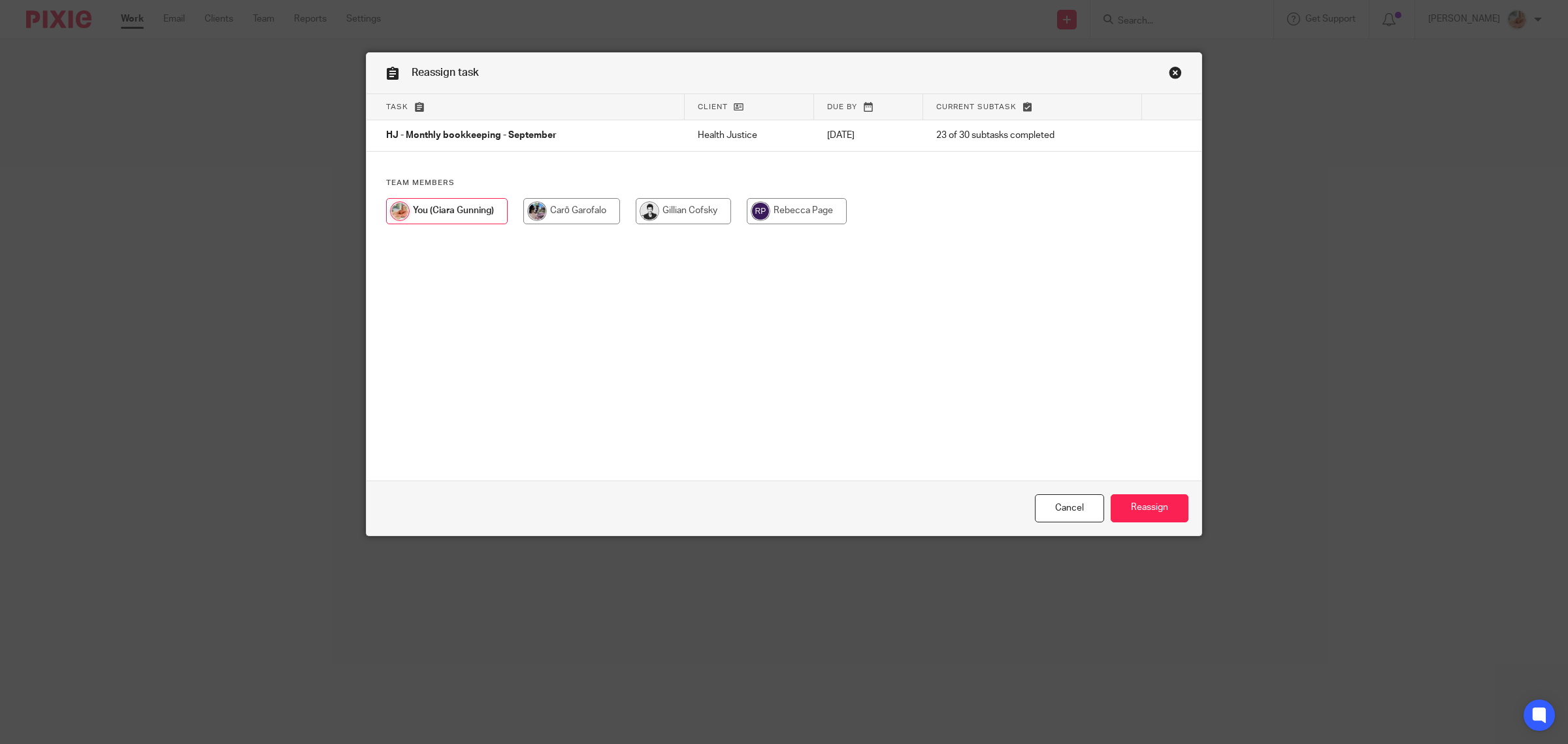
click at [661, 204] on input "radio" at bounding box center [683, 211] width 95 height 26
radio input "true"
click at [1132, 505] on input "Reassign" at bounding box center [1150, 508] width 78 height 28
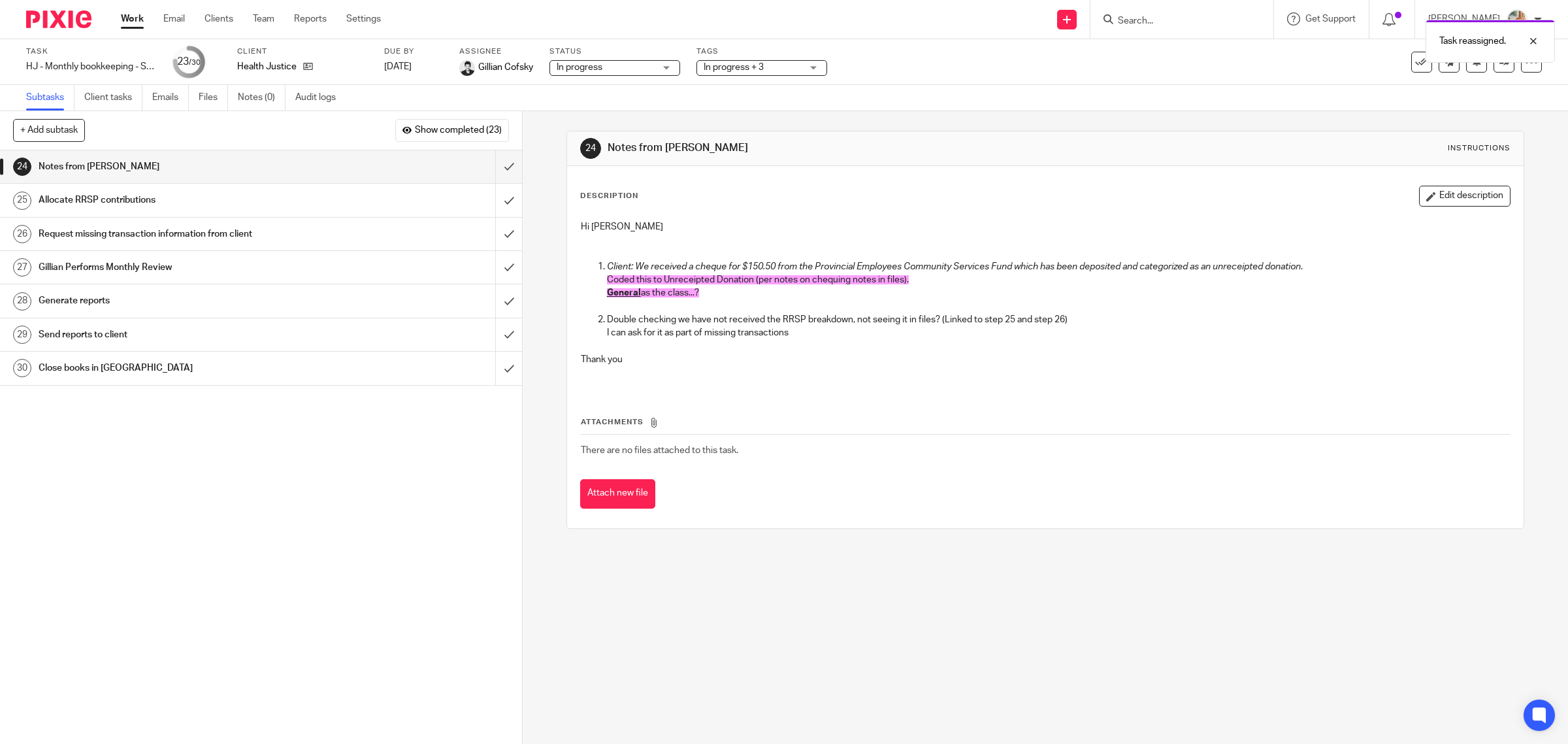
drag, startPoint x: 267, startPoint y: 19, endPoint x: 281, endPoint y: 10, distance: 16.6
click at [267, 19] on link "Team" at bounding box center [264, 19] width 22 height 13
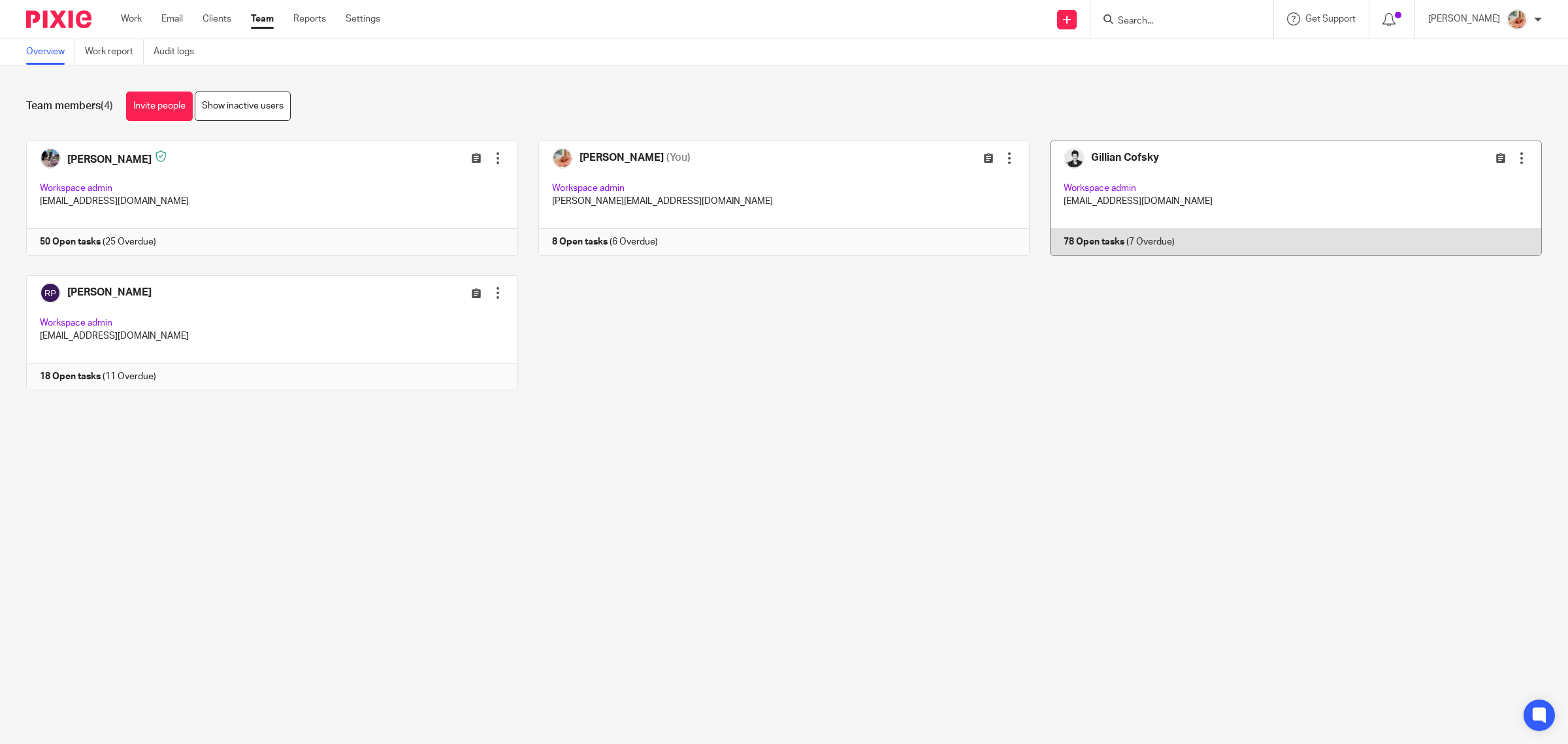
click at [1178, 201] on link at bounding box center [1285, 198] width 512 height 115
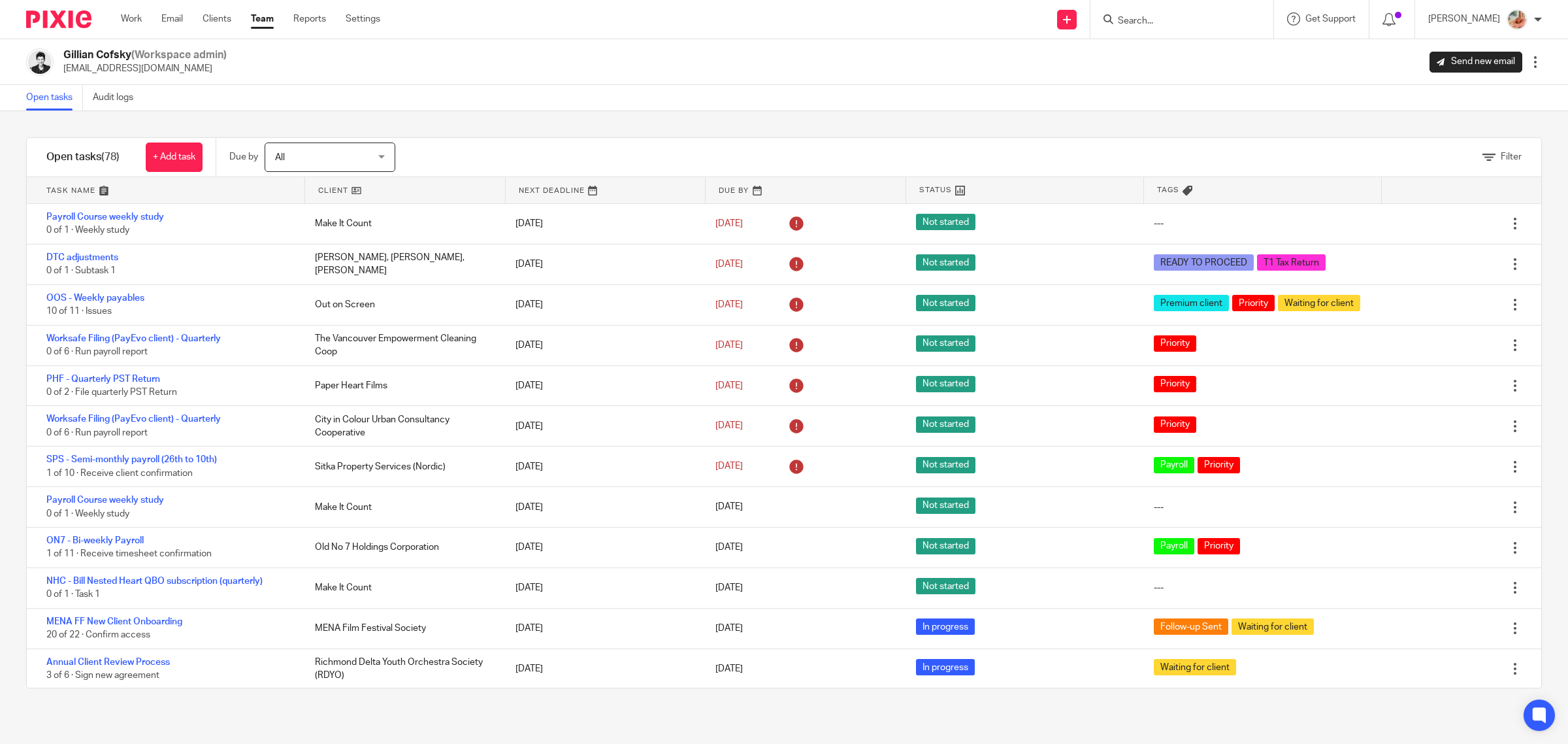
click at [591, 129] on div "Filter tasks Only show tasks matching all of these conditions 1 Client name Is …" at bounding box center [784, 427] width 1568 height 633
click at [124, 15] on link "Work" at bounding box center [131, 19] width 21 height 13
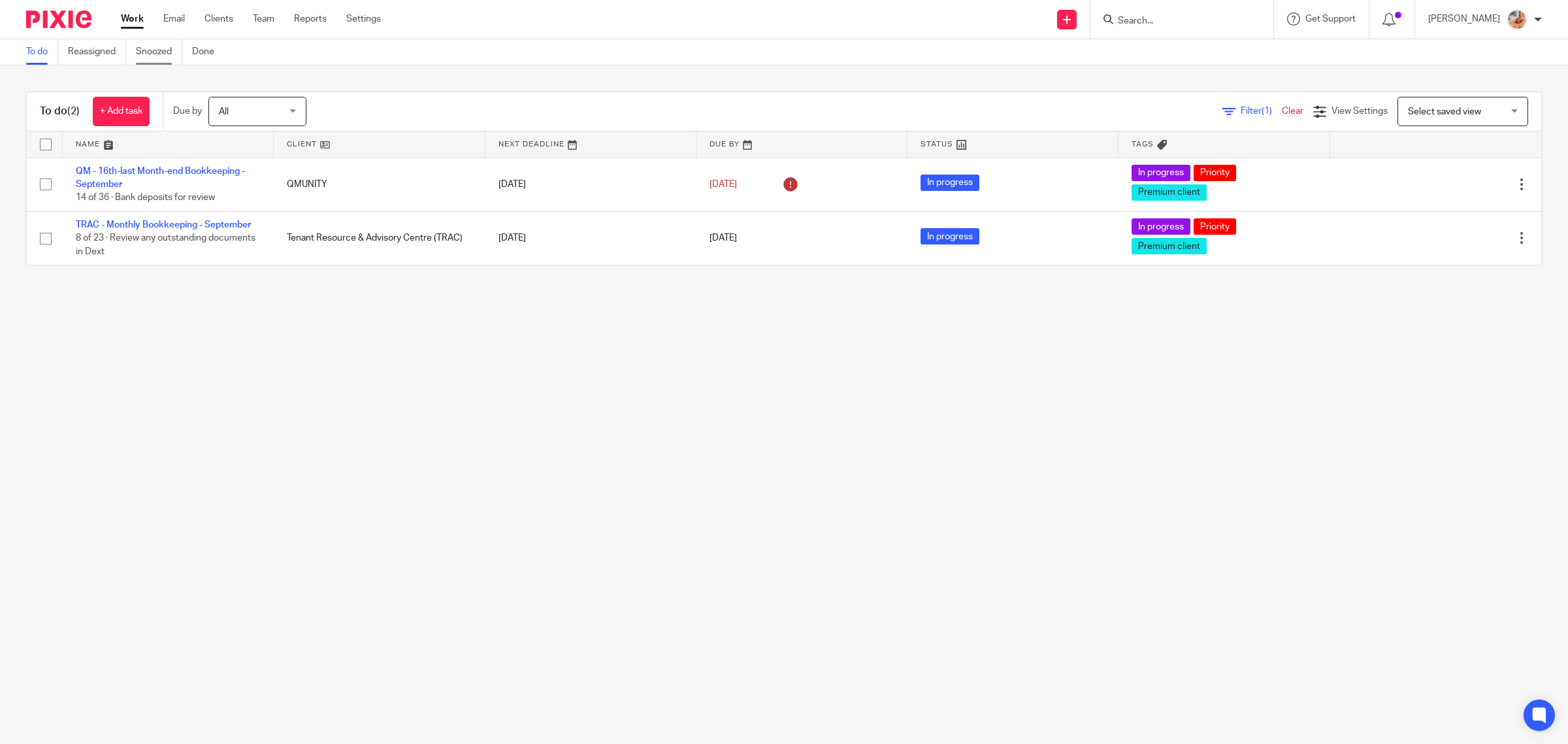
click at [163, 51] on link "Snoozed" at bounding box center [159, 51] width 46 height 25
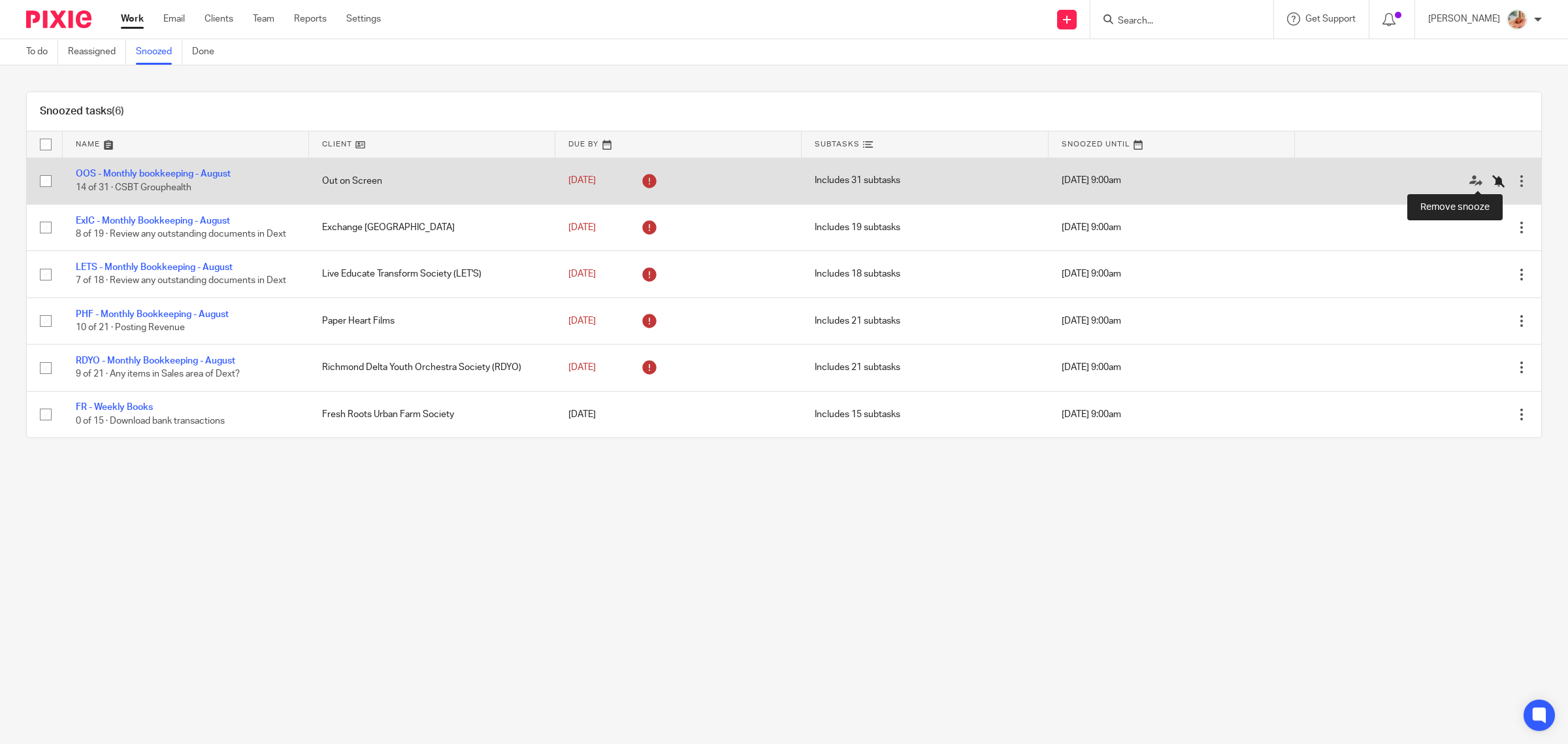
click at [1492, 183] on icon at bounding box center [1499, 181] width 13 height 13
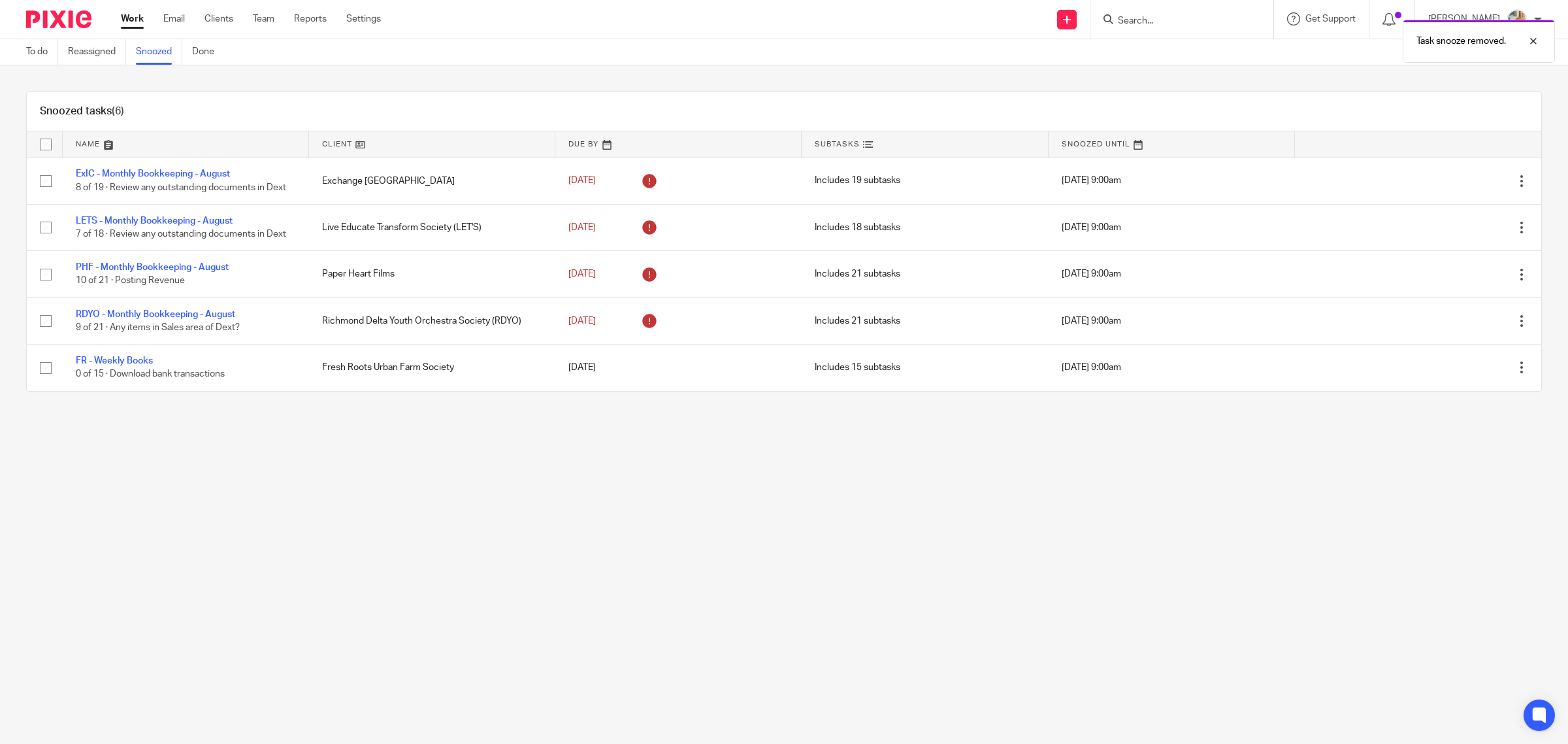
click at [128, 20] on link "Work" at bounding box center [133, 19] width 23 height 13
